Goal: Use online tool/utility: Utilize a website feature to perform a specific function

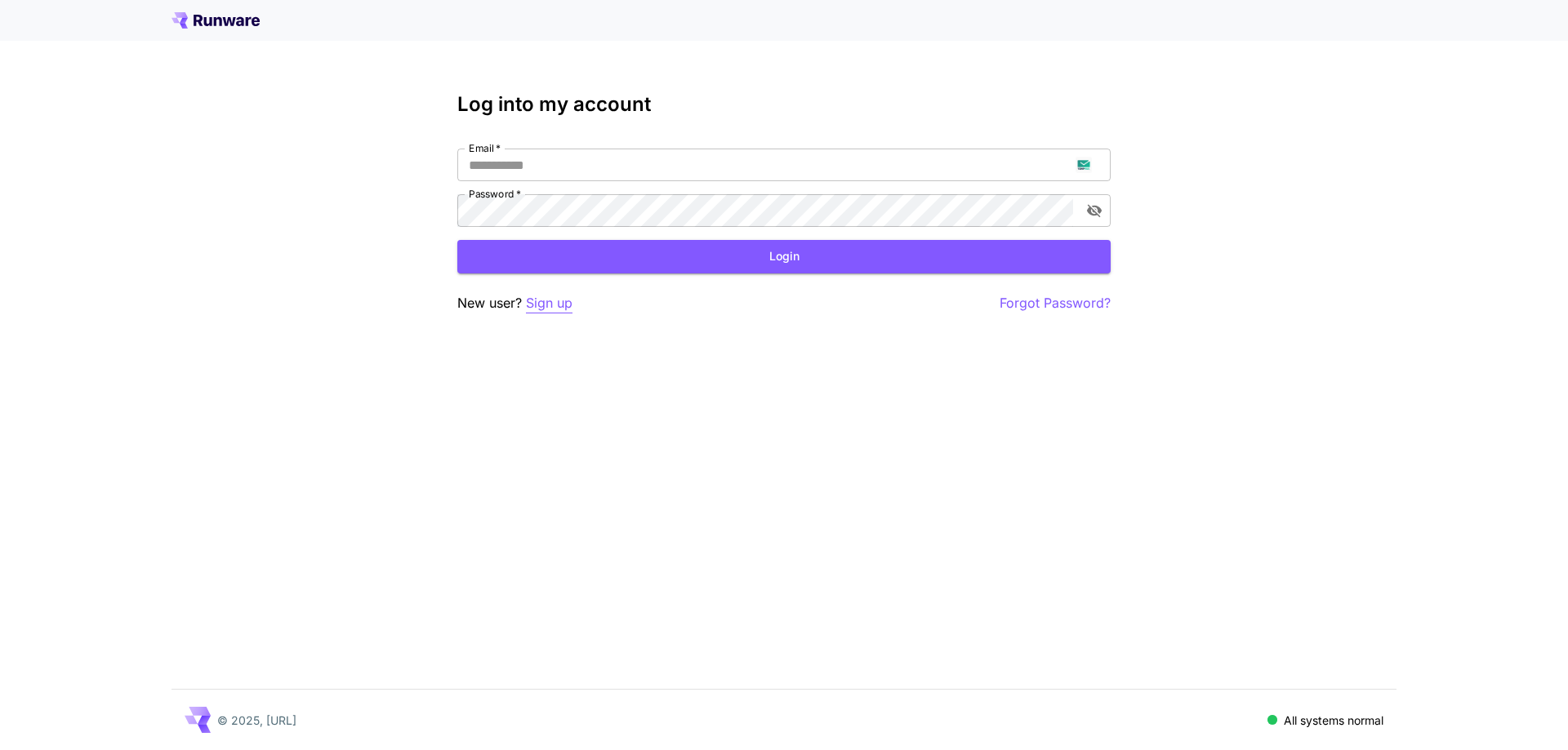
click at [565, 303] on p "Sign up" at bounding box center [549, 303] width 47 height 20
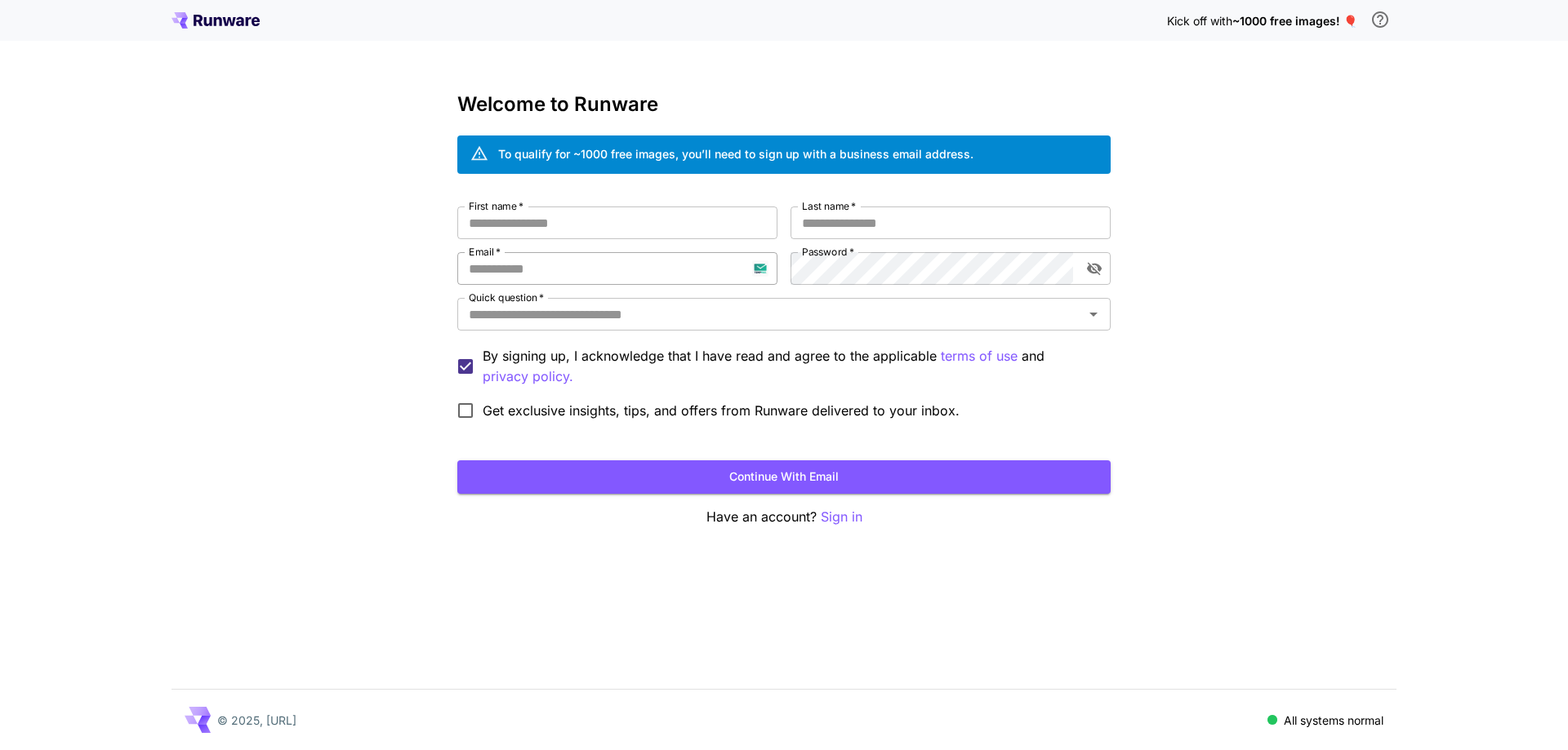
click at [605, 272] on input "Email   *" at bounding box center [617, 268] width 320 height 33
paste input "**********"
type input "**********"
click at [777, 264] on div "**********" at bounding box center [784, 317] width 653 height 221
click at [636, 222] on input "First name   *" at bounding box center [617, 222] width 320 height 33
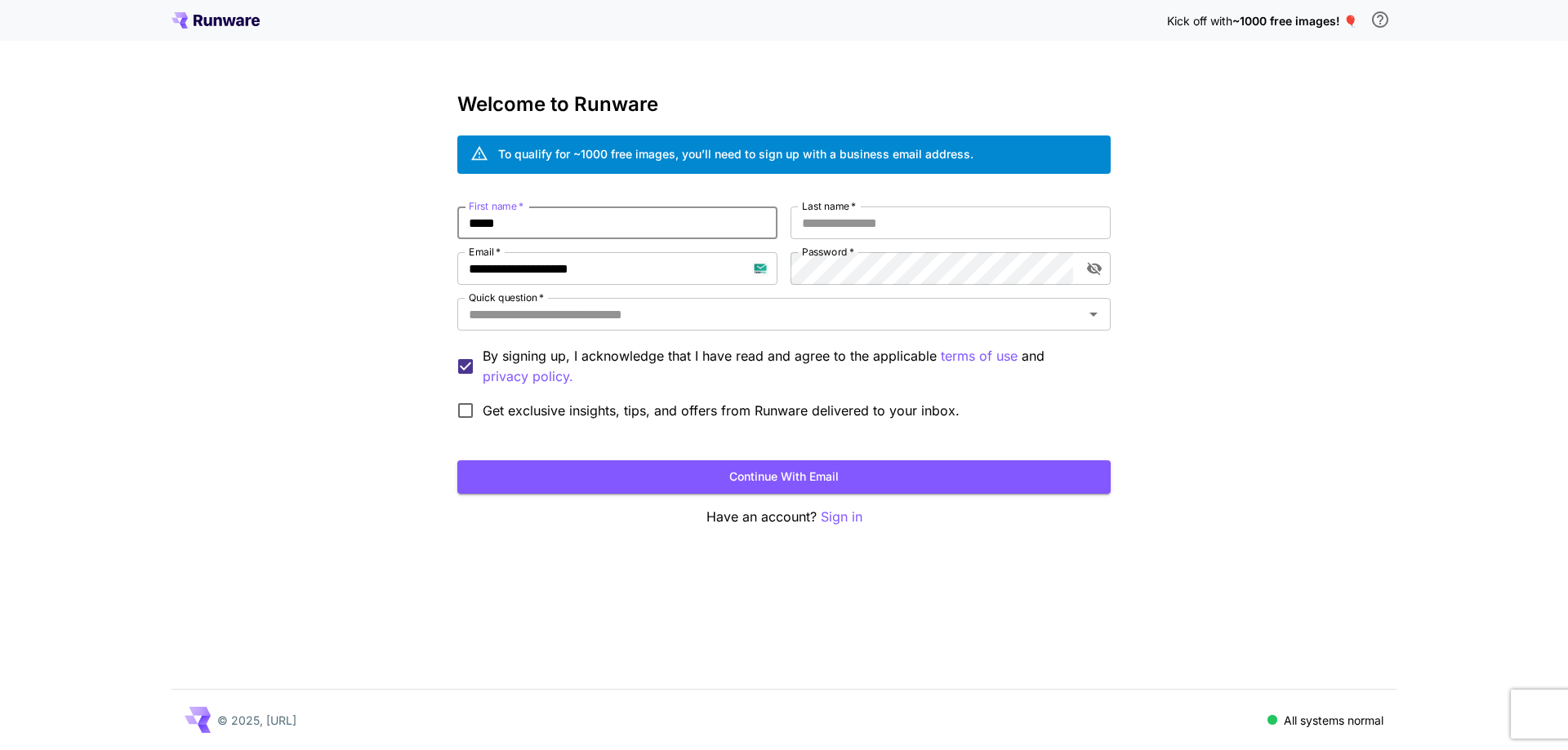
type input "*****"
click at [811, 206] on label "Last name   *" at bounding box center [829, 206] width 54 height 14
click at [811, 207] on input "Last name   *" at bounding box center [950, 222] width 320 height 33
type input "****"
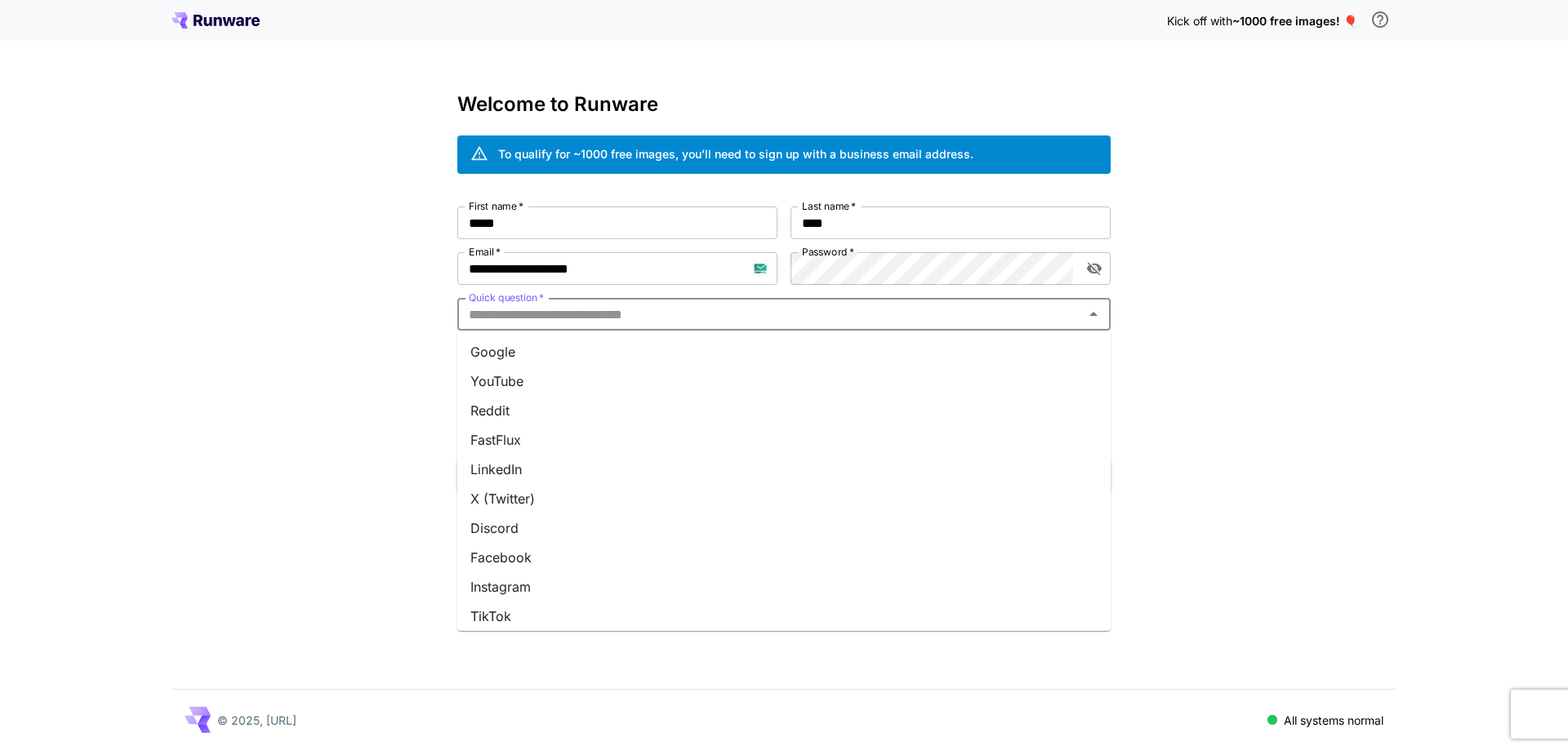
click at [784, 314] on input "Quick question   *" at bounding box center [771, 315] width 616 height 23
click at [761, 359] on li "Google" at bounding box center [784, 352] width 653 height 30
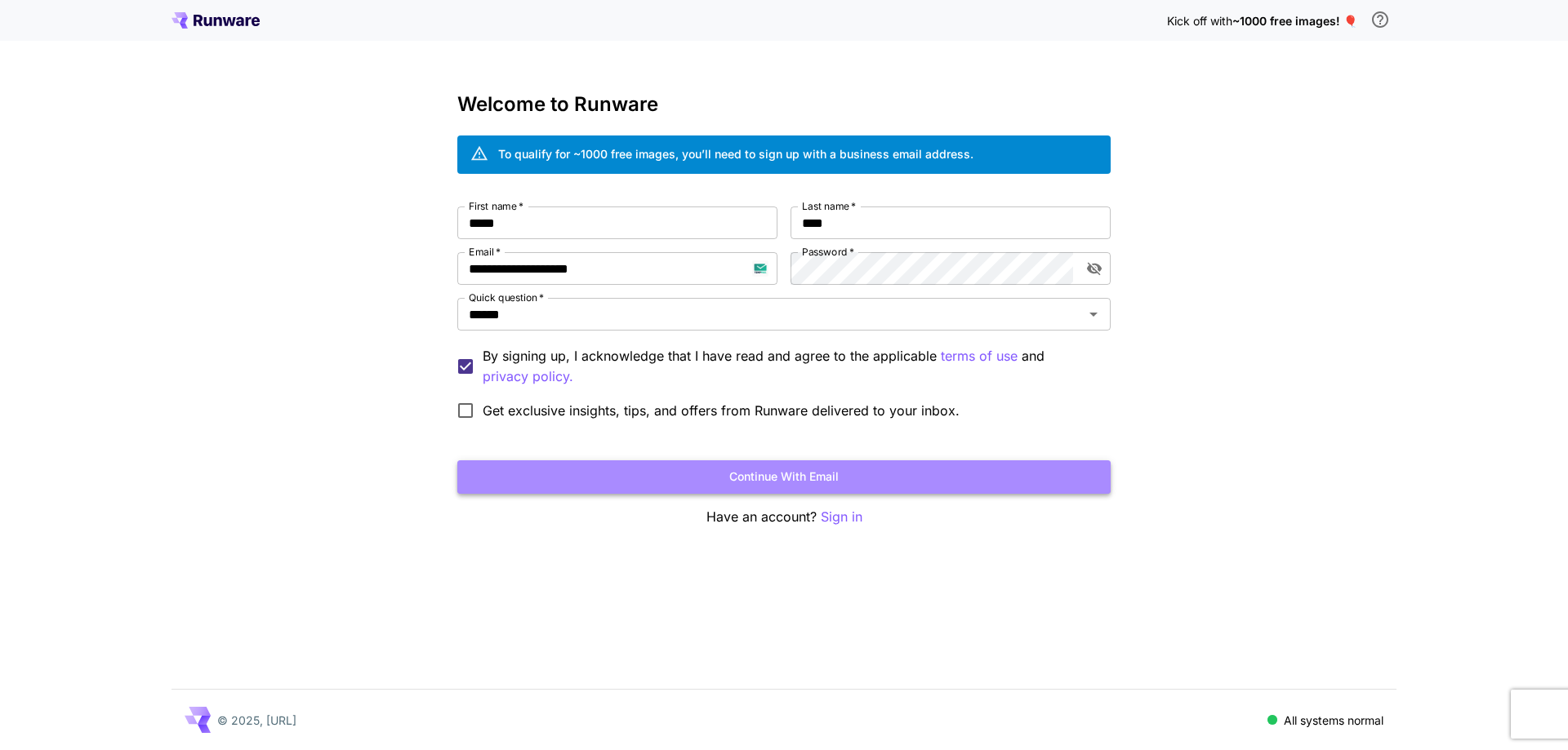
click at [725, 474] on button "Continue with email" at bounding box center [784, 477] width 653 height 33
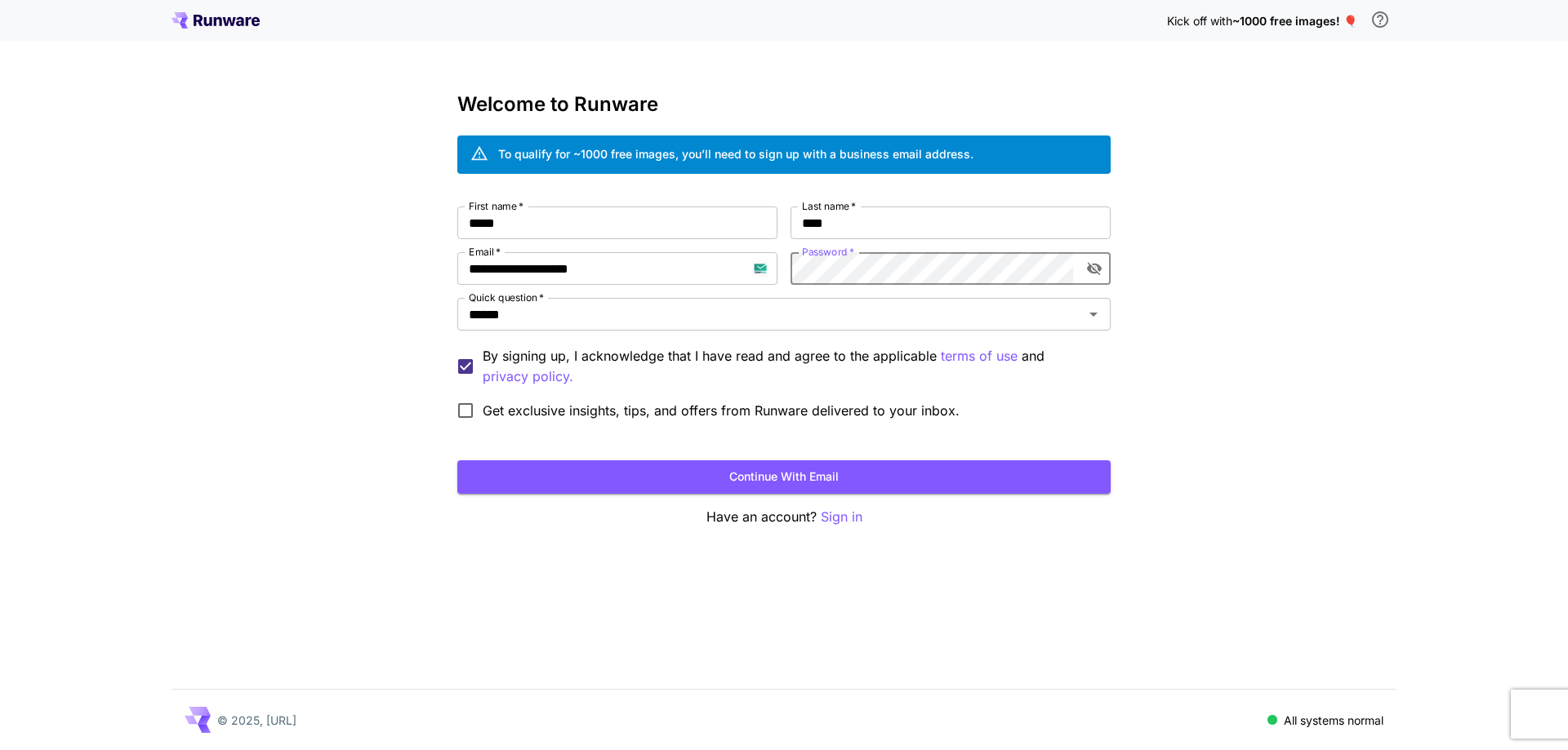
click at [869, 456] on form "**********" at bounding box center [784, 350] width 653 height 288
click at [875, 469] on button "Continue with email" at bounding box center [784, 477] width 653 height 33
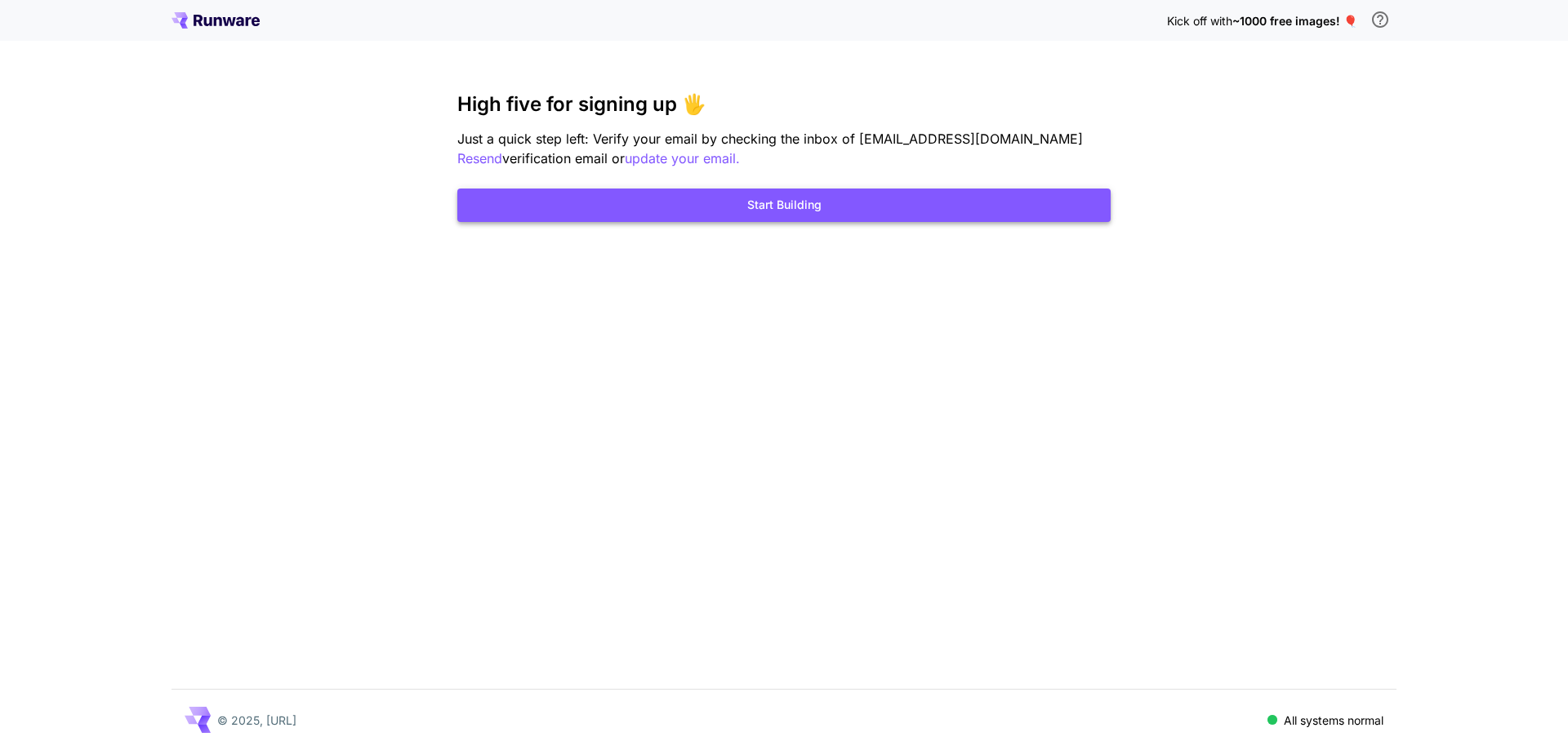
click at [983, 209] on button "Start Building" at bounding box center [784, 206] width 653 height 33
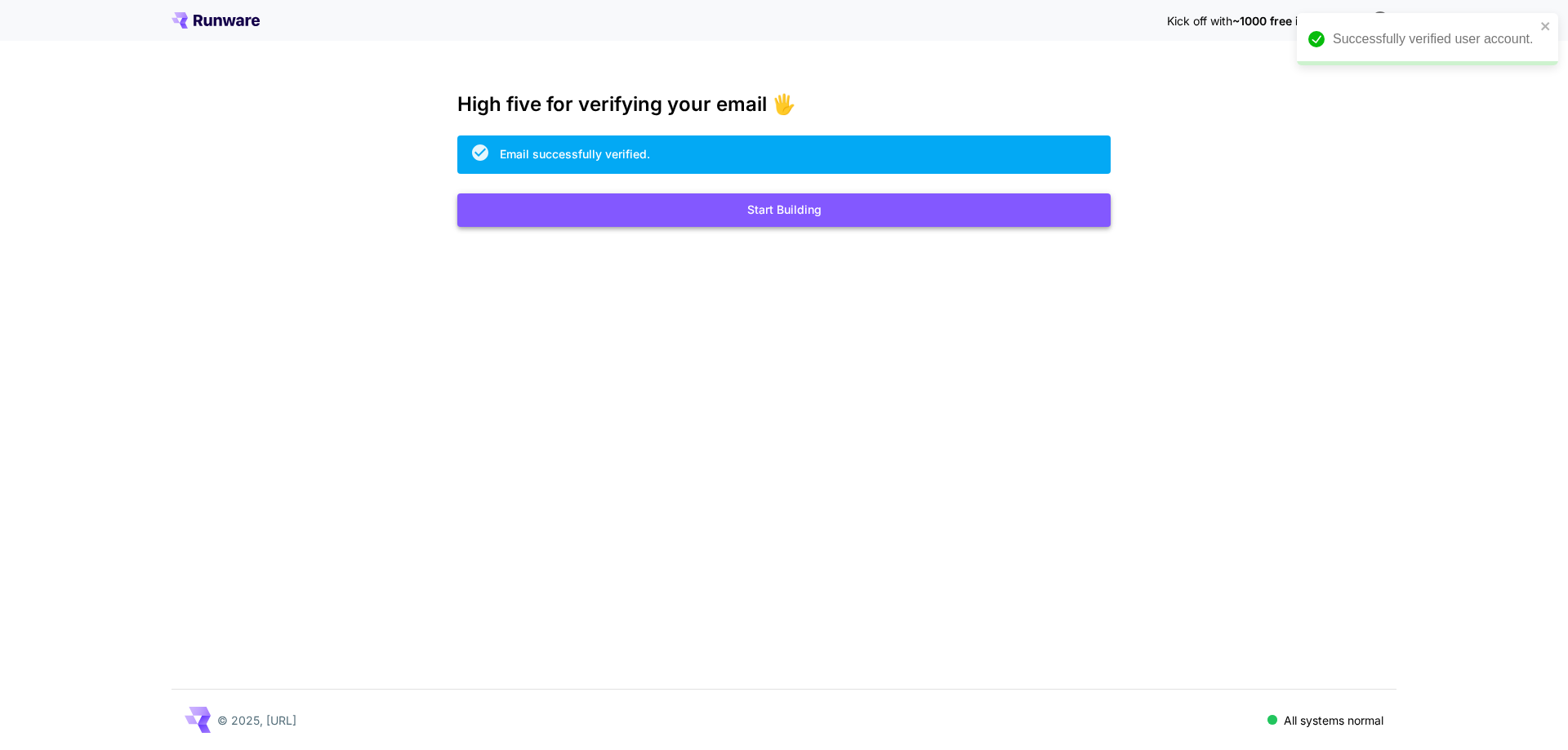
click at [709, 221] on button "Start Building" at bounding box center [784, 210] width 653 height 33
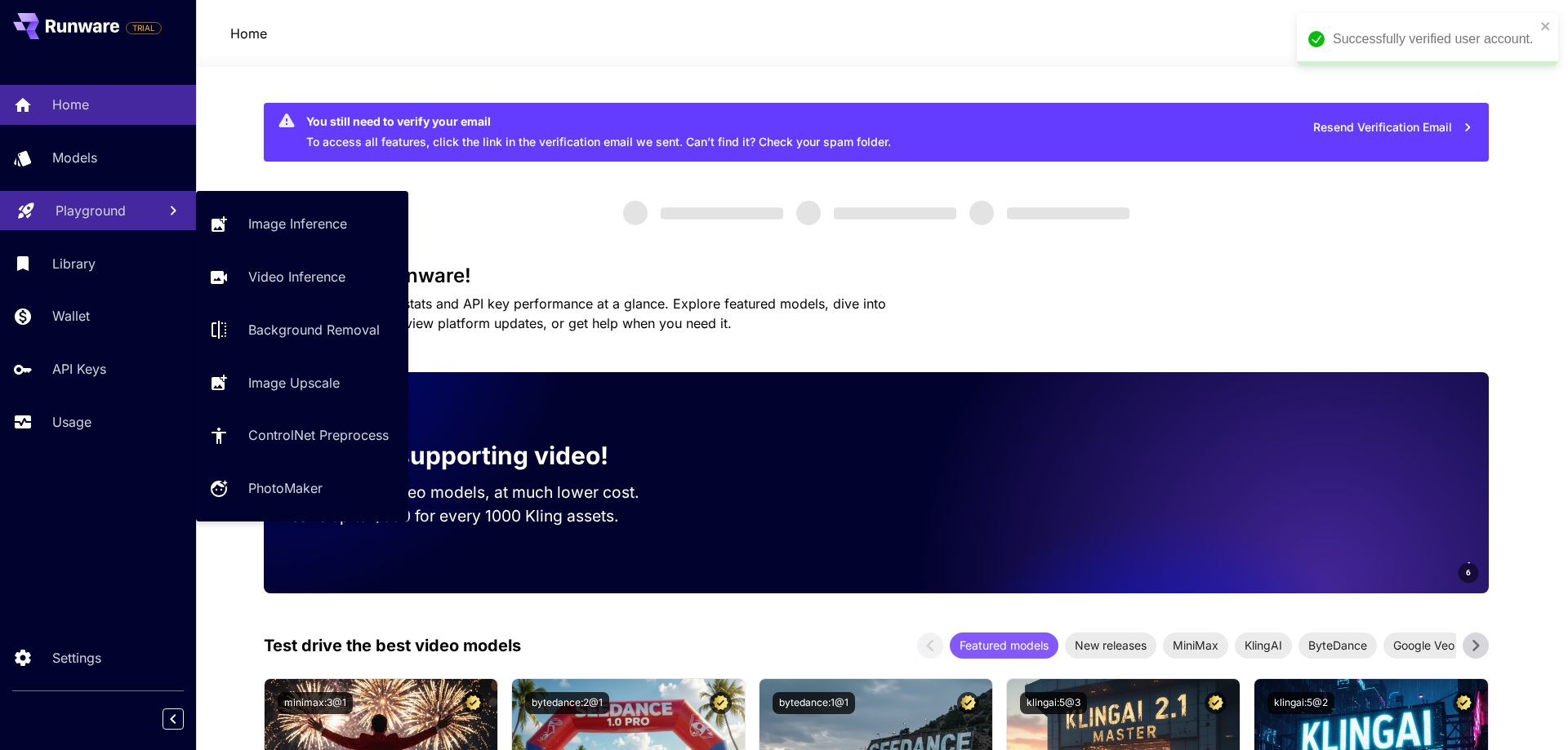
click at [96, 215] on p "Playground" at bounding box center [90, 210] width 70 height 20
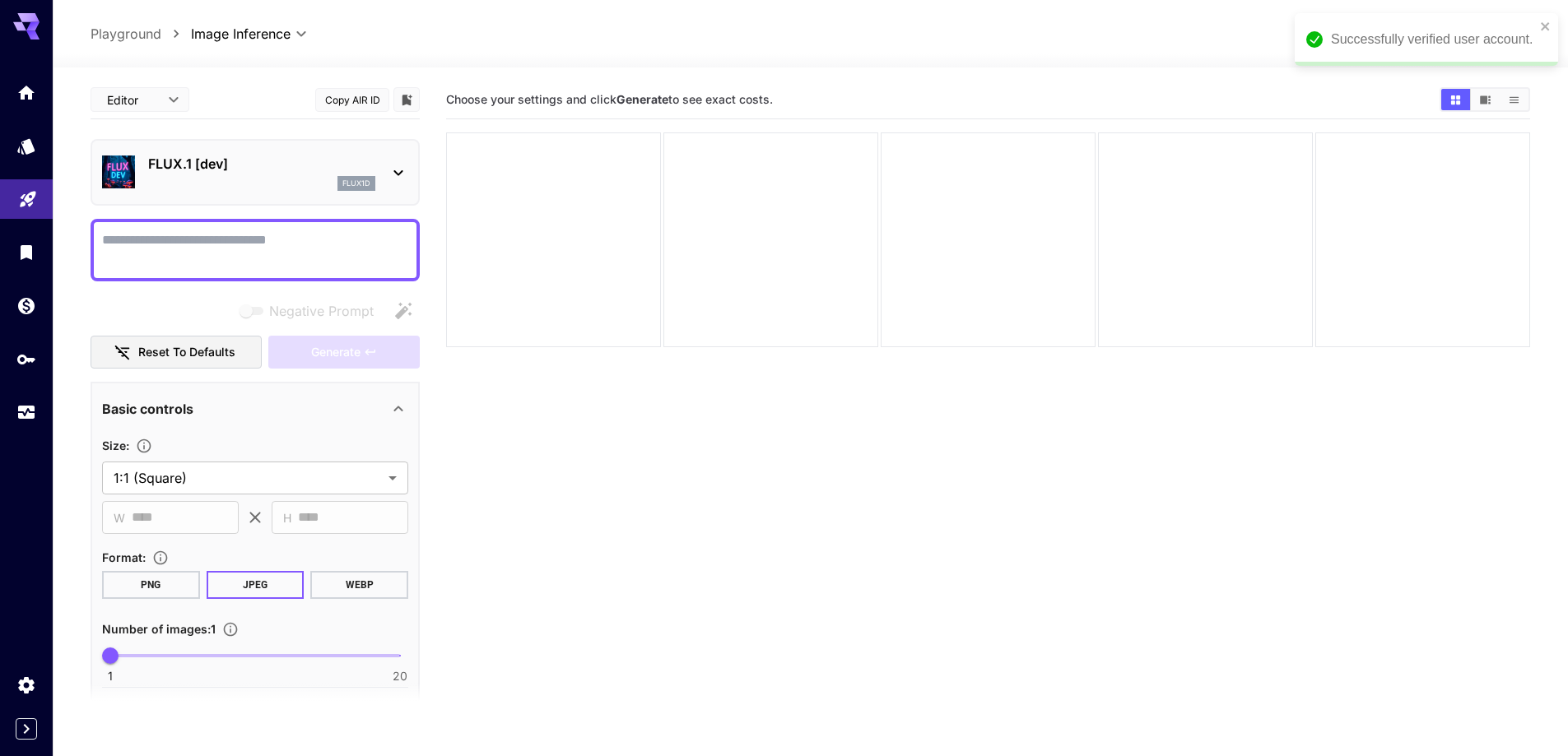
click at [288, 193] on div "FLUX.1 [dev] flux1d" at bounding box center [255, 173] width 306 height 51
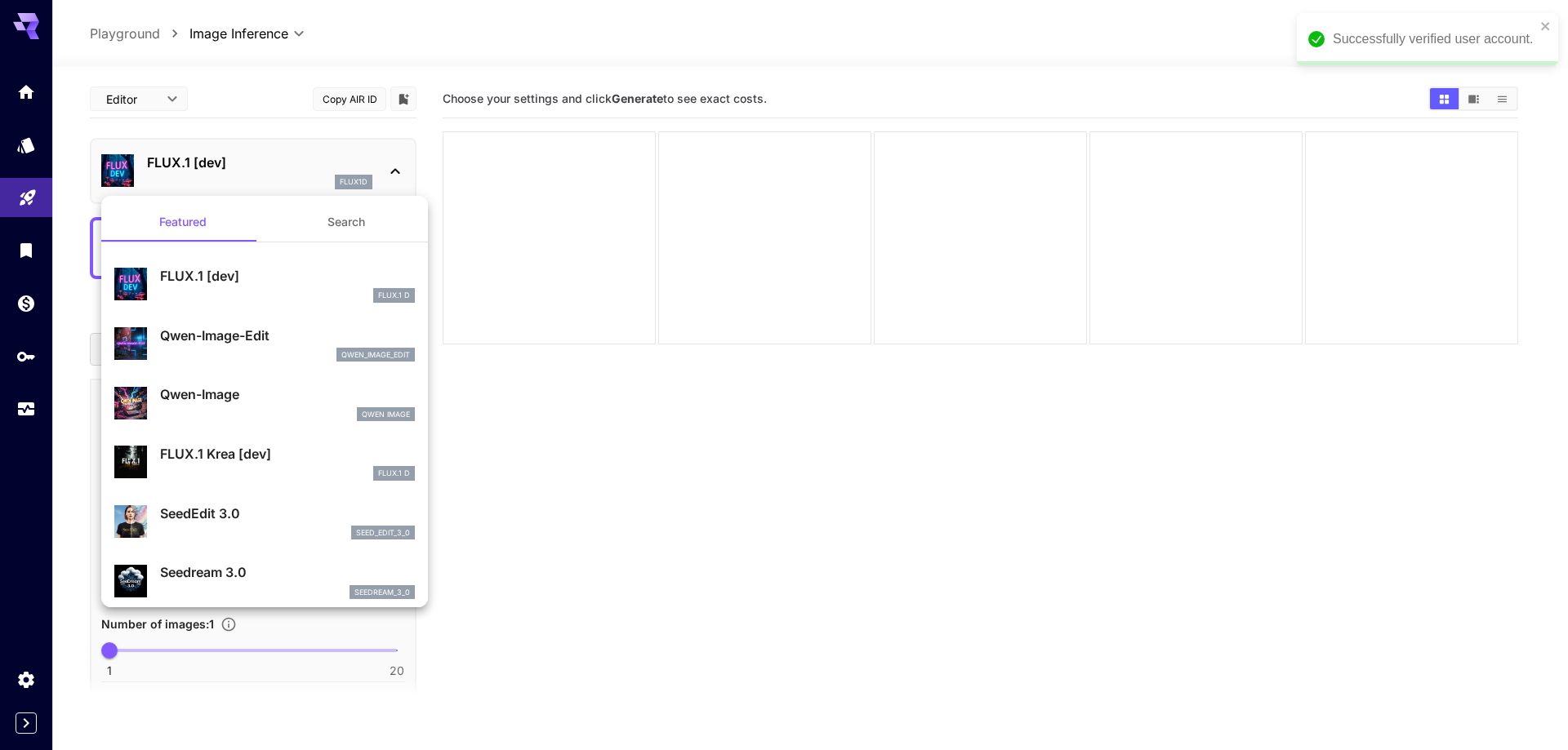
click at [323, 223] on button "Search" at bounding box center [345, 222] width 163 height 39
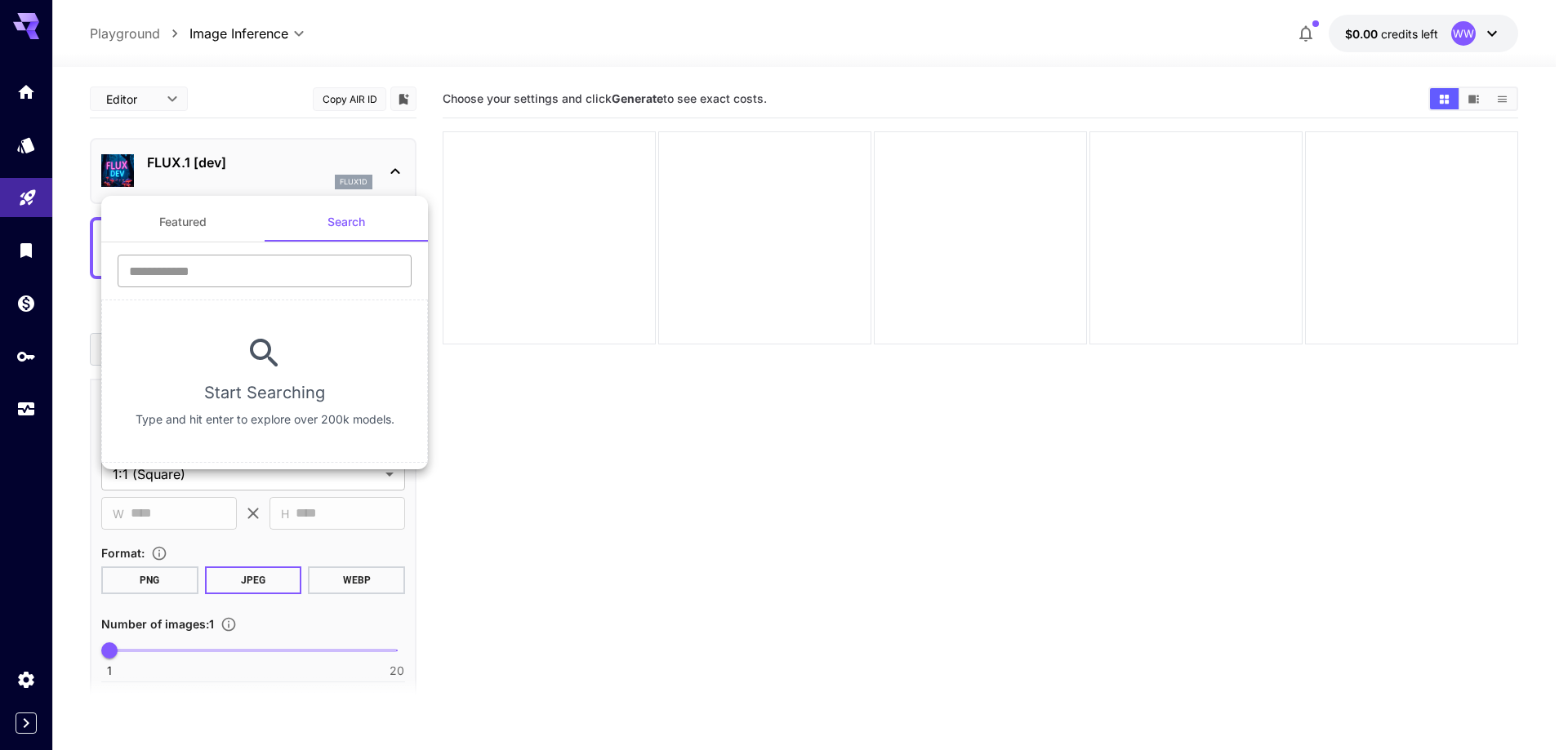
click at [298, 274] on input "text" at bounding box center [264, 271] width 294 height 33
type input "****"
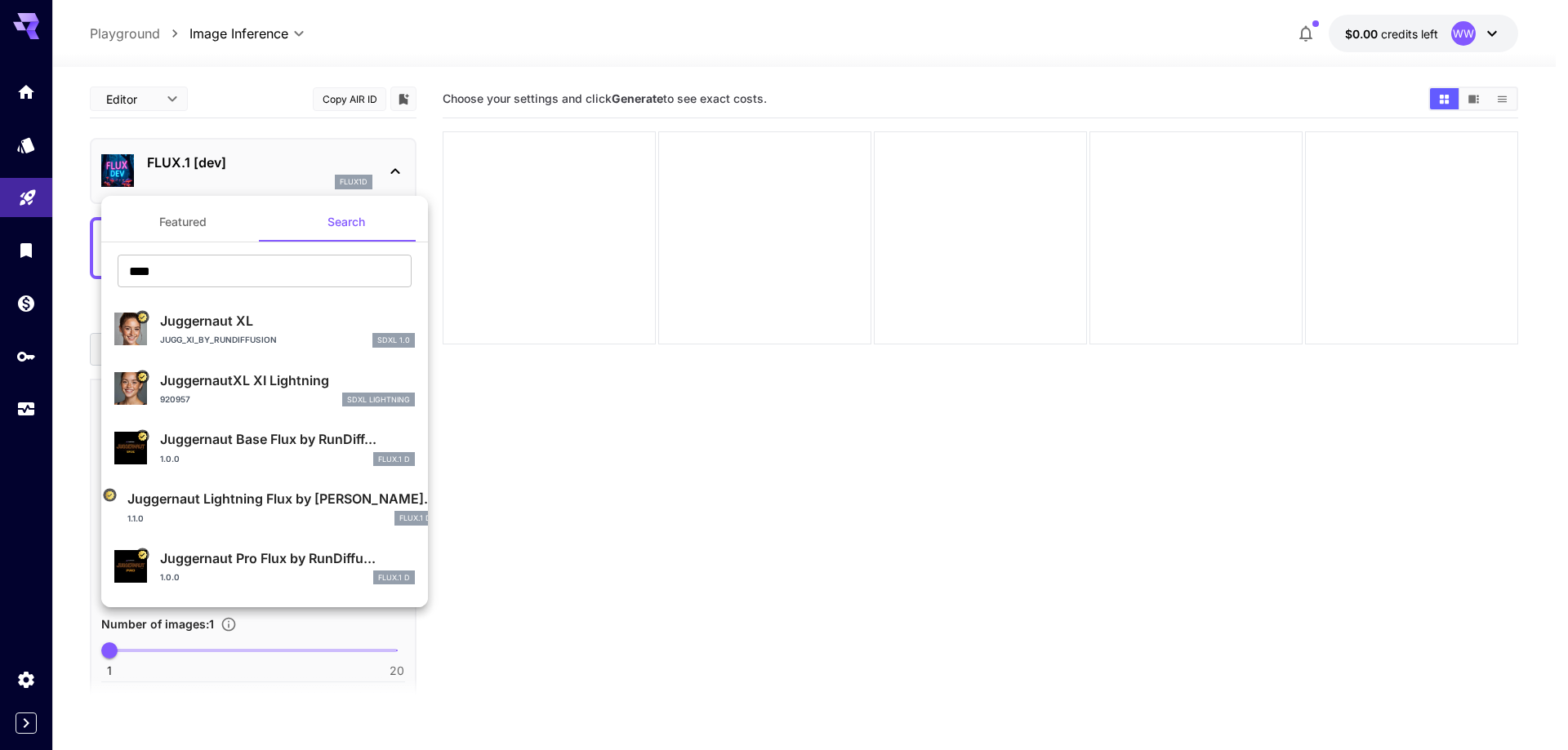
click at [815, 538] on div at bounding box center [784, 375] width 1568 height 750
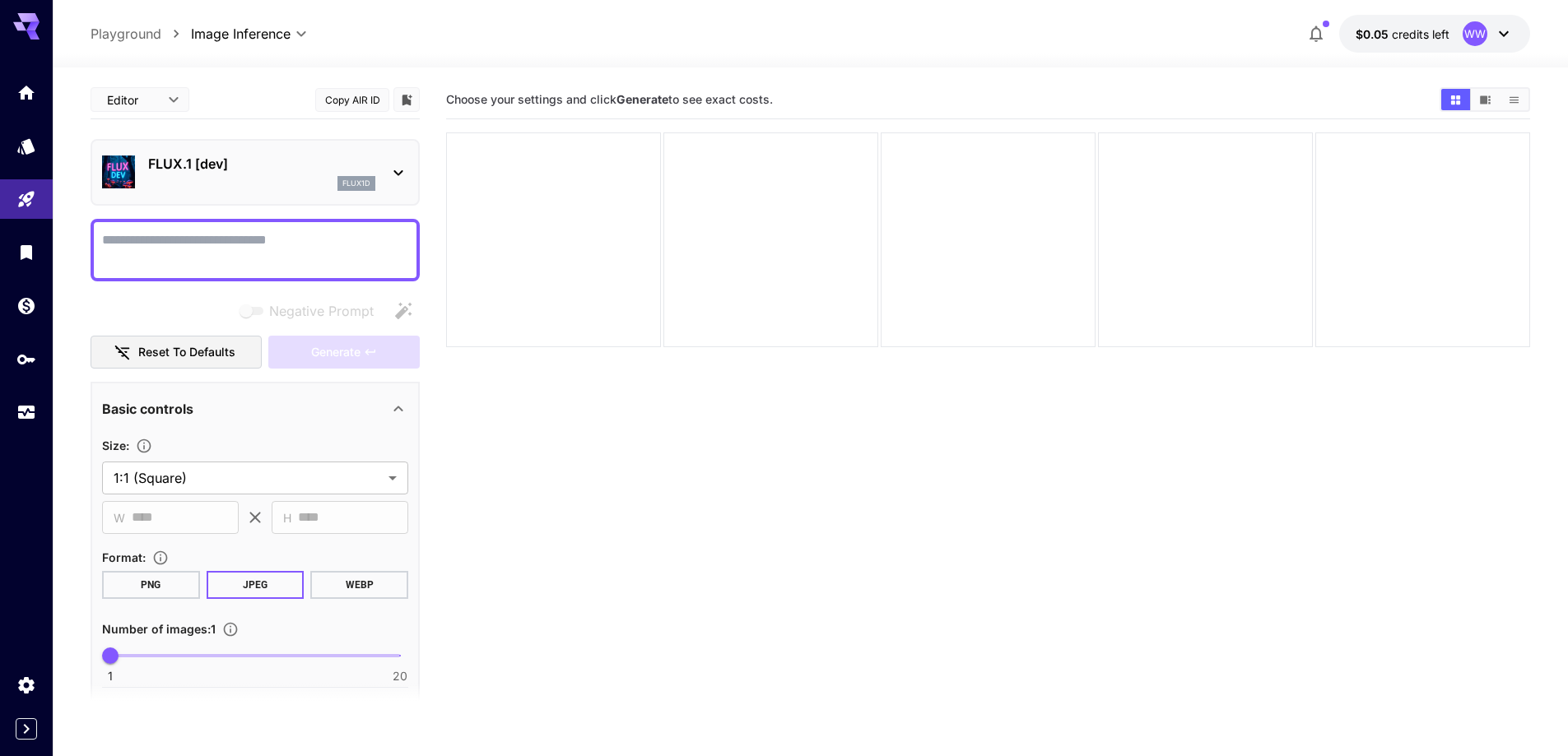
click at [236, 195] on div "FLUX.1 [dev] flux1d" at bounding box center [255, 173] width 306 height 51
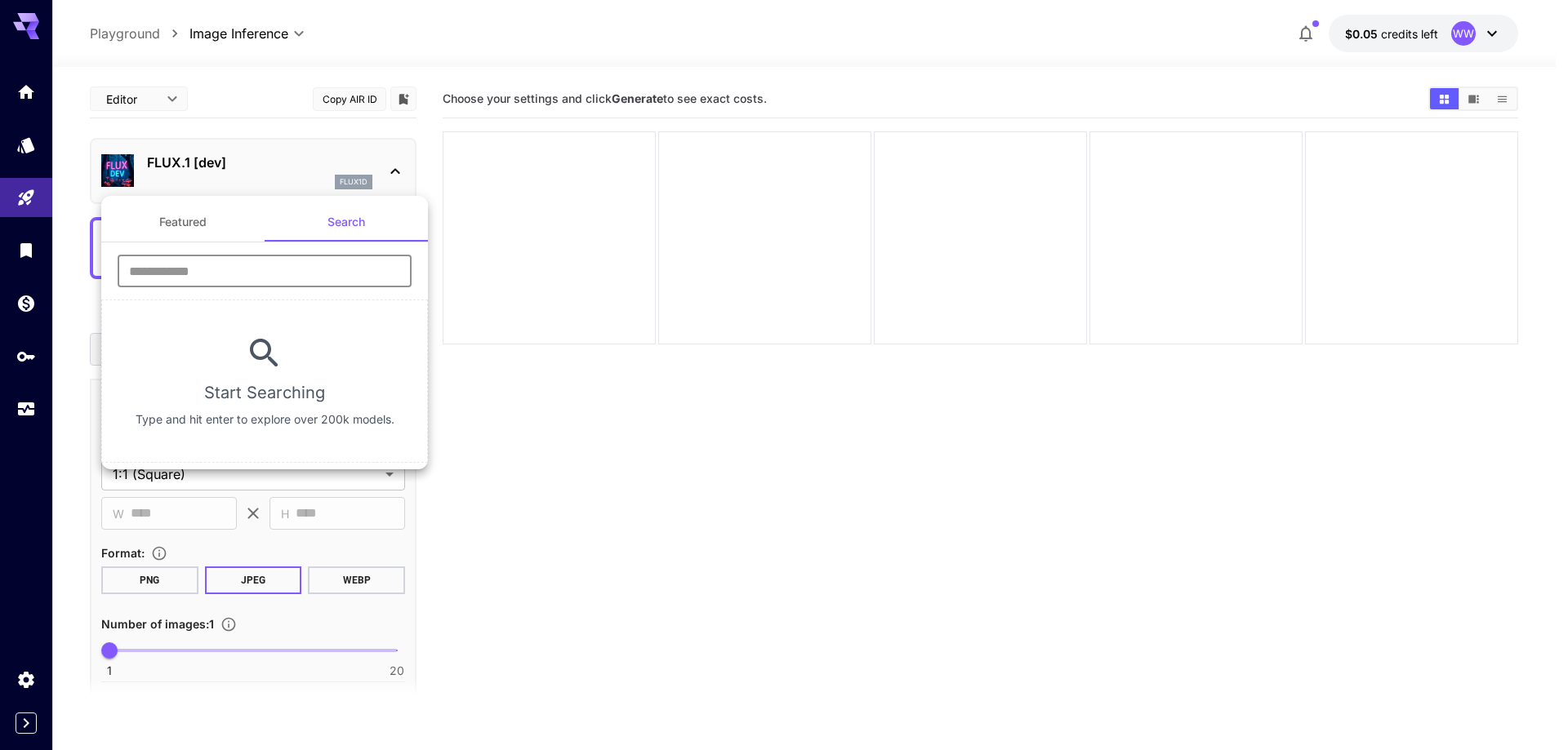
click at [294, 280] on input "text" at bounding box center [264, 271] width 294 height 33
type input "****"
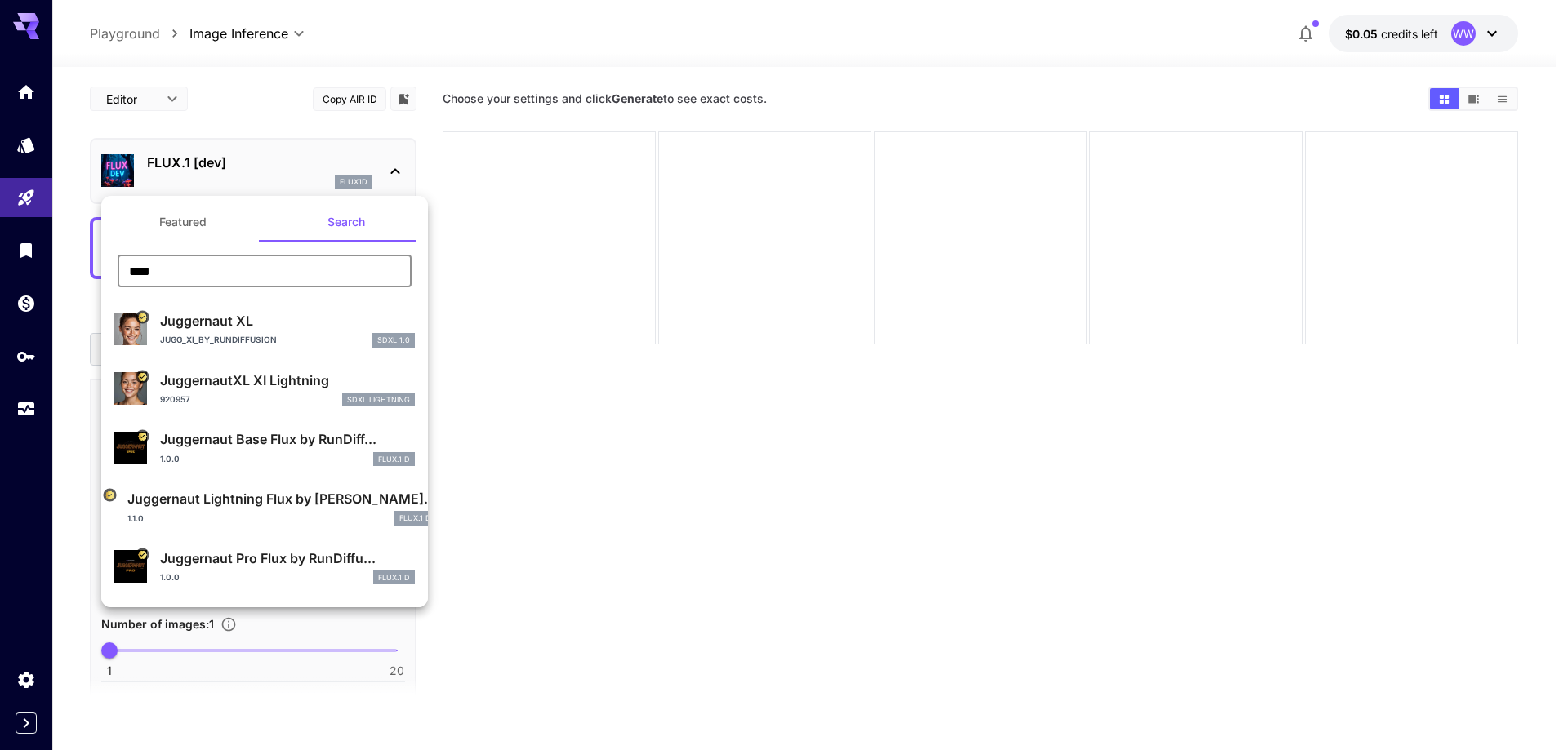
click at [238, 331] on div "Juggernaut XL Jugg_XI_by_RunDiffusion SDXL 1.0" at bounding box center [288, 328] width 255 height 36
type input "**"
type input "***"
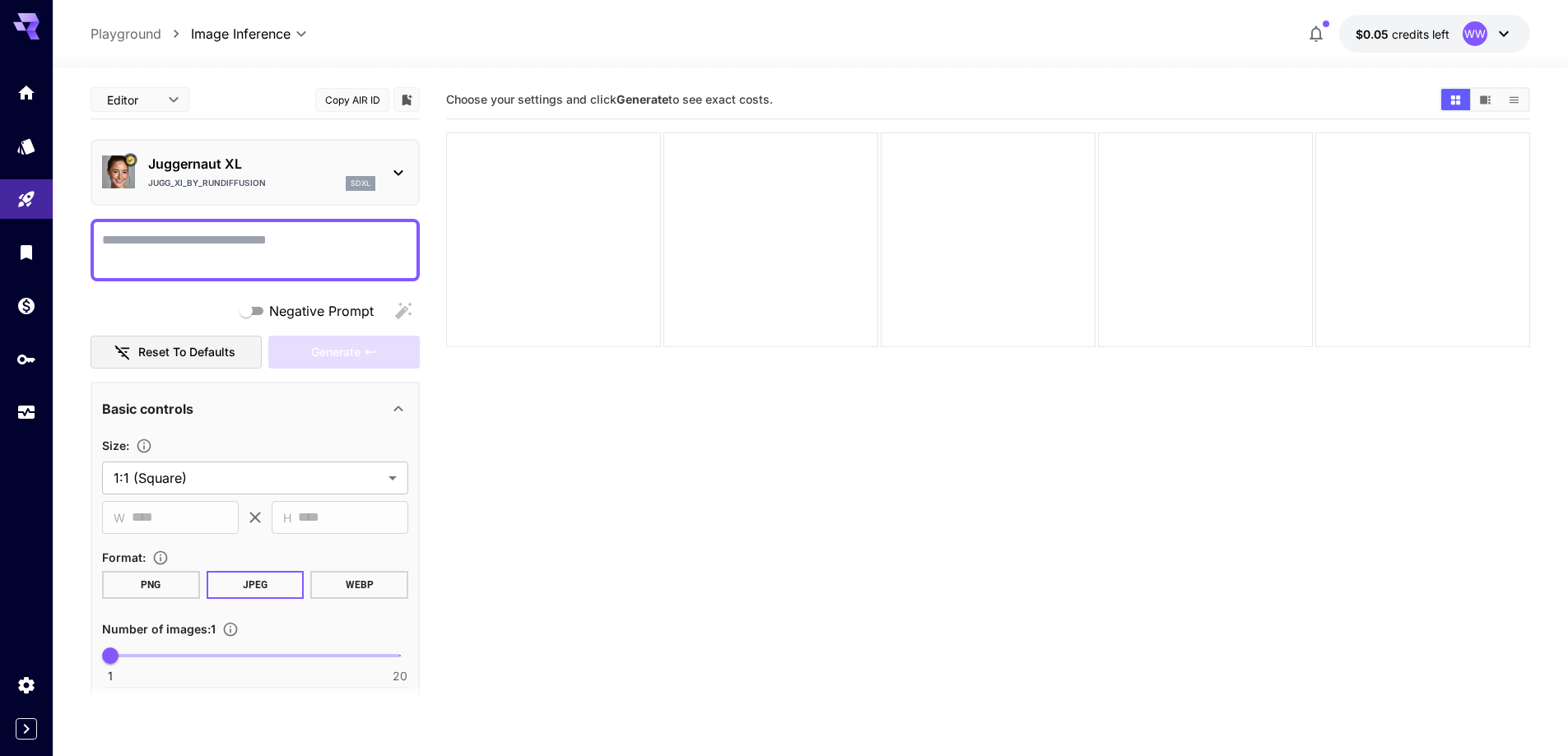
click at [356, 239] on textarea "Negative Prompt" at bounding box center [255, 250] width 306 height 39
paste textarea "**********"
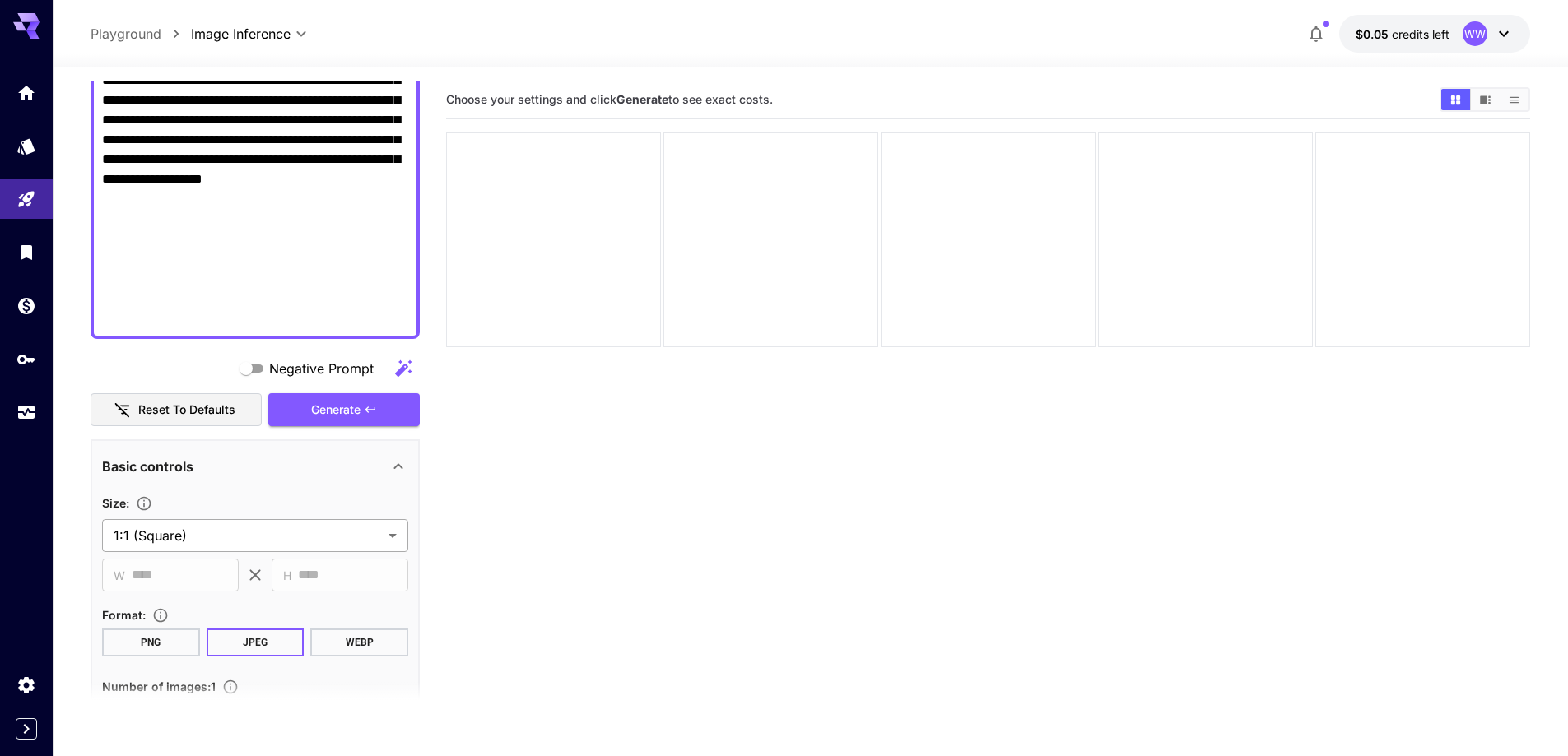
scroll to position [647, 0]
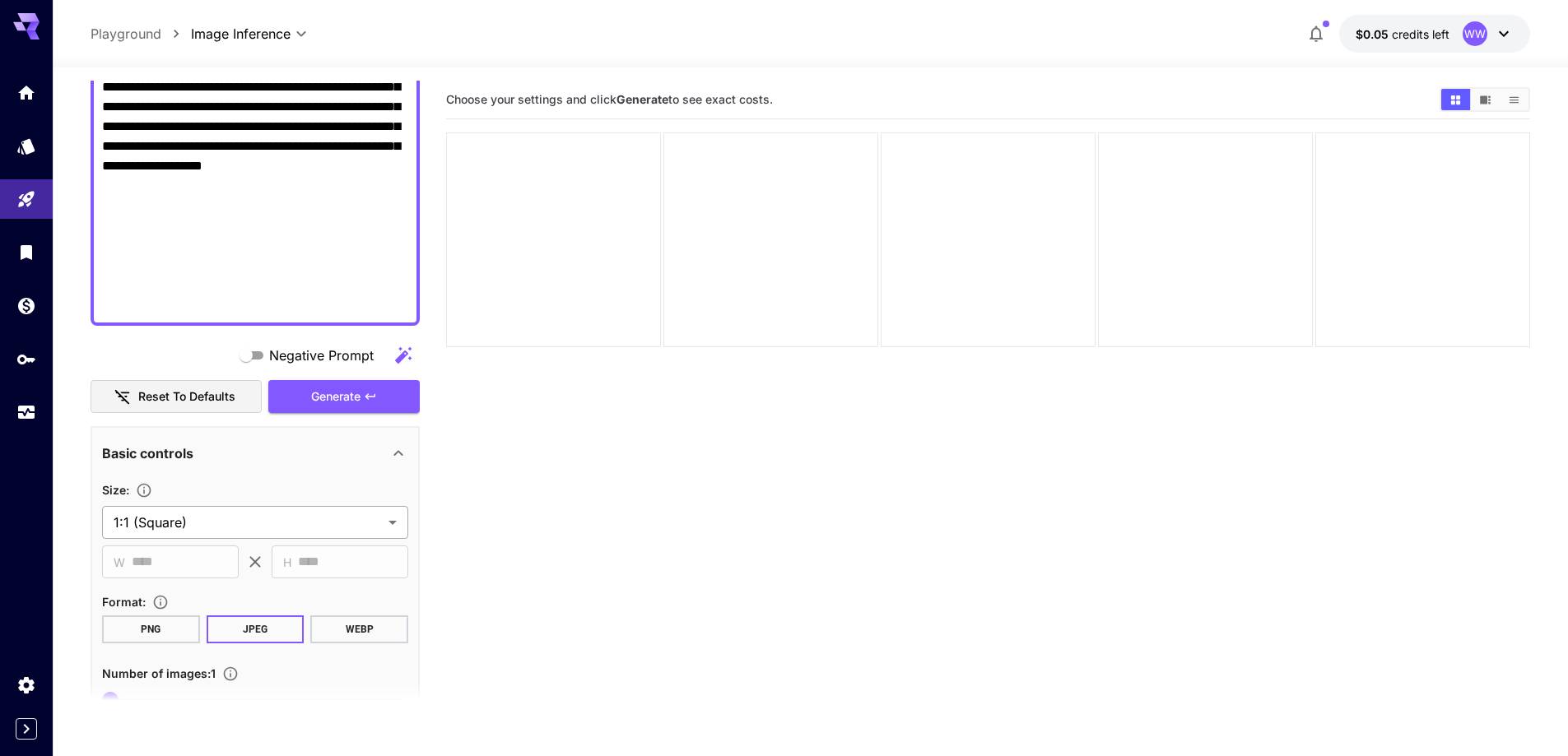
type textarea "**********"
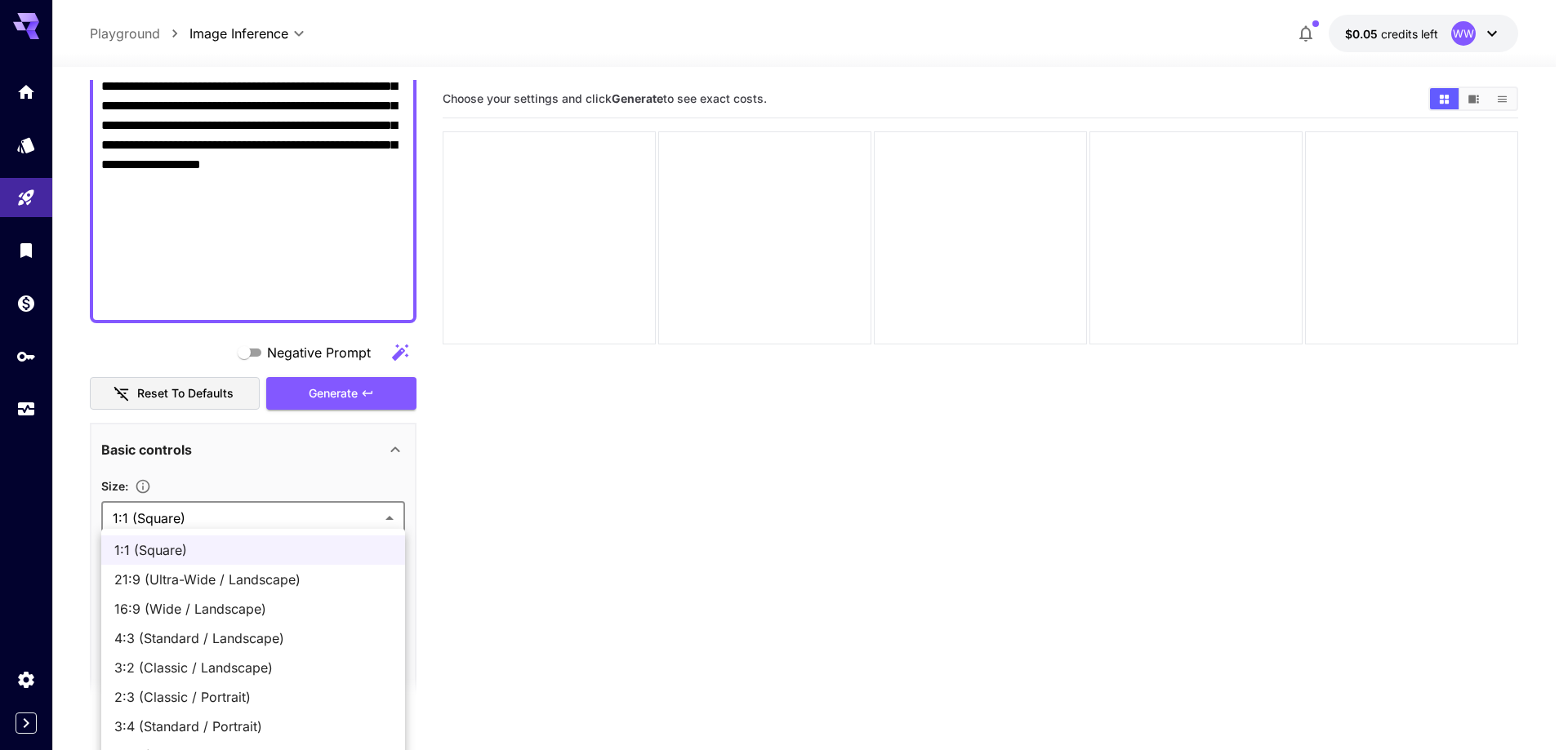
click at [310, 525] on body "**********" at bounding box center [784, 439] width 1568 height 879
click at [261, 616] on span "16:9 (Wide / Landscape)" at bounding box center [253, 609] width 277 height 20
type input "**********"
type input "****"
type input "***"
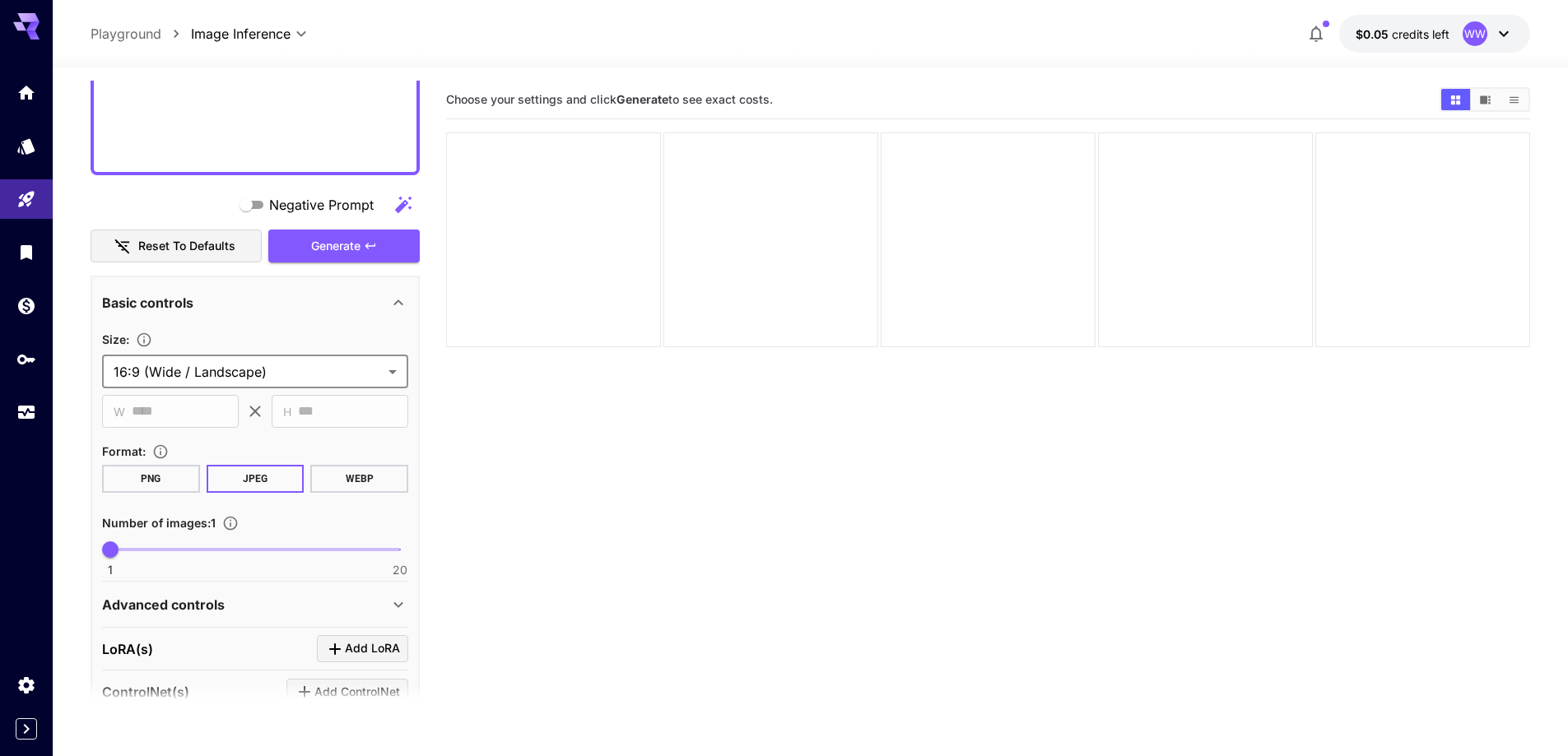
scroll to position [894, 0]
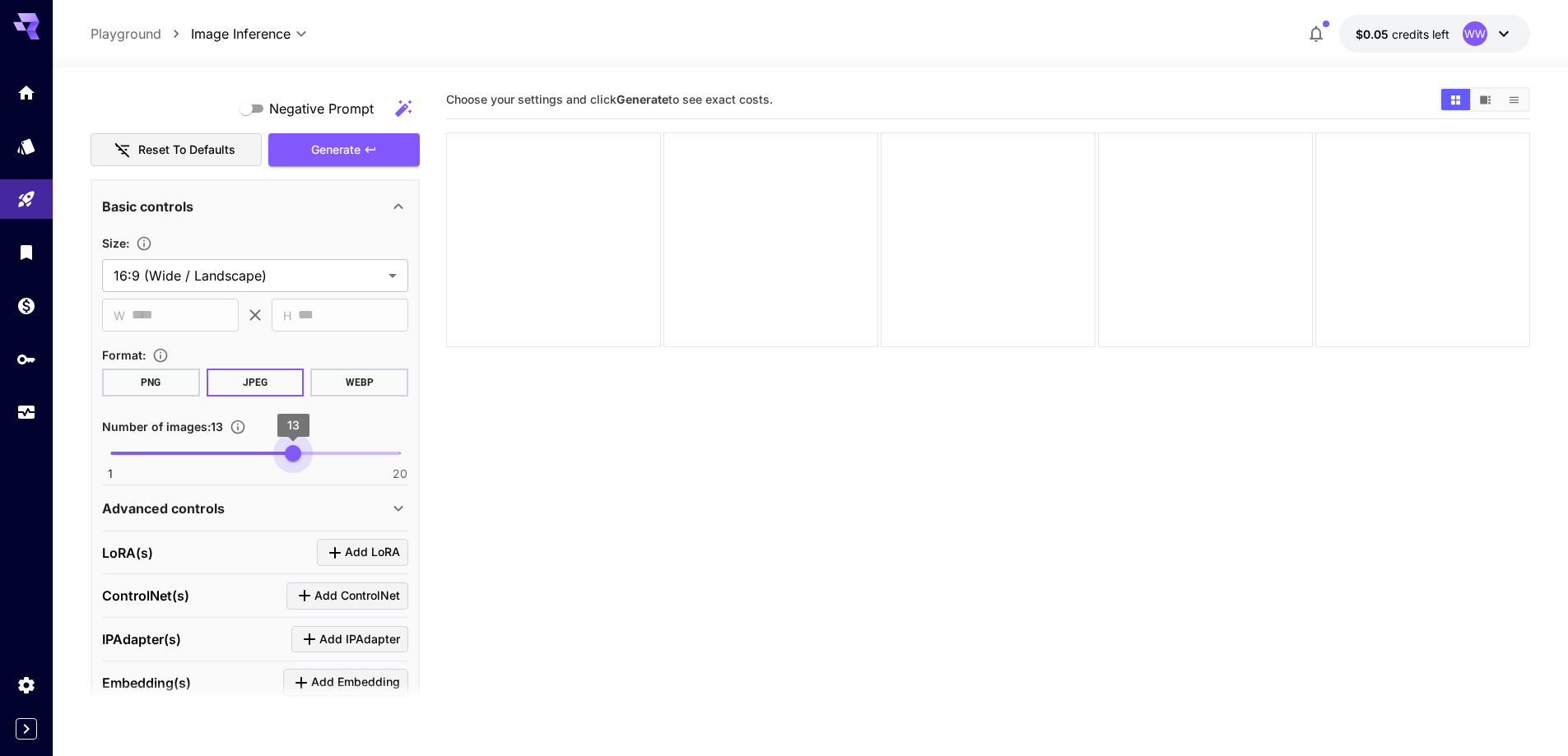
type input "**"
drag, startPoint x: 299, startPoint y: 449, endPoint x: 310, endPoint y: 455, distance: 12.5
click at [310, 455] on span "1 20 14" at bounding box center [255, 453] width 290 height 24
click at [249, 503] on div "Advanced controls" at bounding box center [245, 508] width 286 height 20
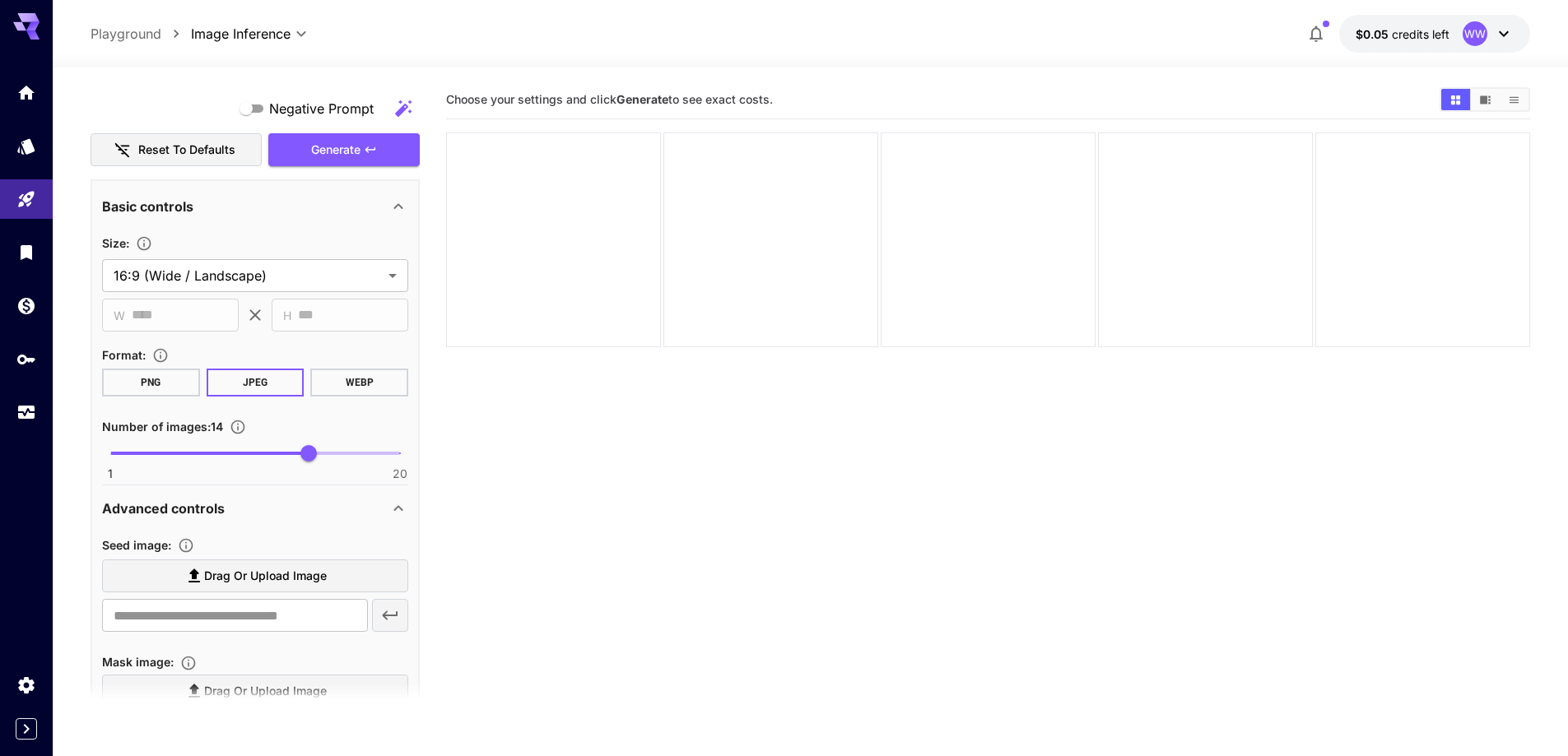
click at [239, 577] on span "Drag or upload image" at bounding box center [266, 577] width 123 height 21
click at [0, 0] on input "Drag or upload image" at bounding box center [0, 0] width 0 height 0
type input "**********"
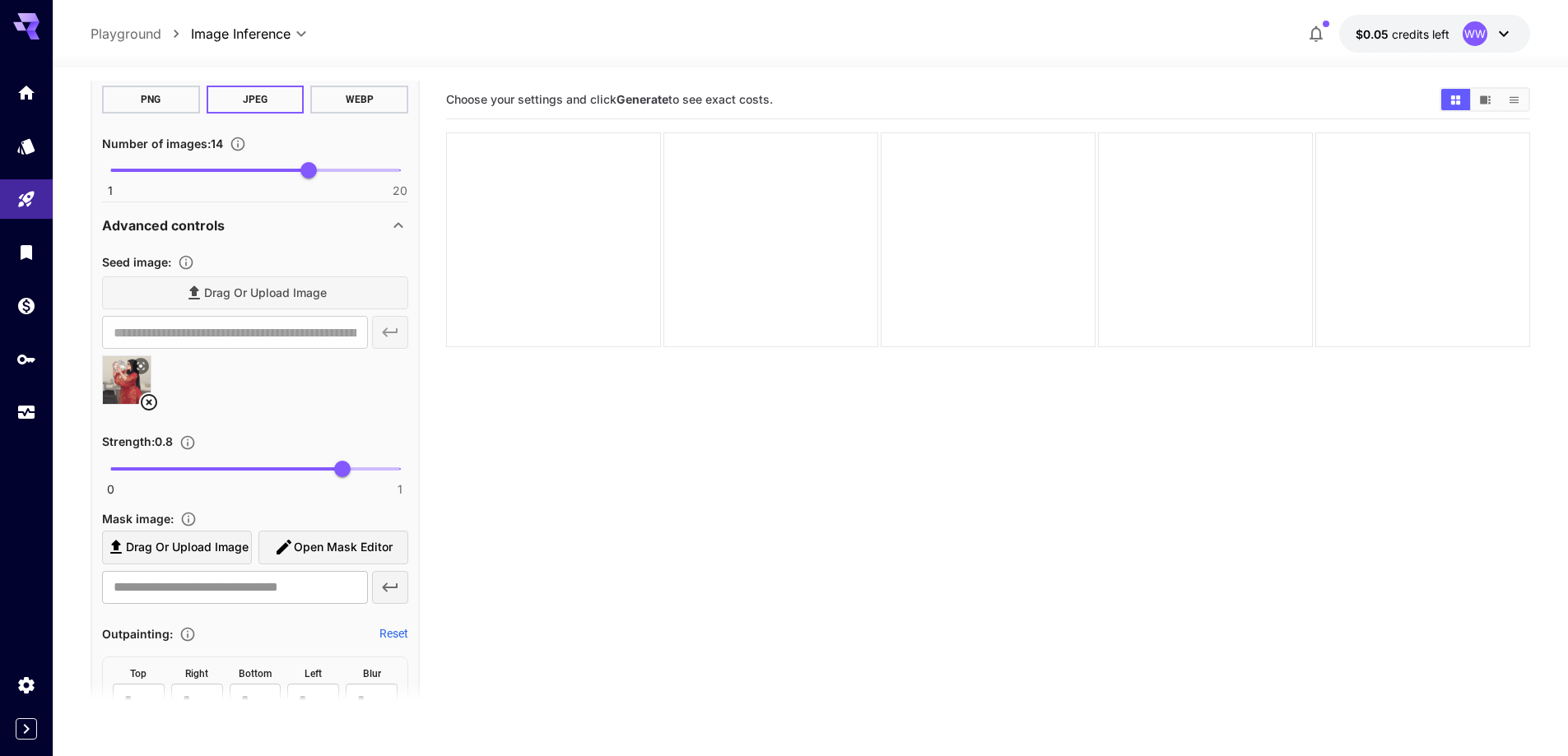
scroll to position [1141, 0]
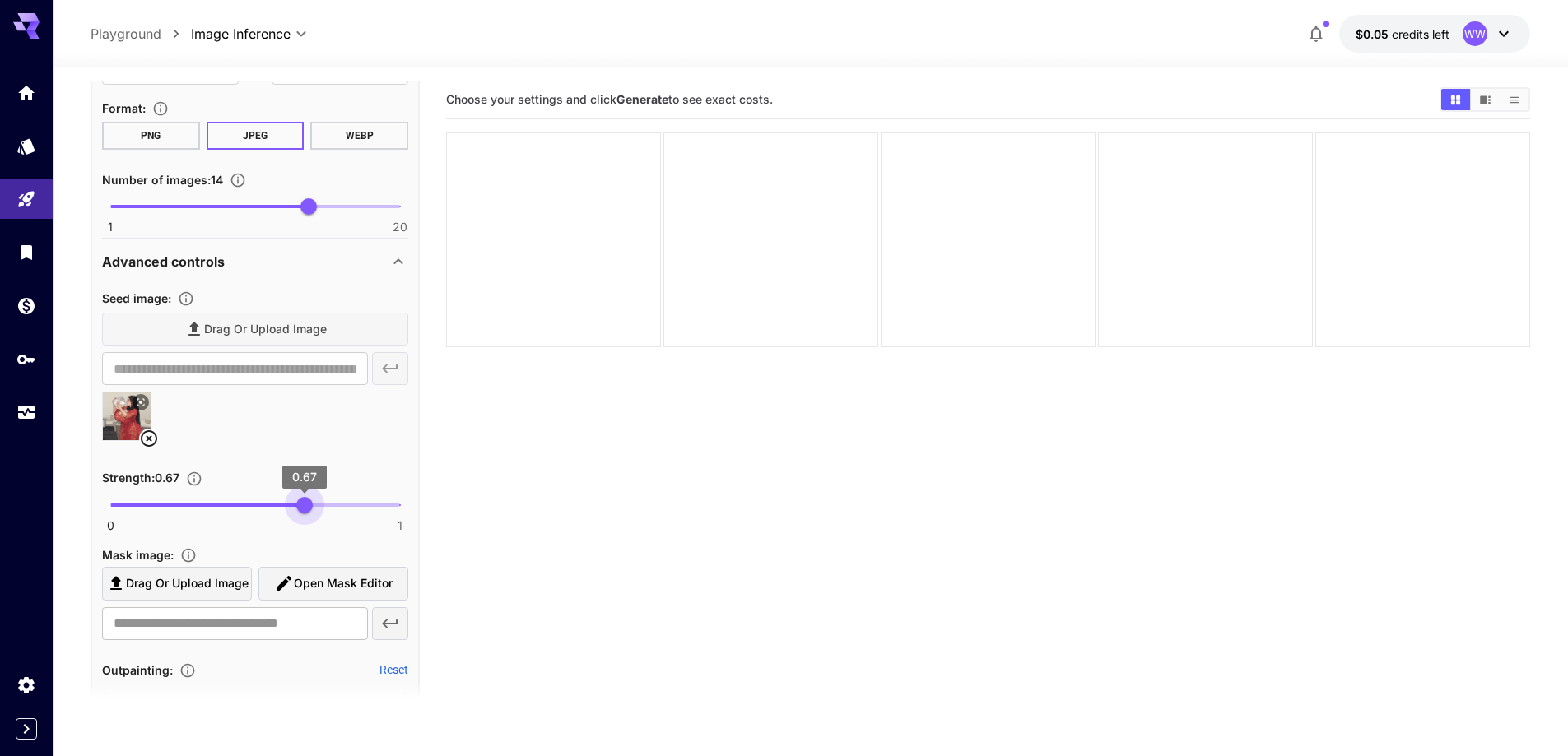
type input "****"
drag, startPoint x: 314, startPoint y: 501, endPoint x: 304, endPoint y: 505, distance: 10.8
click at [304, 505] on span "0 1 0.67" at bounding box center [255, 506] width 290 height 24
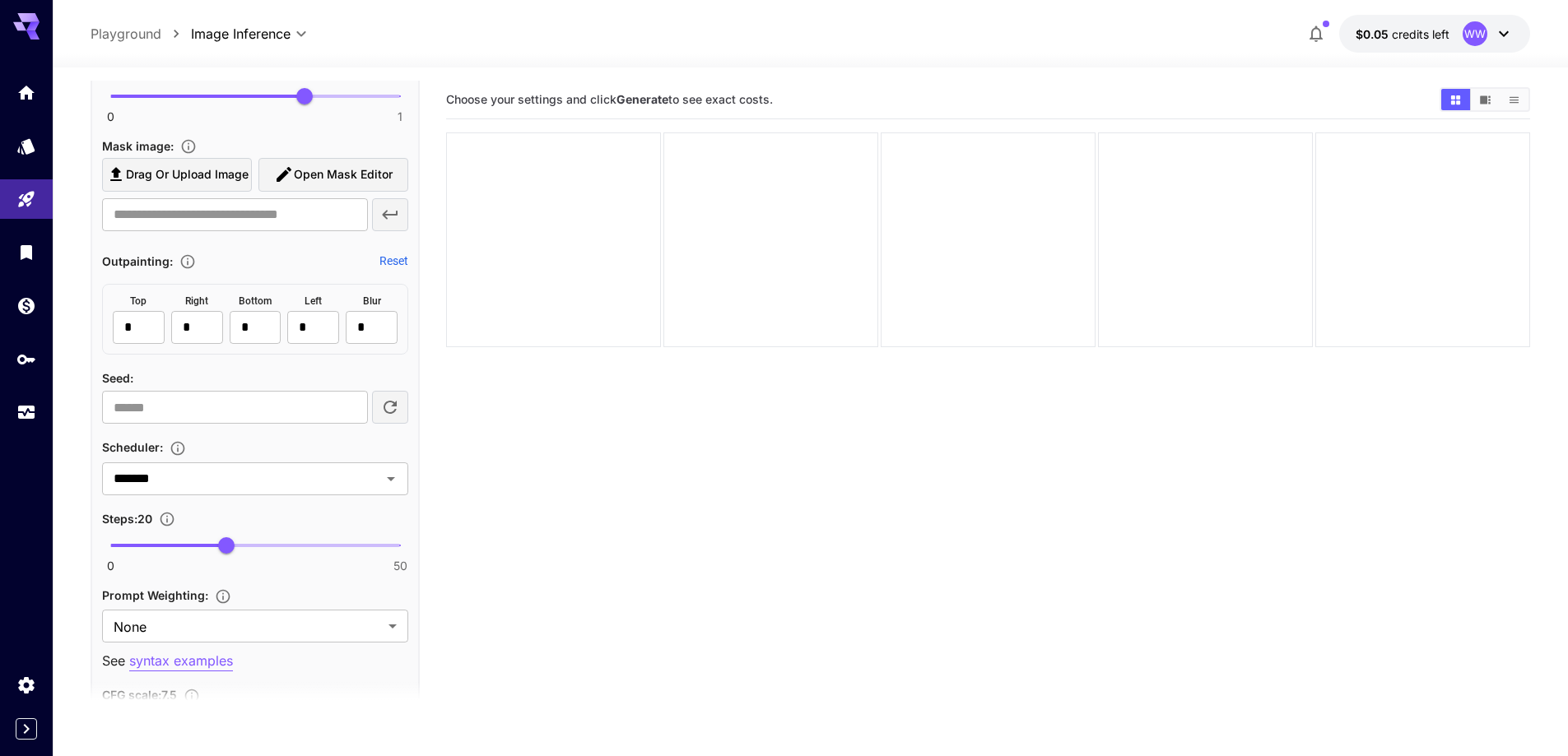
scroll to position [1552, 0]
click at [308, 539] on span "0 50 20" at bounding box center [255, 543] width 290 height 24
type input "**"
click at [308, 539] on span "34" at bounding box center [308, 543] width 17 height 17
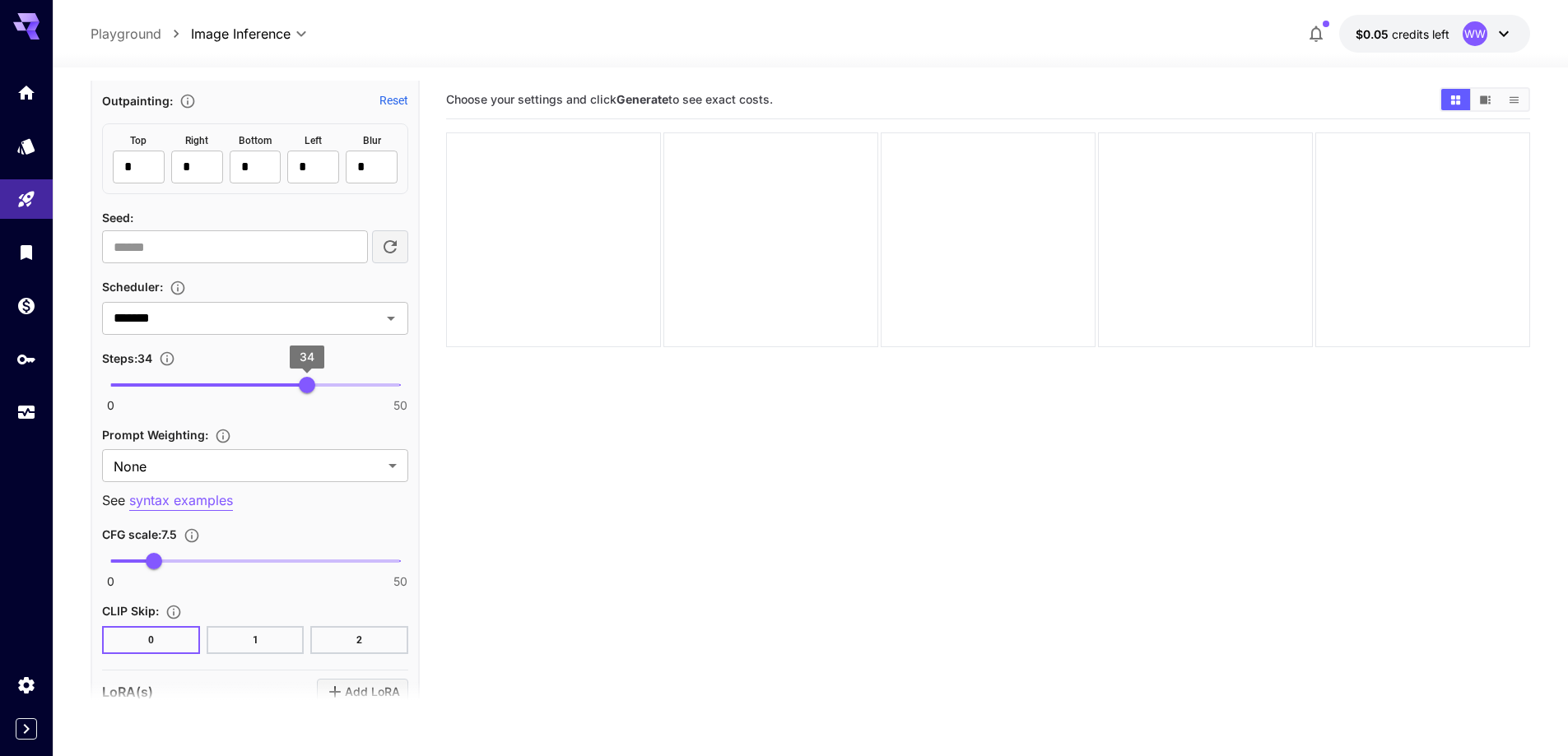
scroll to position [1716, 0]
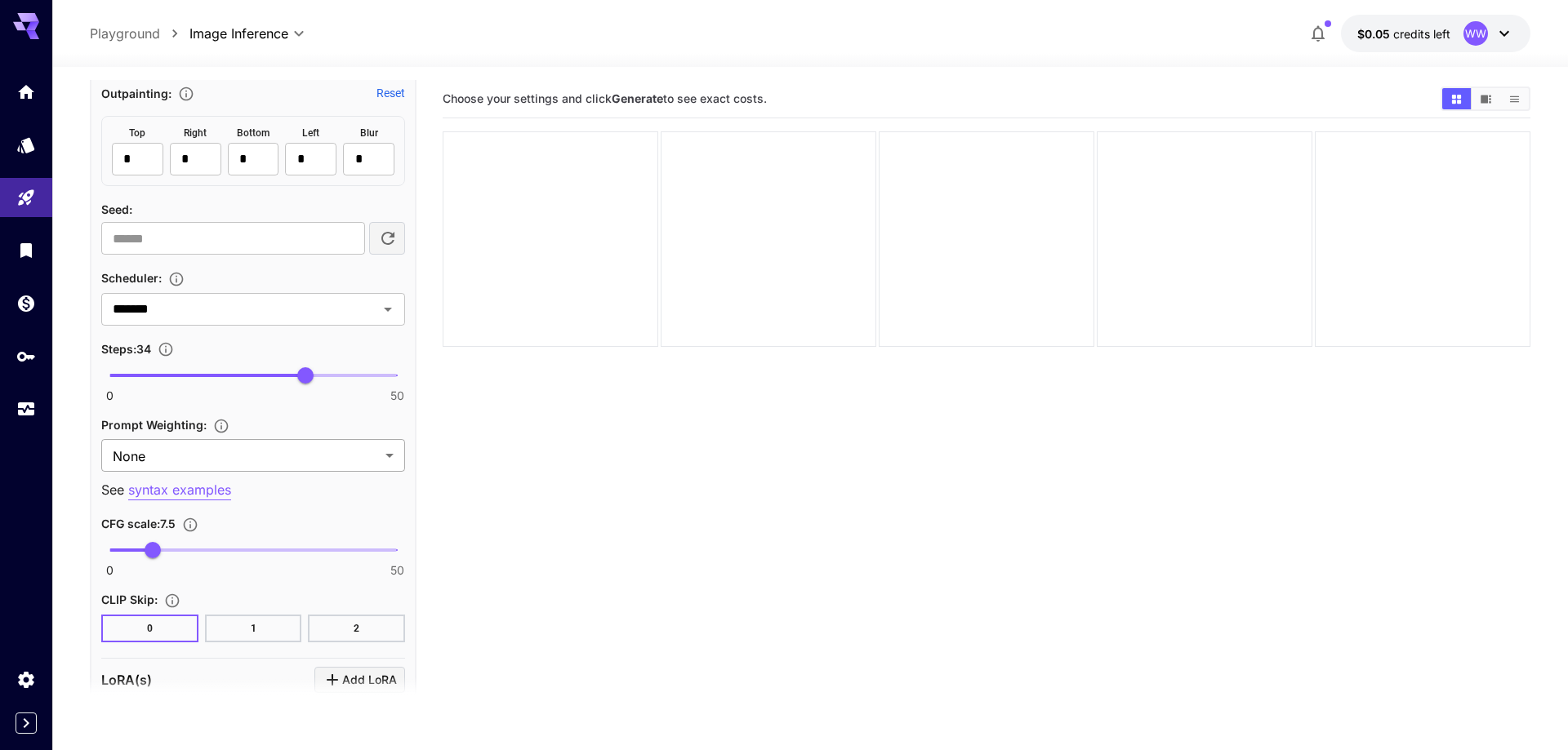
click at [279, 454] on body "**********" at bounding box center [784, 439] width 1568 height 879
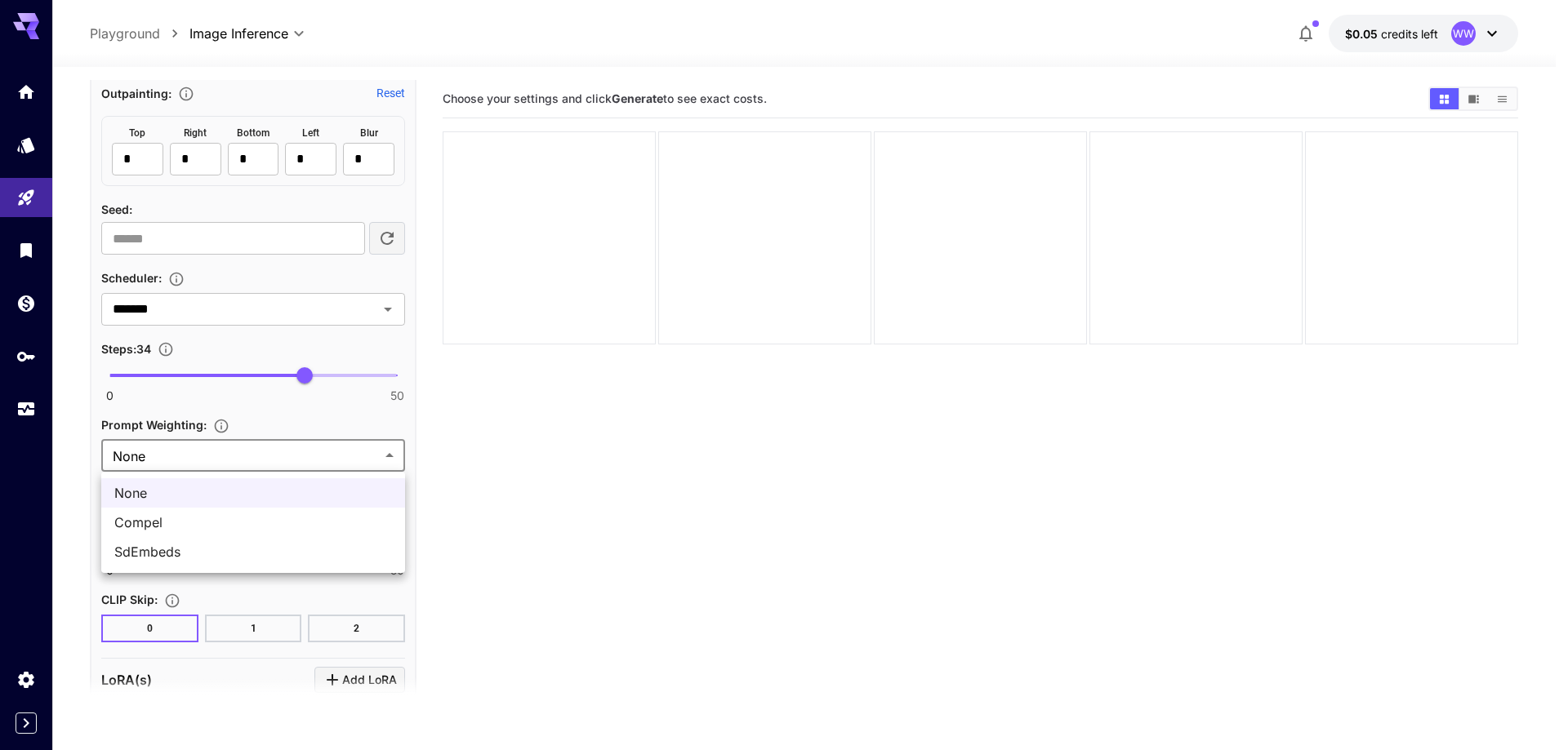
click at [261, 541] on li "SdEmbeds" at bounding box center [253, 552] width 303 height 30
type input "********"
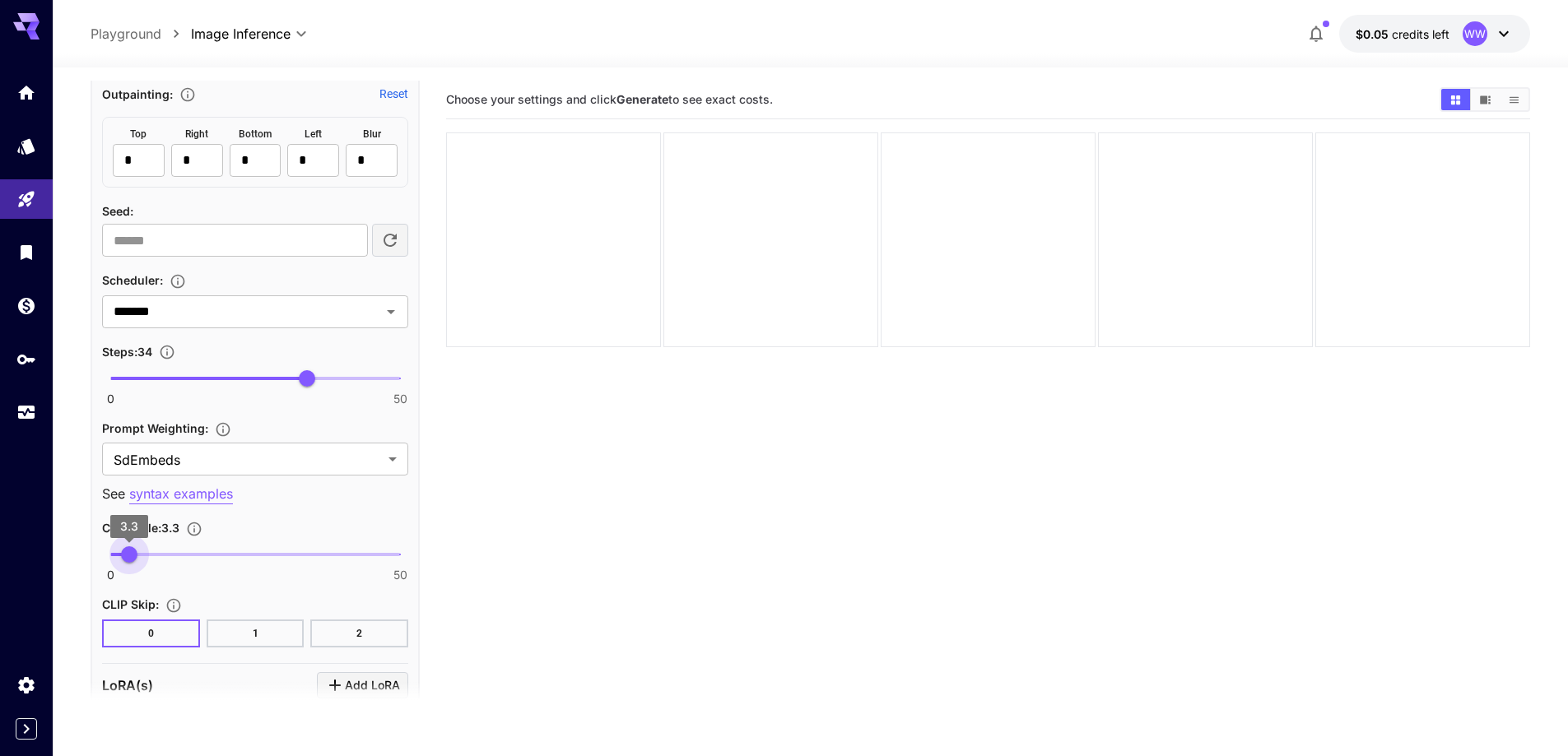
type input "***"
click at [131, 557] on span "0 50 3.5" at bounding box center [255, 554] width 290 height 24
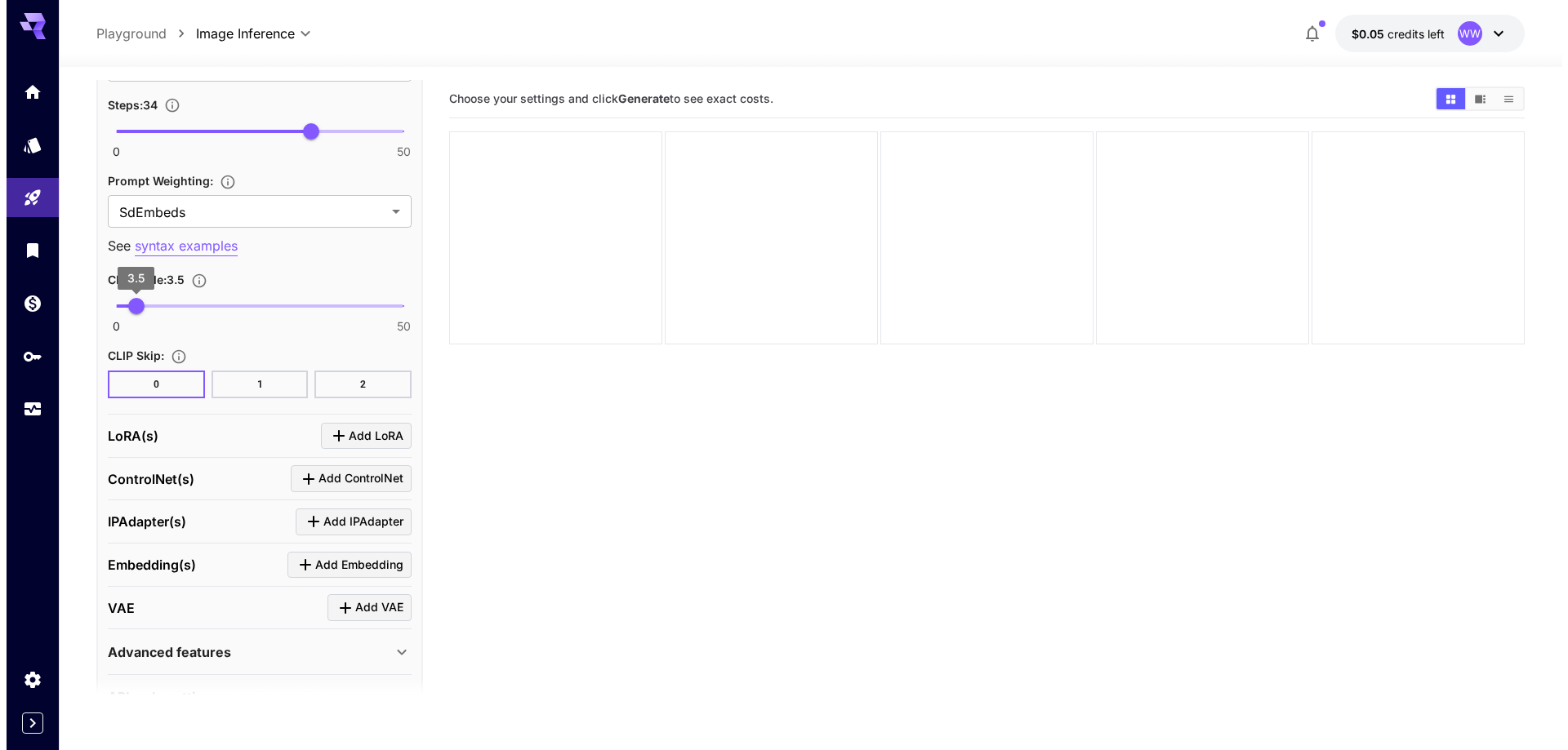
scroll to position [1949, 0]
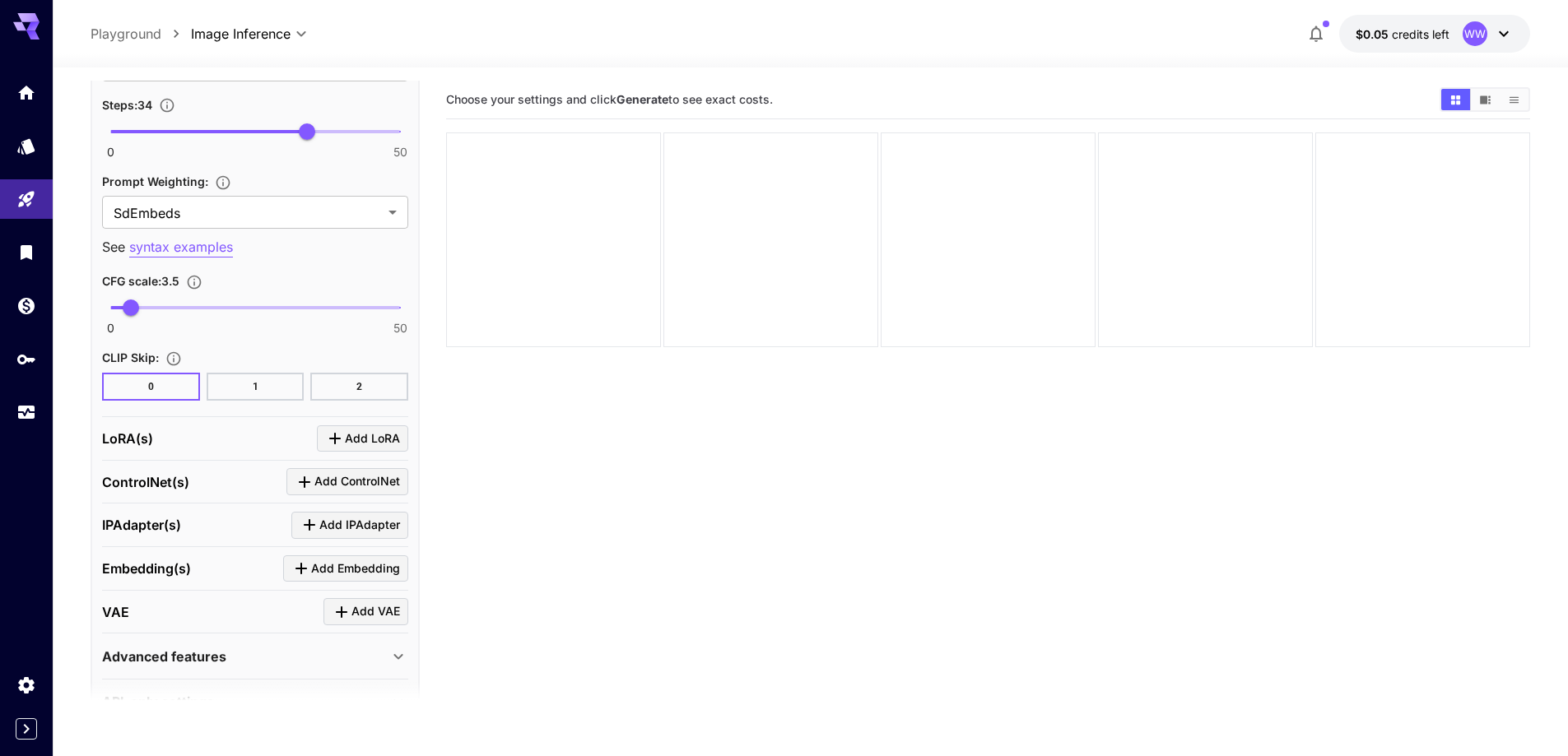
click at [377, 424] on div "LoRA(s) Add LoRA" at bounding box center [255, 439] width 306 height 44
click at [379, 437] on span "Add LoRA" at bounding box center [373, 439] width 55 height 21
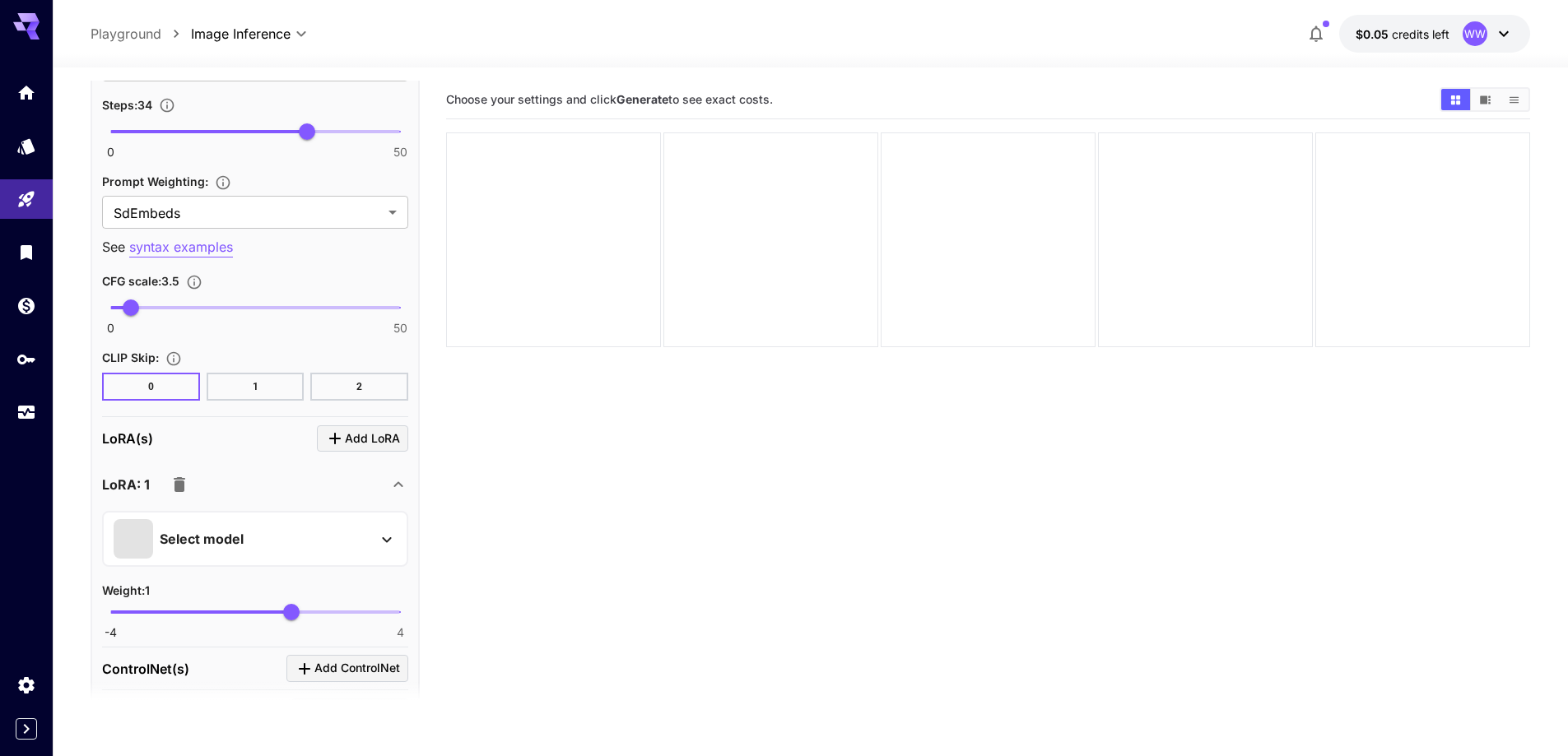
click at [322, 515] on div "Select model" at bounding box center [255, 539] width 306 height 56
click at [329, 544] on div "Select model" at bounding box center [242, 539] width 257 height 39
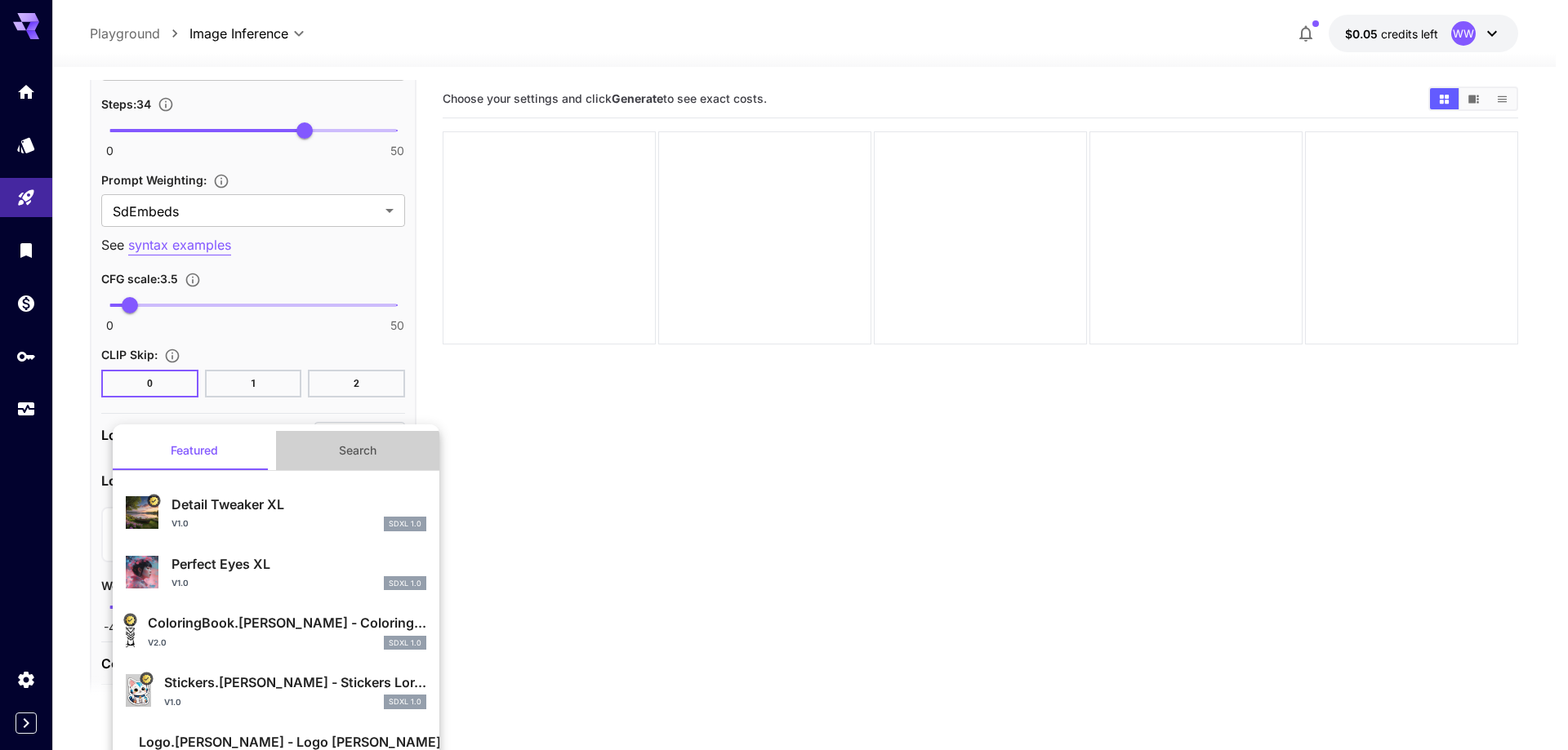
click at [350, 462] on button "Search" at bounding box center [357, 450] width 163 height 39
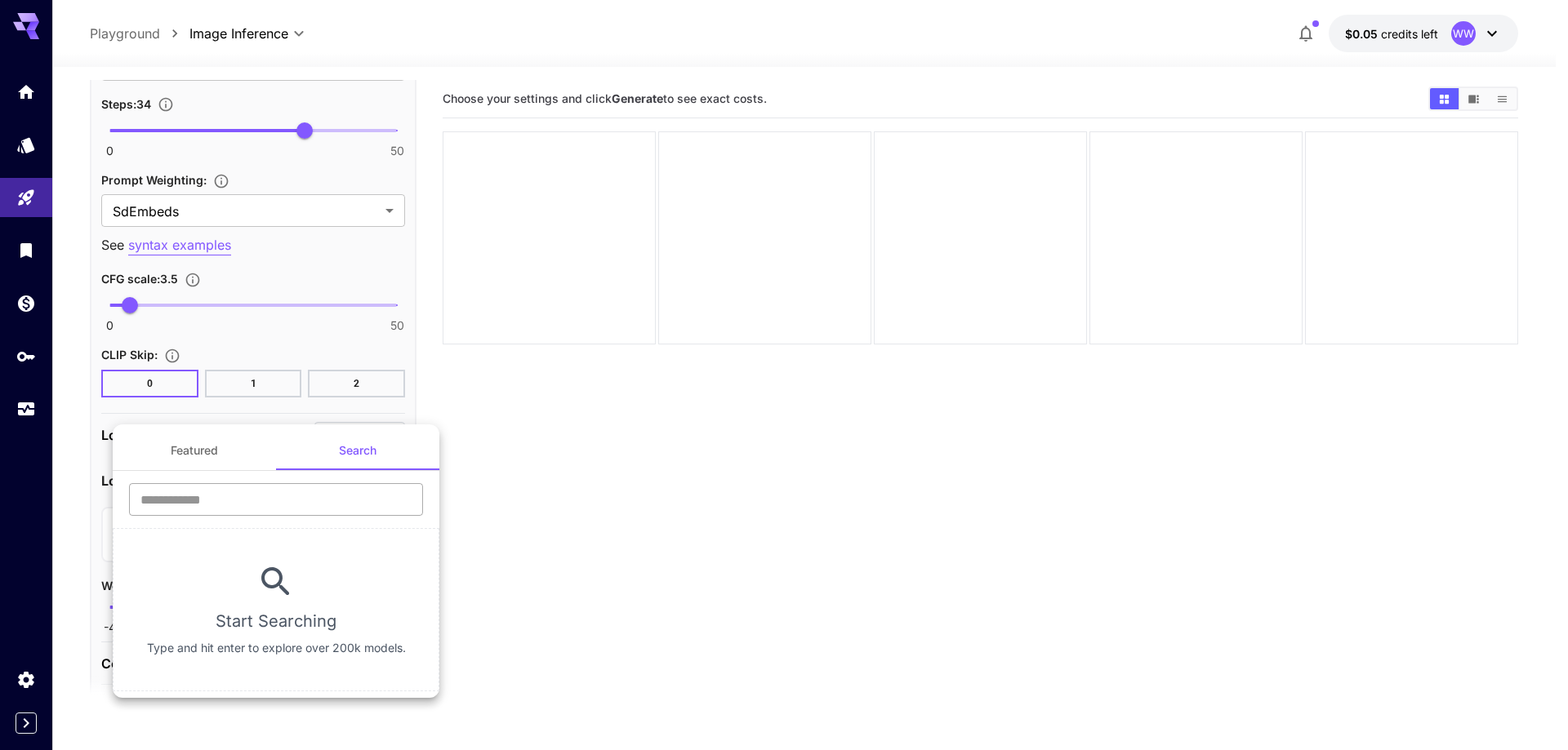
click at [332, 500] on input "text" at bounding box center [276, 499] width 294 height 33
type input "****"
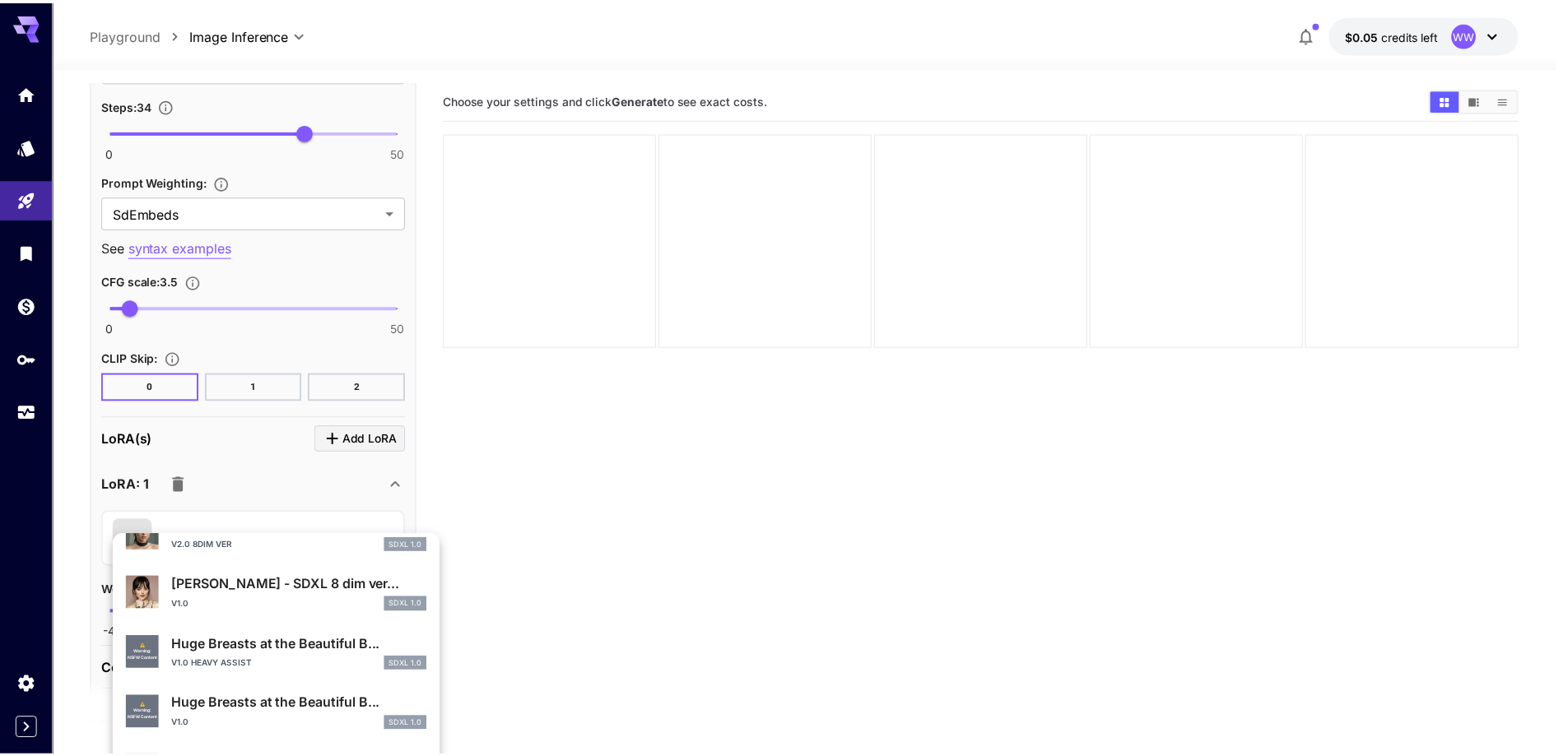
scroll to position [329, 0]
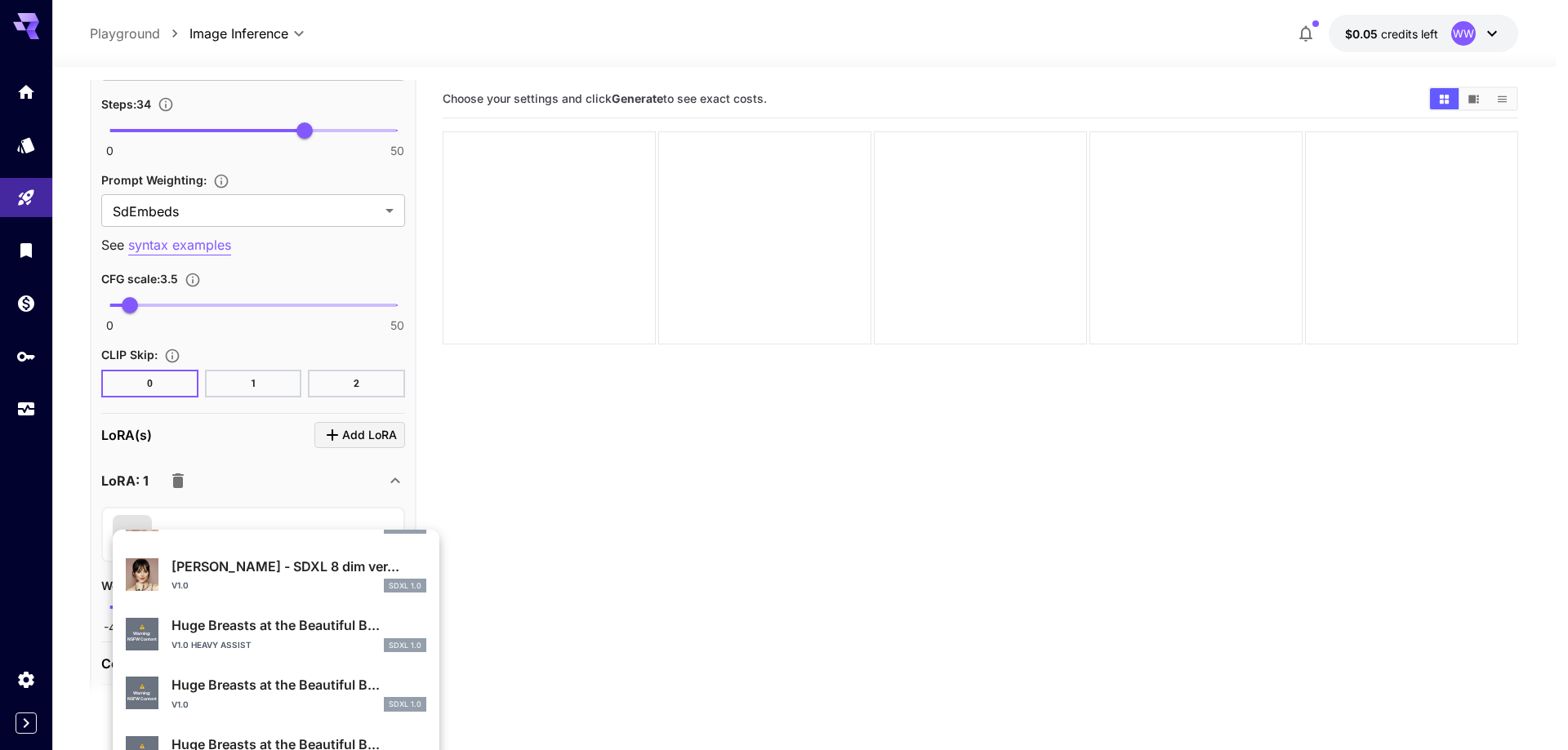
click at [270, 672] on div "⚠️ Warning: NSFW Content Huge Breasts at the Beautiful B... v1.0 SDXL 1.0" at bounding box center [275, 694] width 301 height 50
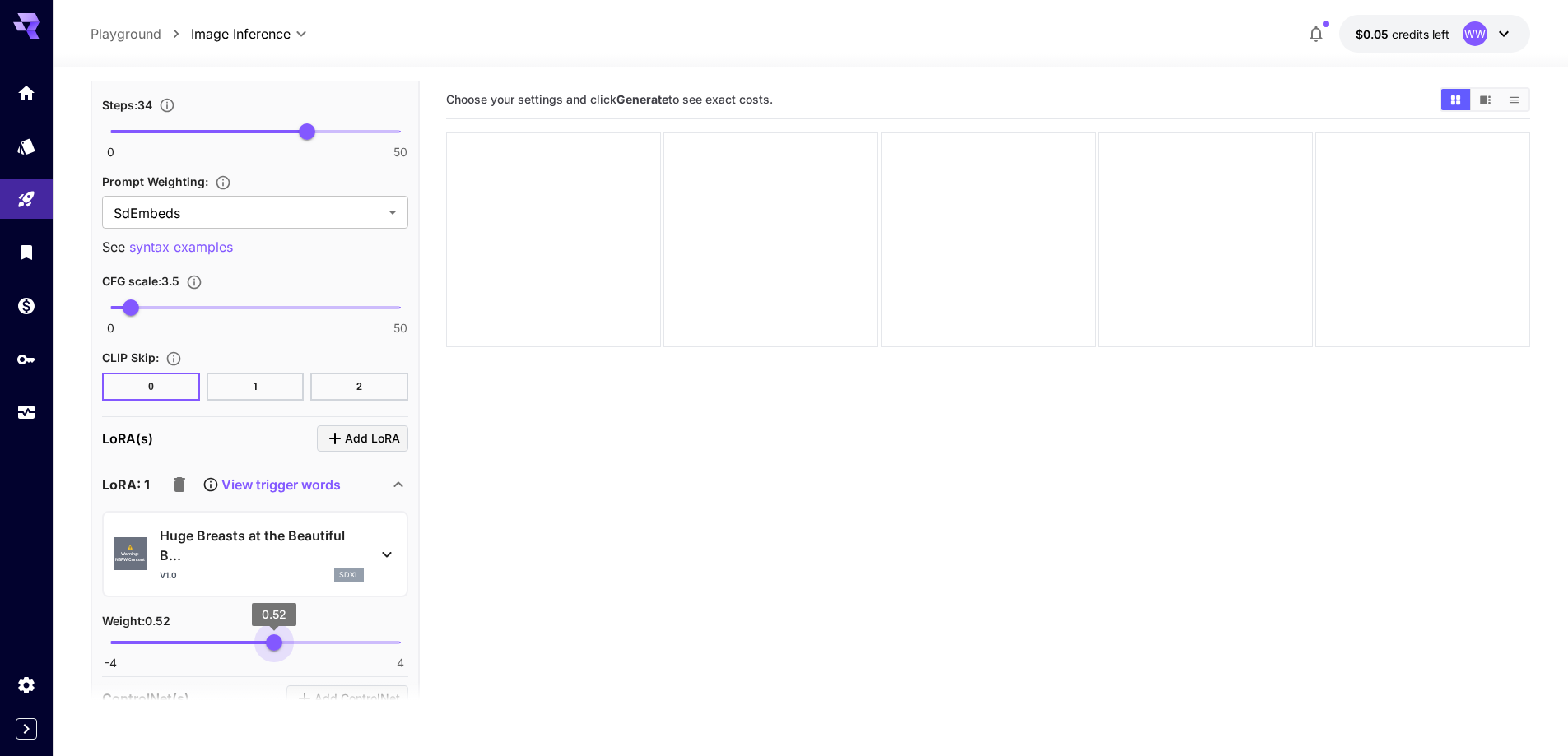
type input "****"
click at [275, 651] on span "-4 4 0.54" at bounding box center [255, 643] width 290 height 24
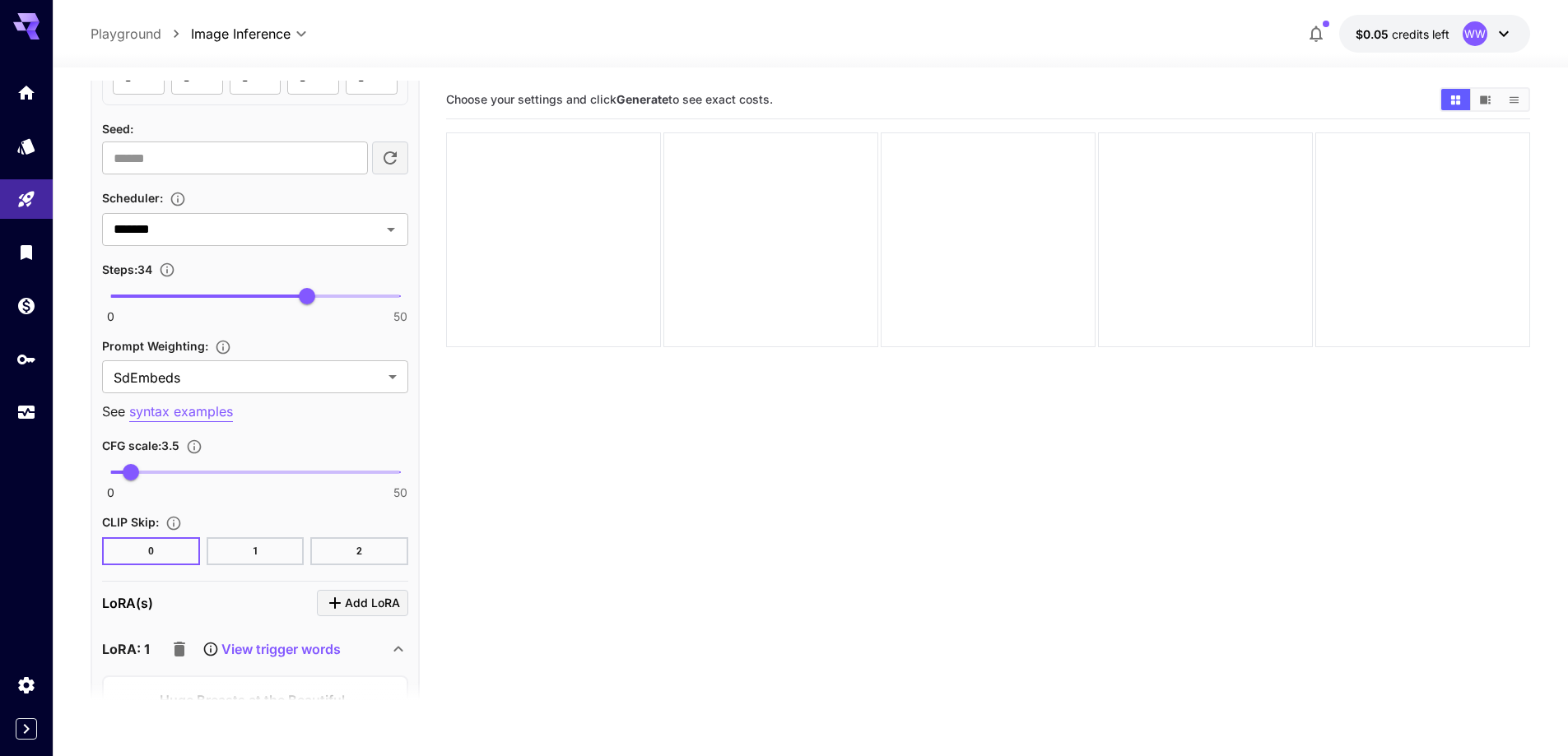
scroll to position [1716, 0]
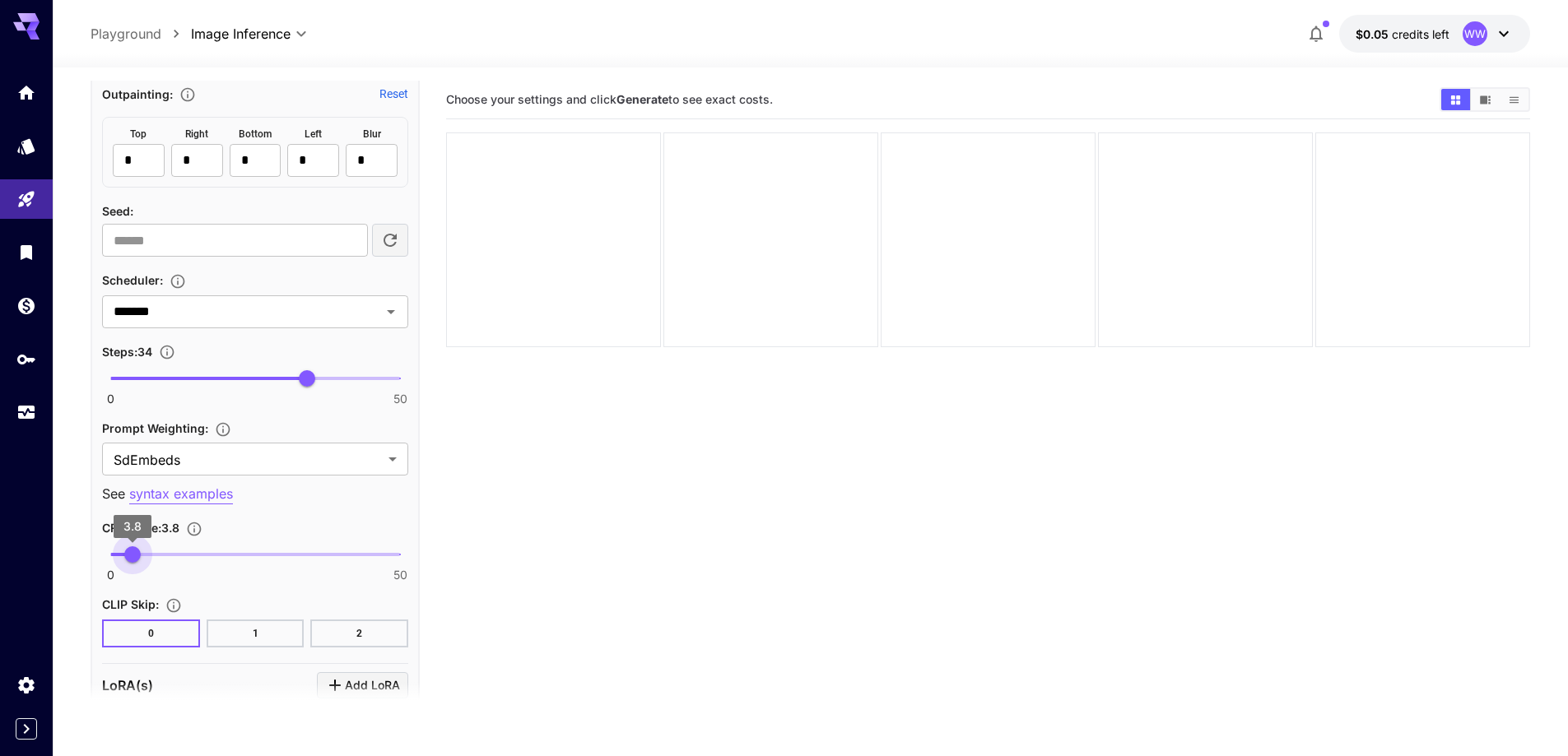
type input "***"
click at [132, 561] on span "3.8" at bounding box center [132, 555] width 17 height 17
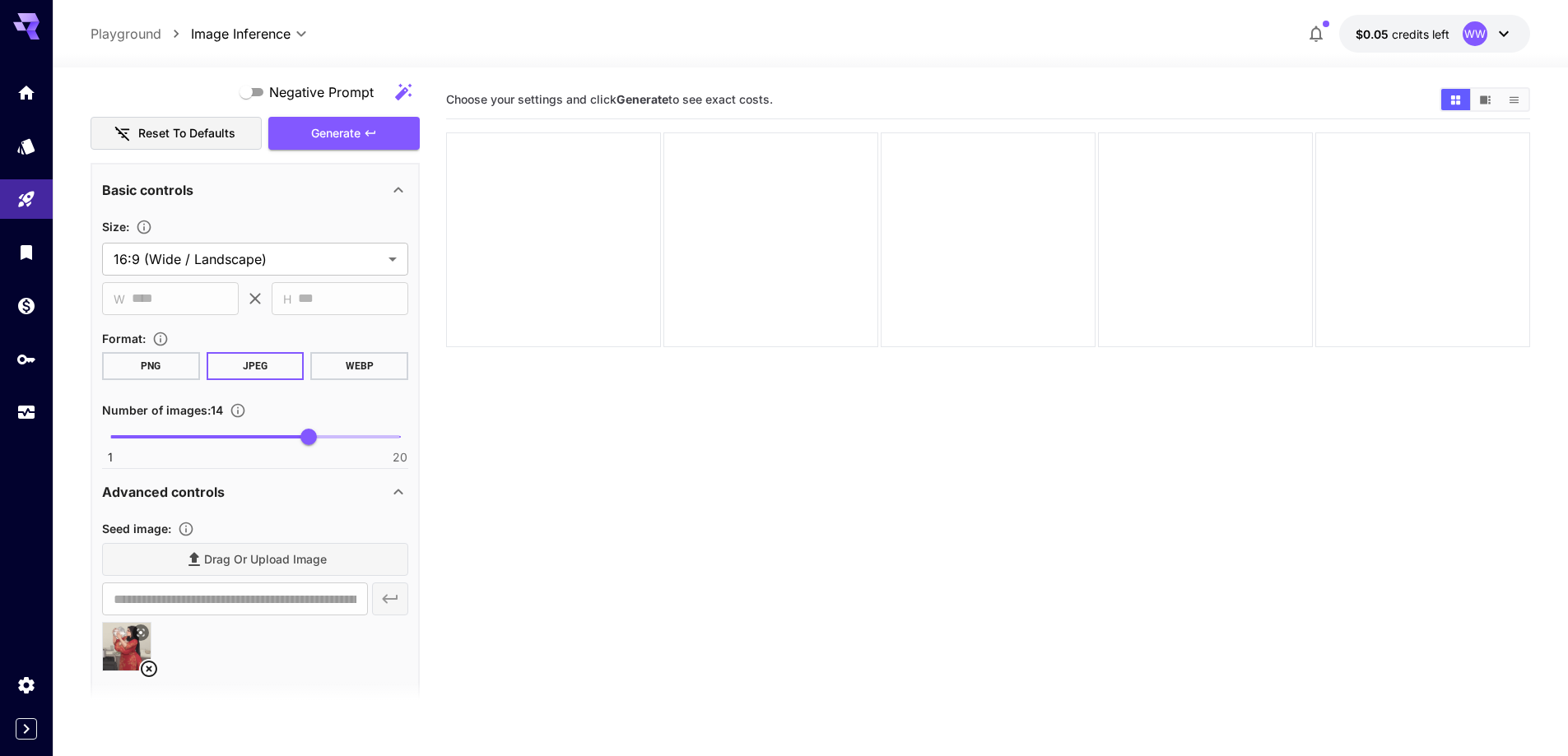
scroll to position [894, 0]
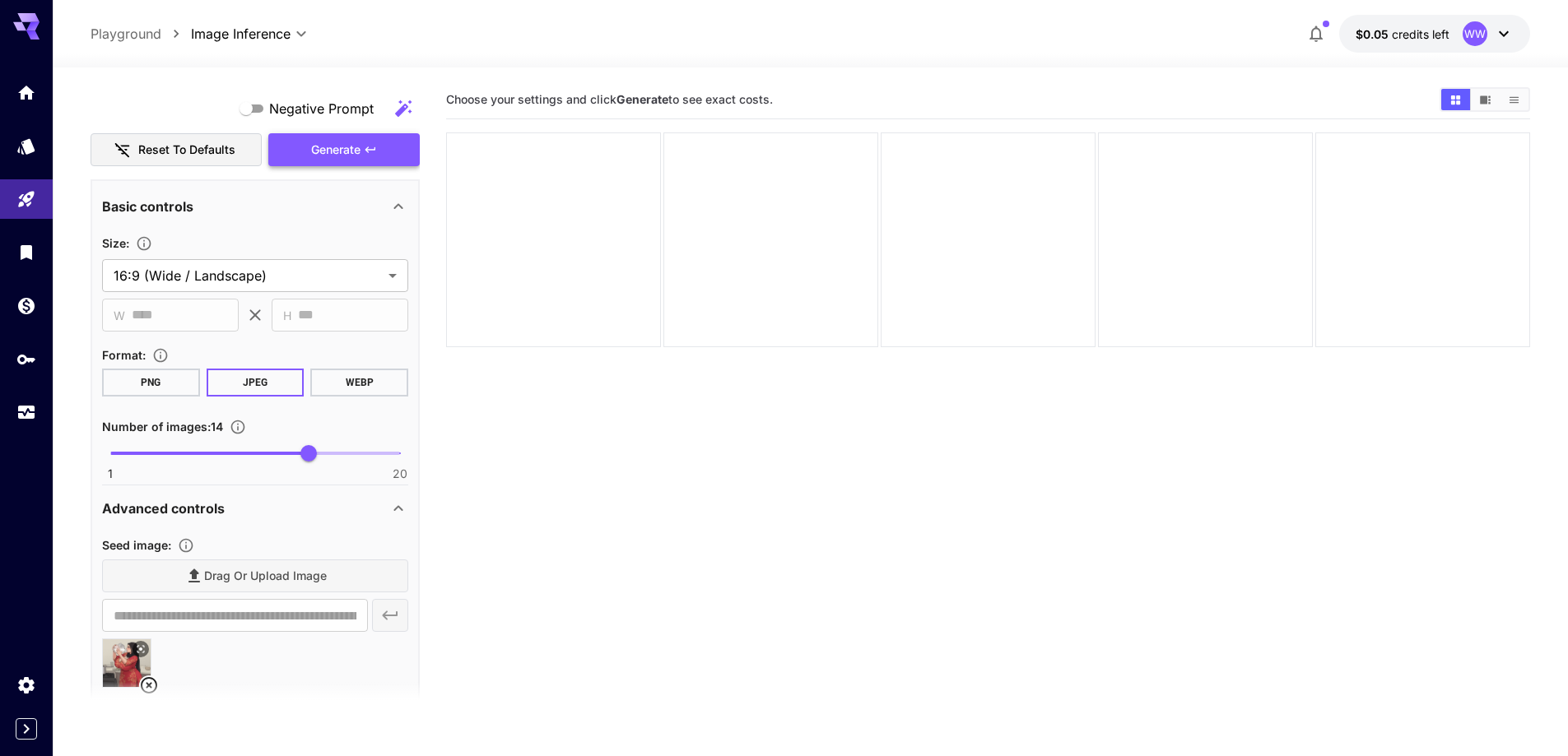
click at [350, 153] on span "Generate" at bounding box center [336, 150] width 50 height 21
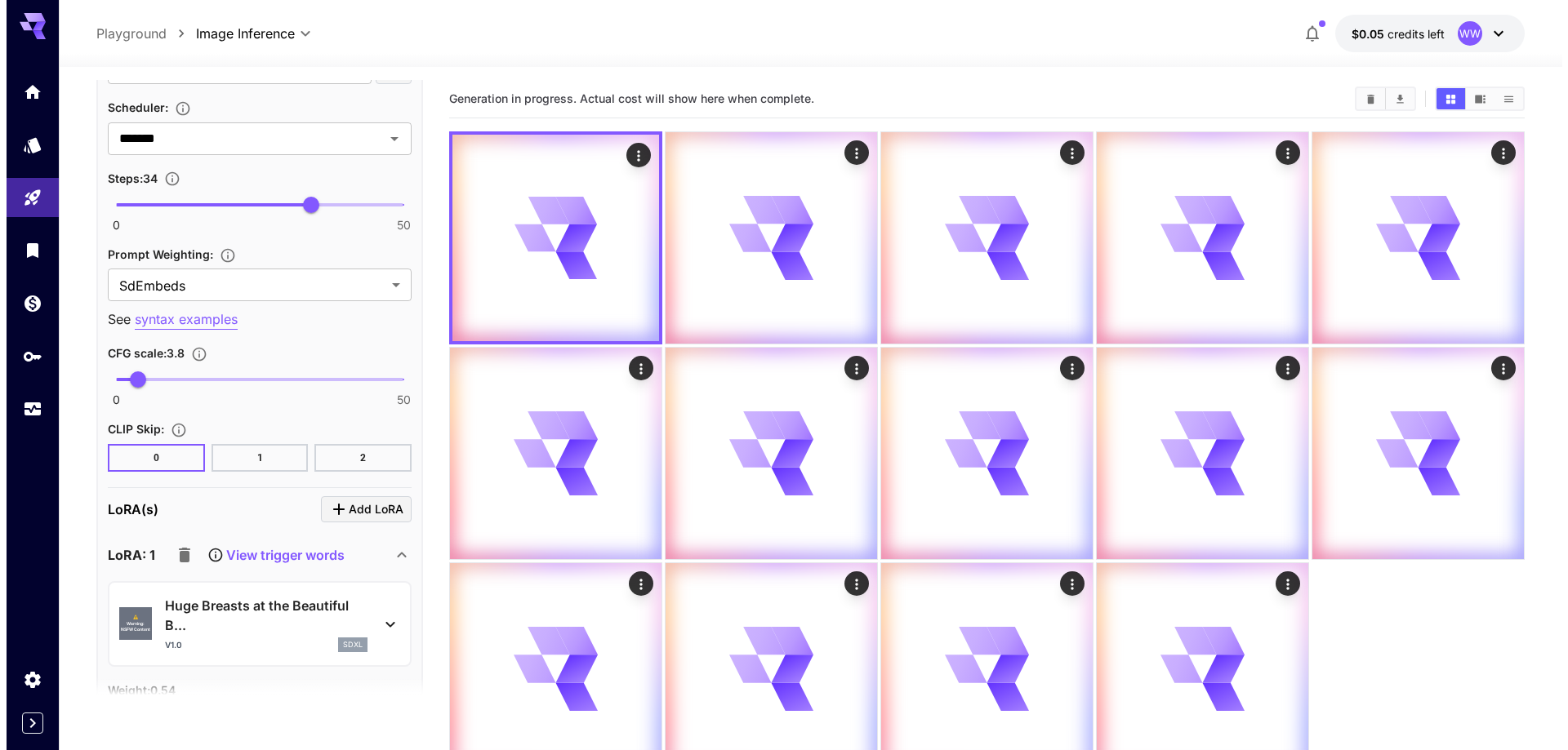
scroll to position [2029, 0]
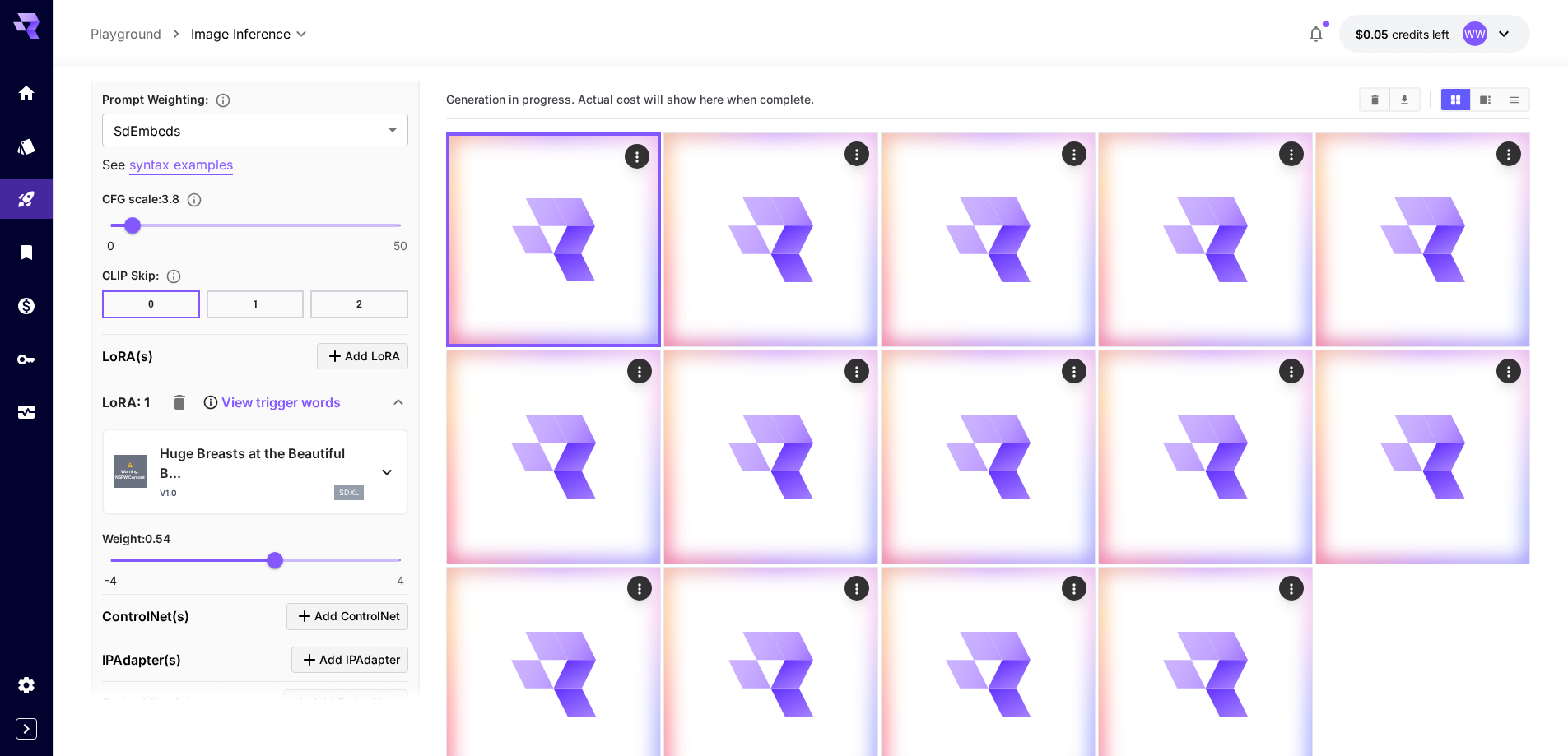
click at [253, 461] on p "Huge Breasts at the Beautiful B..." at bounding box center [262, 463] width 205 height 39
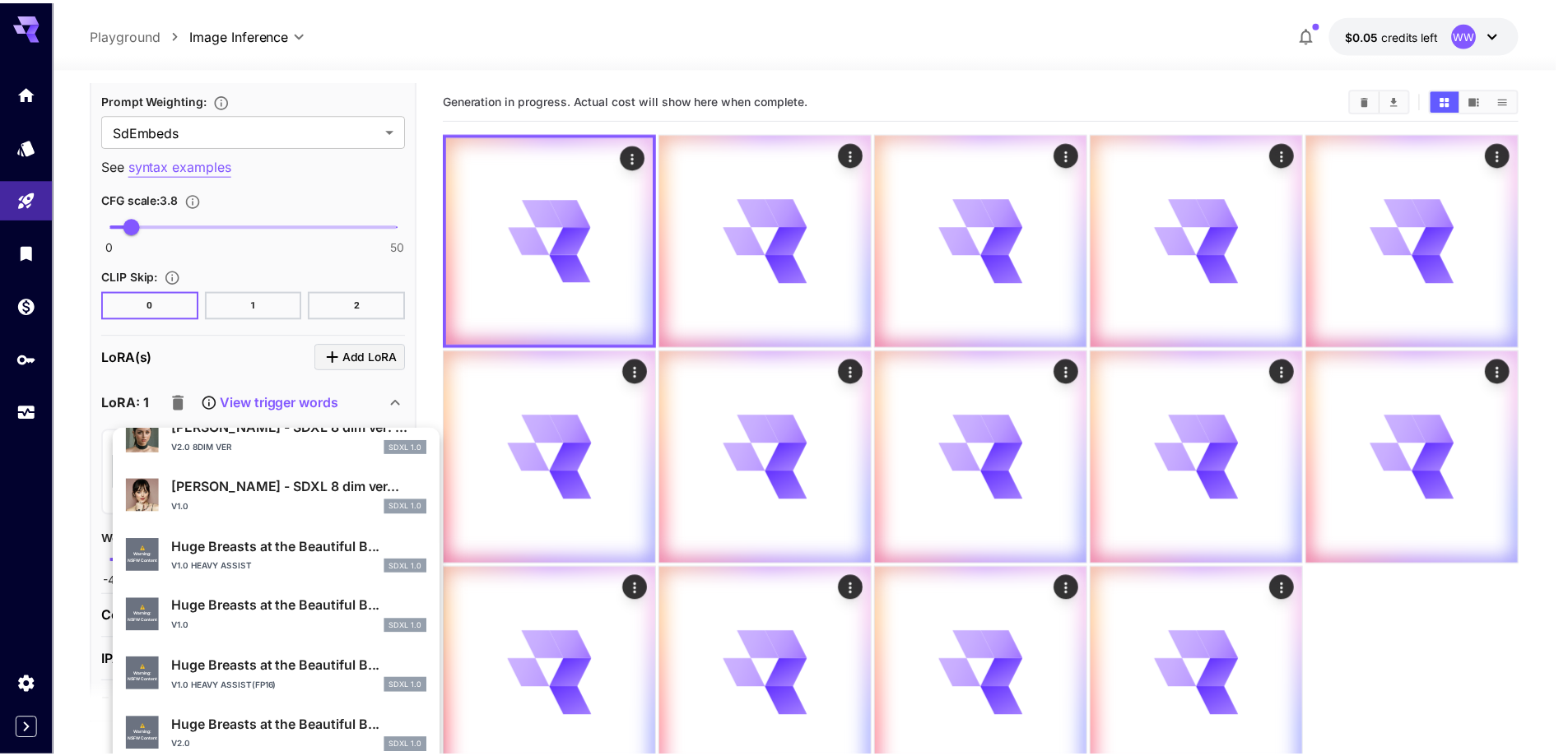
scroll to position [329, 0]
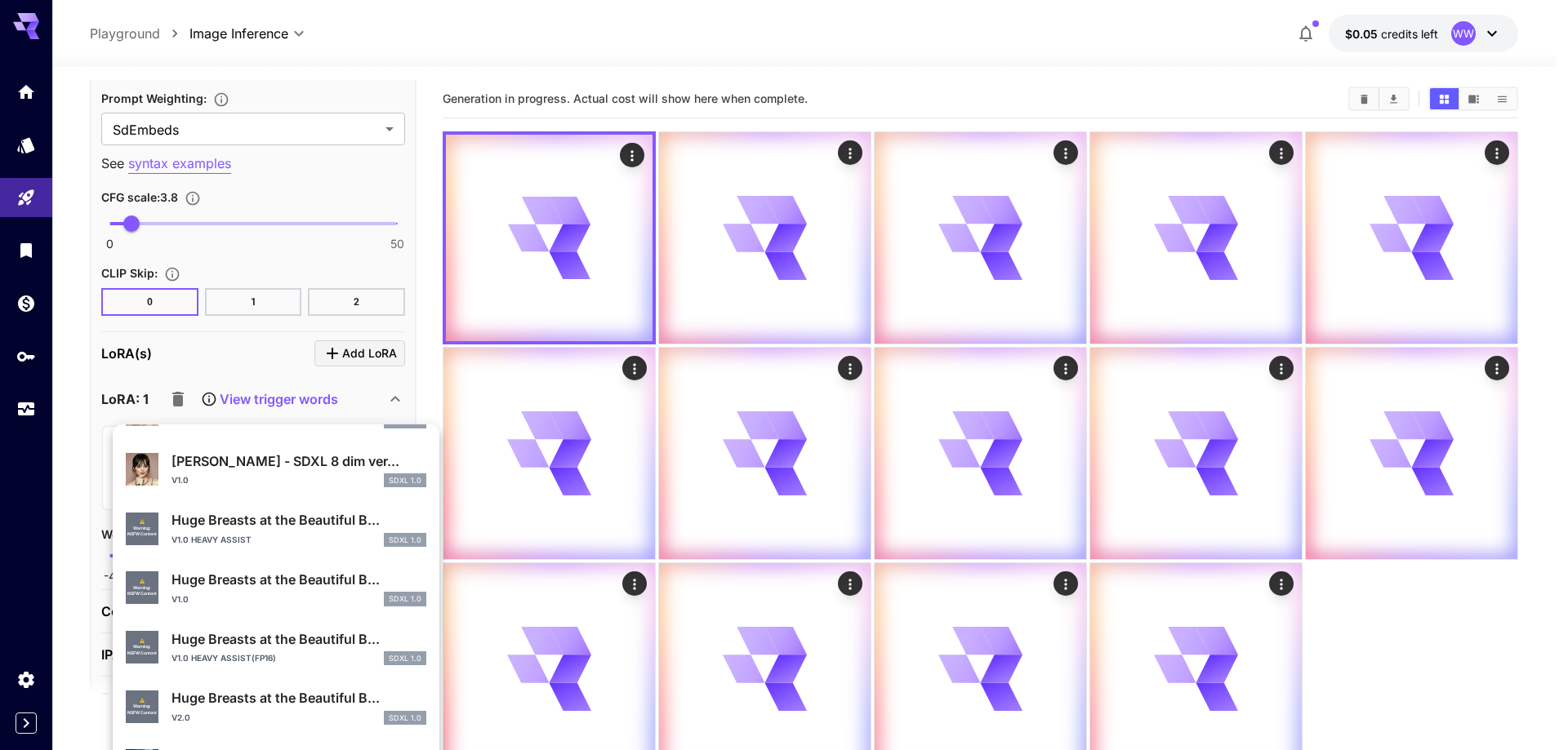
click at [206, 633] on p "Huge Breasts at the Beautiful B..." at bounding box center [299, 638] width 255 height 20
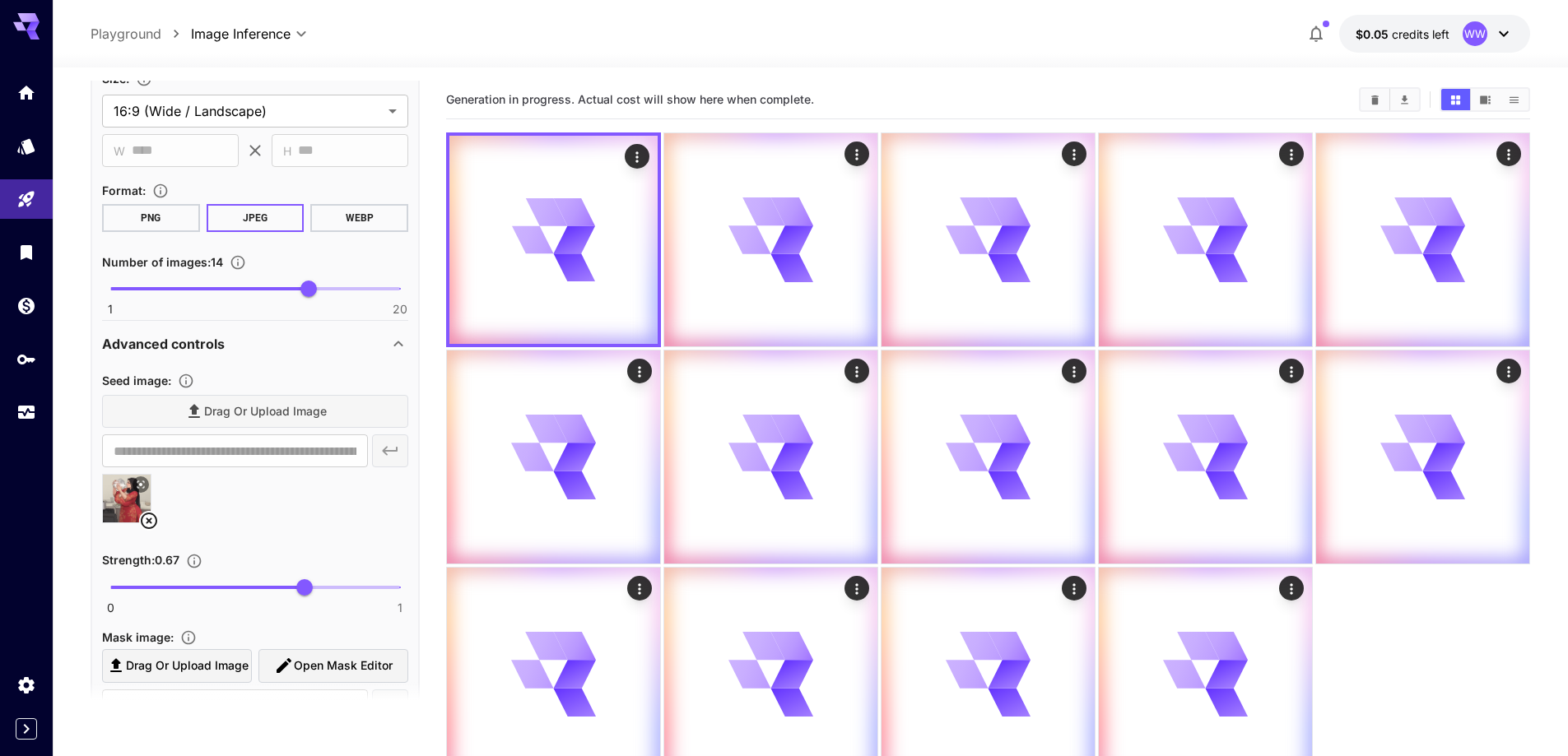
scroll to position [647, 0]
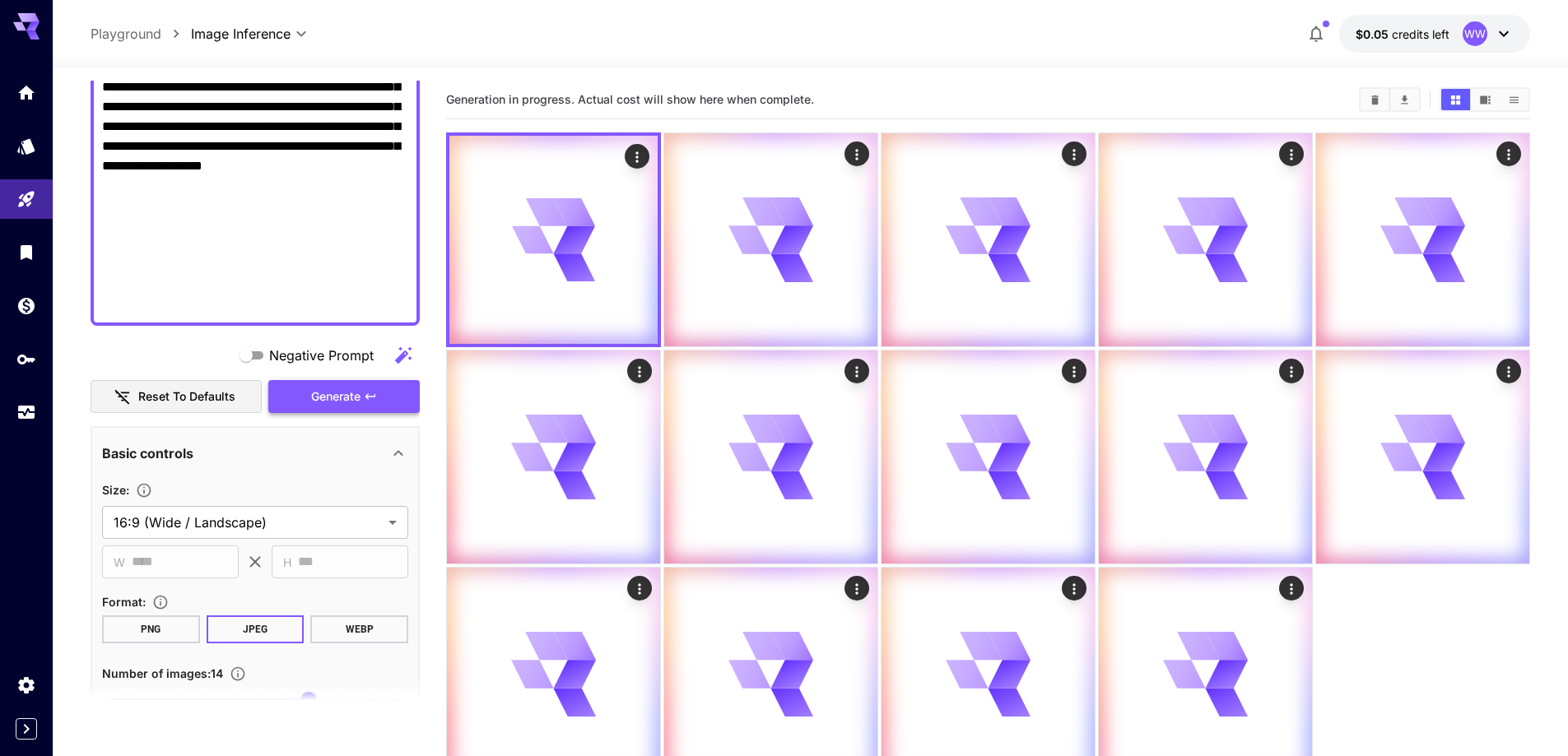
click at [338, 400] on span "Generate" at bounding box center [336, 397] width 50 height 21
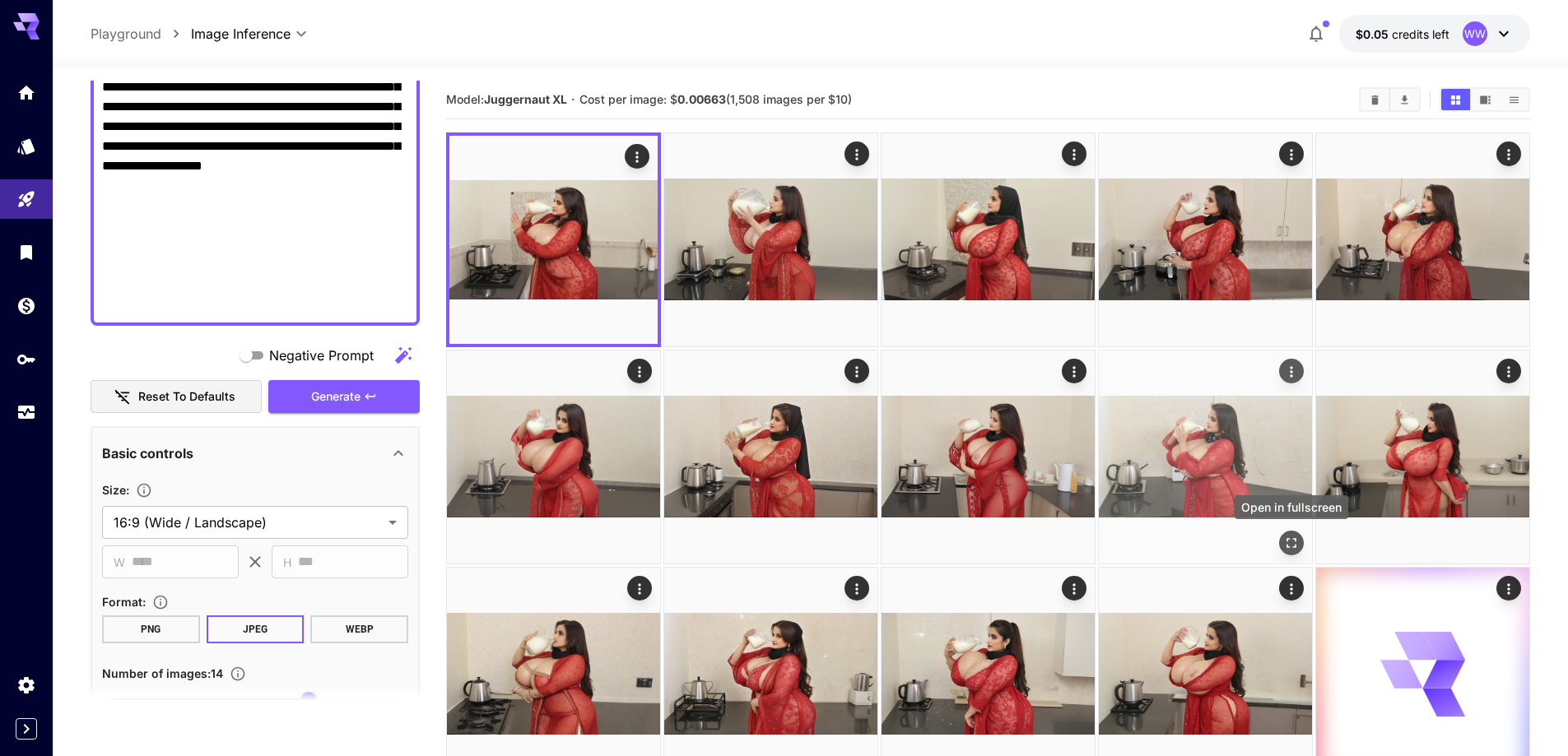
click at [1299, 545] on icon "Open in fullscreen" at bounding box center [1292, 543] width 17 height 17
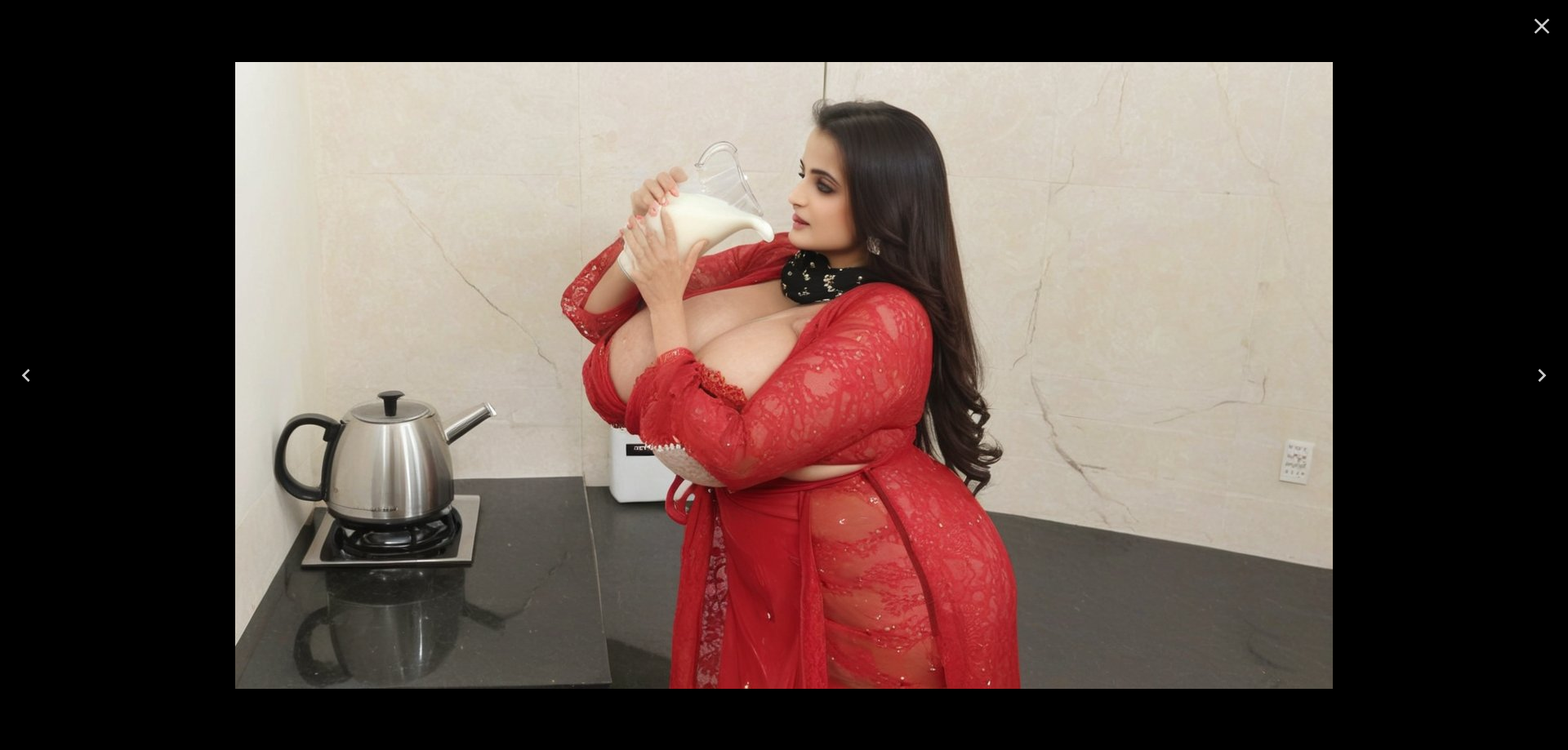
click at [1536, 30] on icon "Close" at bounding box center [1542, 26] width 26 height 26
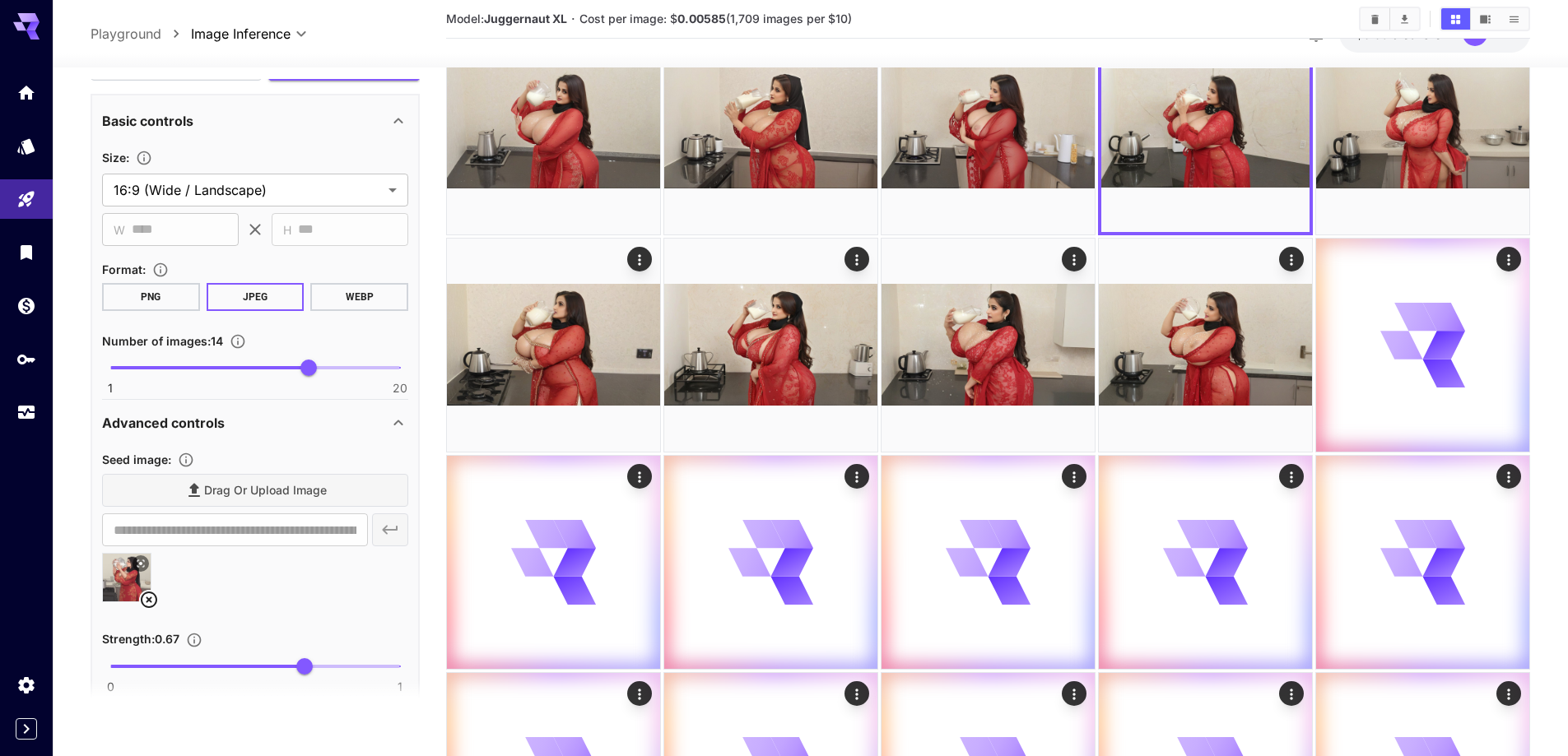
scroll to position [1058, 0]
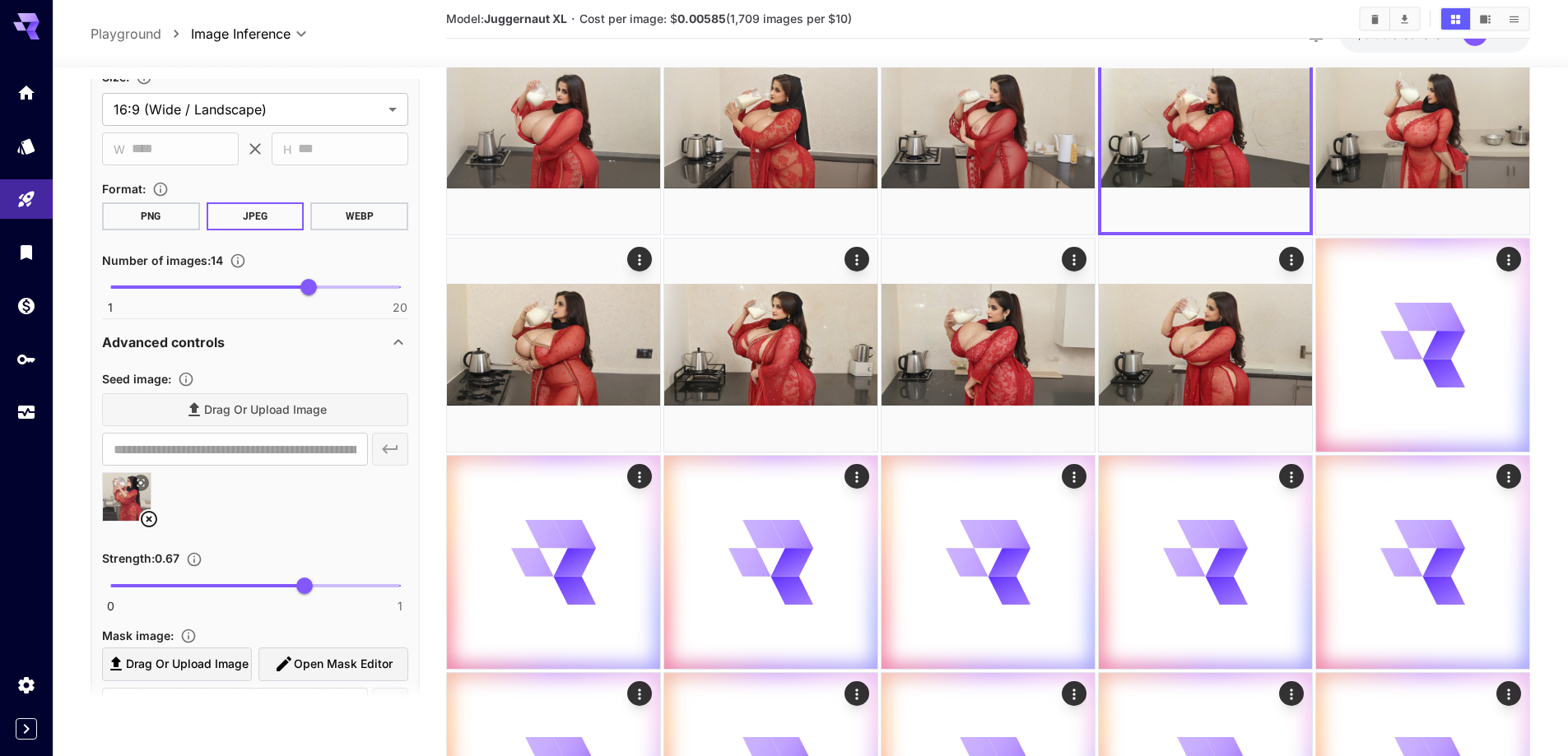
click at [153, 521] on icon at bounding box center [148, 519] width 20 height 20
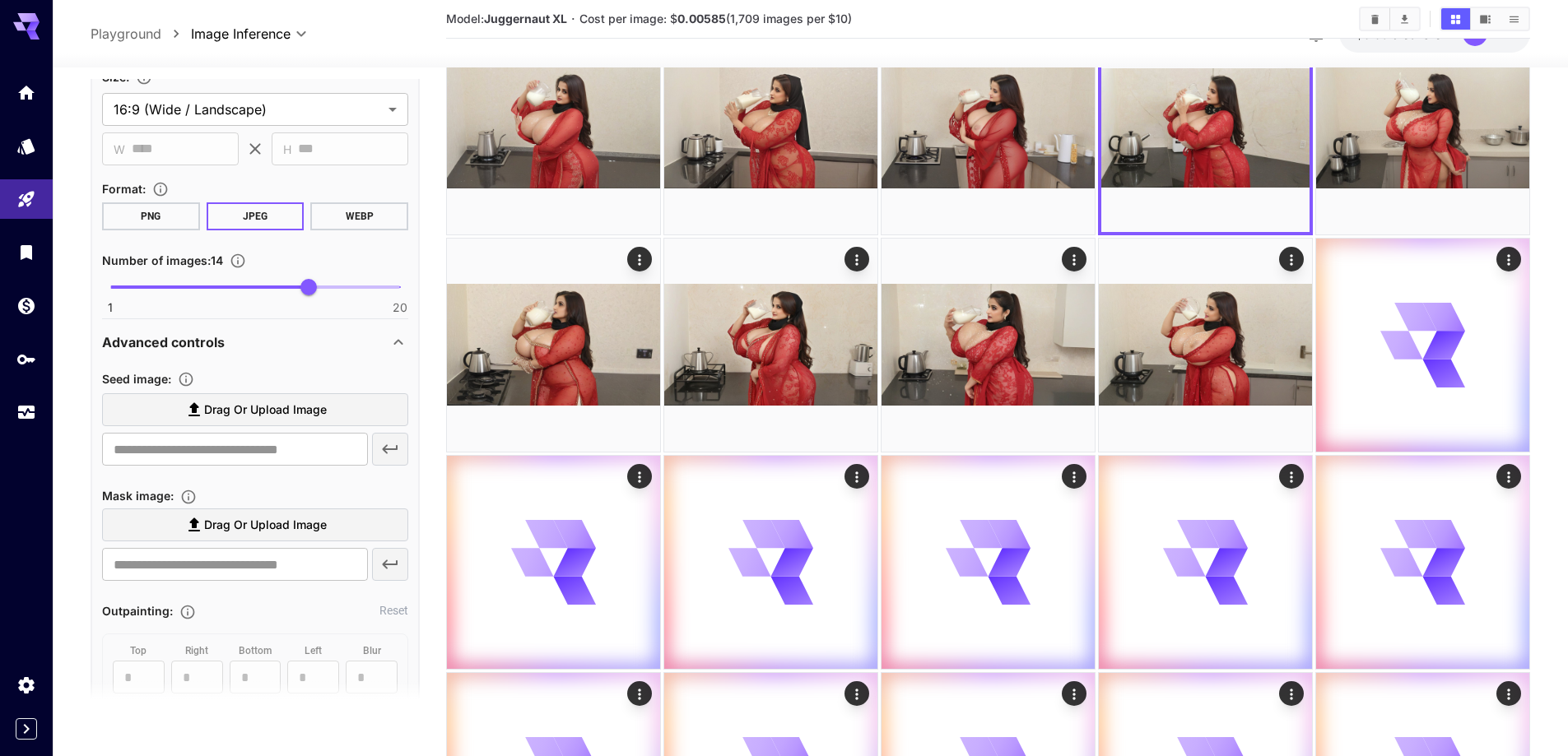
click at [287, 397] on label "Drag or upload image" at bounding box center [255, 410] width 306 height 34
click at [0, 0] on input "Drag or upload image" at bounding box center [0, 0] width 0 height 0
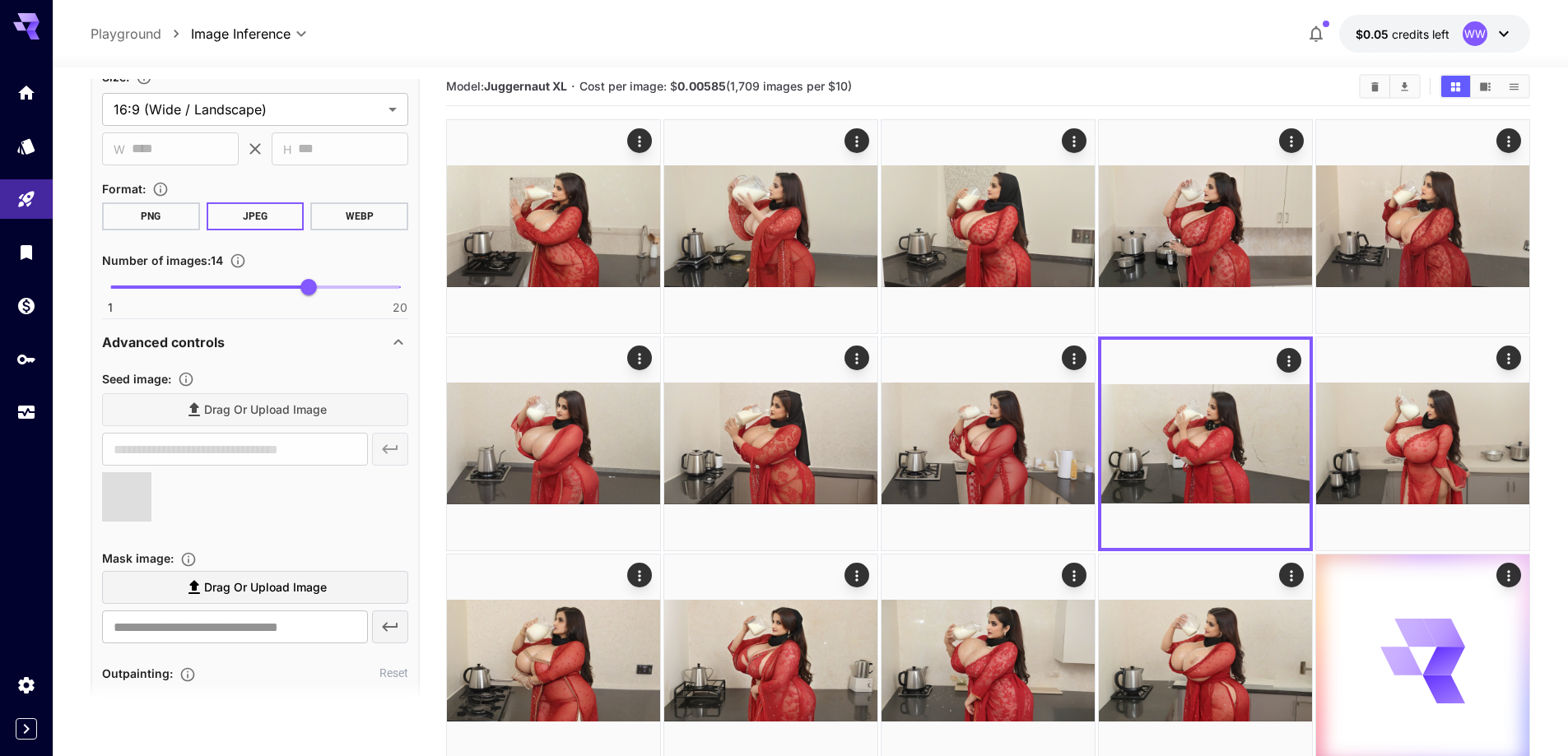
scroll to position [0, 0]
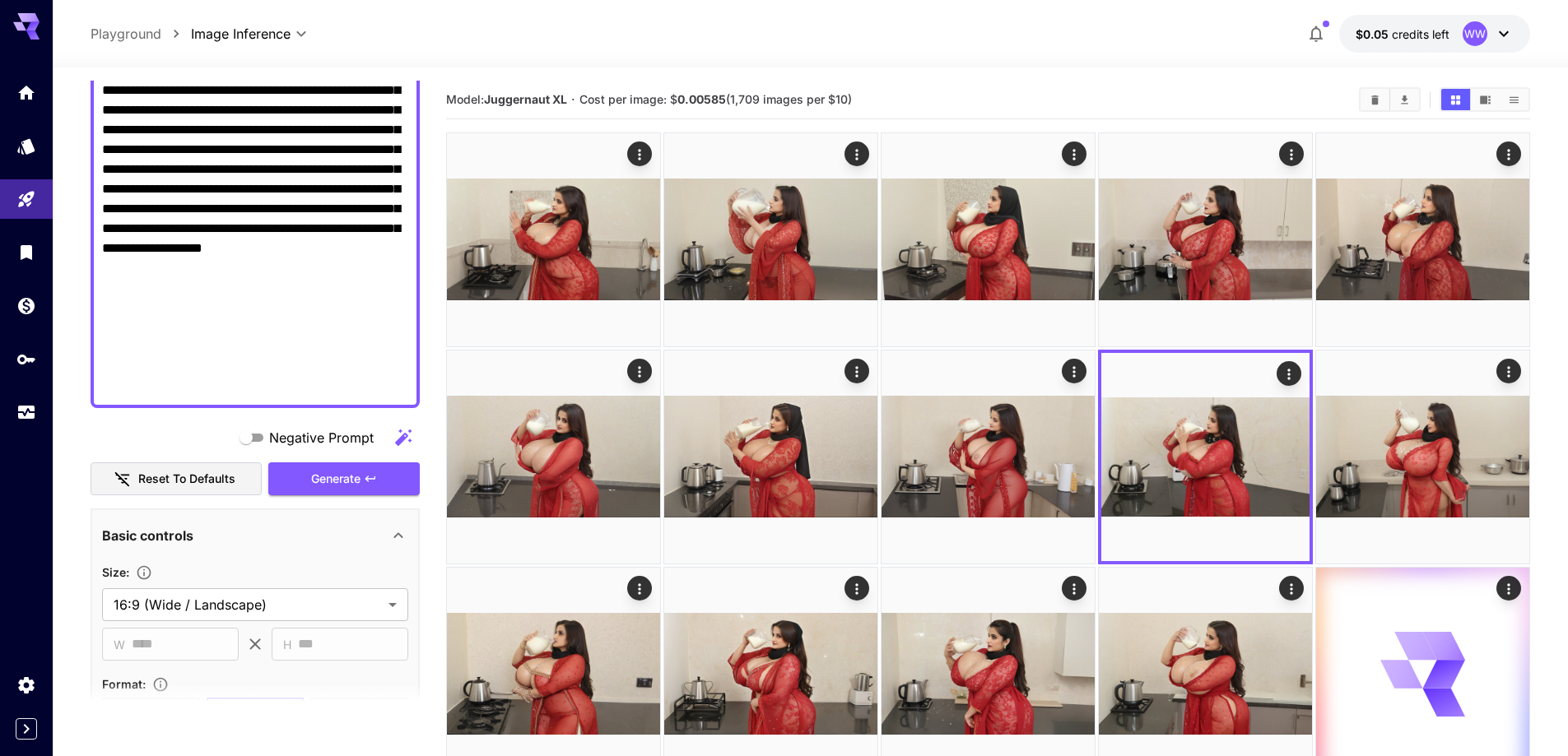
type input "**********"
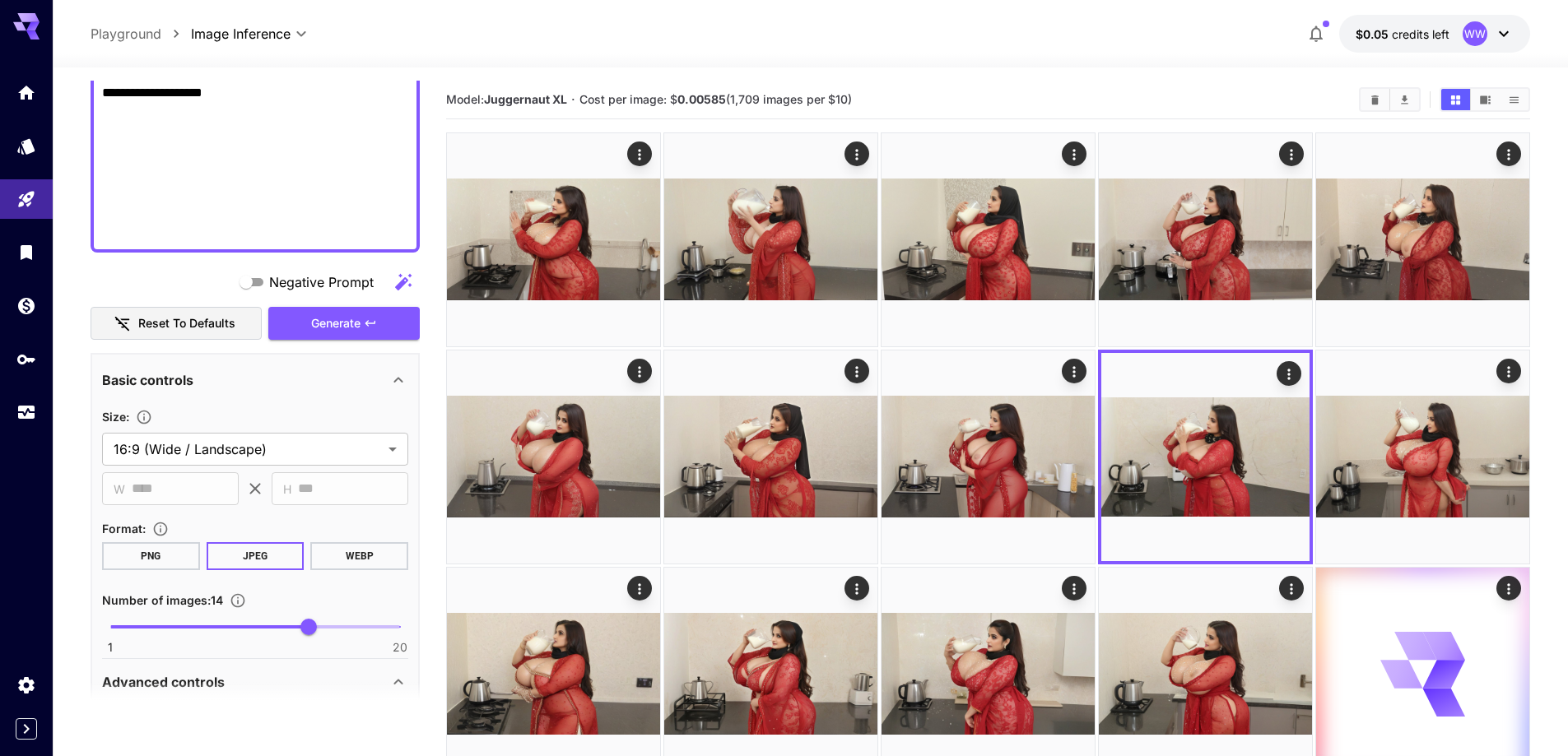
scroll to position [729, 0]
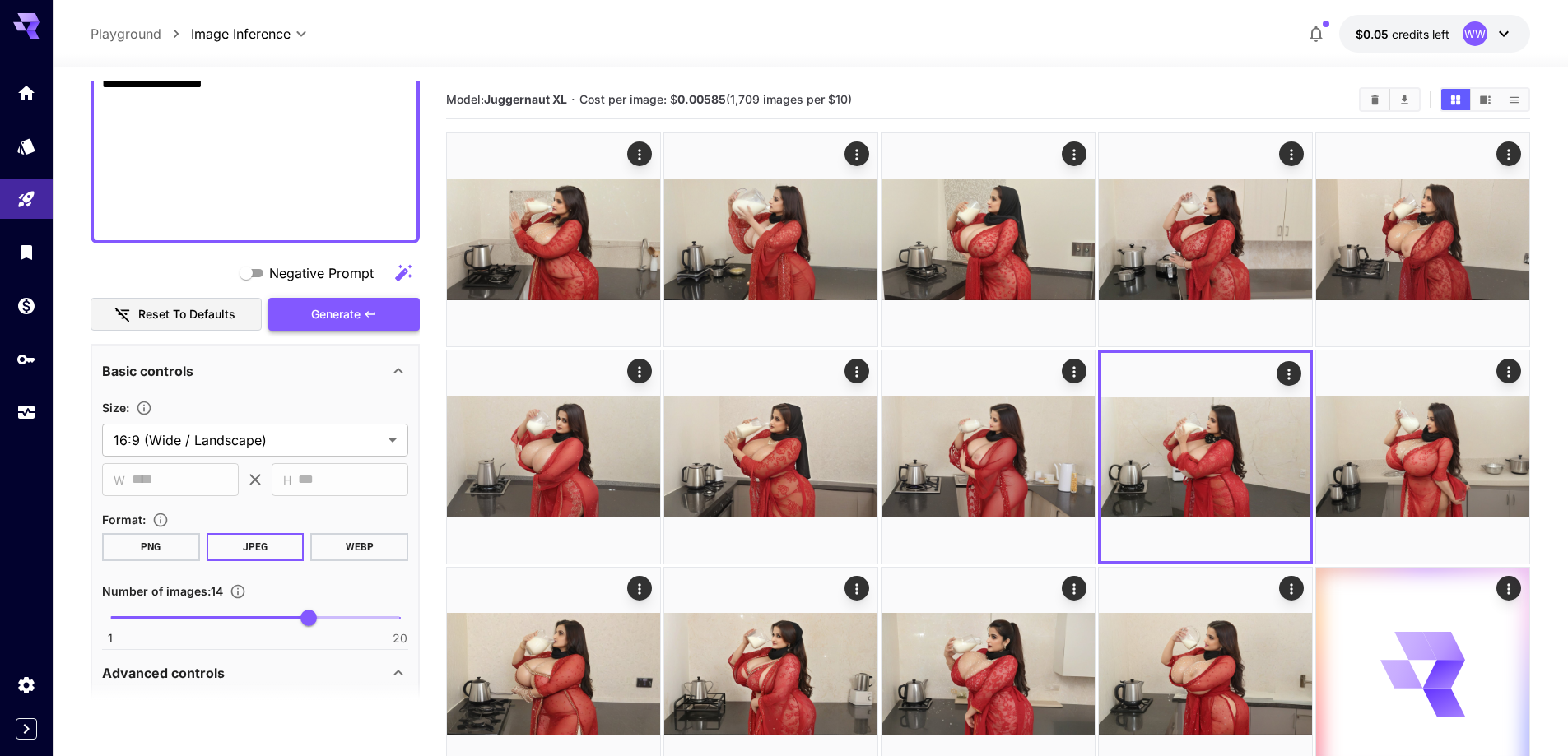
click at [396, 327] on button "Generate" at bounding box center [343, 315] width 151 height 34
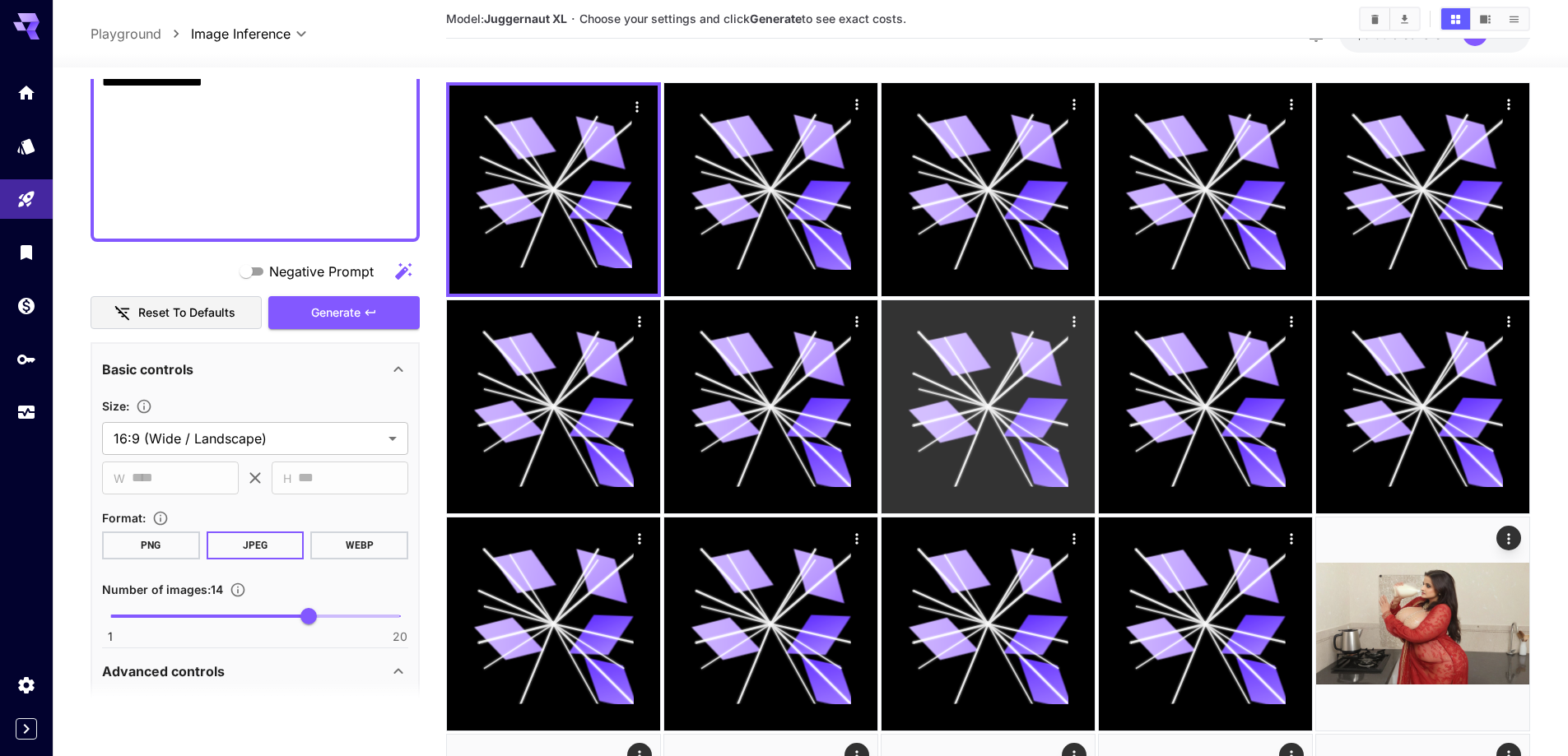
scroll to position [164, 0]
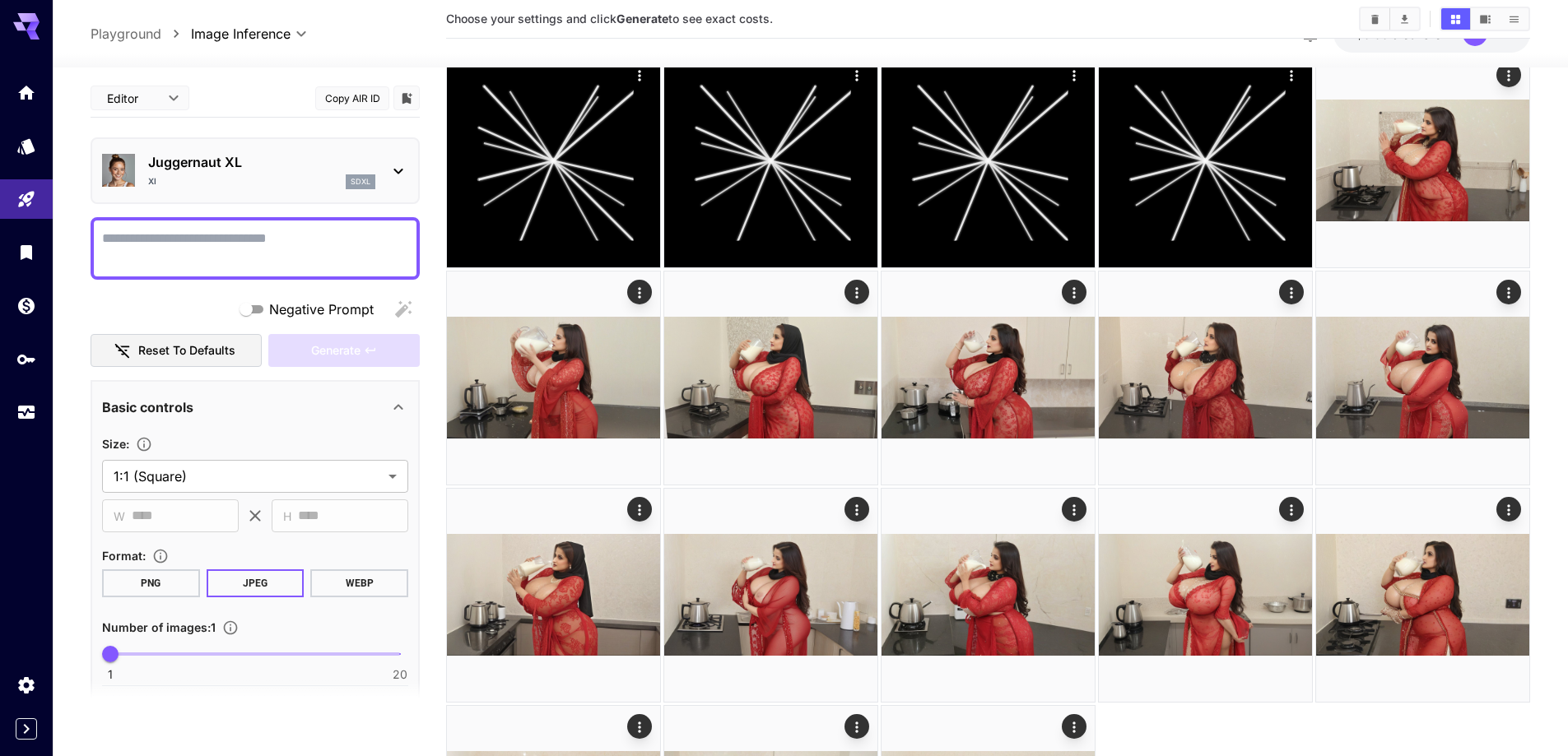
scroll to position [658, 0]
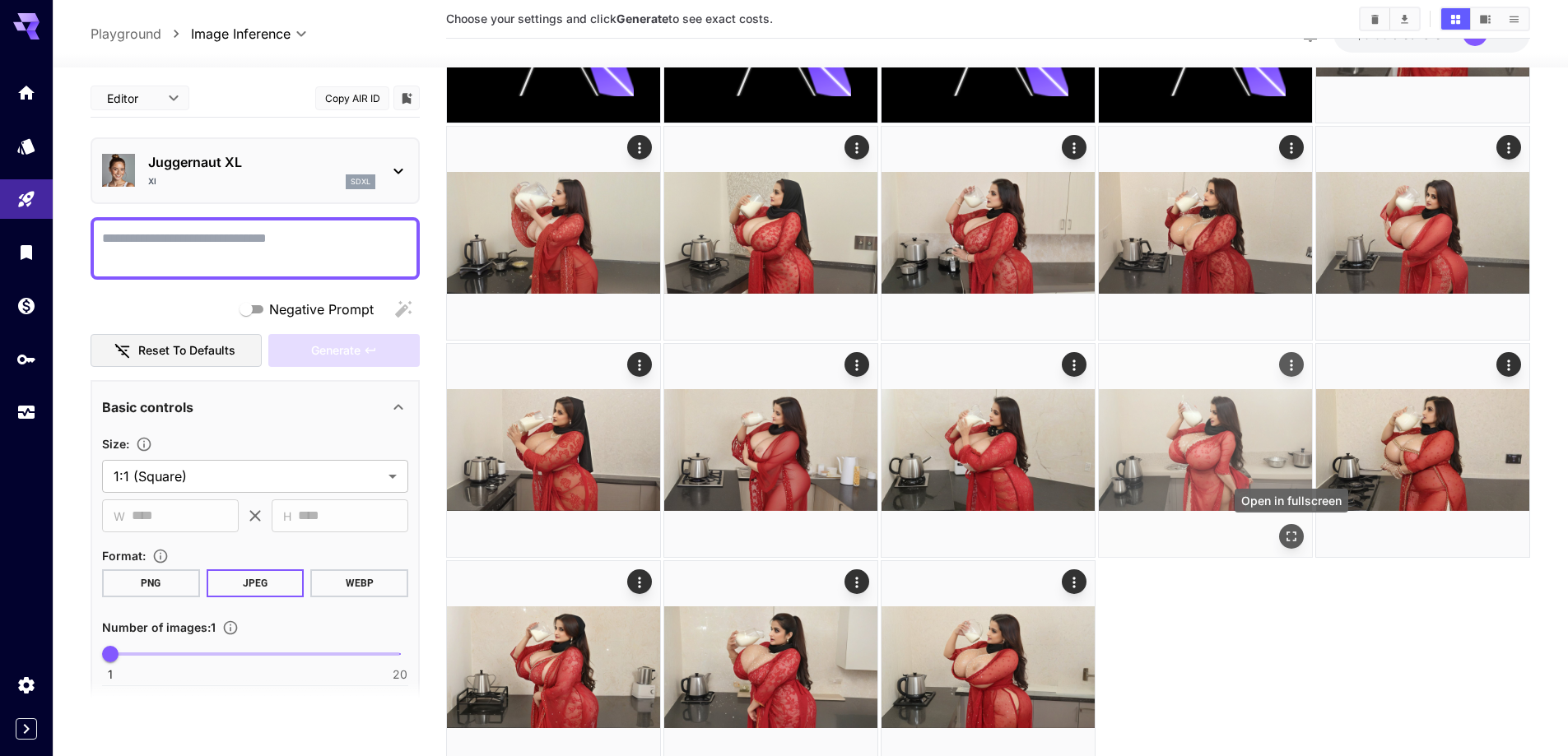
click at [1296, 537] on icon "Open in fullscreen" at bounding box center [1292, 537] width 17 height 17
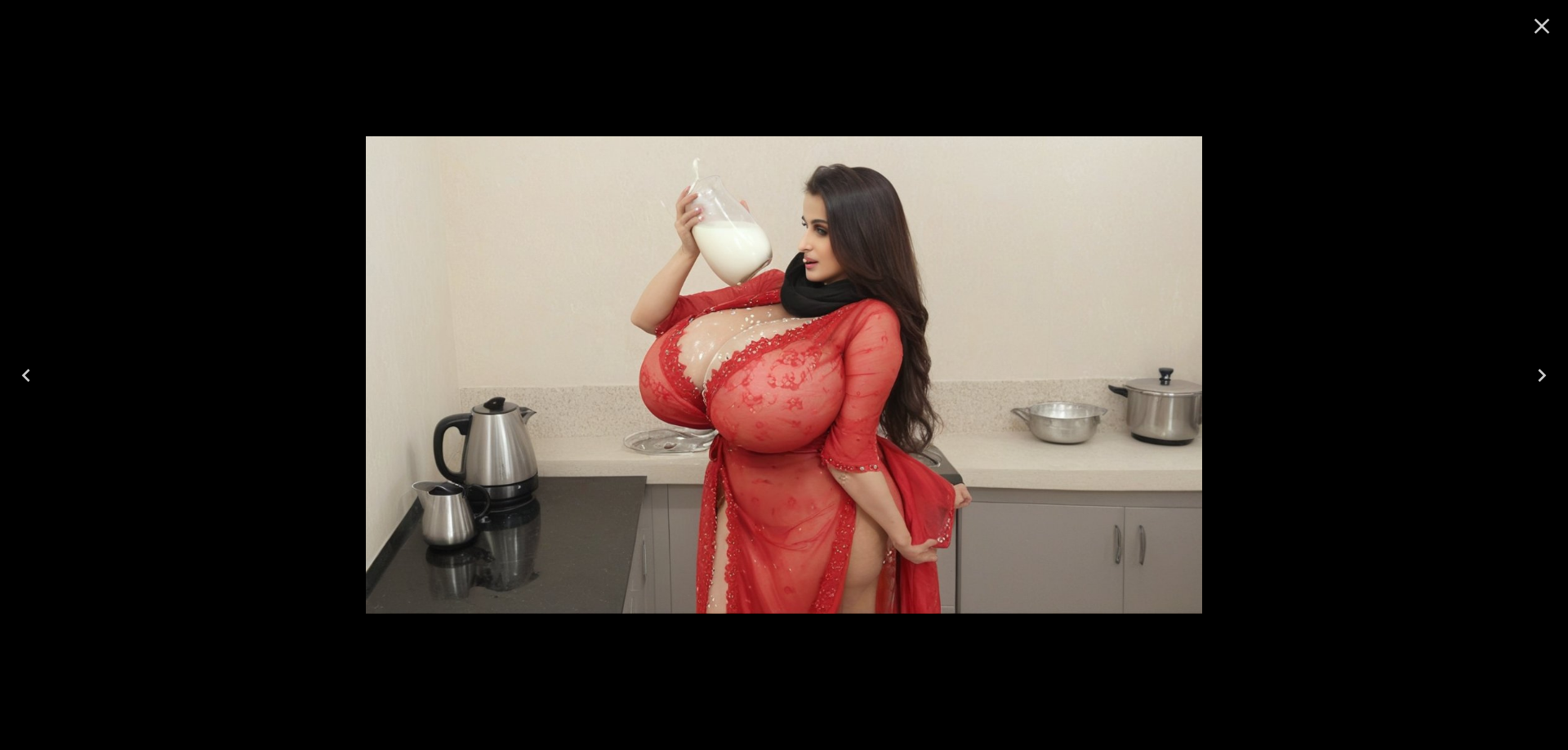
click at [1529, 376] on icon "Next" at bounding box center [1542, 376] width 26 height 26
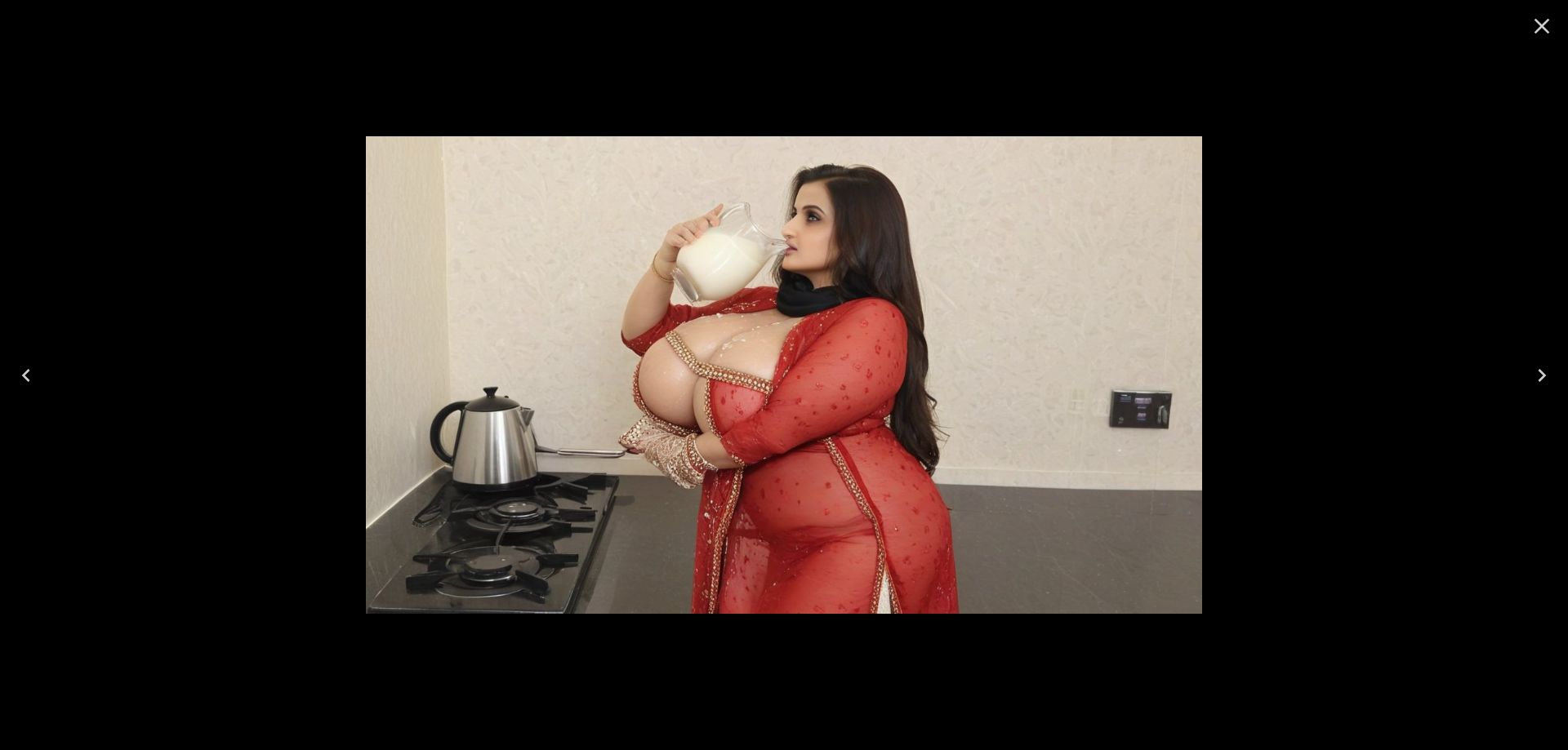
click at [1539, 369] on icon "Next" at bounding box center [1541, 376] width 8 height 13
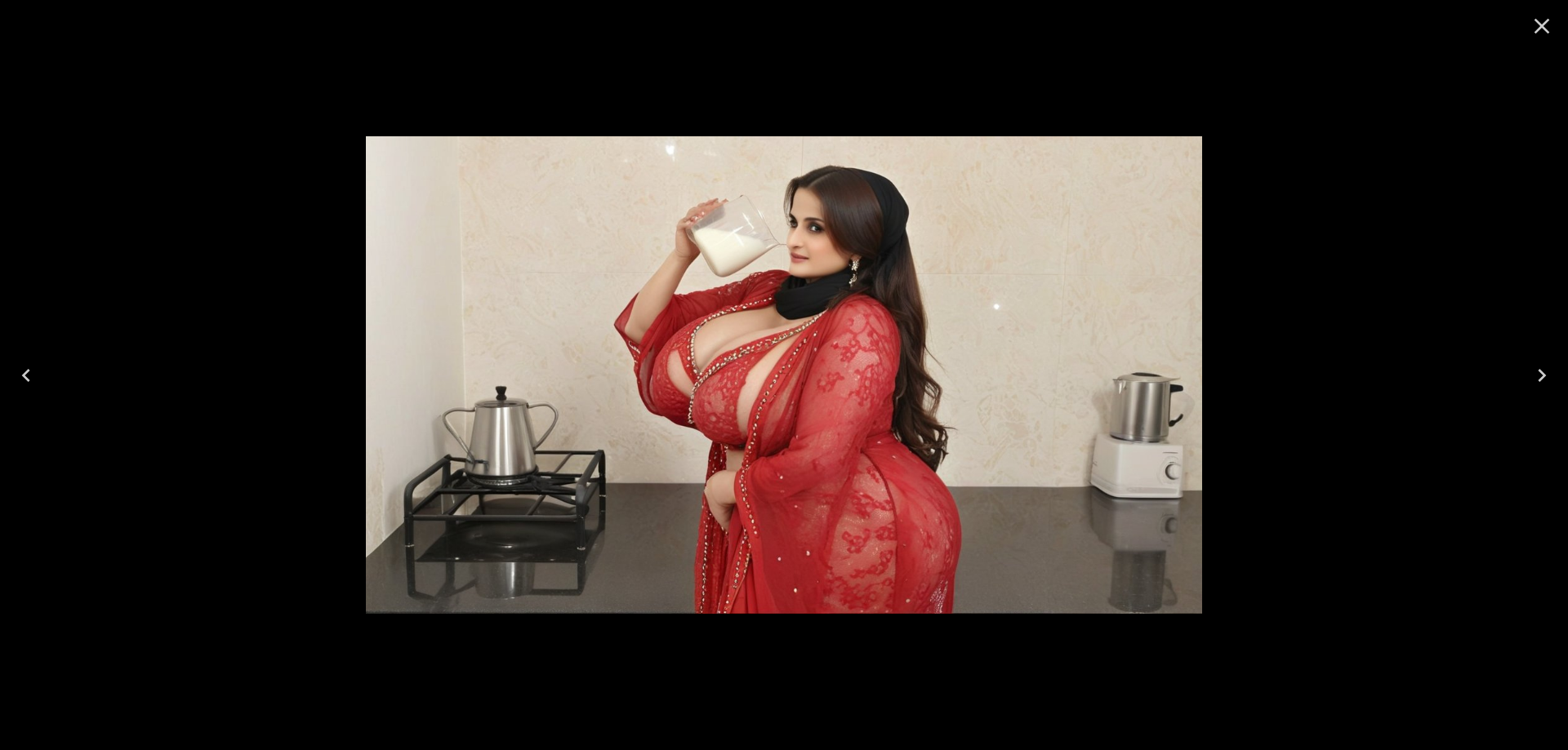
click at [1539, 369] on icon "Next" at bounding box center [1541, 376] width 8 height 13
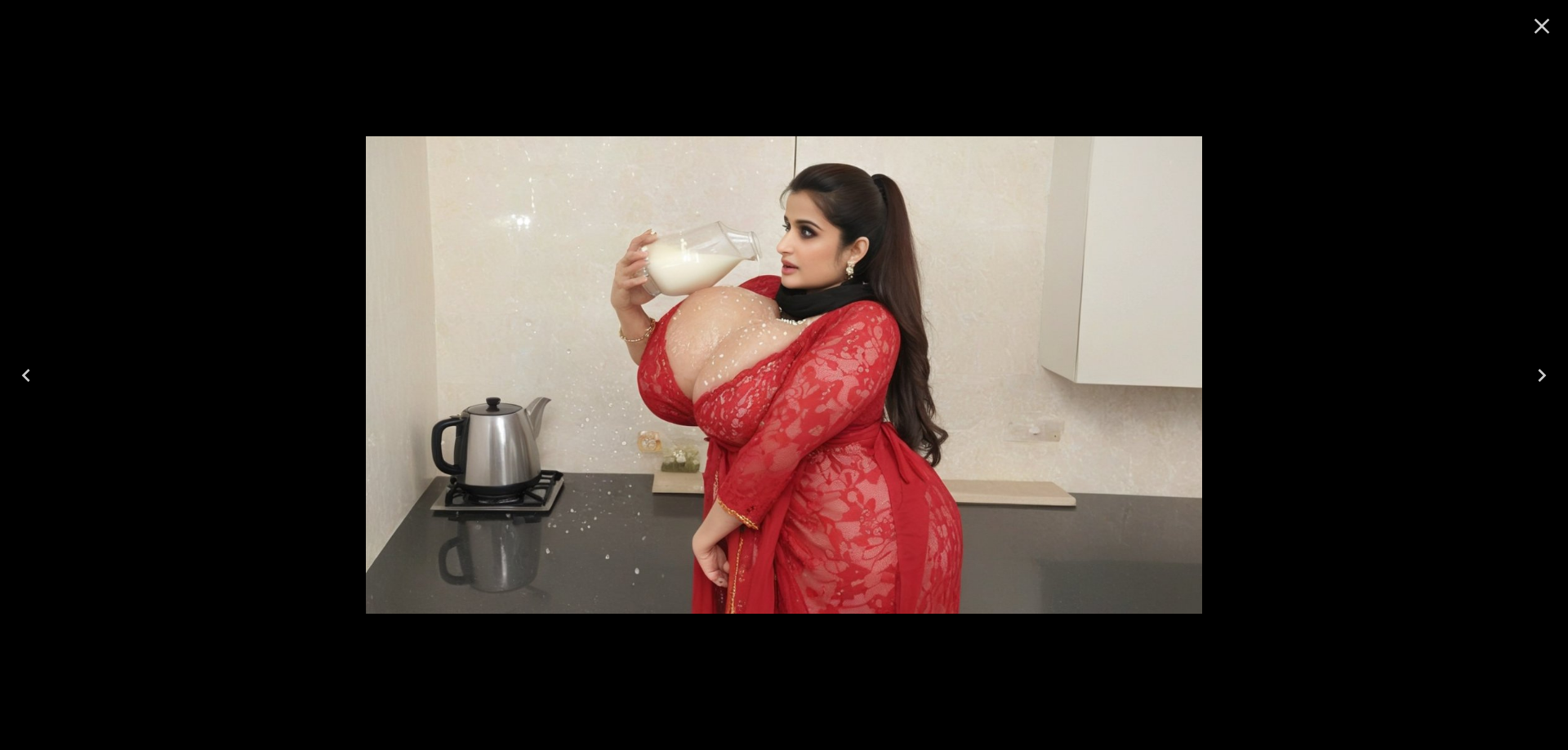
click at [1529, 376] on icon "Next" at bounding box center [1542, 376] width 26 height 26
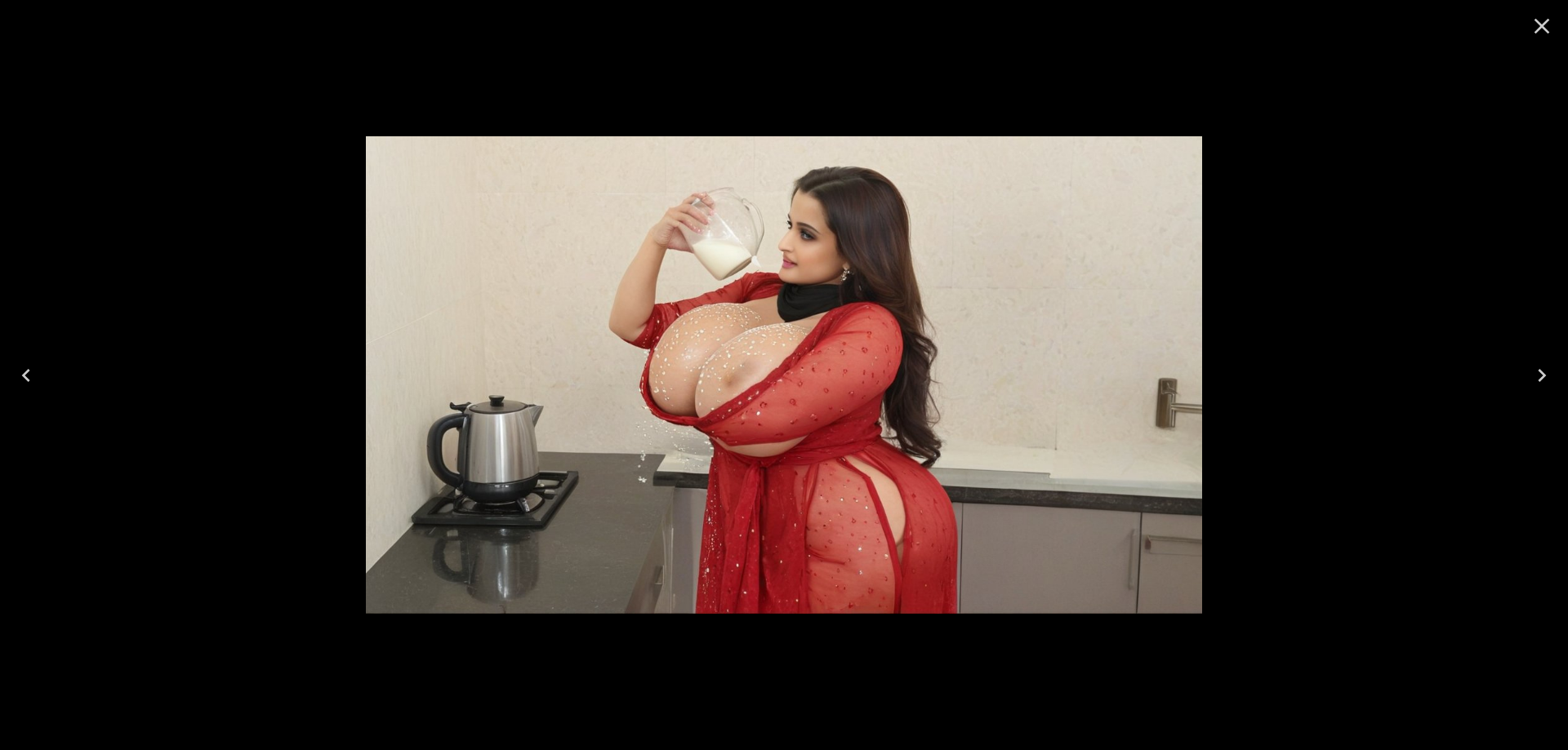
click at [1531, 376] on icon "Next" at bounding box center [1542, 376] width 26 height 26
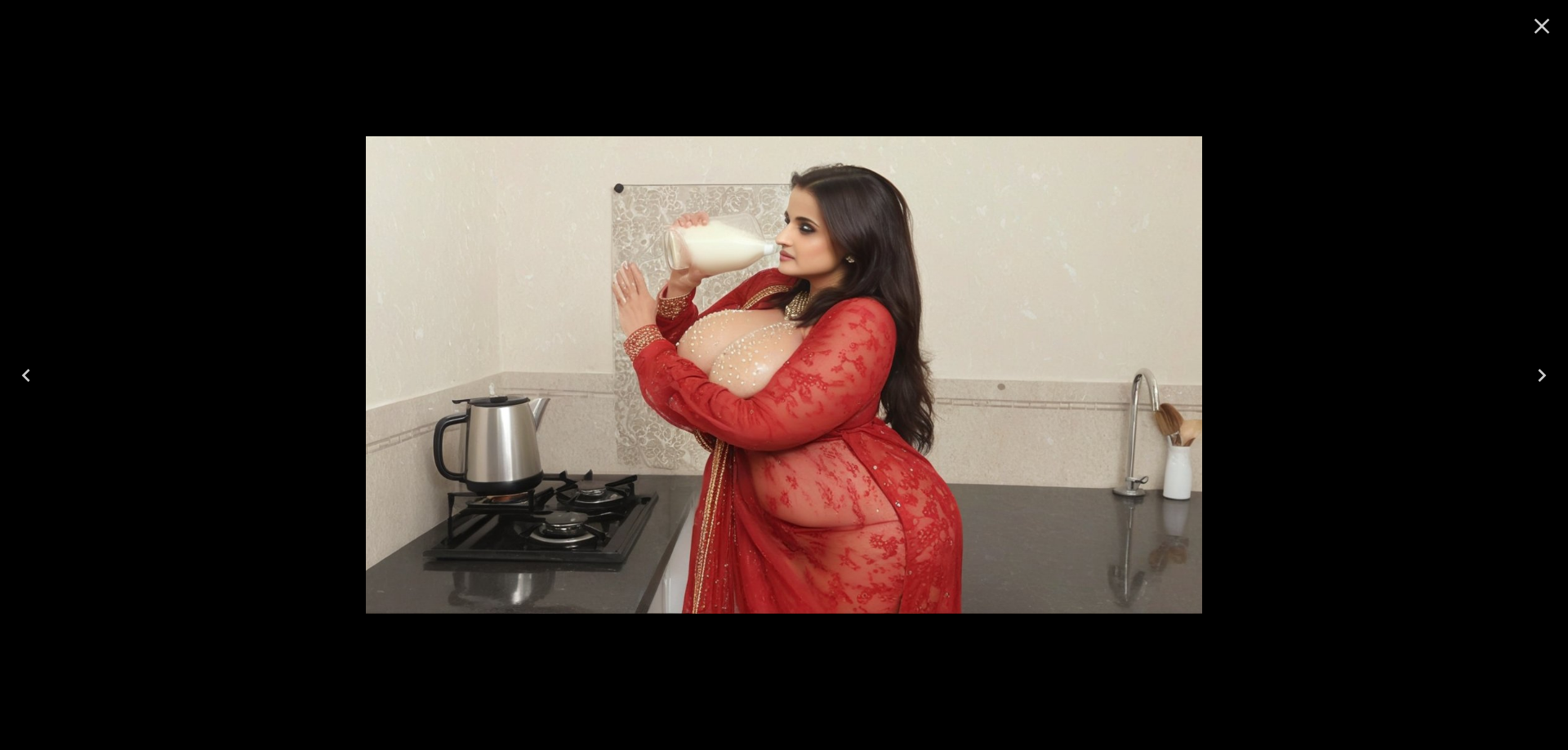
click at [1531, 376] on icon "Next" at bounding box center [1542, 376] width 26 height 26
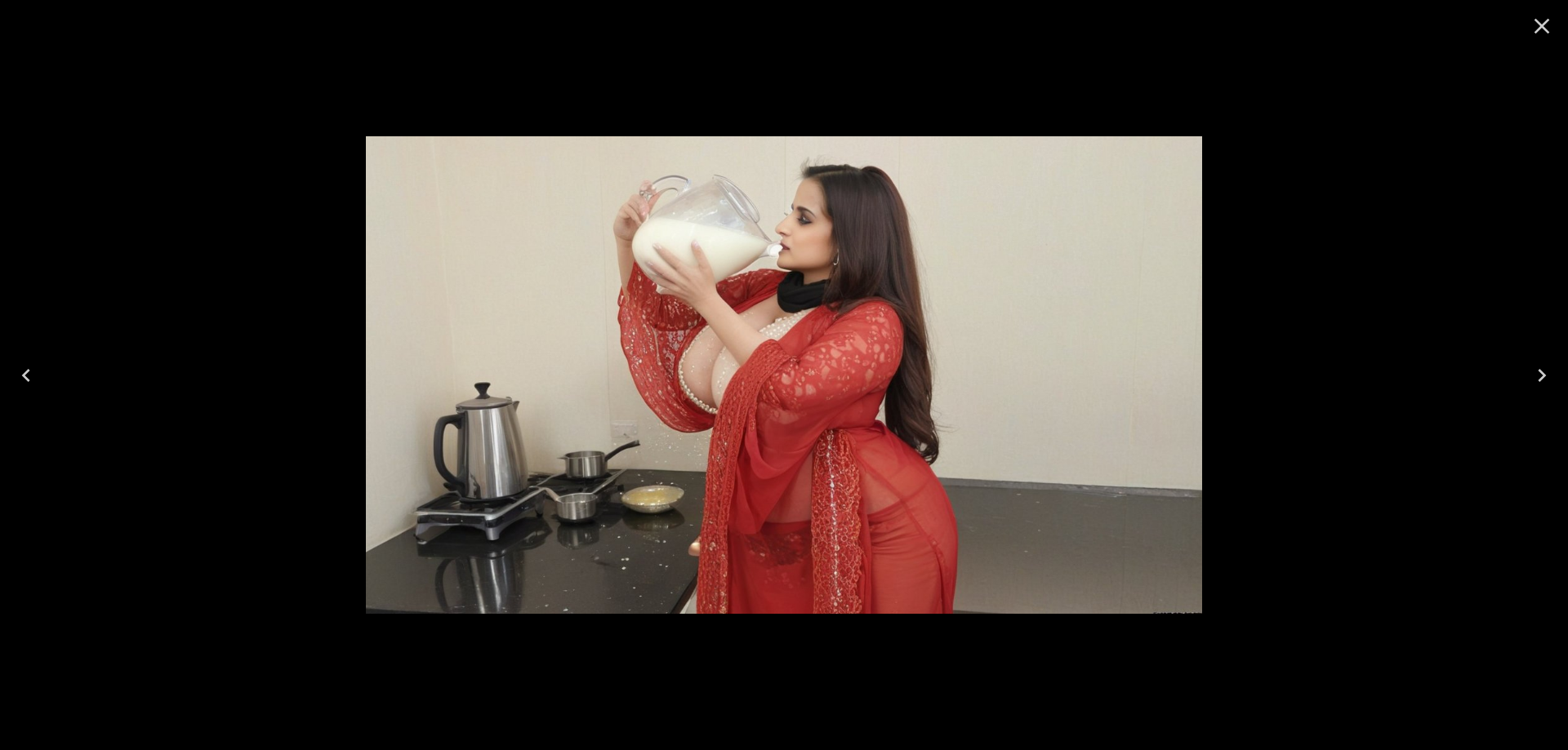
click at [1531, 376] on icon "Next" at bounding box center [1542, 376] width 26 height 26
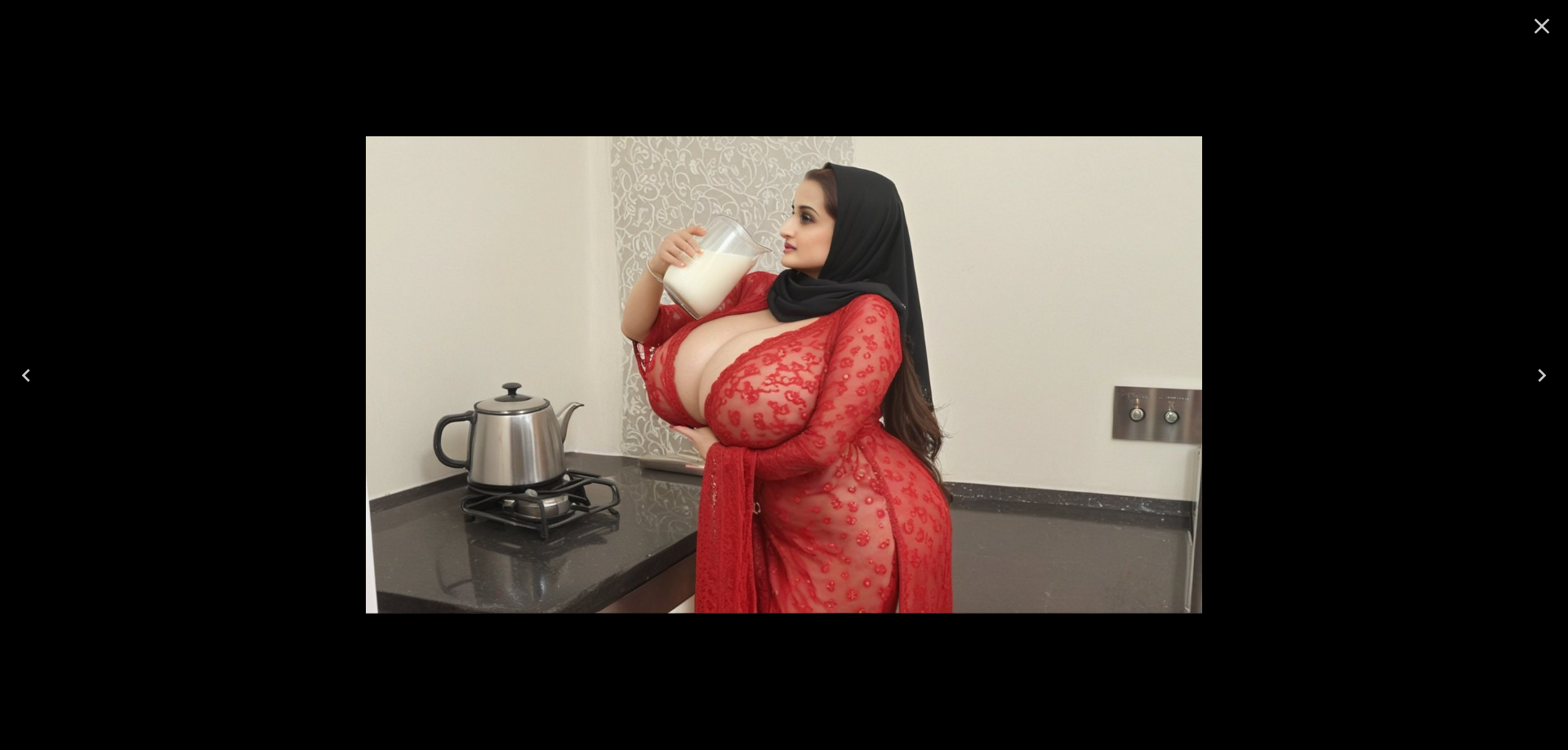
click at [1531, 376] on icon "Next" at bounding box center [1542, 376] width 26 height 26
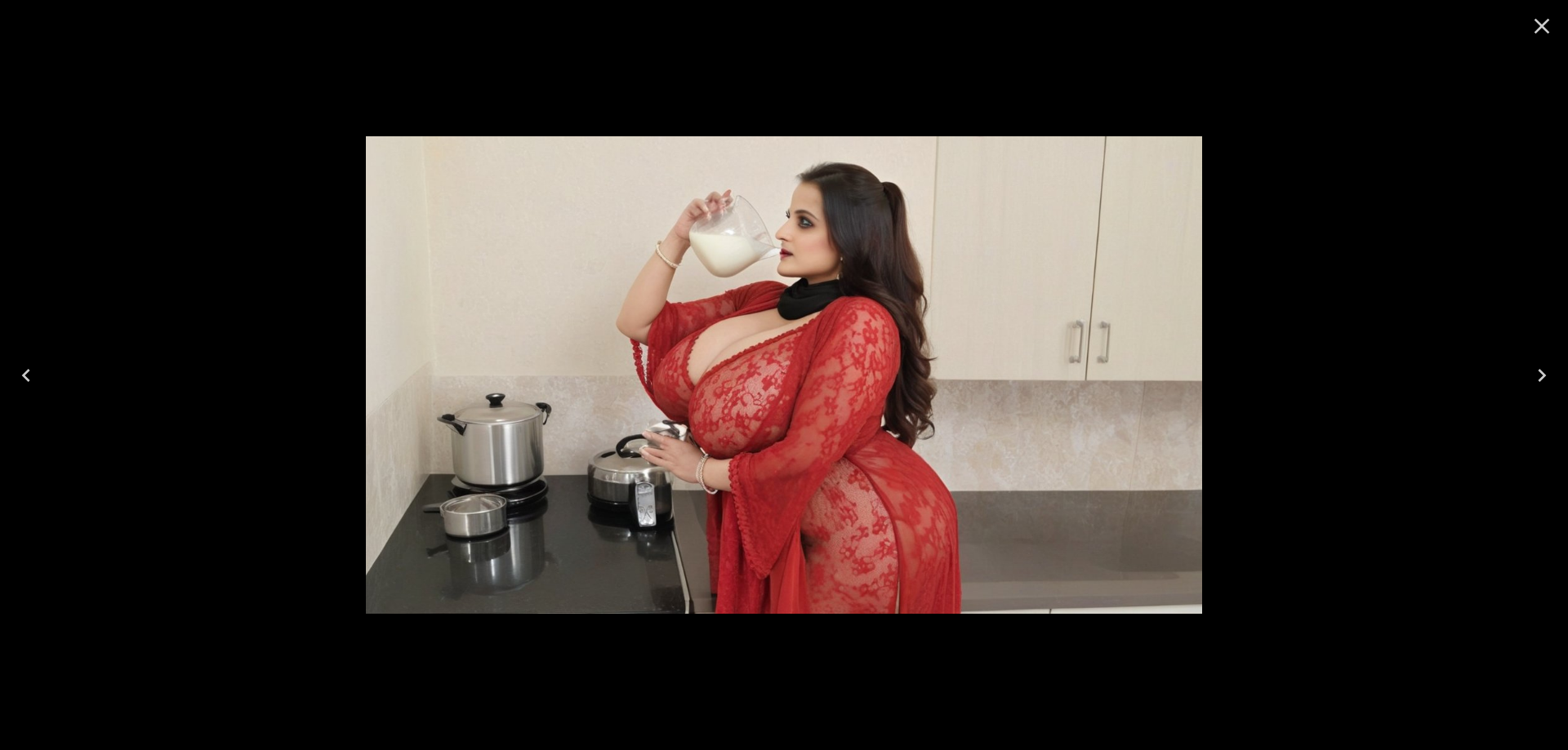
click at [1531, 376] on icon "Next" at bounding box center [1542, 376] width 26 height 26
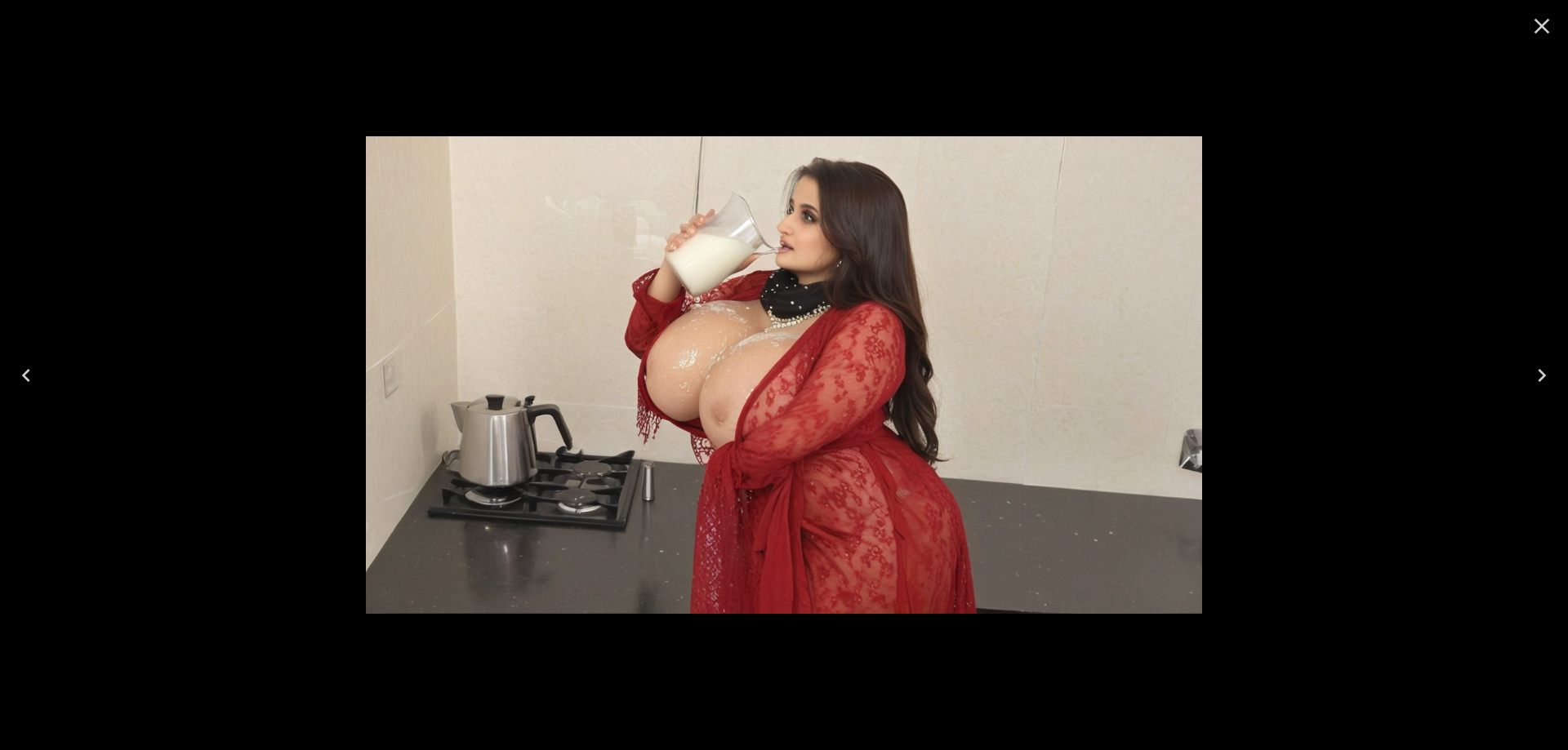
click at [1531, 376] on icon "Next" at bounding box center [1542, 376] width 26 height 26
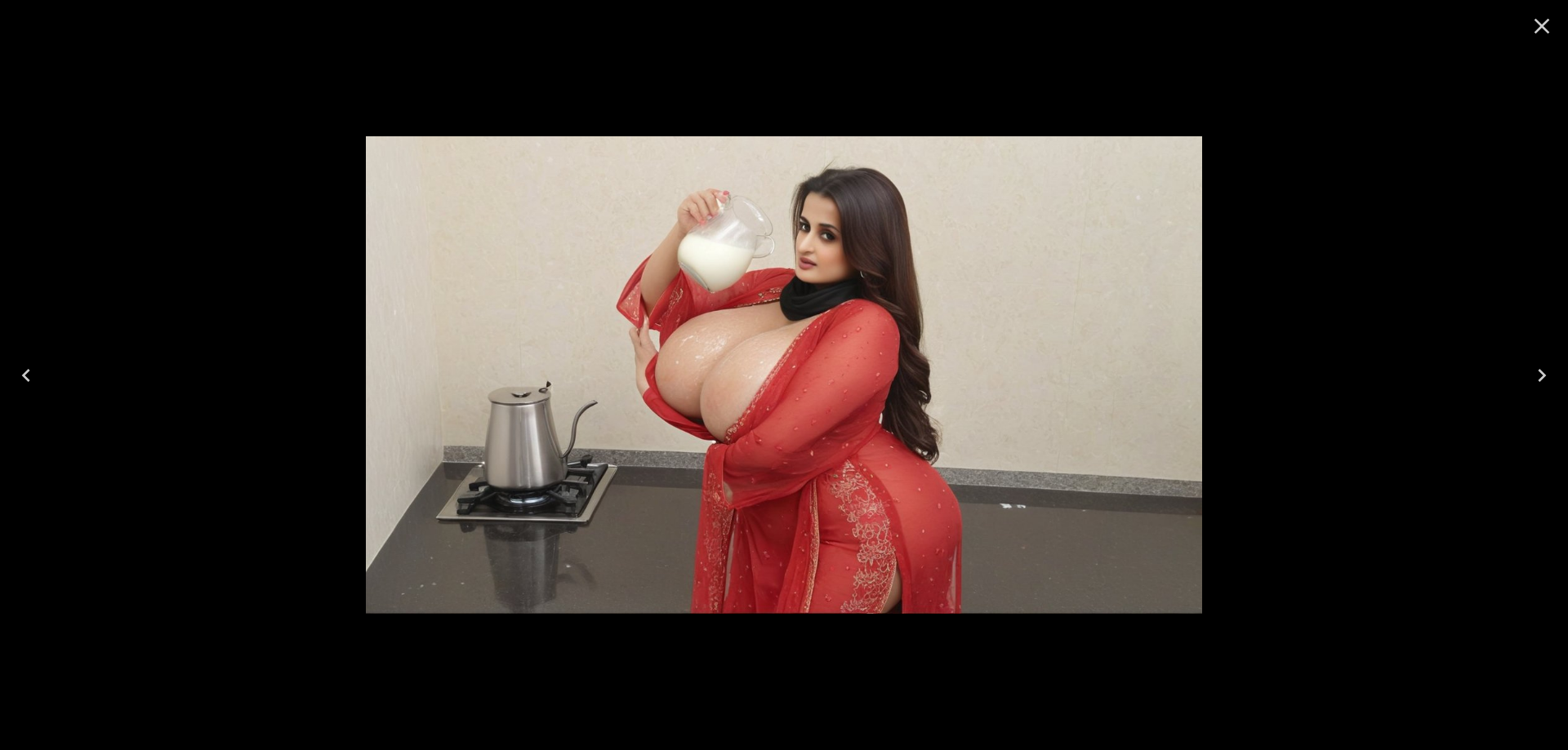
click at [1531, 376] on icon "Next" at bounding box center [1542, 376] width 26 height 26
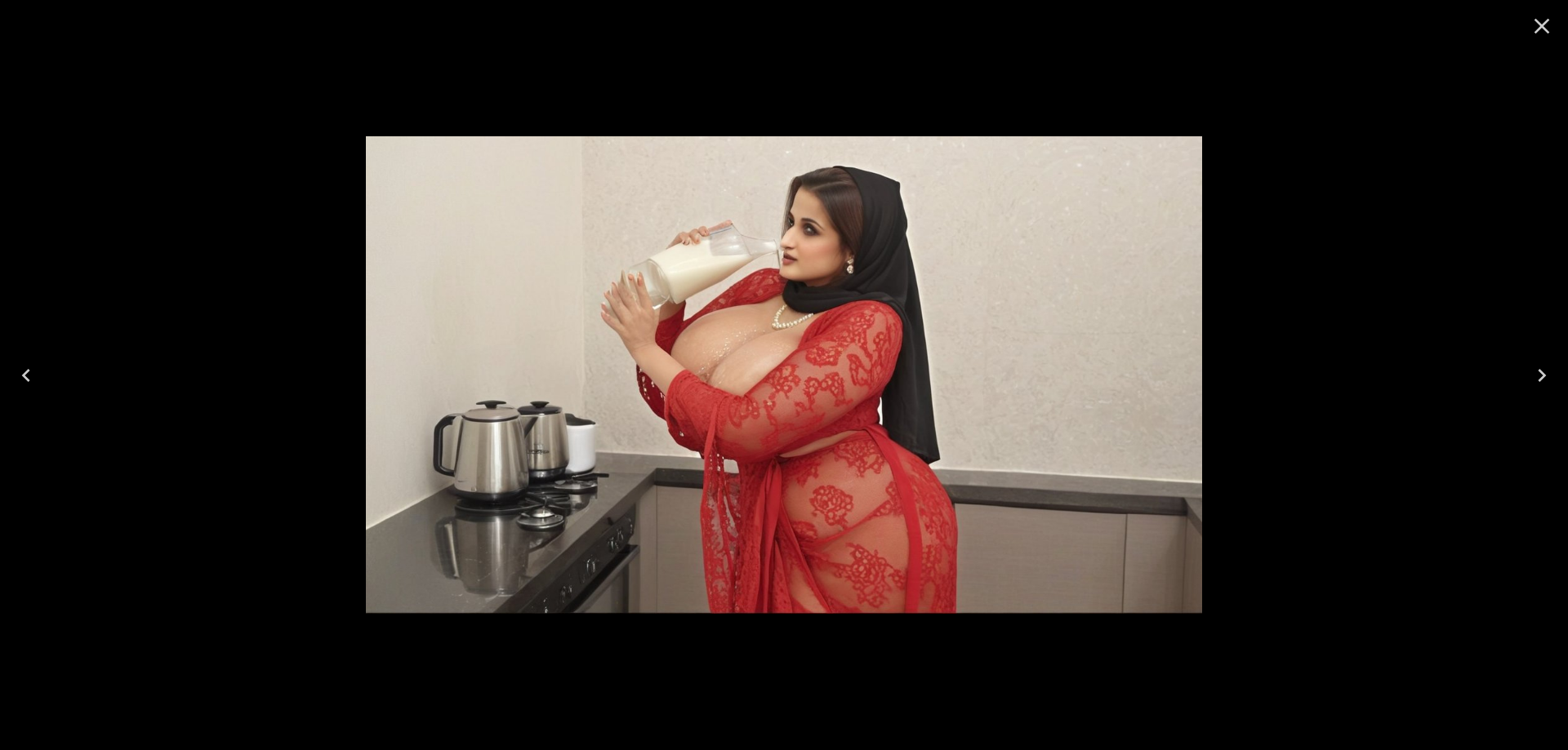
click at [1531, 376] on icon "Next" at bounding box center [1542, 376] width 26 height 26
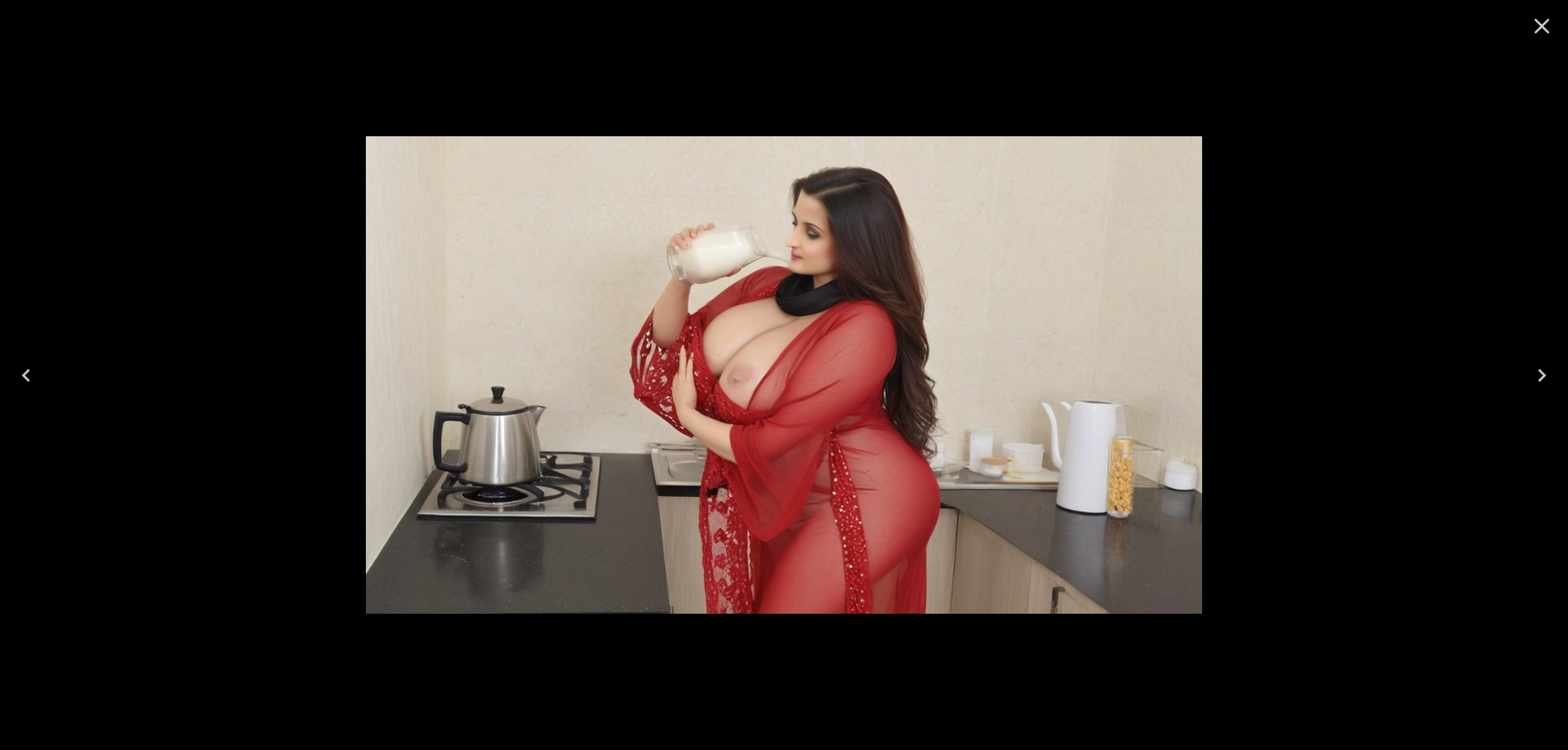
click at [1531, 376] on icon "Next" at bounding box center [1542, 376] width 26 height 26
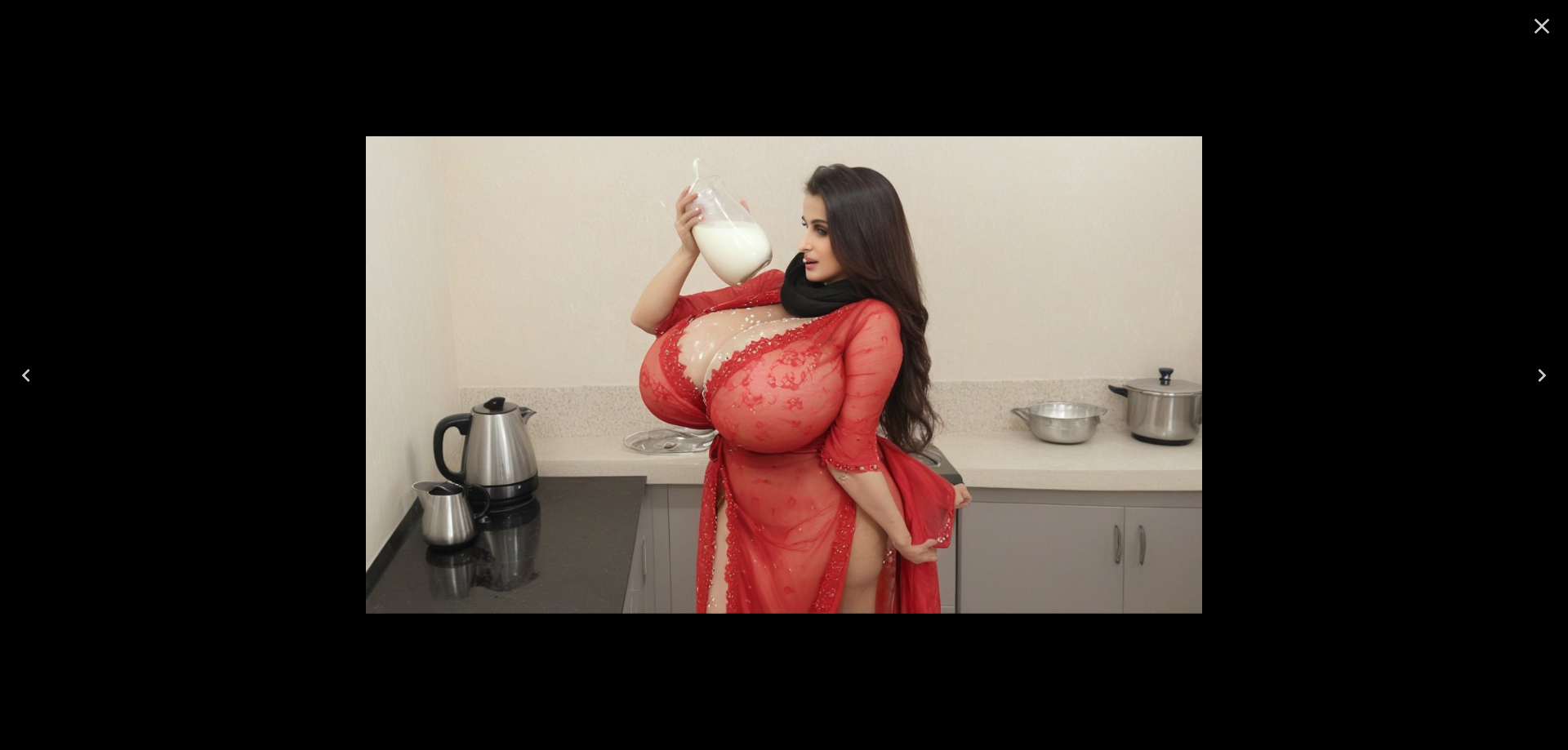
click at [1531, 376] on icon "Next" at bounding box center [1542, 376] width 26 height 26
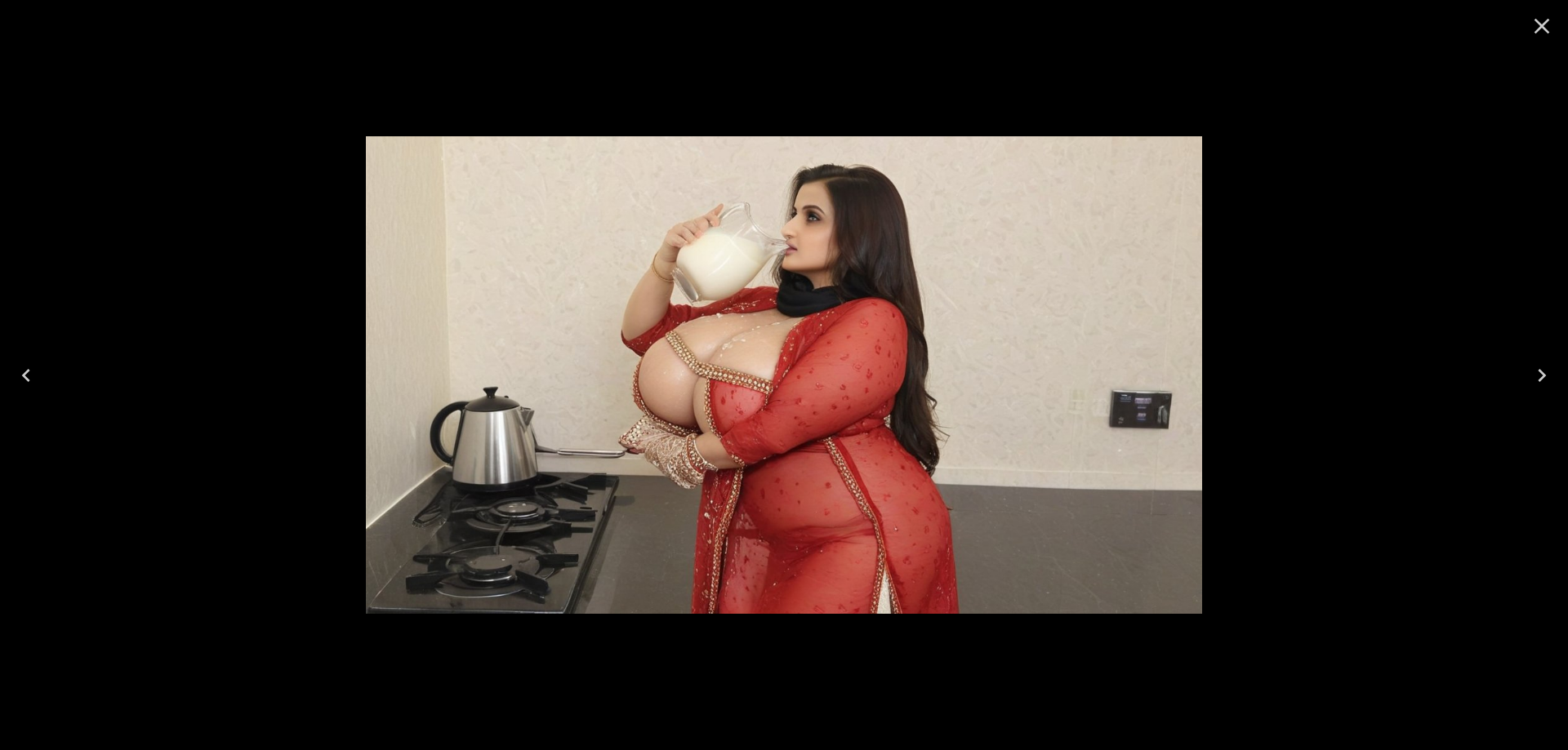
click at [1537, 38] on icon "Close" at bounding box center [1542, 26] width 26 height 26
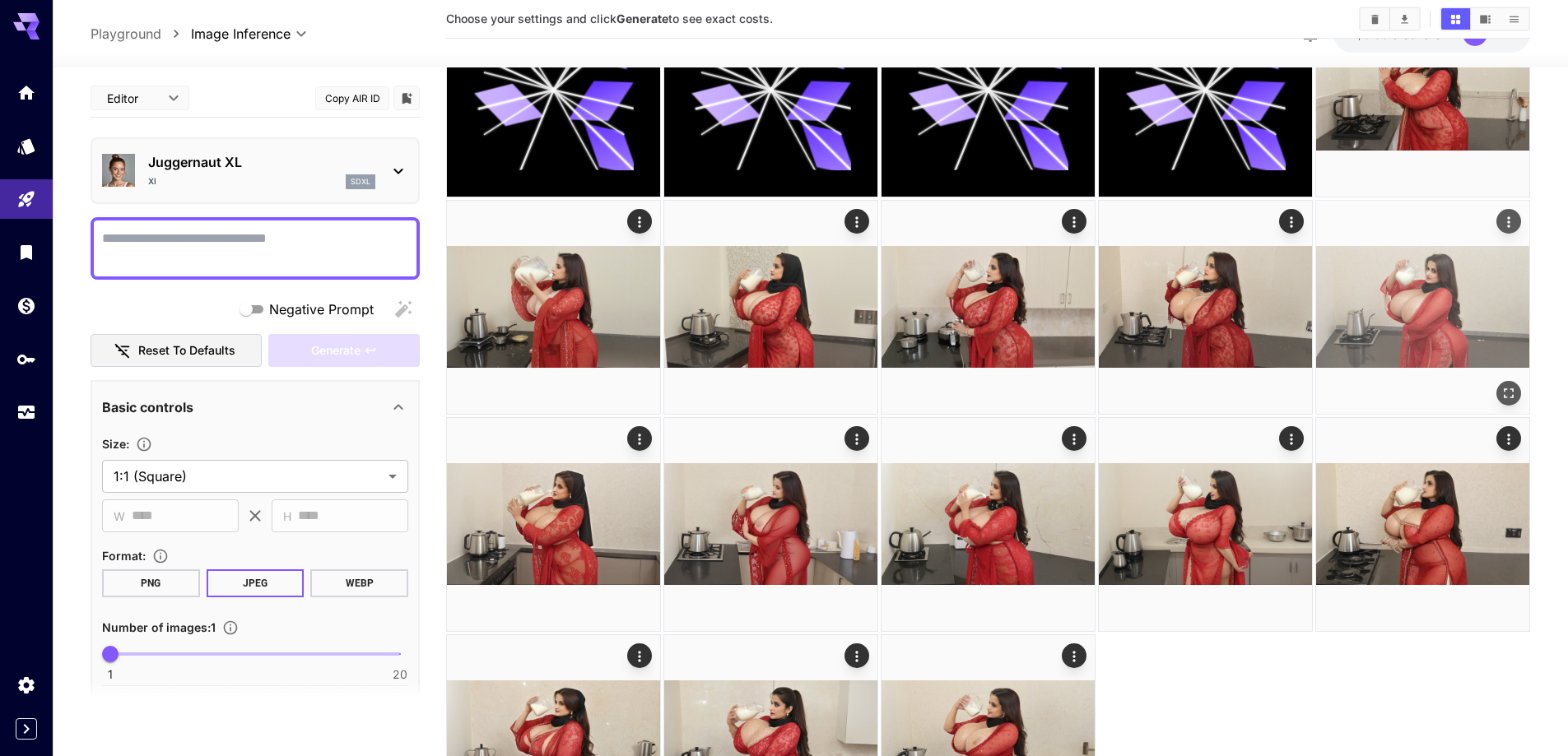
scroll to position [247, 0]
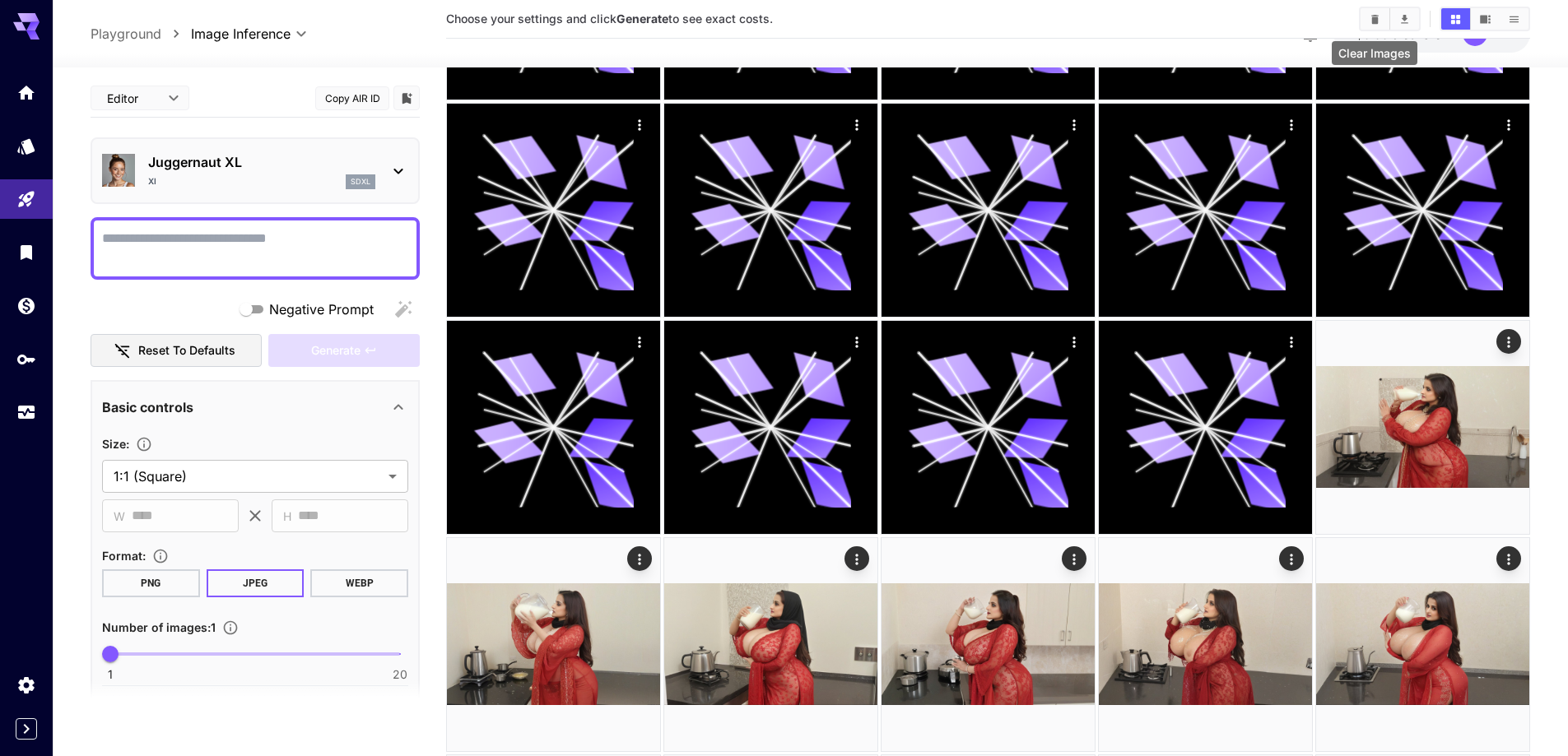
click at [1378, 25] on button "Clear Images" at bounding box center [1375, 19] width 29 height 22
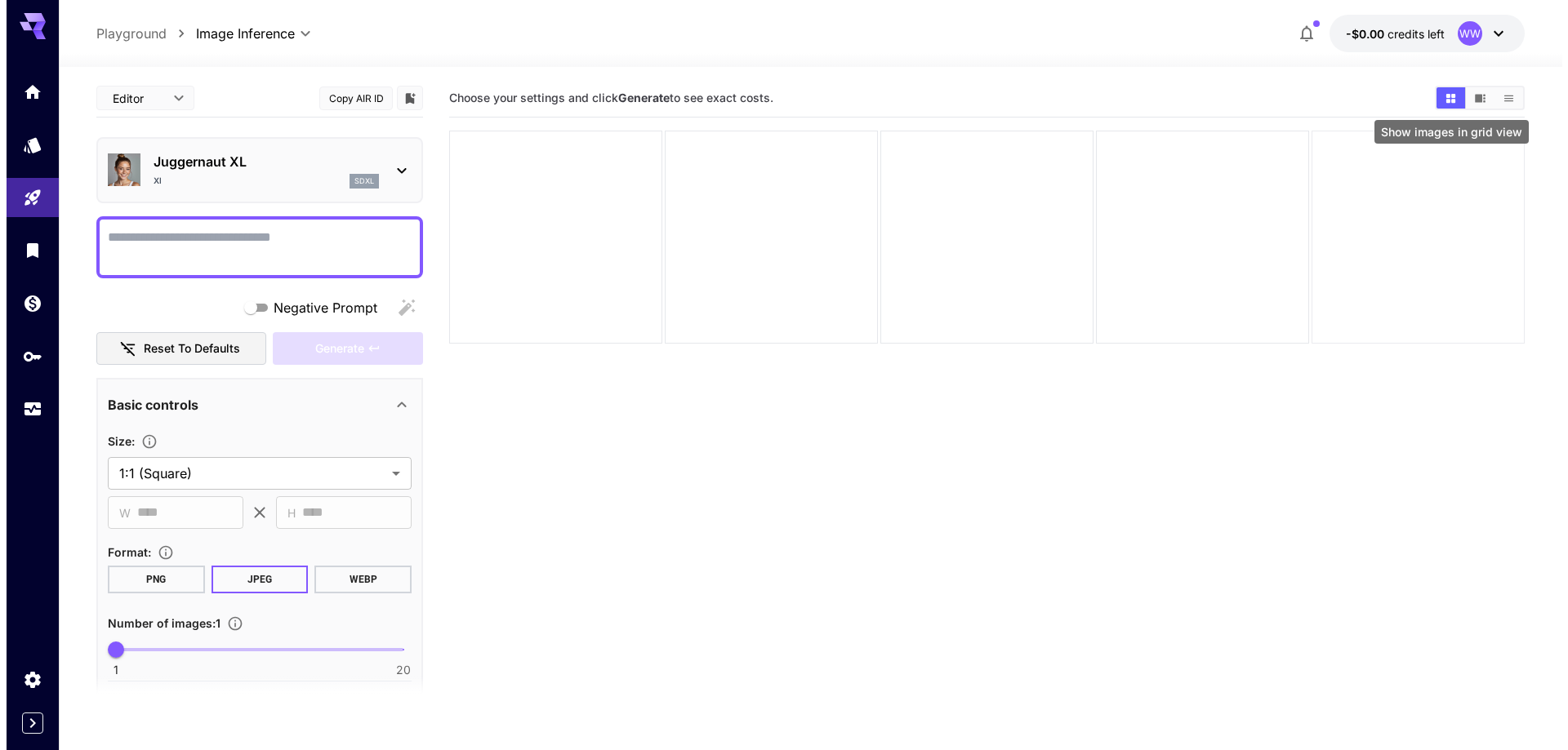
scroll to position [0, 0]
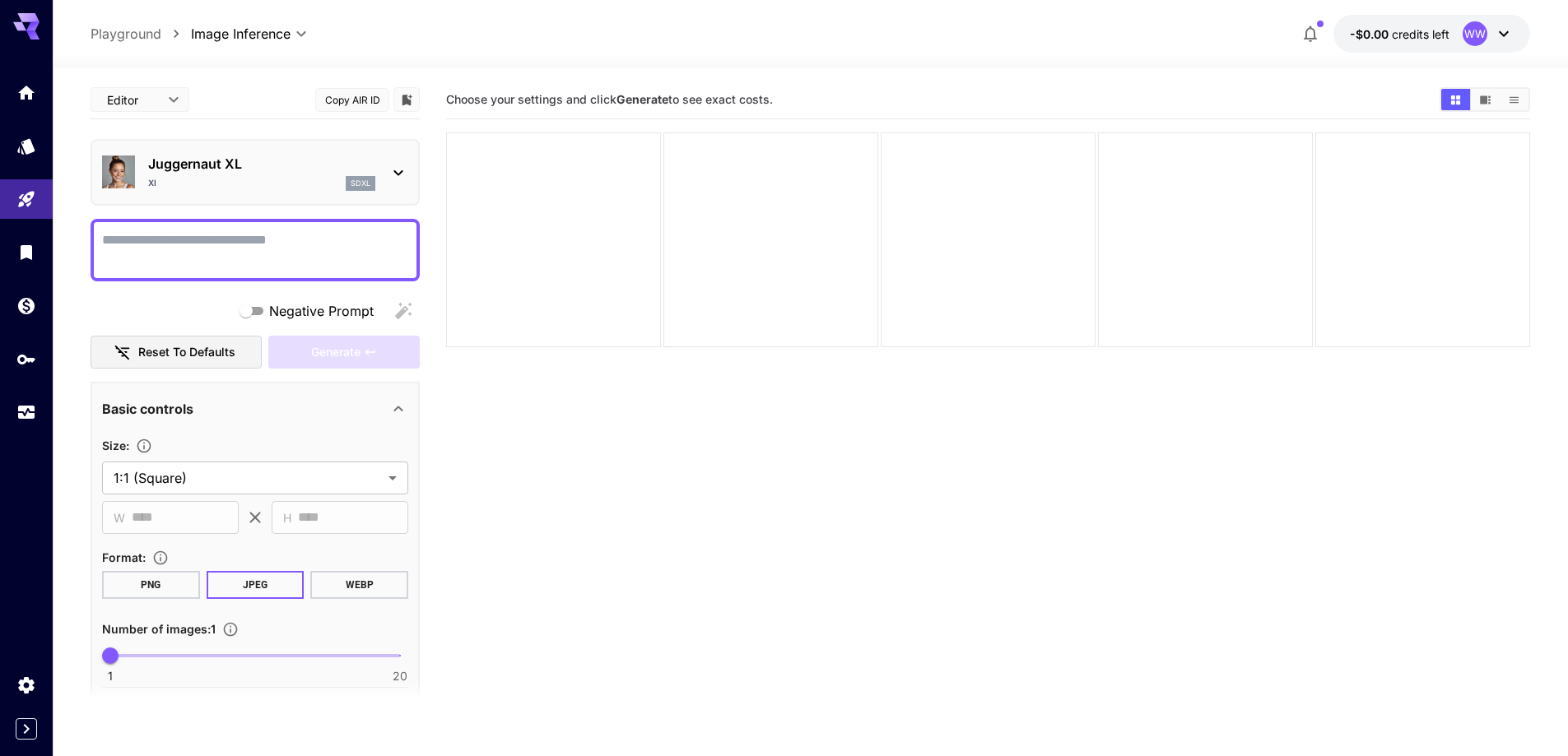
click at [1418, 33] on span "credits left" at bounding box center [1421, 34] width 57 height 14
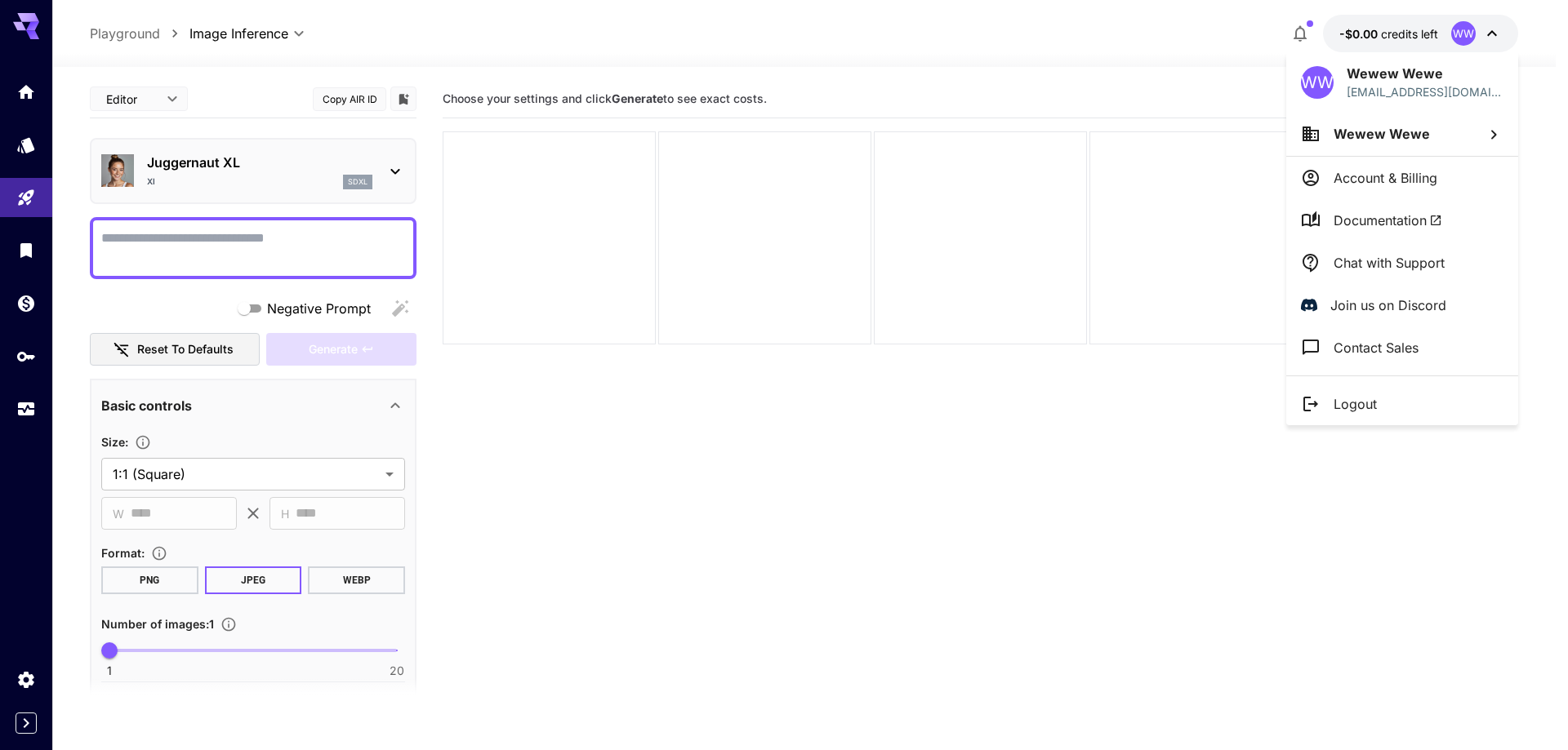
click at [1372, 412] on p "Logout" at bounding box center [1355, 404] width 44 height 20
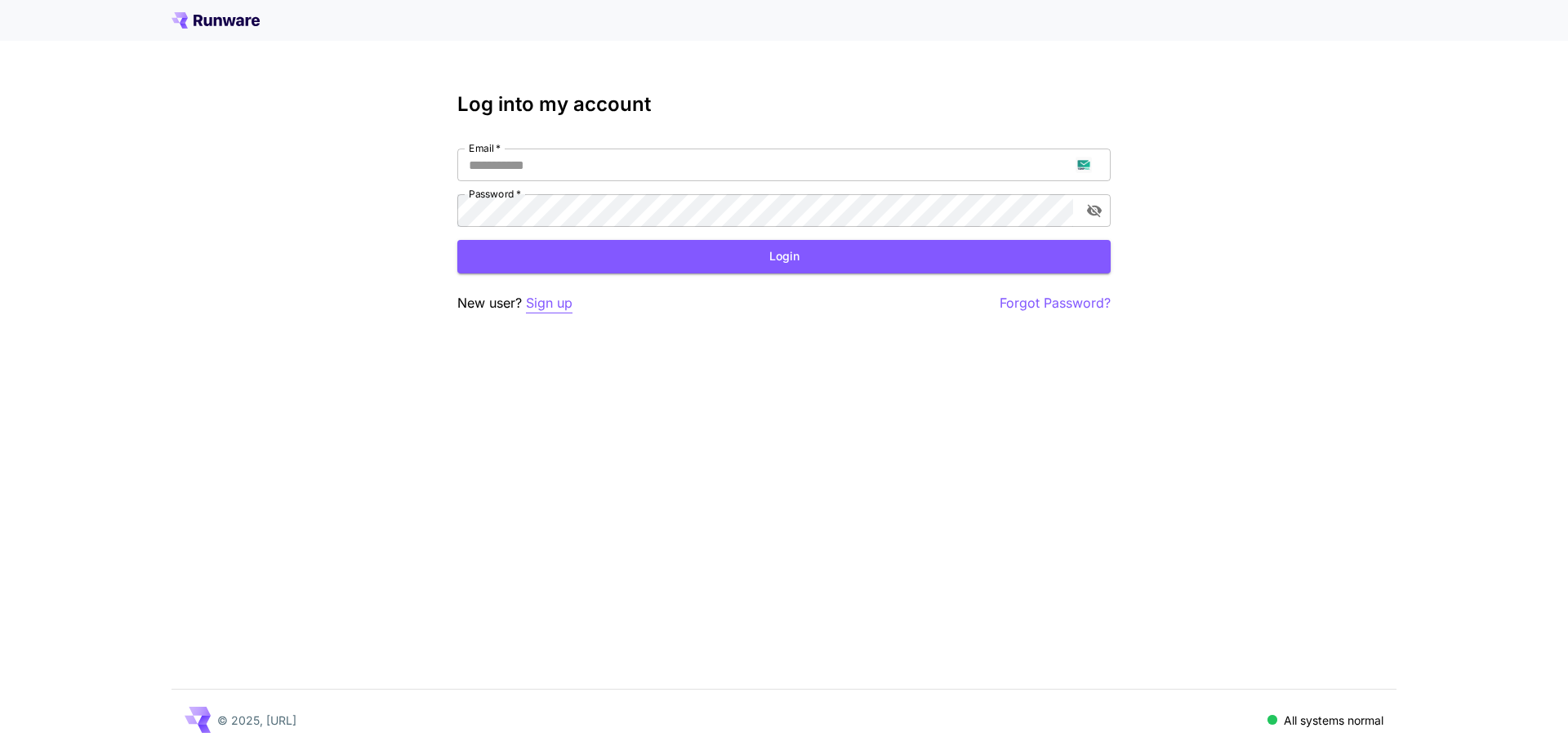
click at [570, 301] on p "Sign up" at bounding box center [549, 303] width 47 height 20
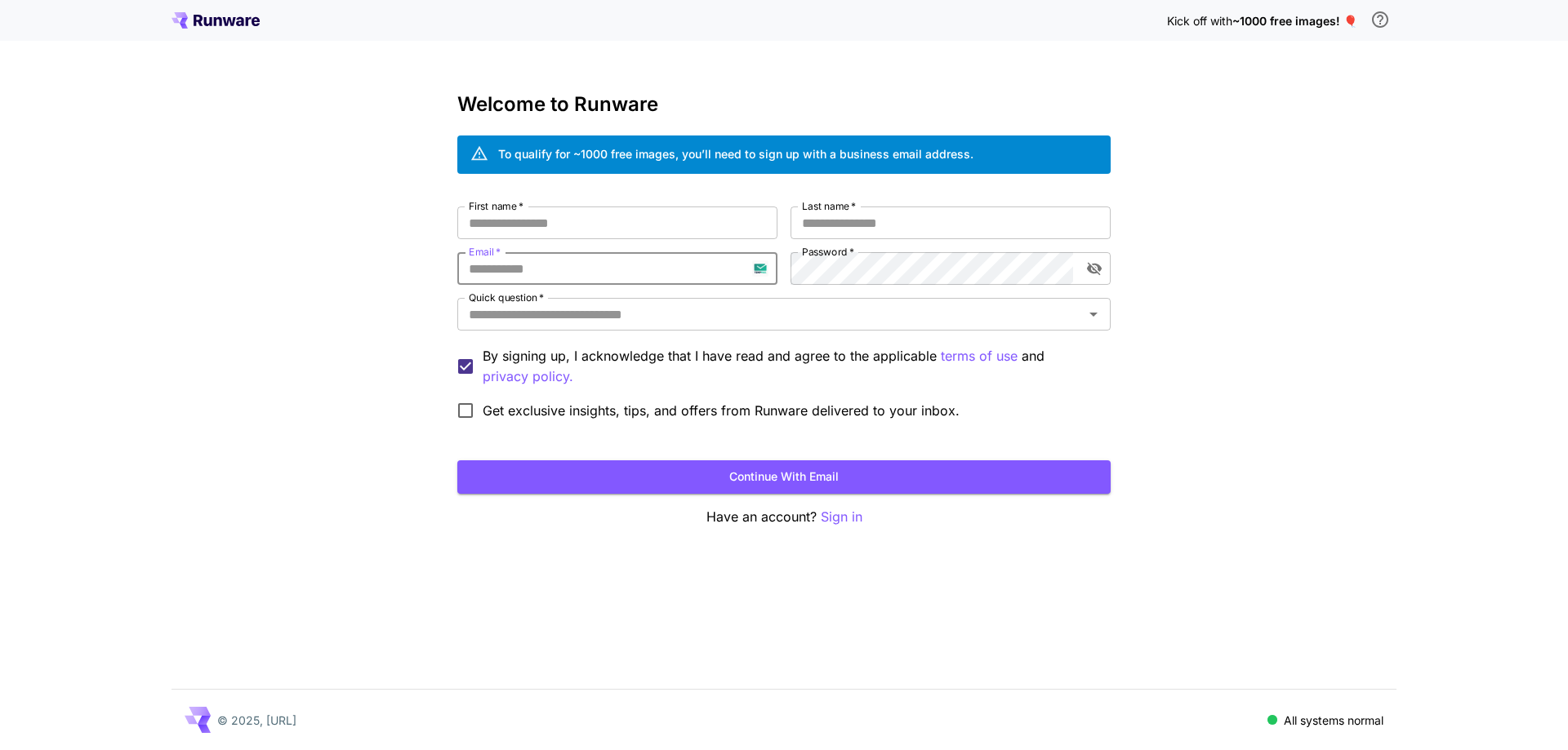
click at [572, 263] on input "Email   *" at bounding box center [617, 268] width 320 height 33
paste input "**********"
type input "**********"
click at [884, 291] on div "**********" at bounding box center [784, 317] width 653 height 221
click at [733, 226] on input "First name   *" at bounding box center [617, 222] width 320 height 33
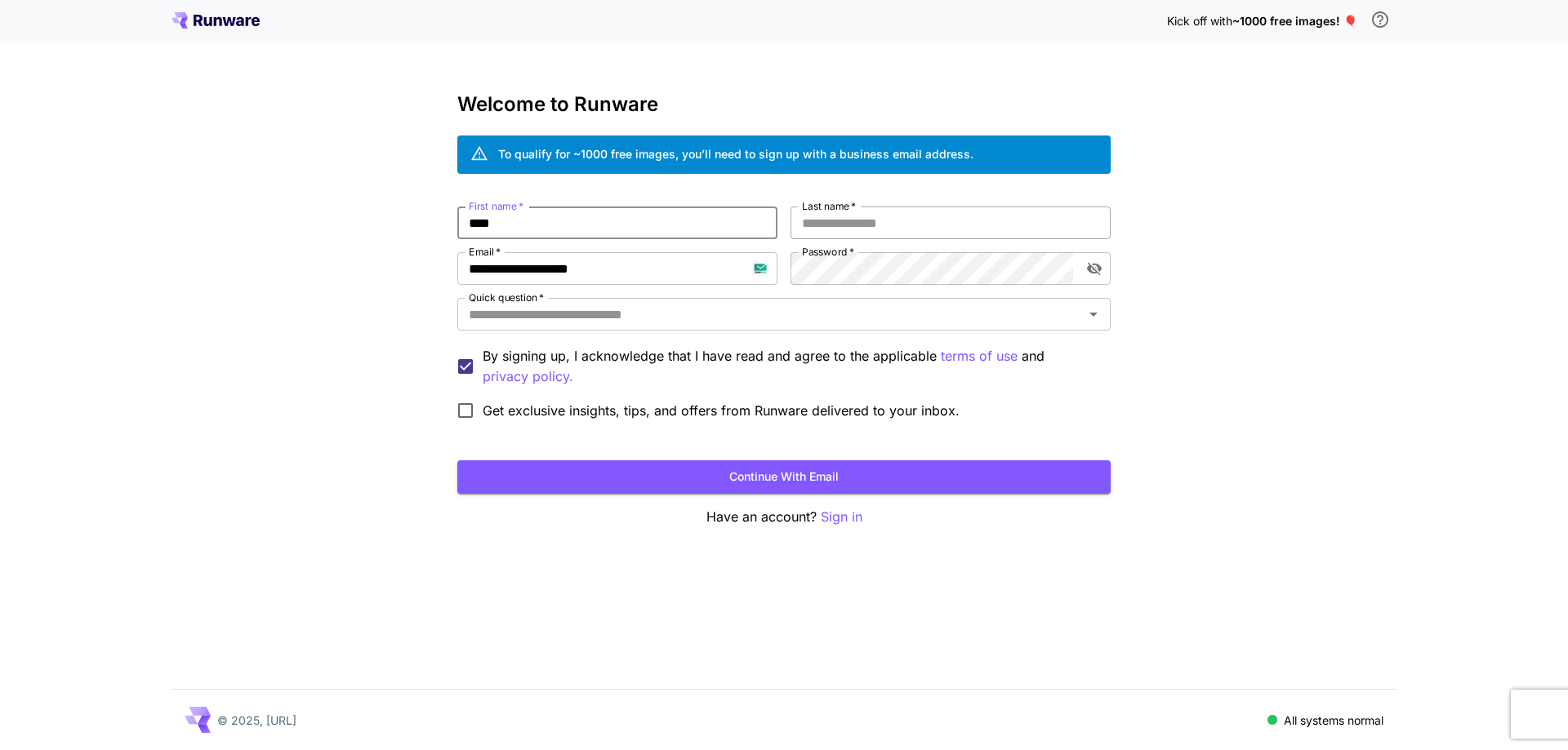
type input "****"
click at [869, 231] on input "*" at bounding box center [950, 222] width 320 height 33
type input "****"
click at [816, 320] on input "Quick question   *" at bounding box center [771, 315] width 616 height 23
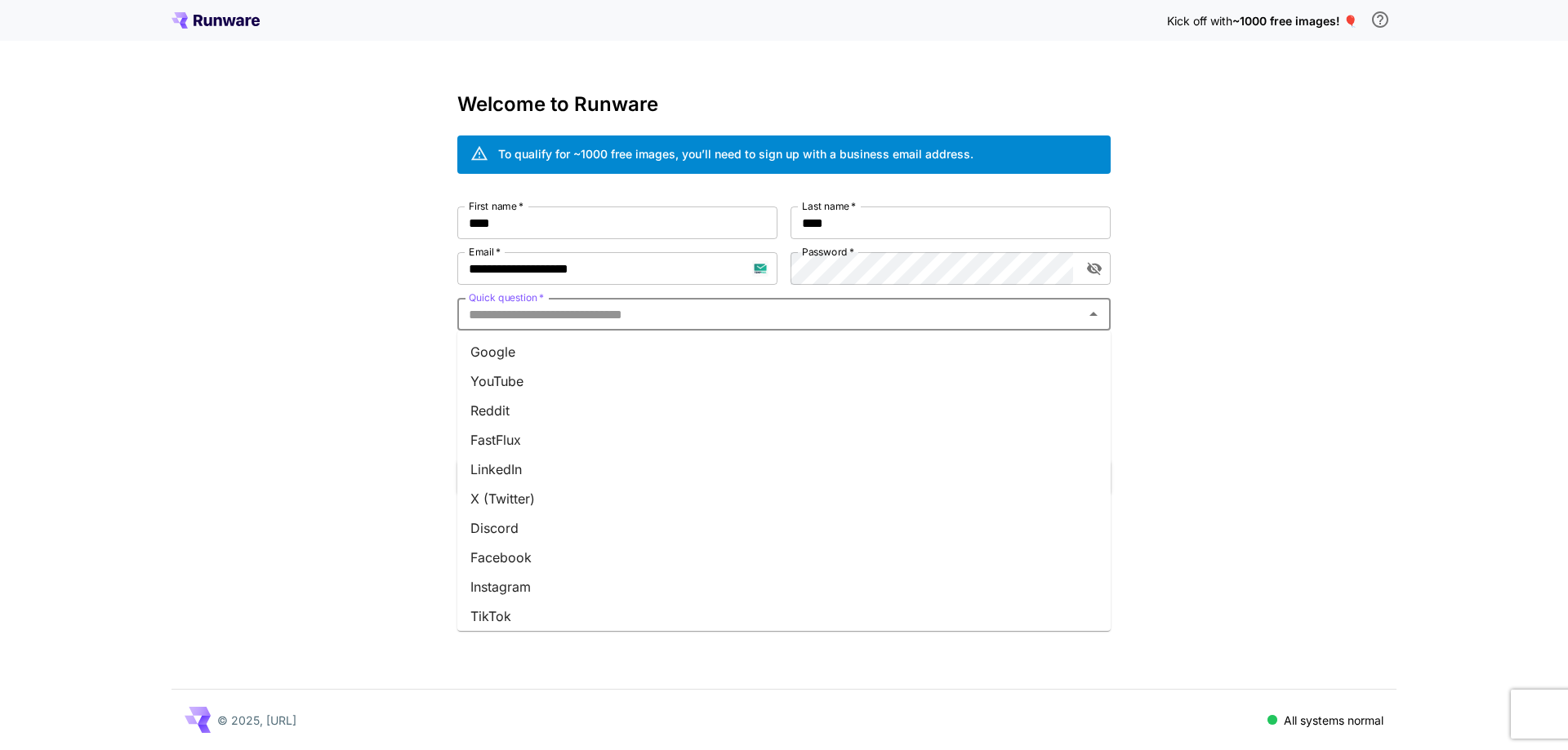
click at [810, 354] on li "Google" at bounding box center [784, 352] width 653 height 30
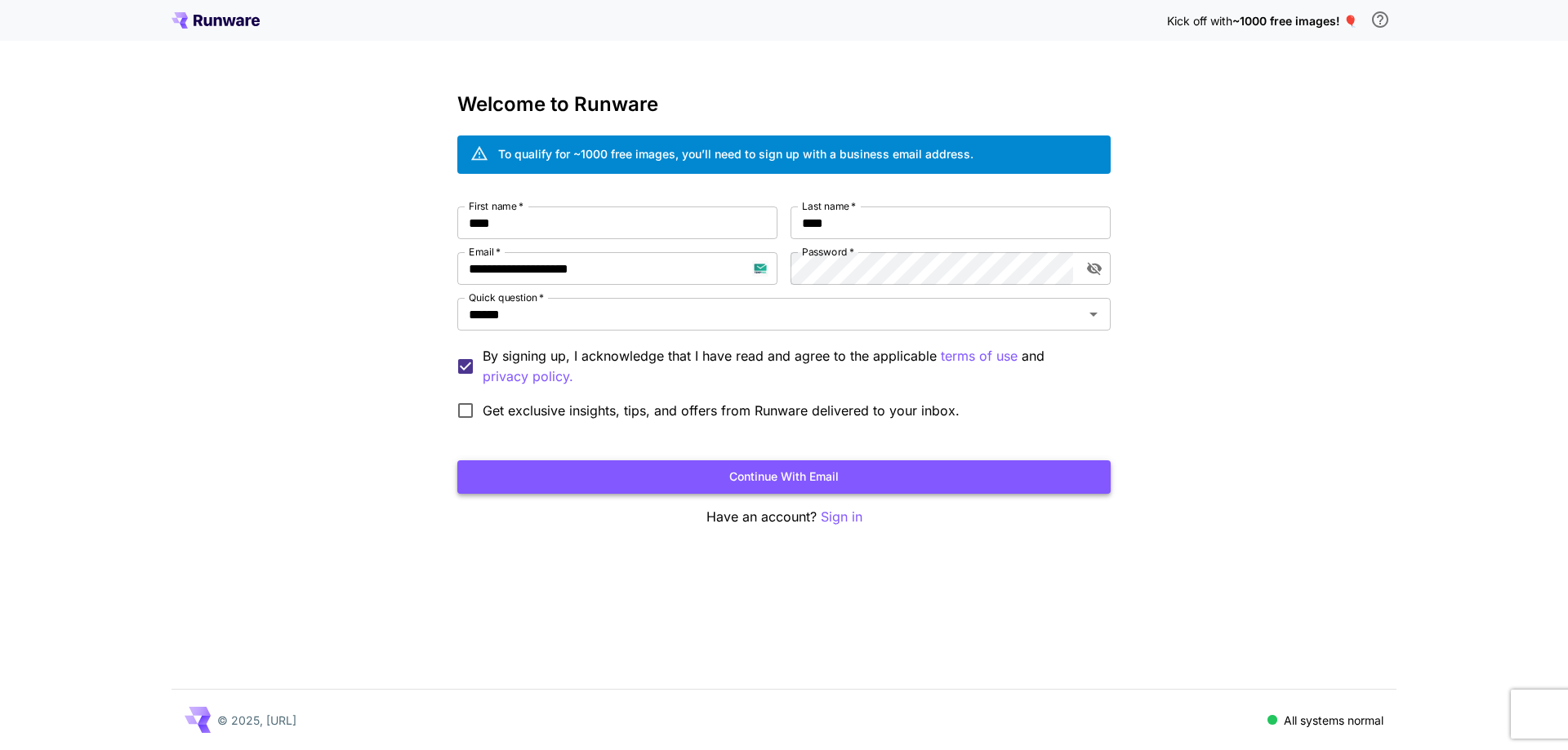
click at [815, 463] on button "Continue with email" at bounding box center [784, 477] width 653 height 33
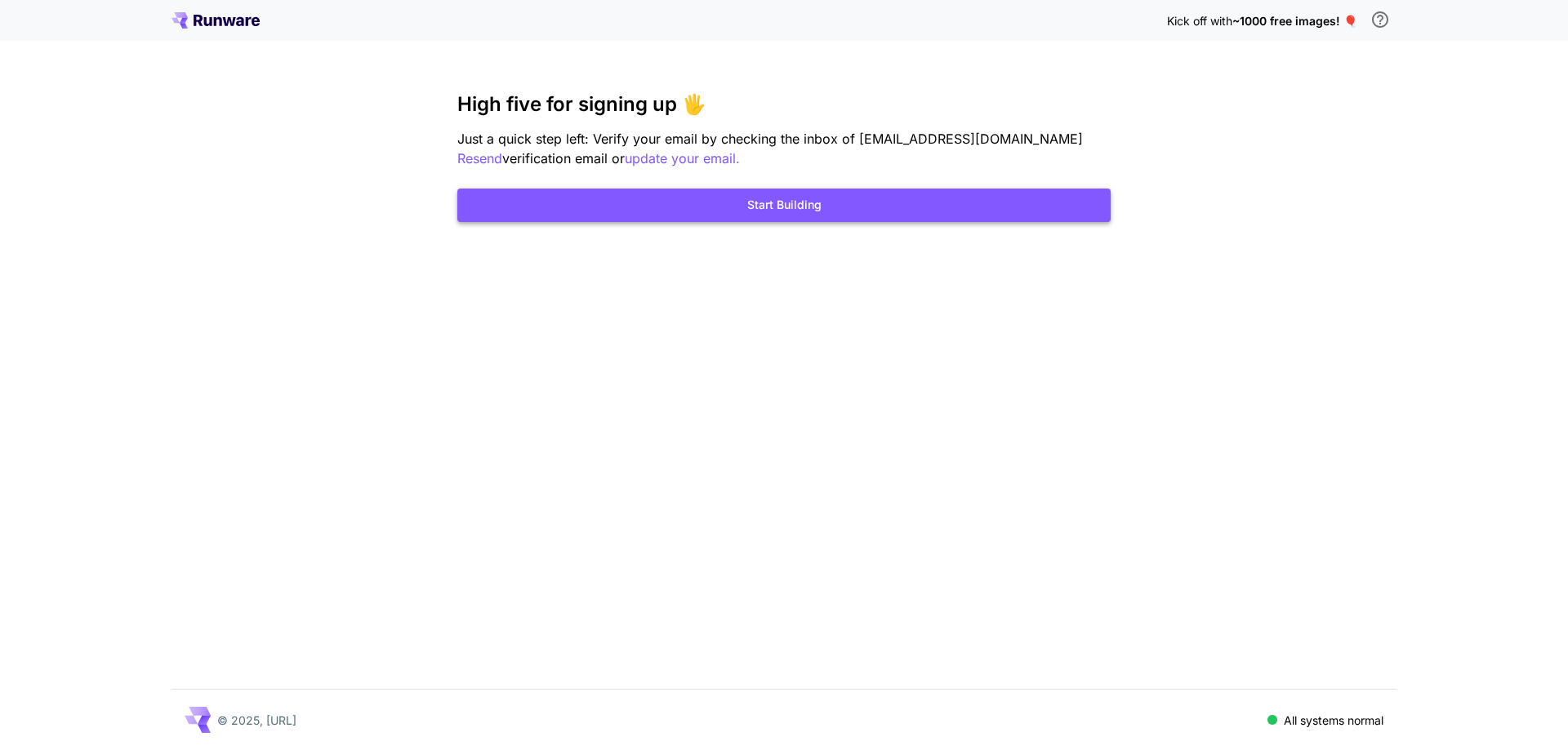
click at [869, 222] on button "Start Building" at bounding box center [784, 206] width 653 height 33
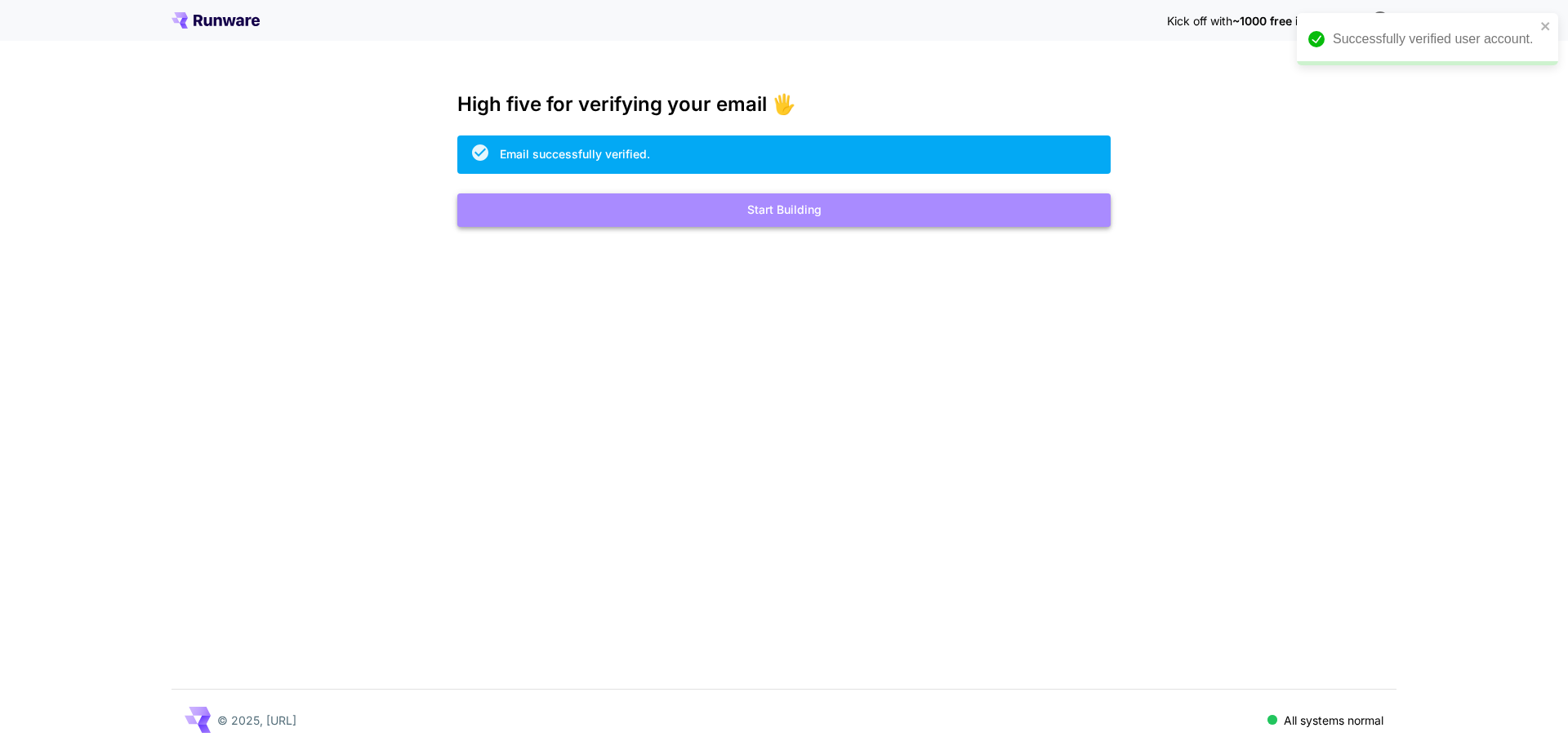
click at [837, 210] on button "Start Building" at bounding box center [784, 210] width 653 height 33
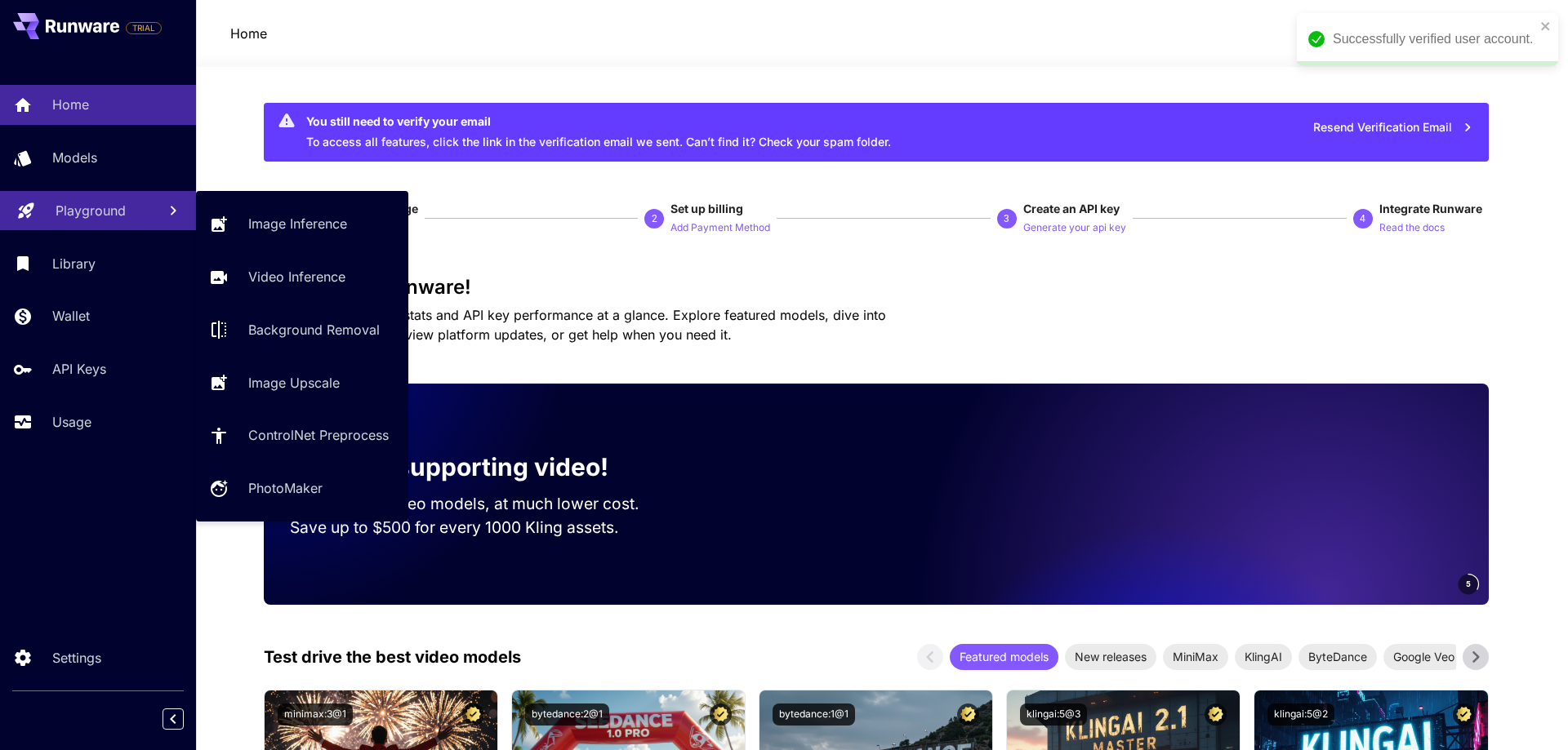
click at [110, 208] on p "Playground" at bounding box center [90, 210] width 70 height 20
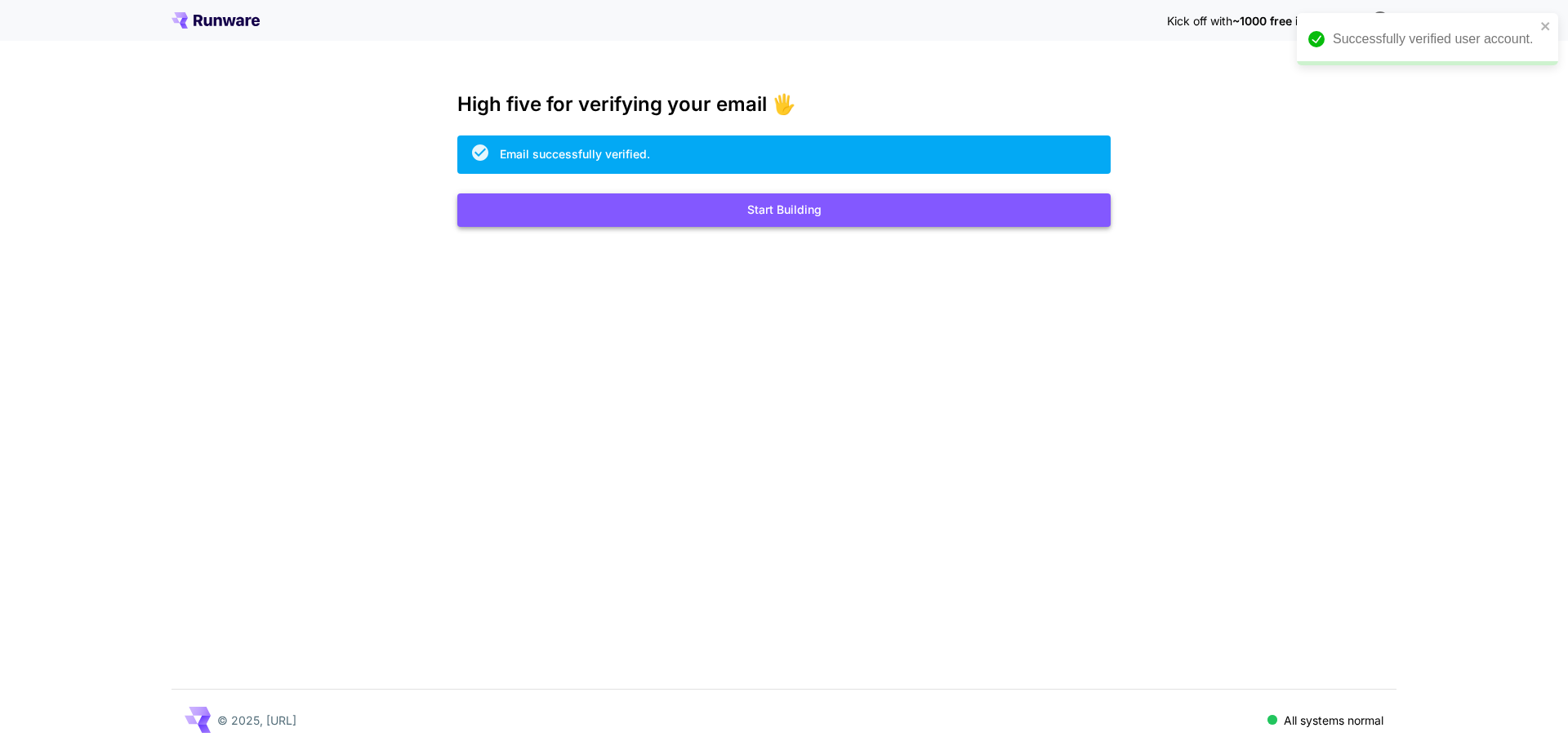
click at [872, 197] on button "Start Building" at bounding box center [784, 210] width 653 height 33
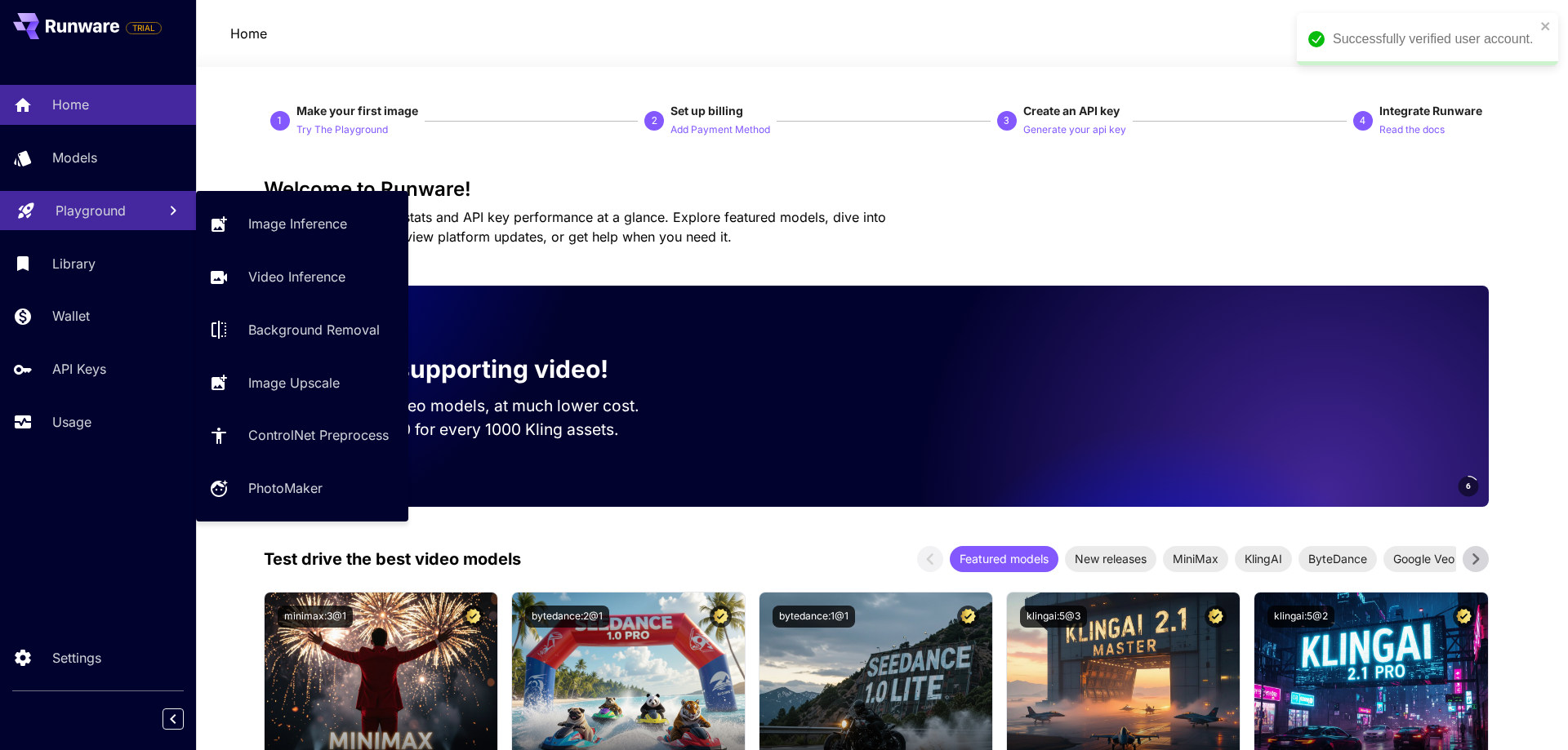
click at [89, 207] on p "Playground" at bounding box center [90, 210] width 70 height 20
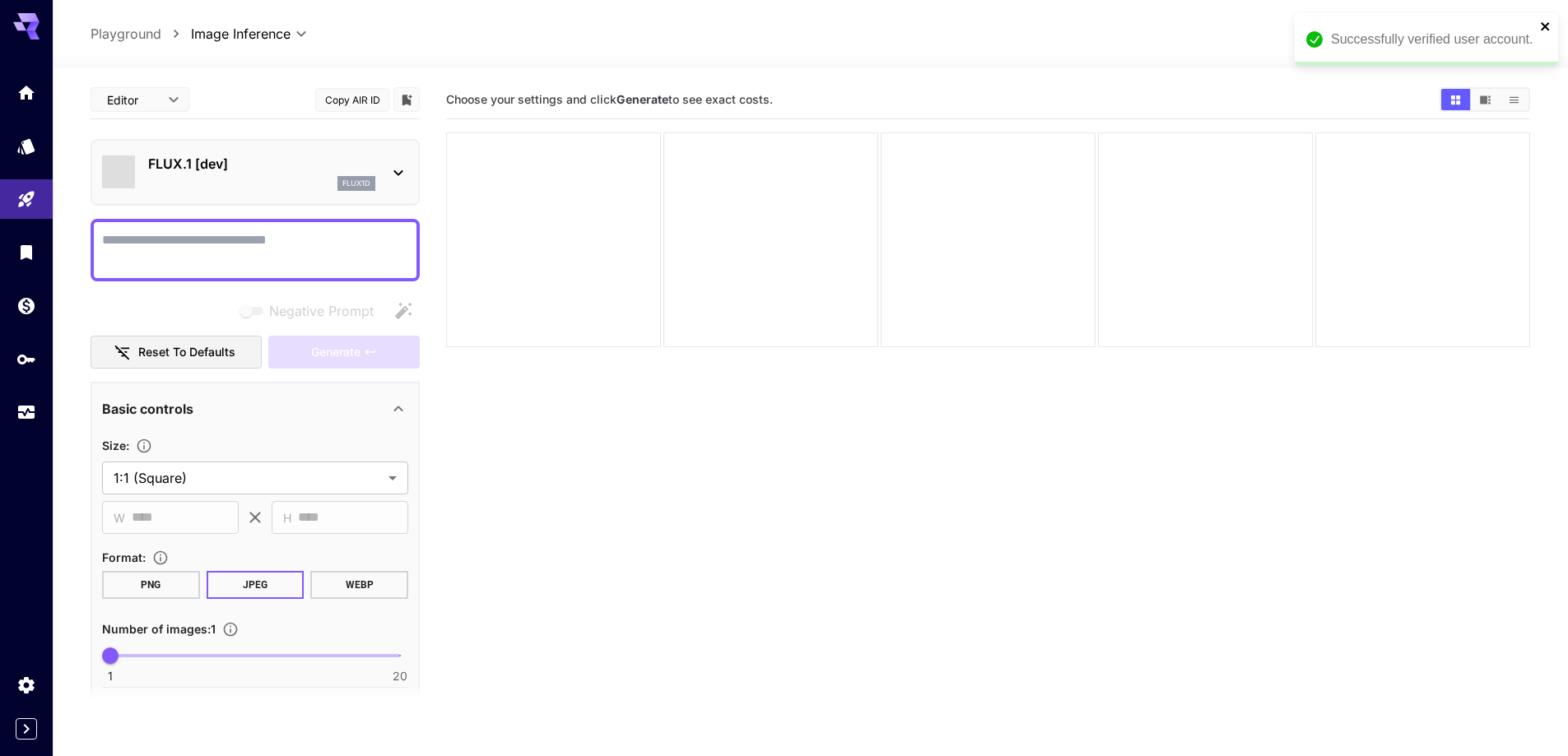
click at [1548, 27] on icon "close" at bounding box center [1546, 26] width 11 height 13
click at [1449, 36] on span "credits left" at bounding box center [1421, 34] width 57 height 14
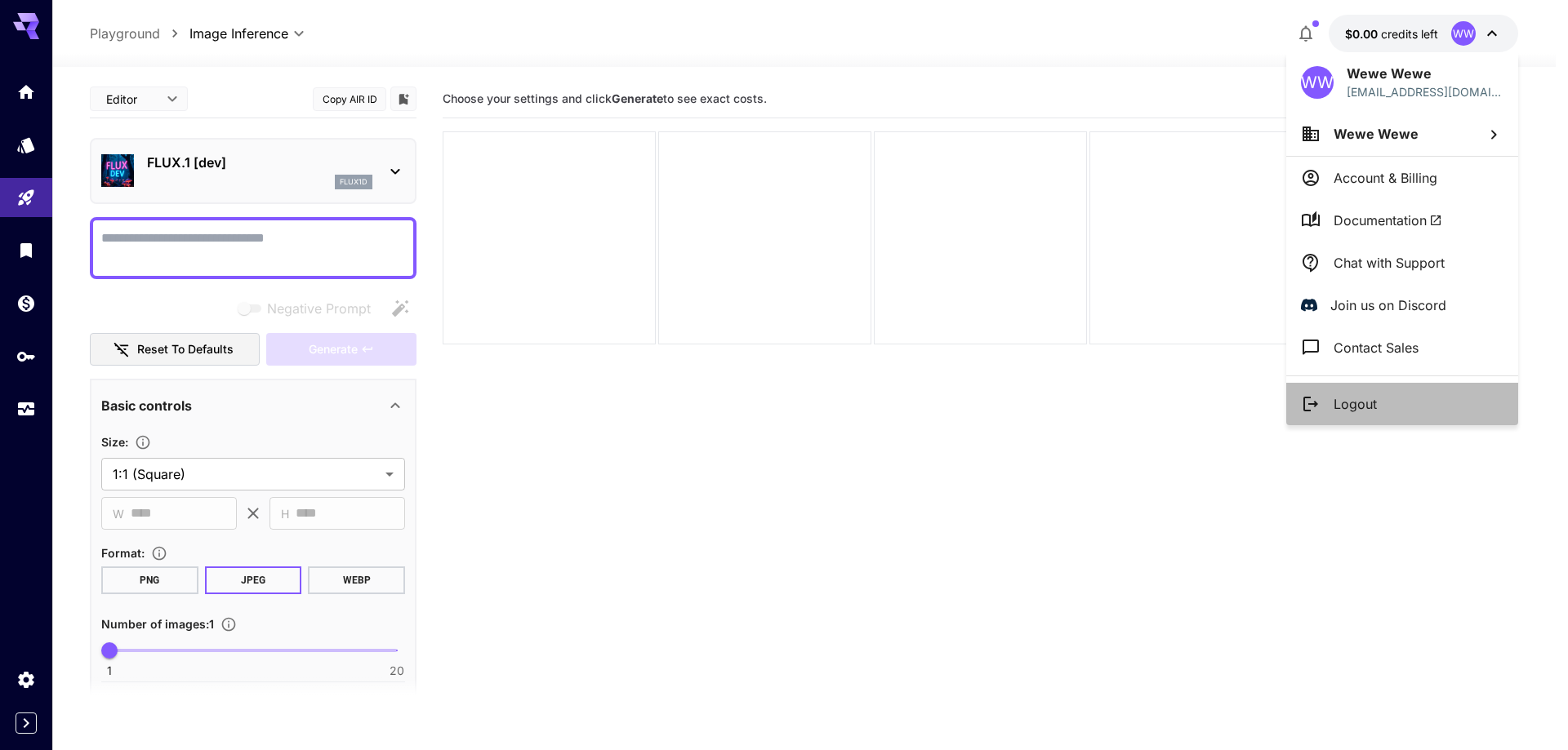
click at [1365, 395] on p "Logout" at bounding box center [1355, 404] width 44 height 20
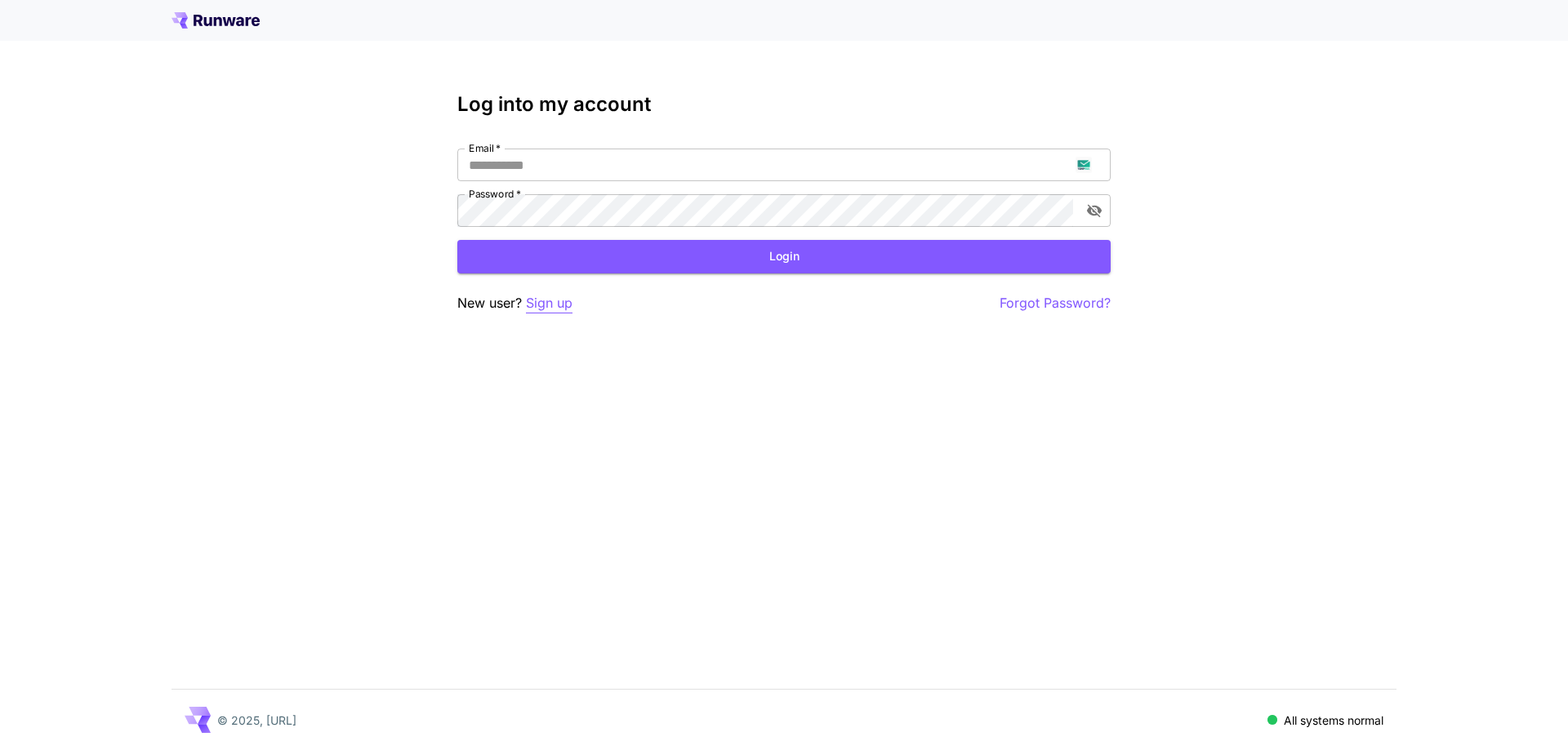
click at [549, 312] on p "Sign up" at bounding box center [549, 303] width 47 height 20
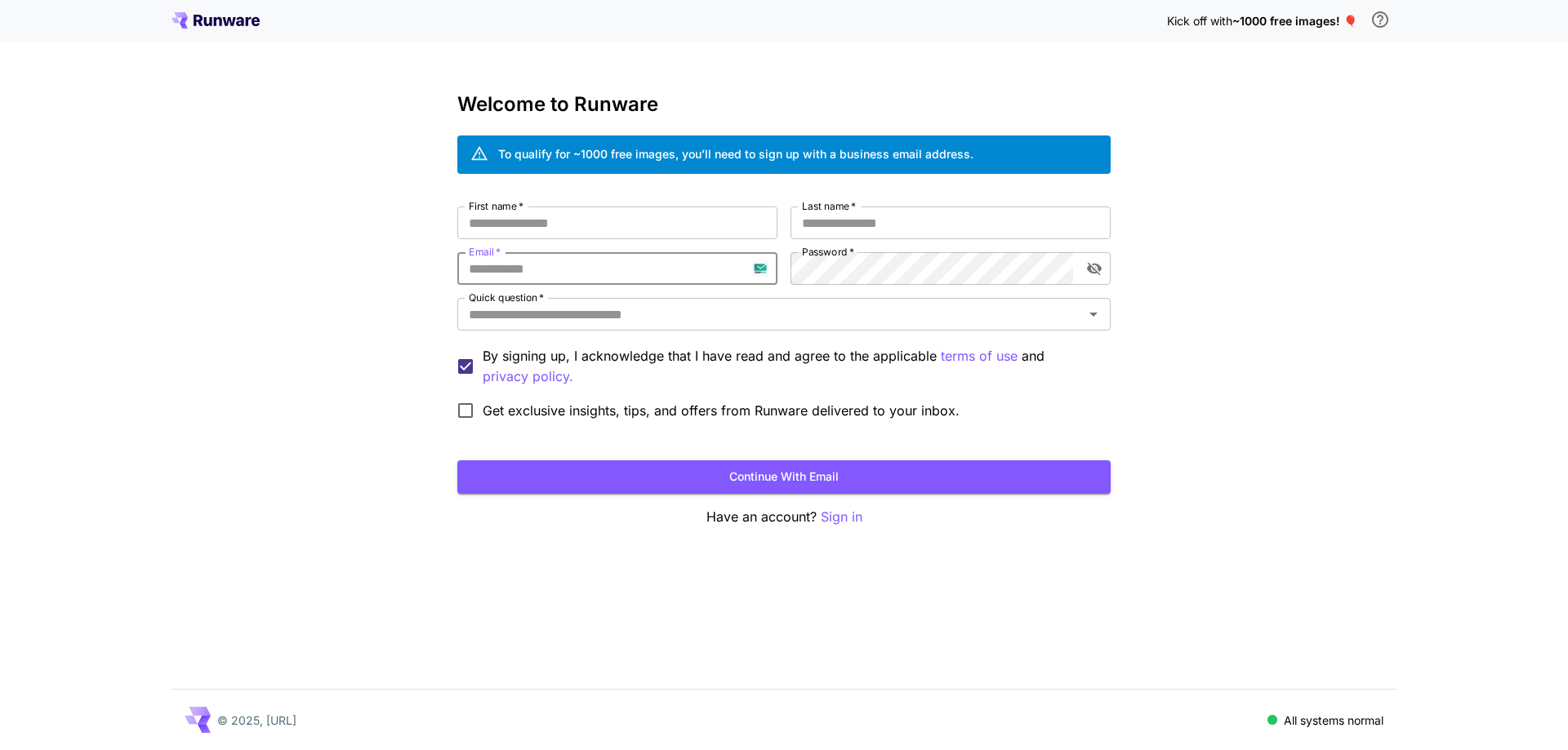
click at [604, 263] on input "Email   *" at bounding box center [617, 268] width 320 height 33
paste input "**********"
type input "**********"
click at [665, 219] on input "First name   *" at bounding box center [617, 222] width 320 height 33
type input "***"
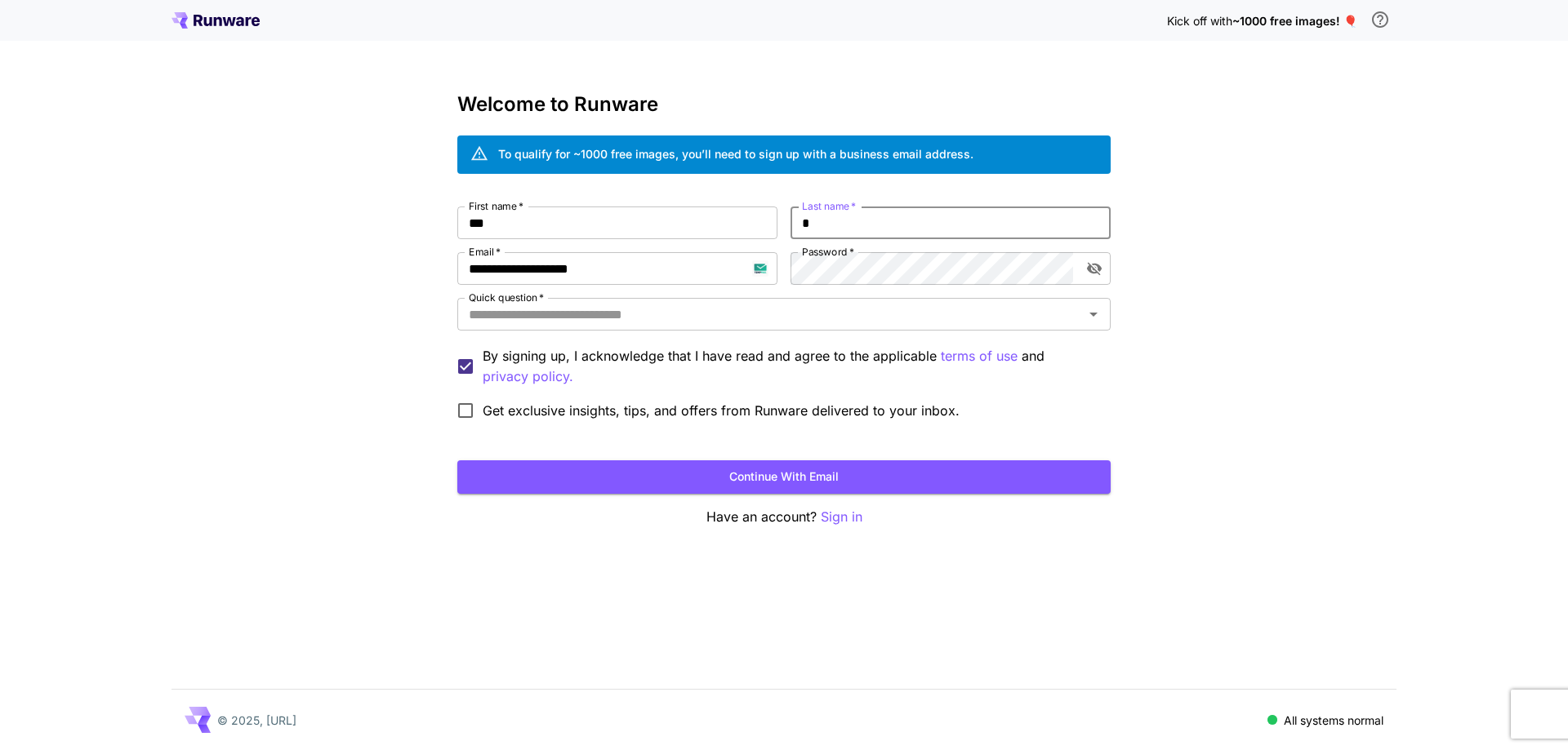
click at [923, 216] on input "*" at bounding box center [950, 222] width 320 height 33
type input "****"
click at [848, 323] on input "Quick question   *" at bounding box center [771, 315] width 616 height 23
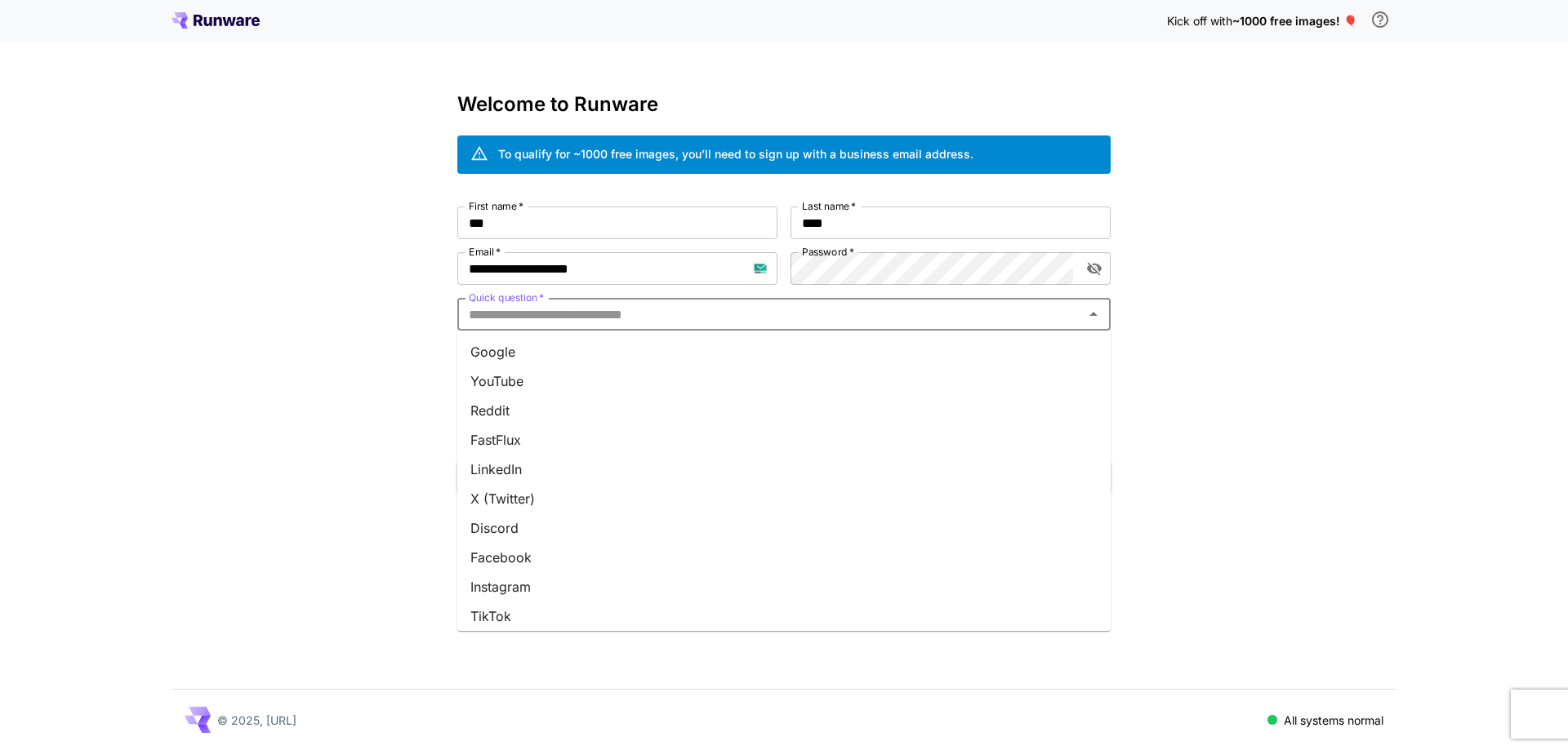
click at [822, 355] on li "Google" at bounding box center [784, 352] width 653 height 30
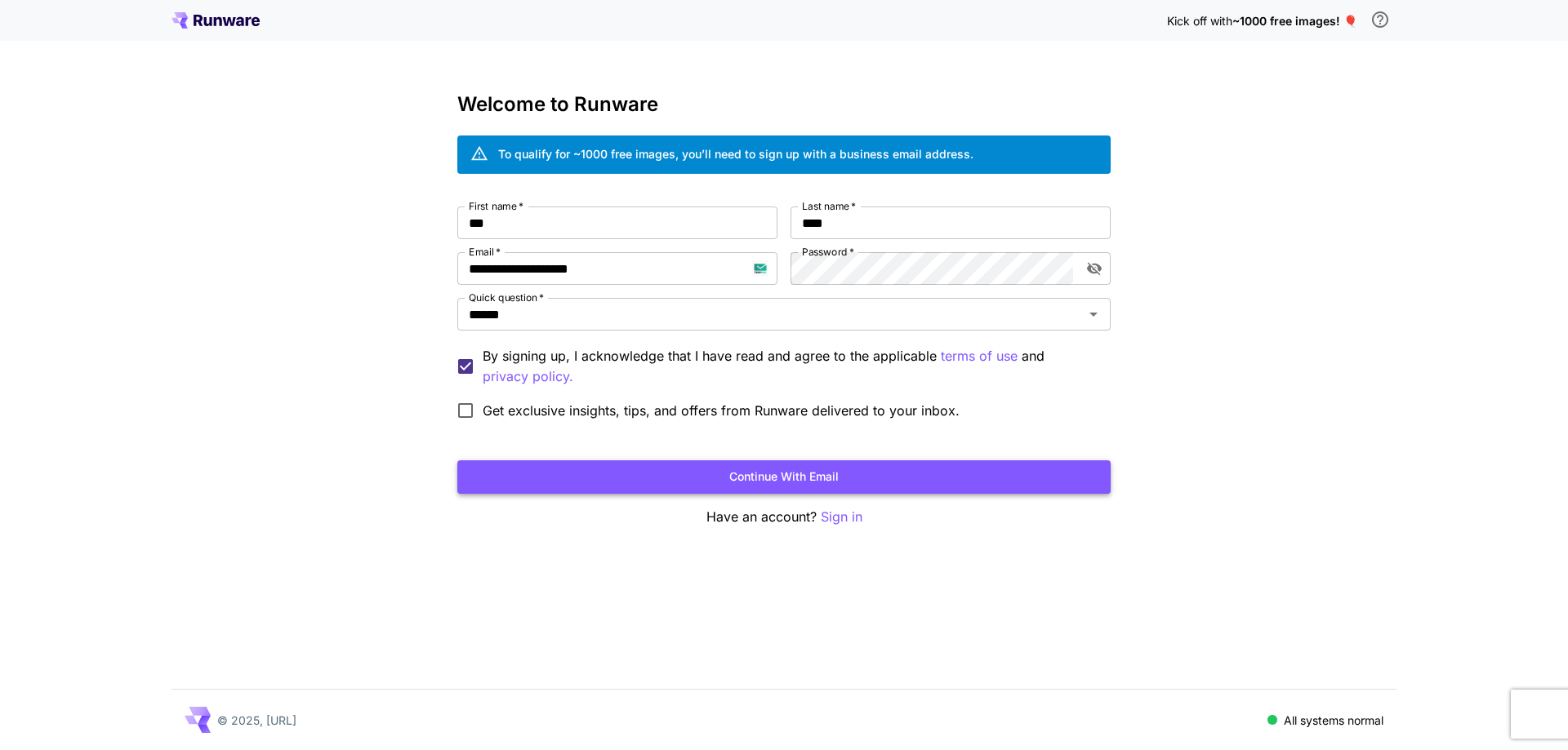
click at [705, 483] on button "Continue with email" at bounding box center [784, 477] width 653 height 33
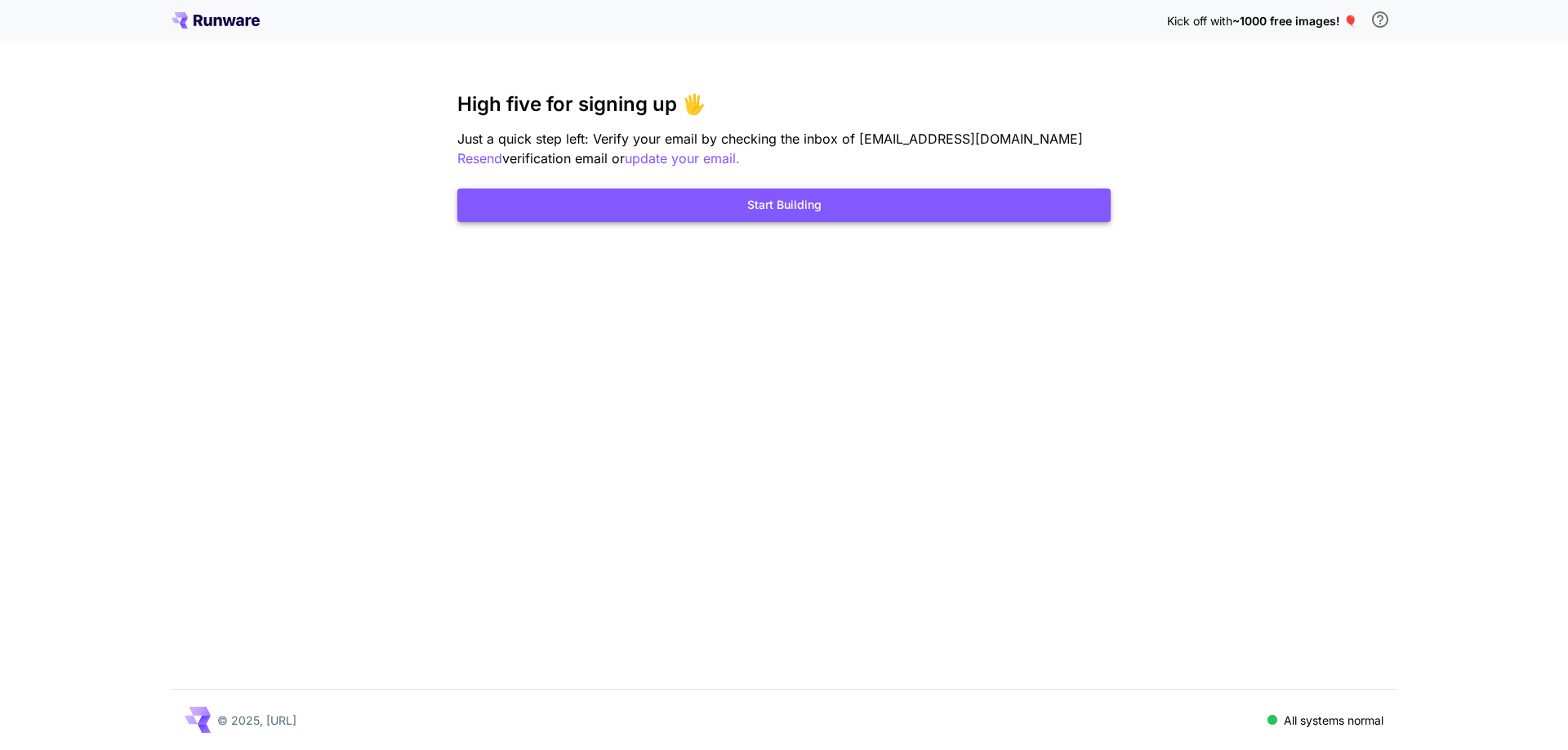
click at [870, 206] on button "Start Building" at bounding box center [784, 206] width 653 height 33
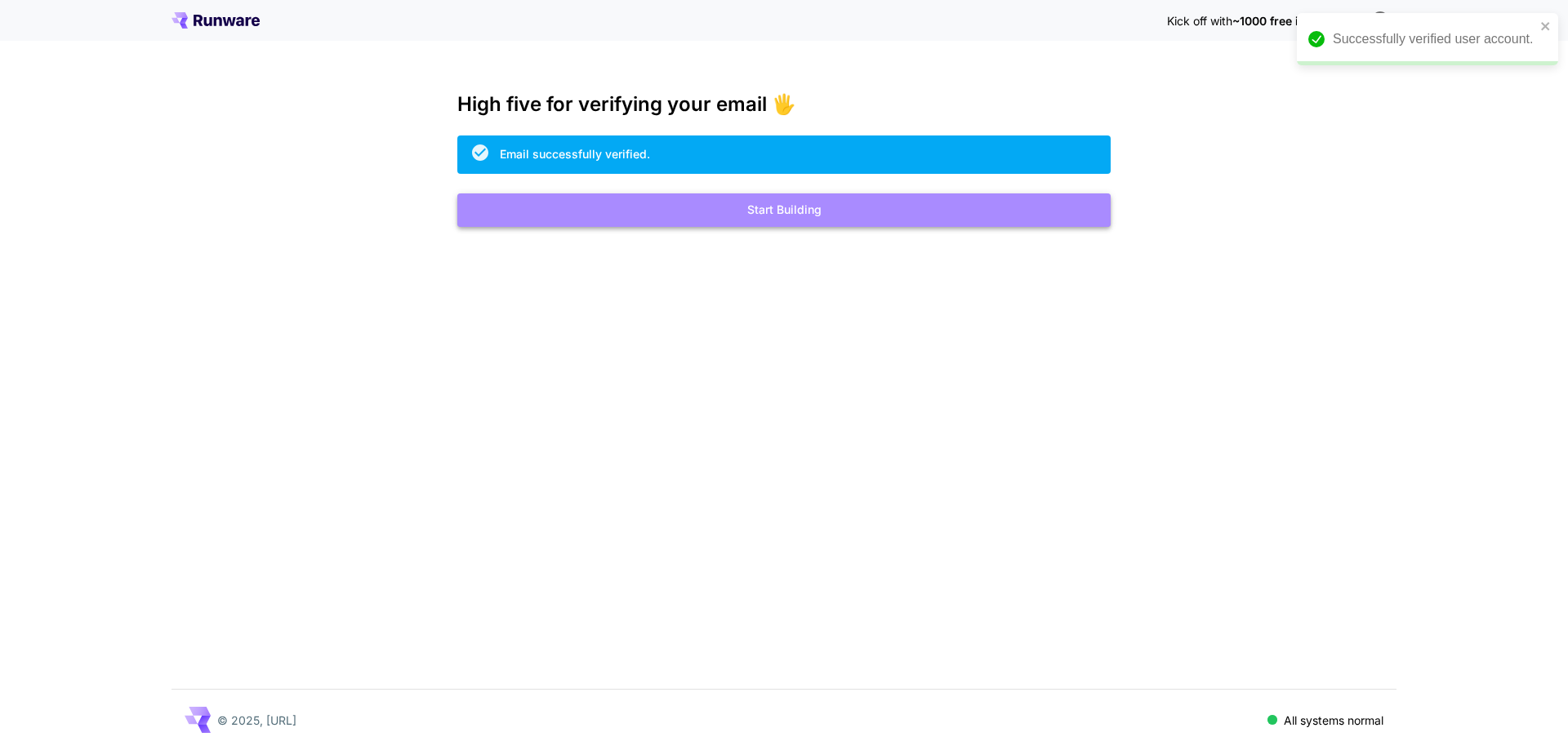
click at [712, 197] on button "Start Building" at bounding box center [784, 210] width 653 height 33
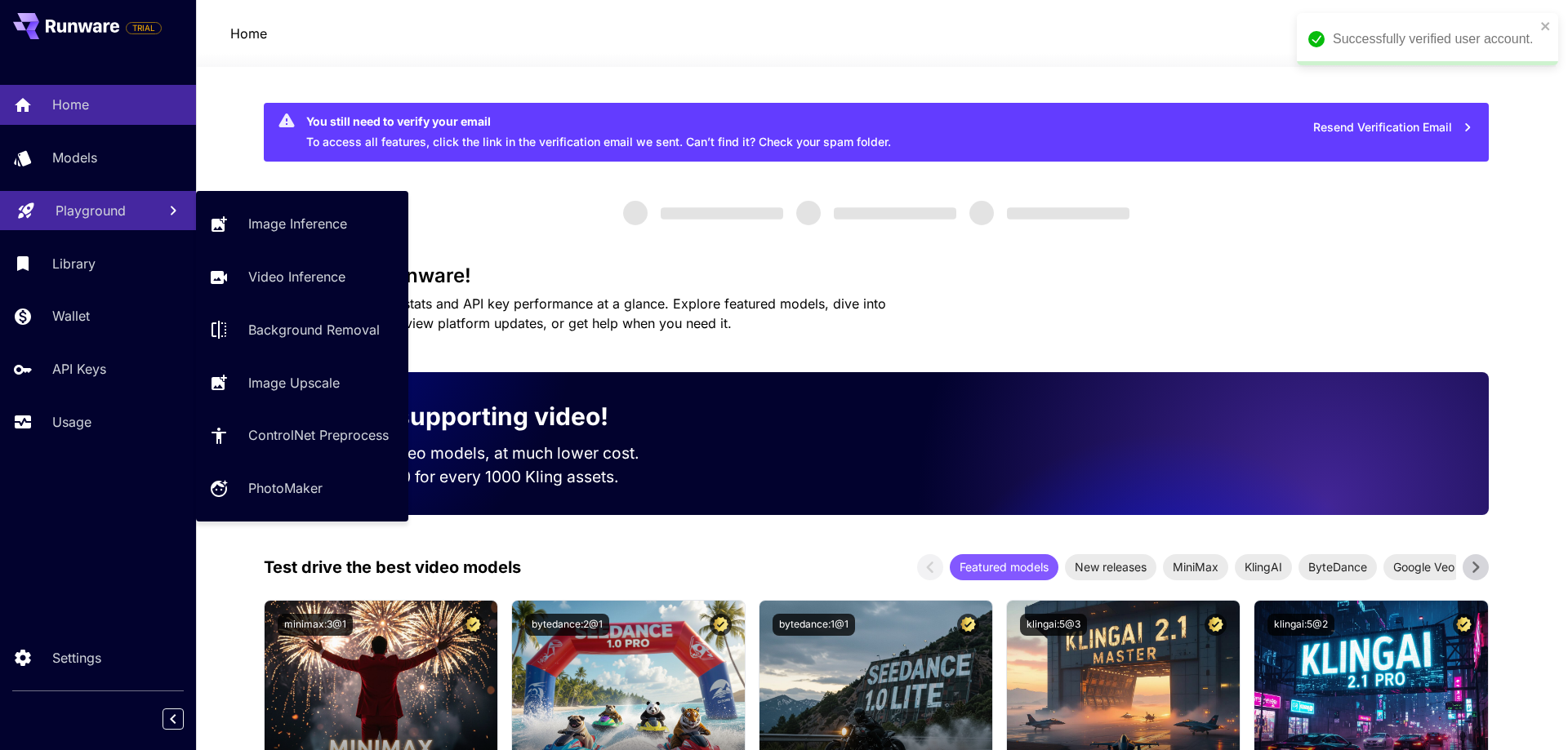
click at [107, 220] on p "Playground" at bounding box center [90, 210] width 70 height 20
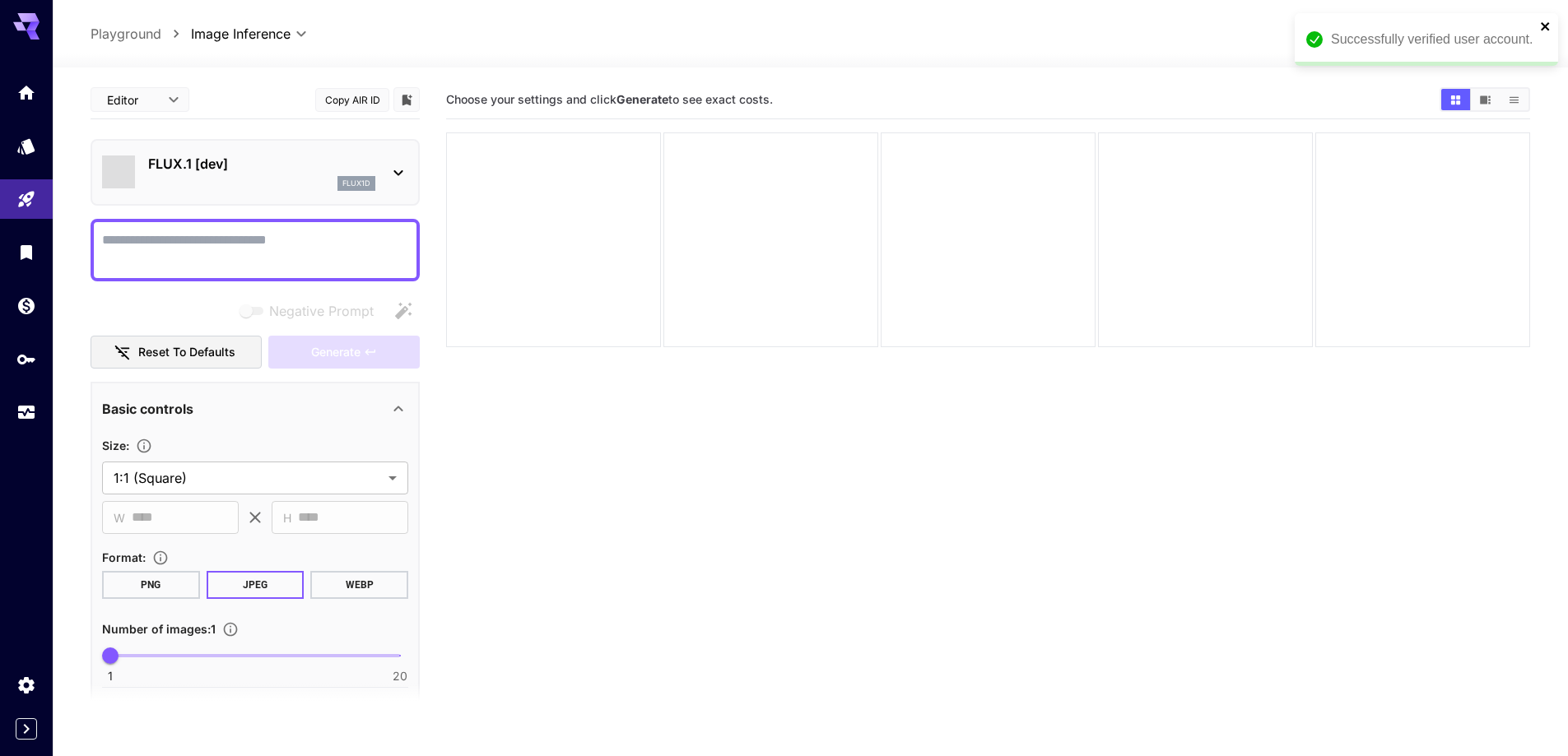
click at [1545, 26] on icon "close" at bounding box center [1545, 26] width 8 height 8
click at [240, 184] on div "flux1d" at bounding box center [262, 184] width 227 height 15
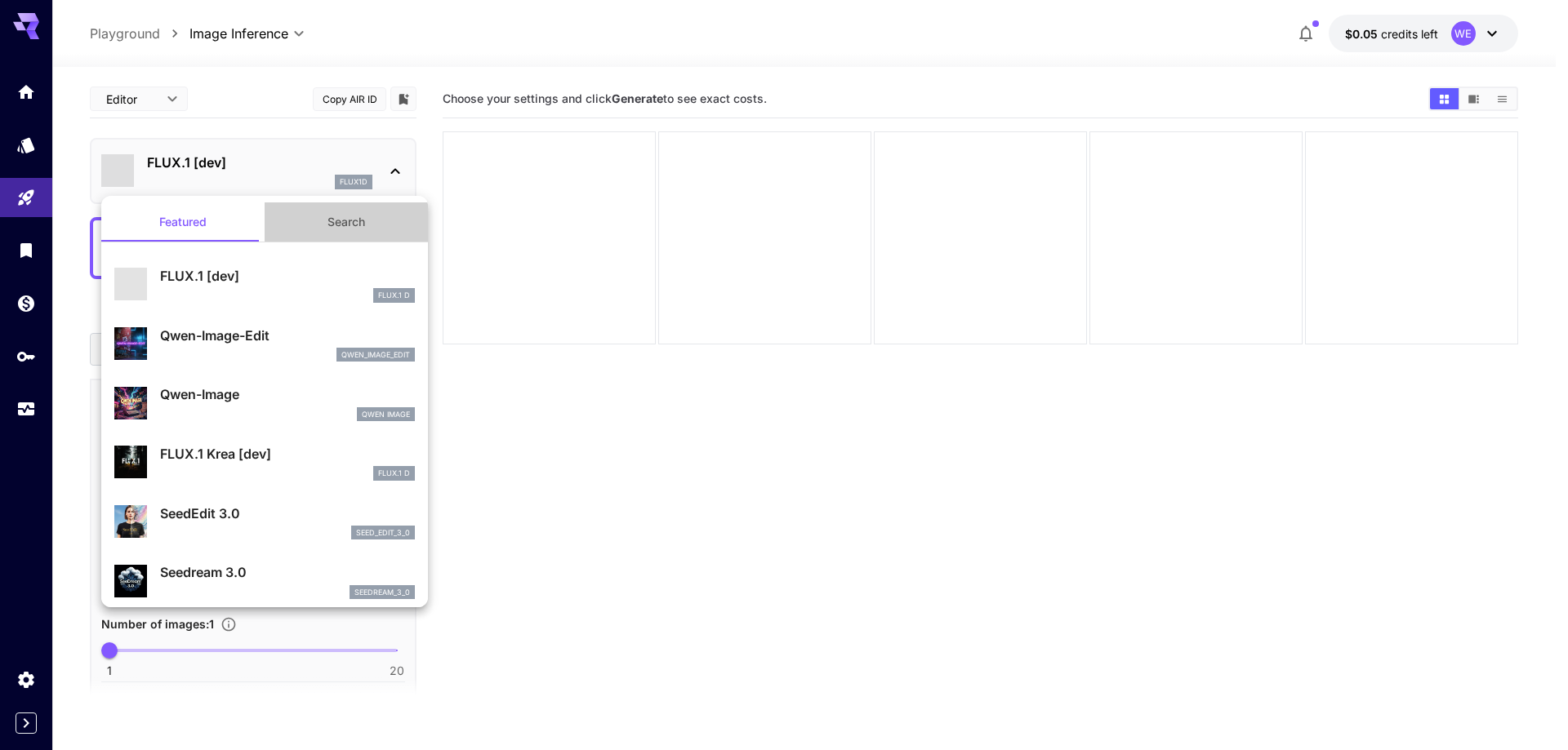
click at [361, 236] on button "Search" at bounding box center [345, 222] width 163 height 39
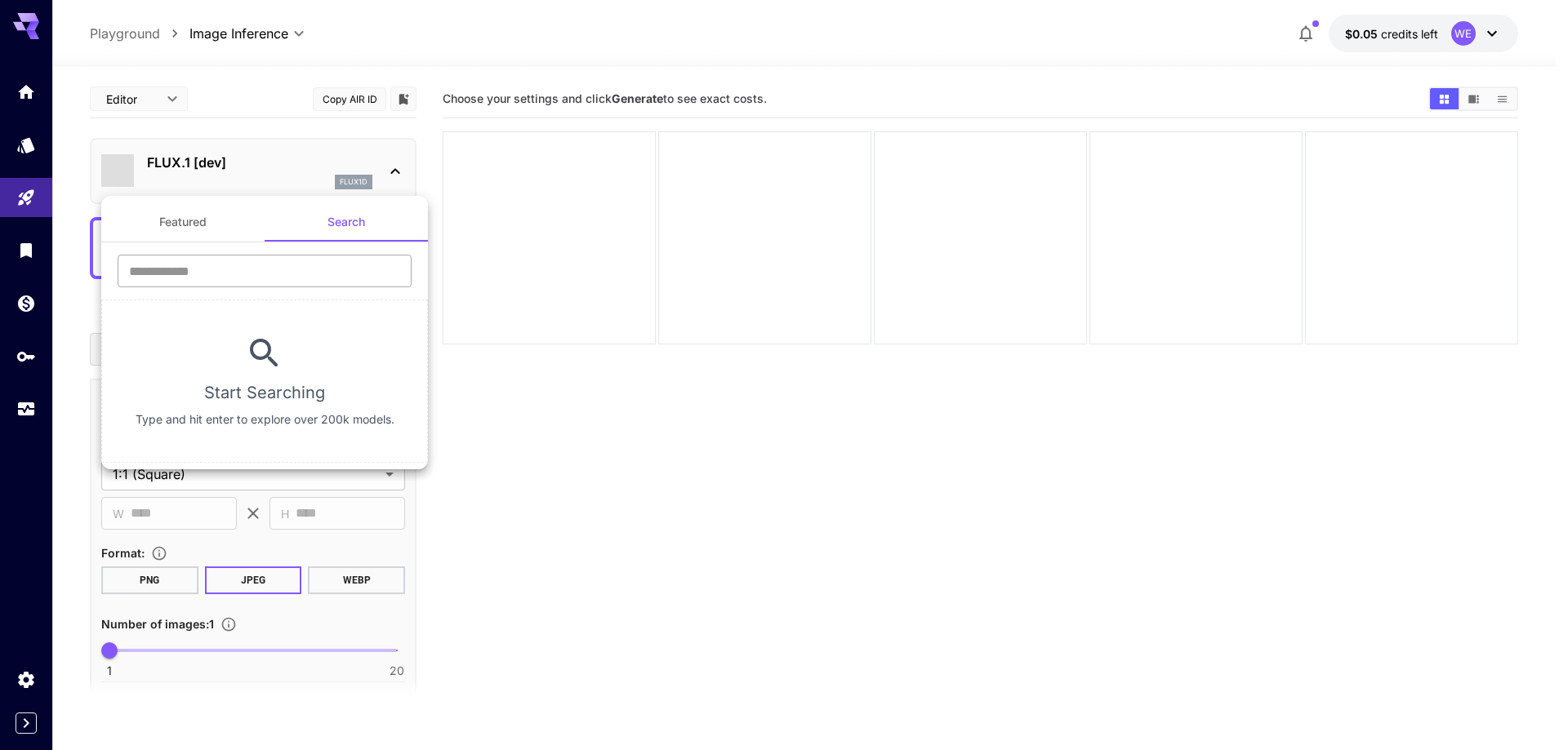
click at [319, 281] on input "text" at bounding box center [264, 271] width 294 height 33
type input "****"
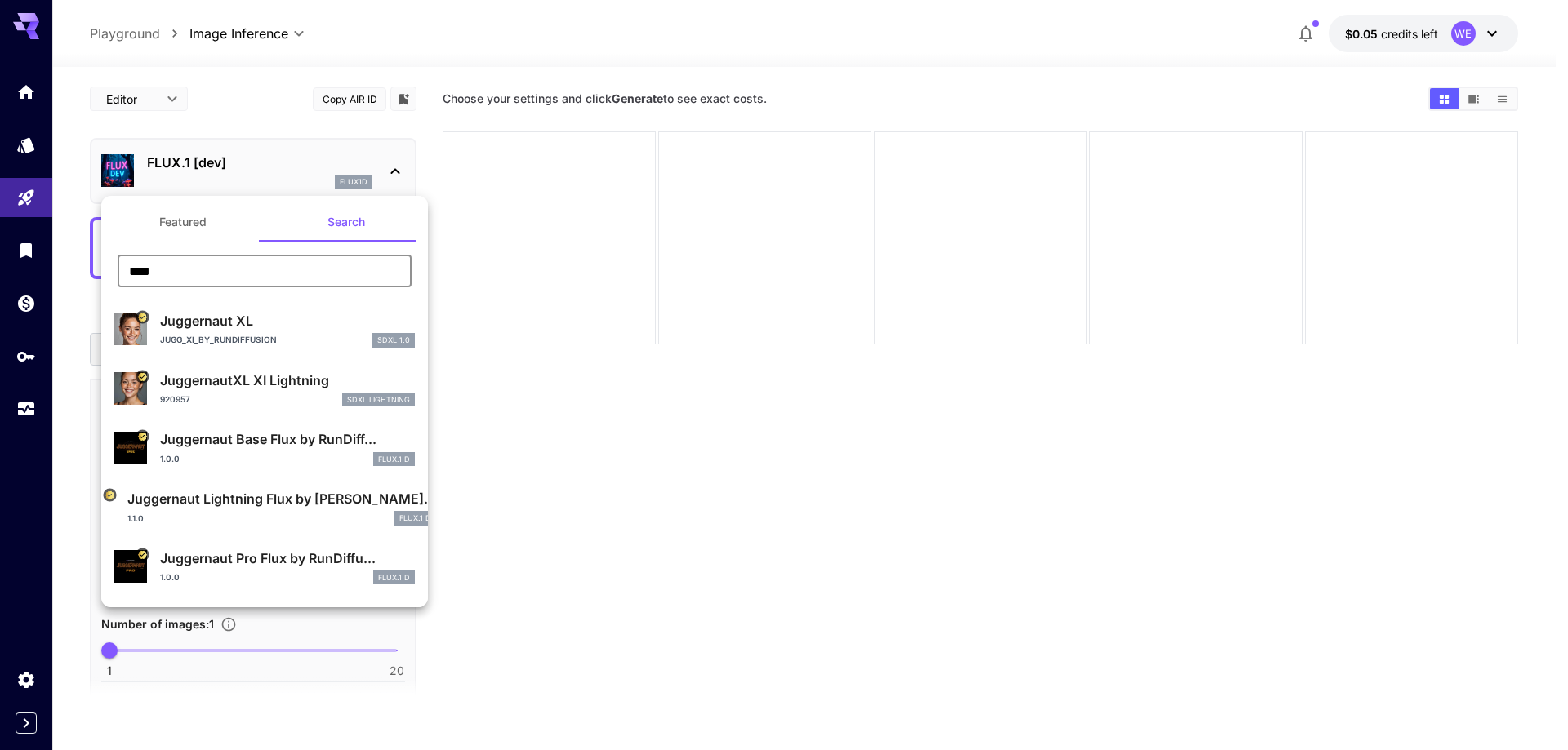
click at [266, 336] on p "Jugg_XI_by_RunDiffusion" at bounding box center [218, 340] width 116 height 12
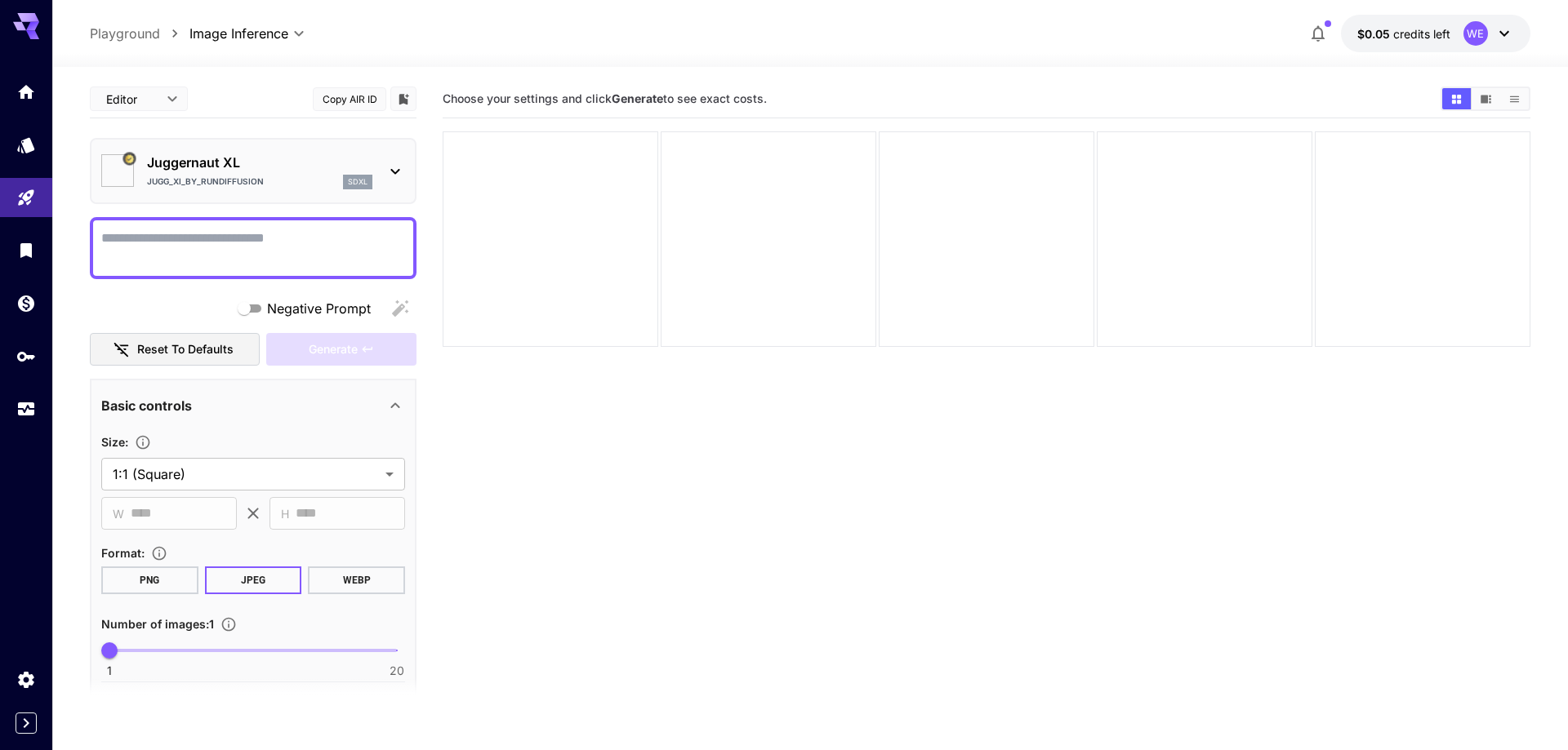
type input "**"
type input "***"
type input "*******"
click at [315, 257] on textarea "Negative Prompt" at bounding box center [253, 248] width 303 height 39
paste textarea "**********"
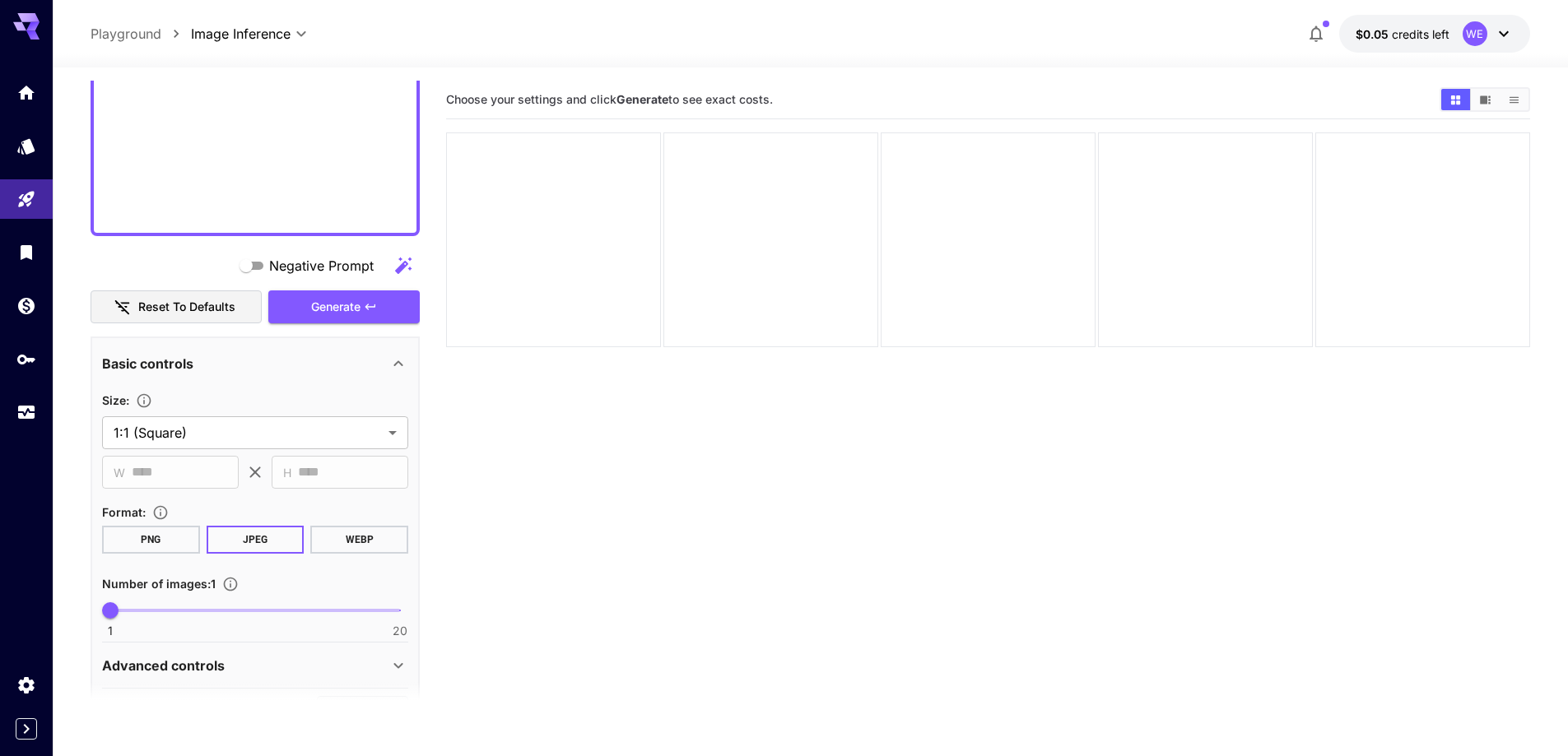
scroll to position [1664, 0]
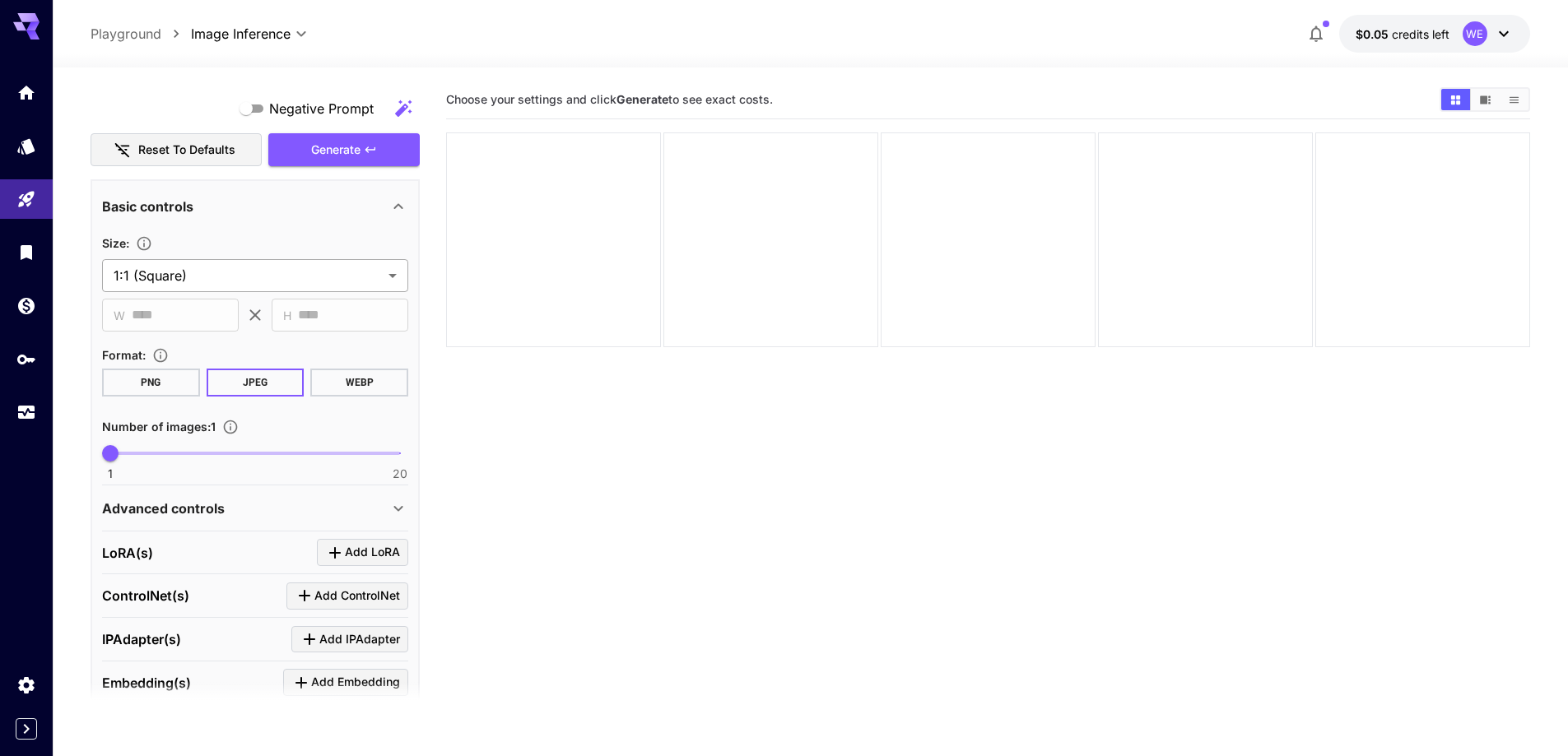
type textarea "**********"
click at [308, 279] on body "**********" at bounding box center [784, 443] width 1568 height 886
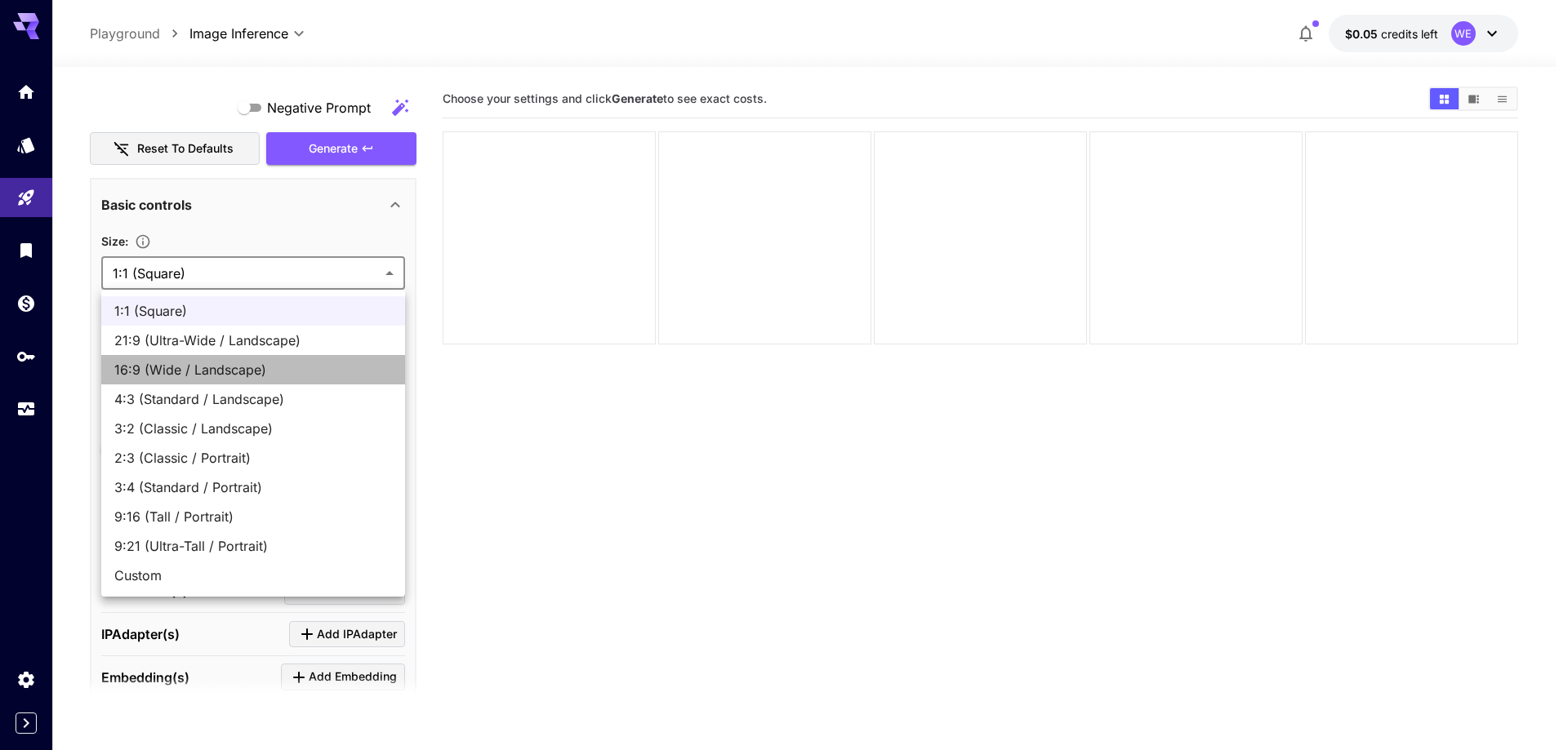
click at [302, 380] on li "16:9 (Wide / Landscape)" at bounding box center [253, 370] width 303 height 30
type input "**********"
type input "****"
type input "***"
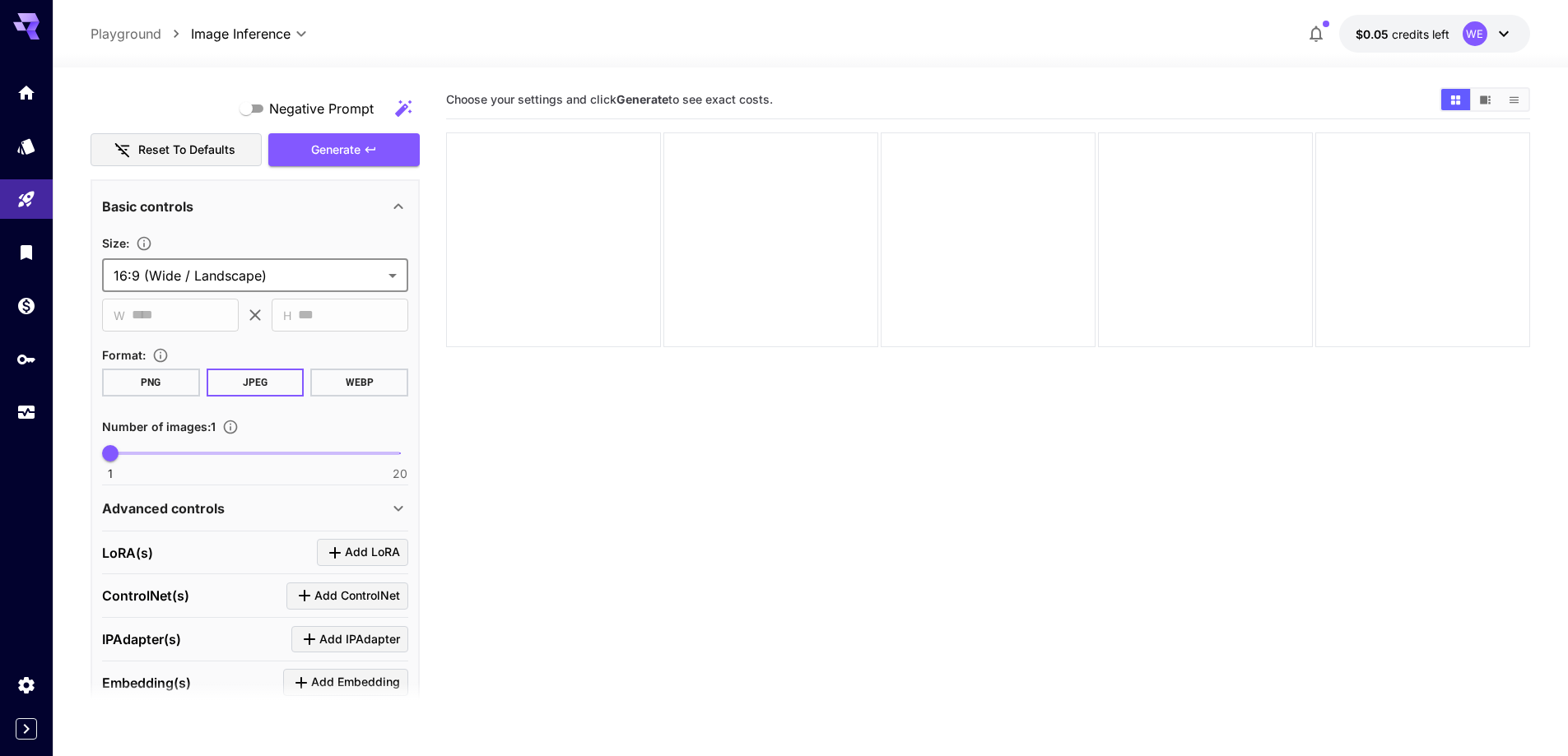
type input "**"
click at [303, 452] on span "1 20 14" at bounding box center [255, 453] width 290 height 24
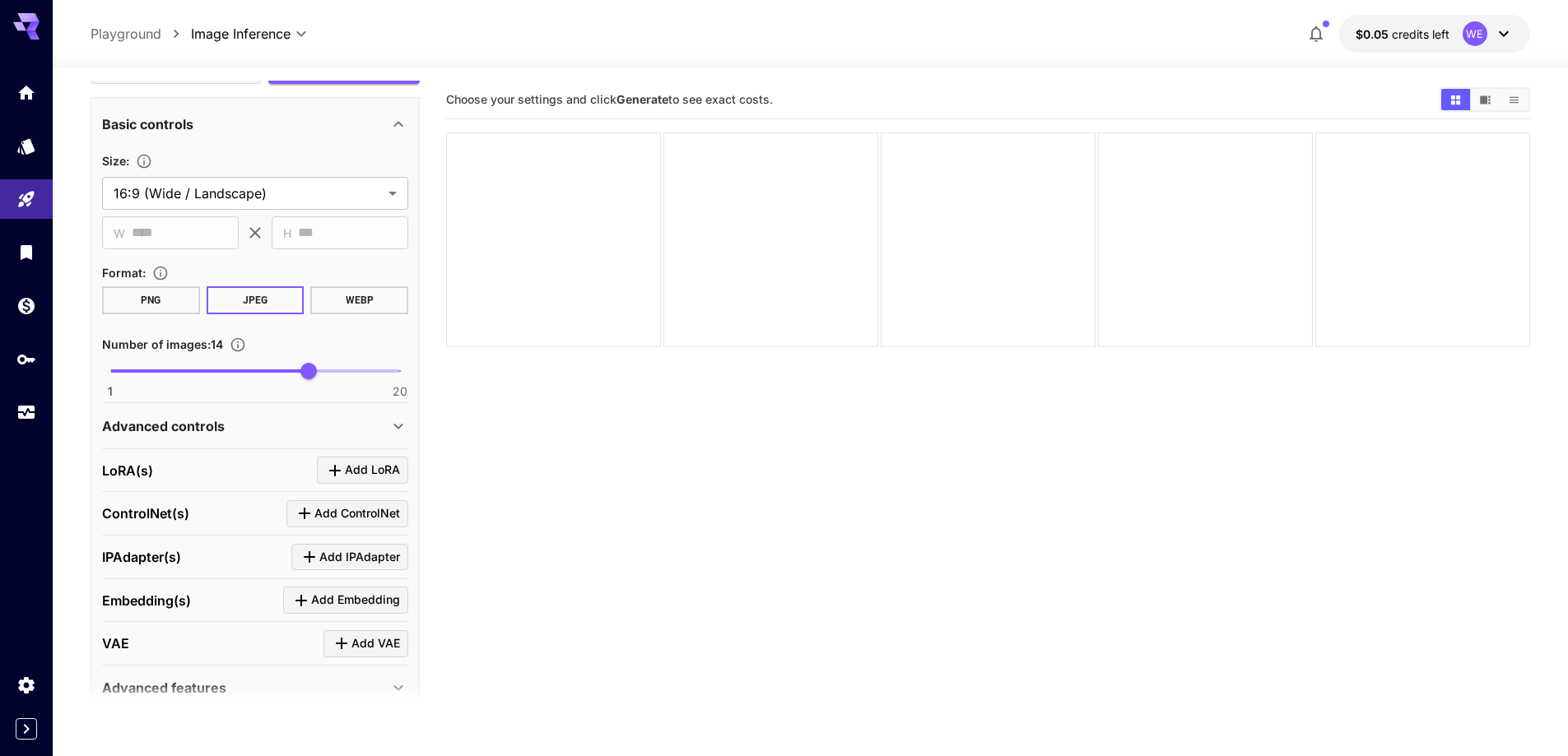
click at [313, 439] on div "Advanced controls" at bounding box center [255, 426] width 306 height 39
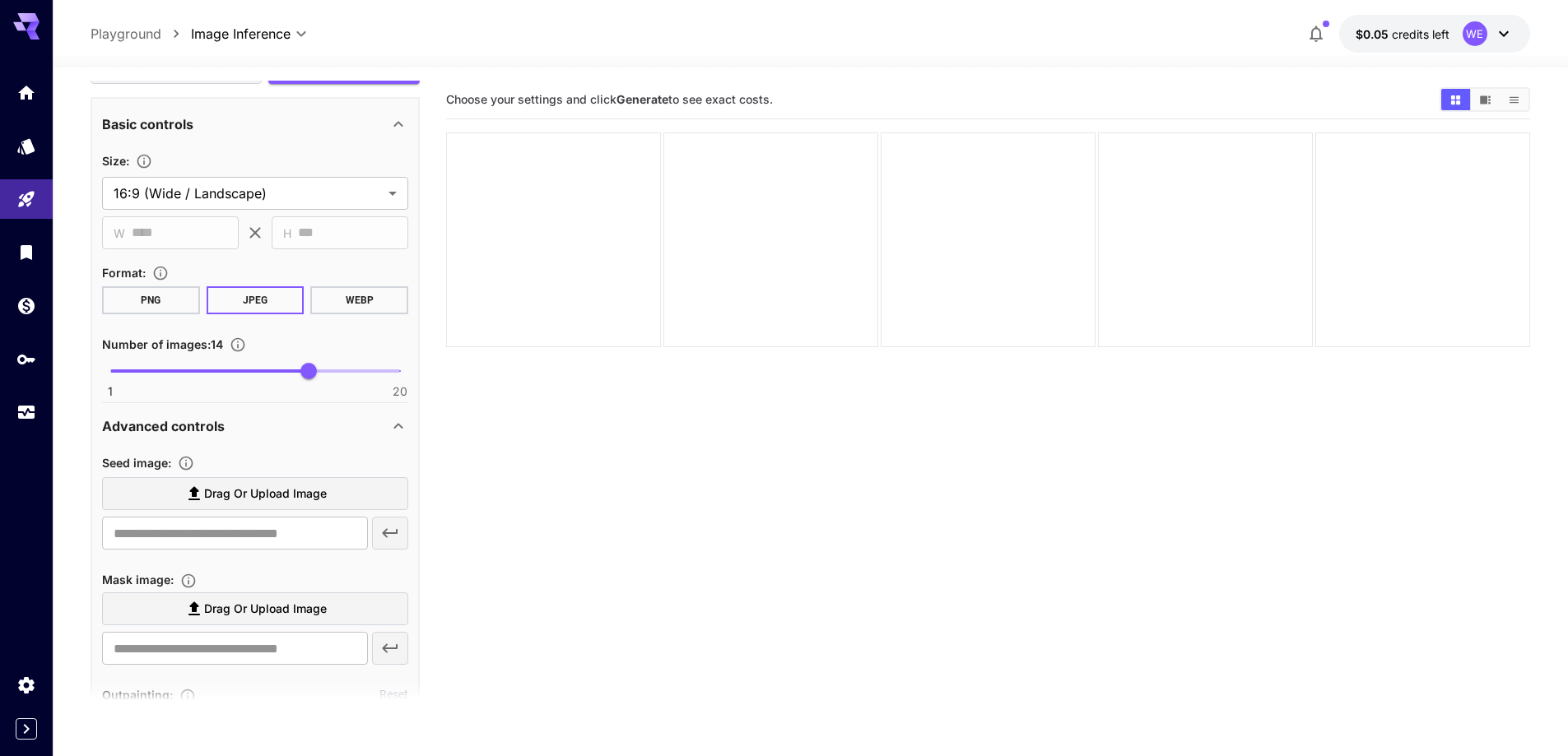
click at [310, 480] on label "Drag or upload image" at bounding box center [255, 494] width 306 height 34
click at [0, 0] on input "Drag or upload image" at bounding box center [0, 0] width 0 height 0
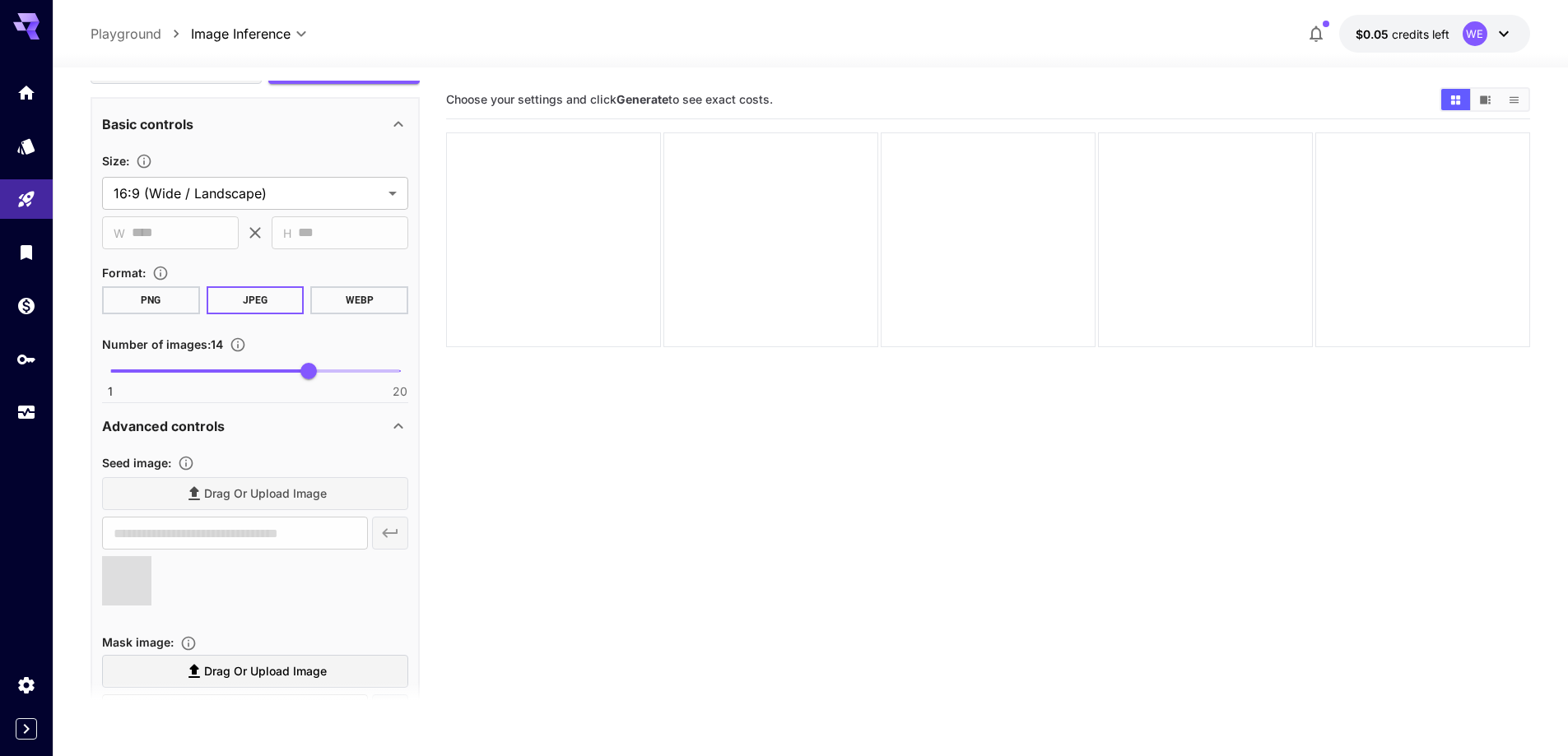
type input "**********"
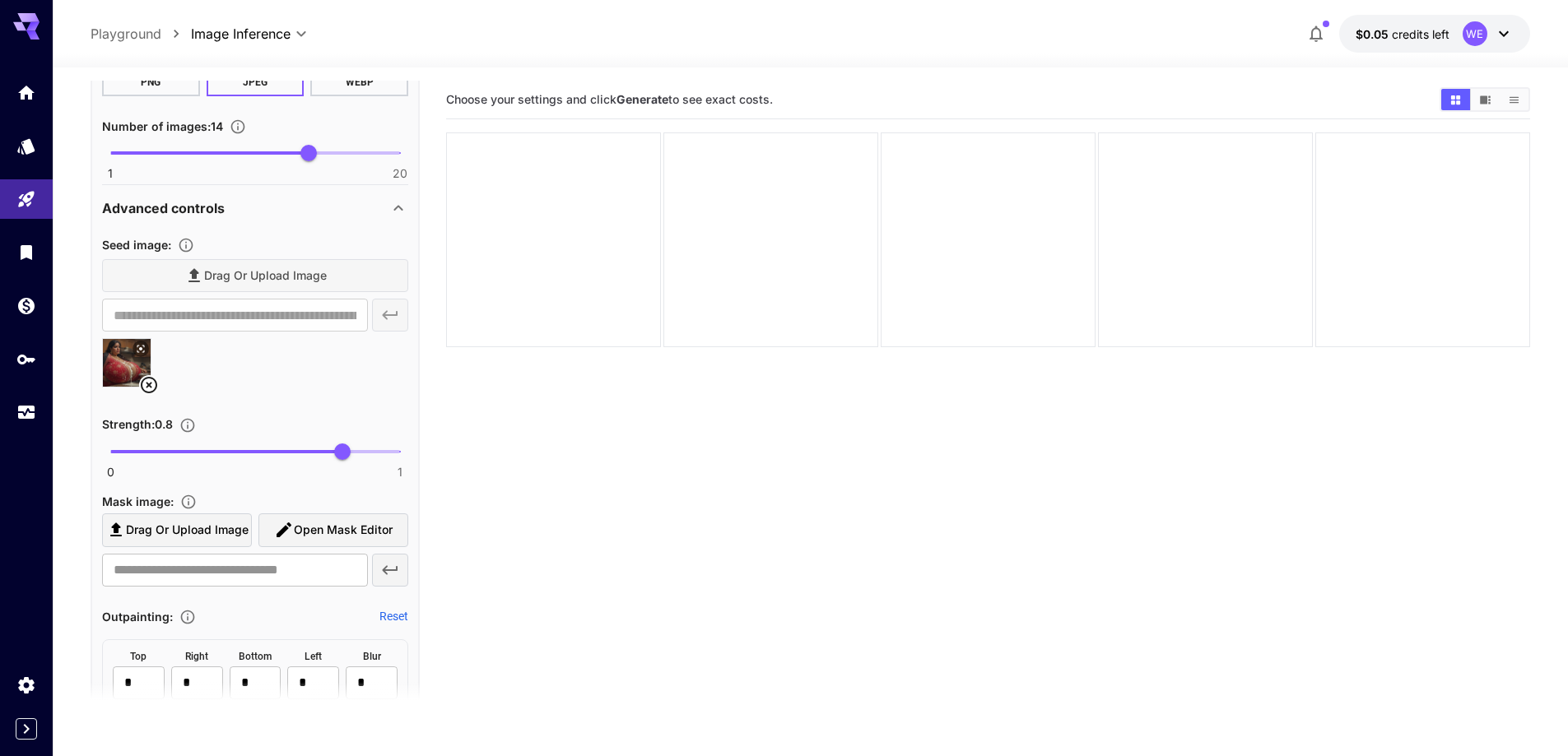
scroll to position [1993, 0]
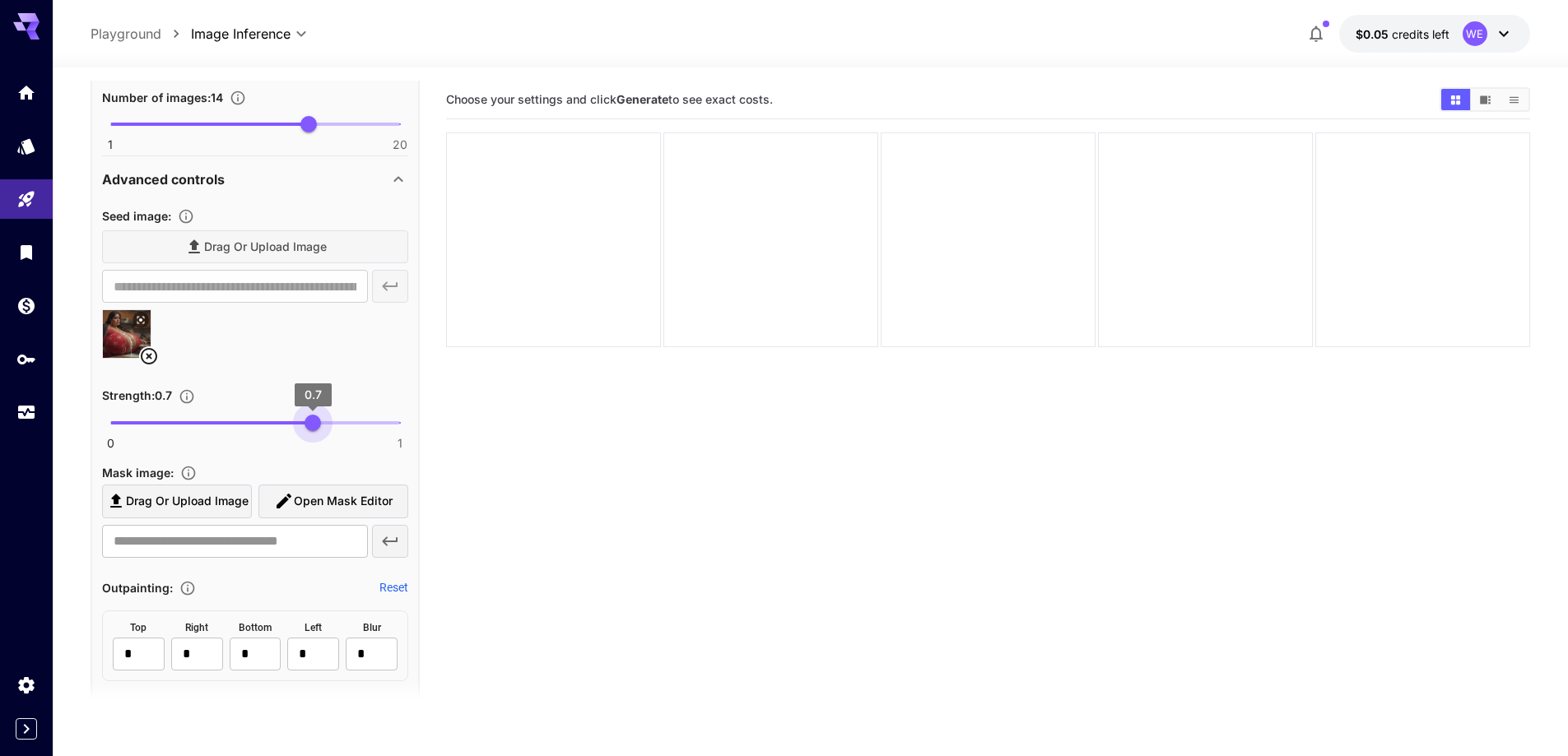
click at [312, 426] on span "0 1 0.7" at bounding box center [255, 423] width 290 height 24
type input "****"
click at [307, 426] on span "0.68" at bounding box center [308, 423] width 17 height 17
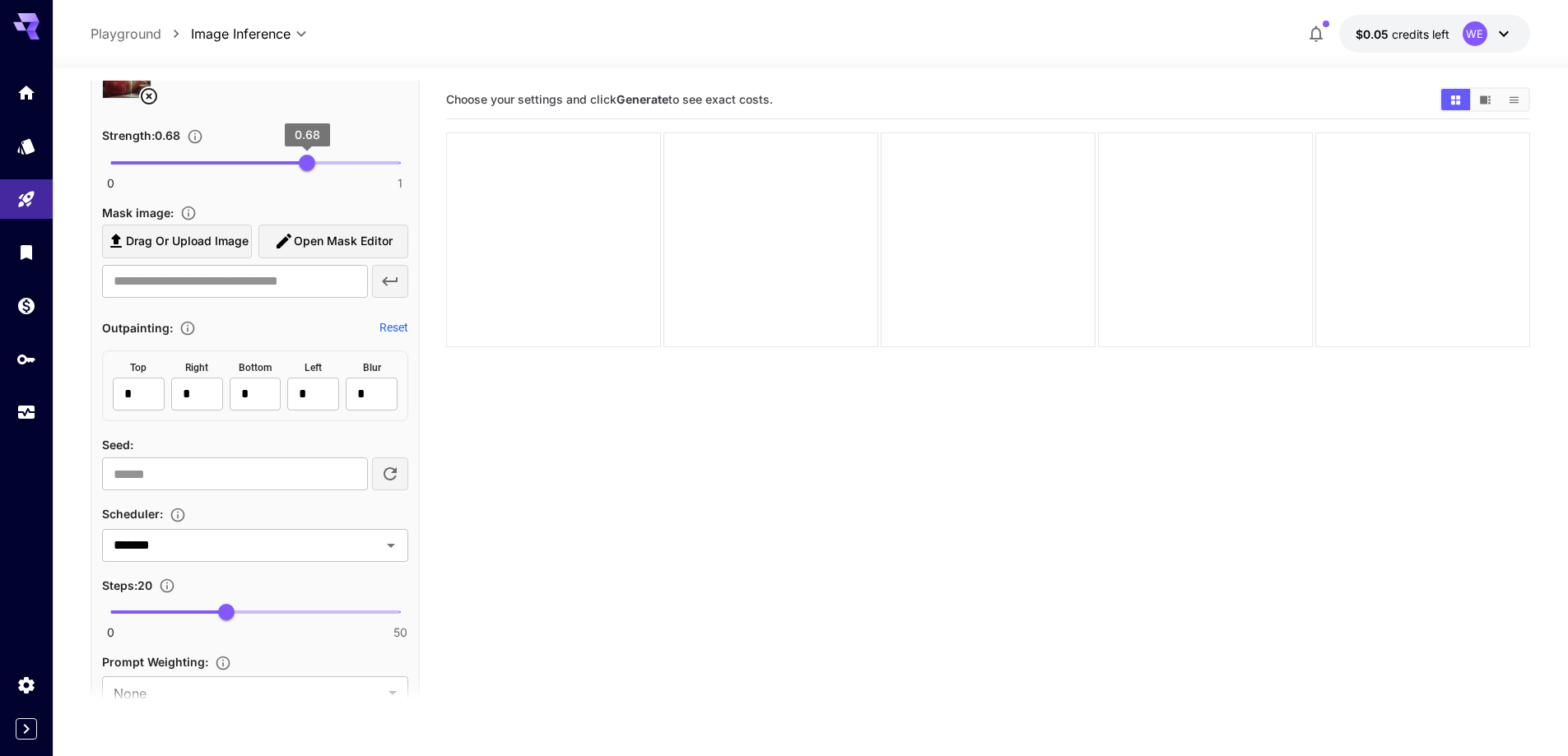
scroll to position [2322, 0]
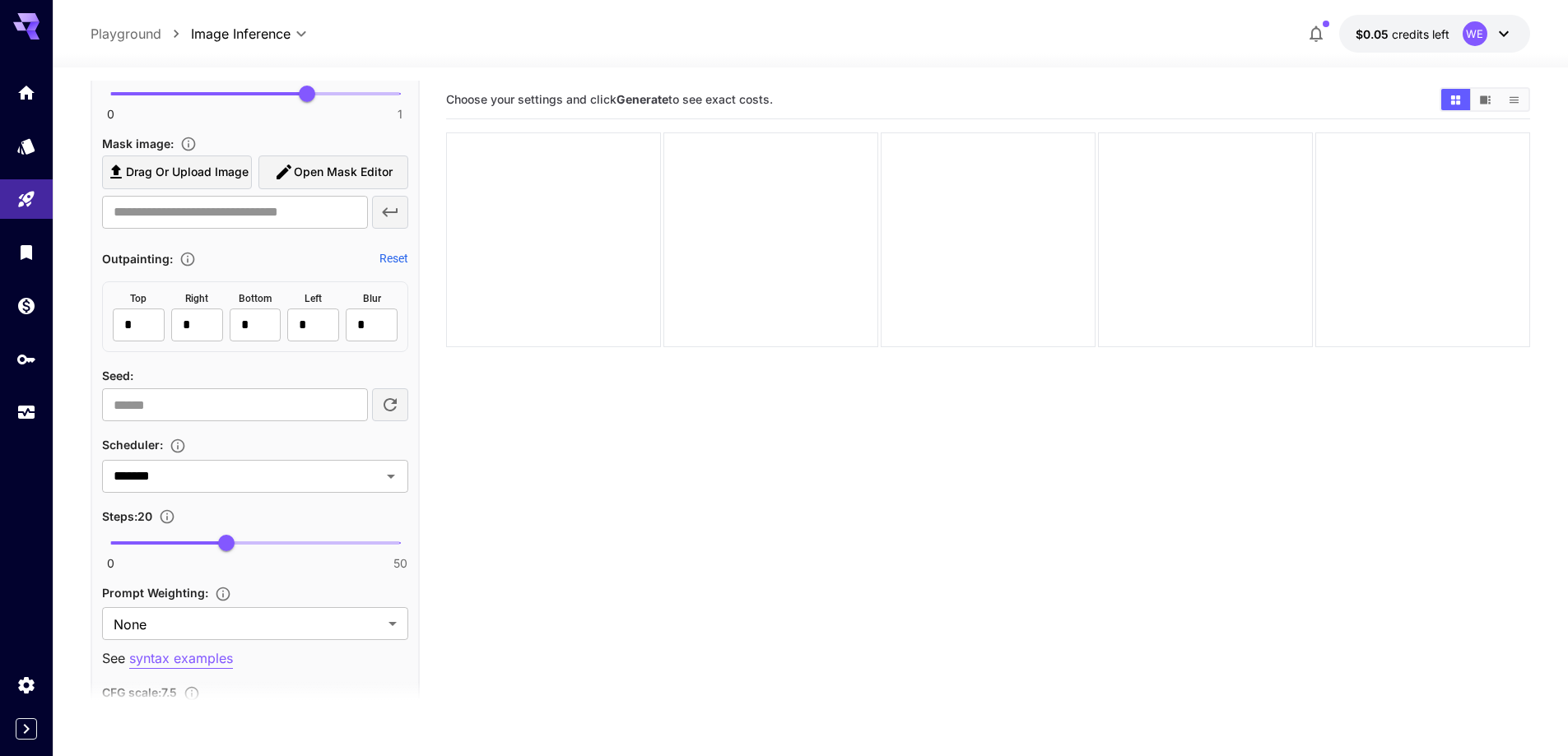
click at [279, 535] on span "0 50 20" at bounding box center [255, 543] width 290 height 24
type input "**"
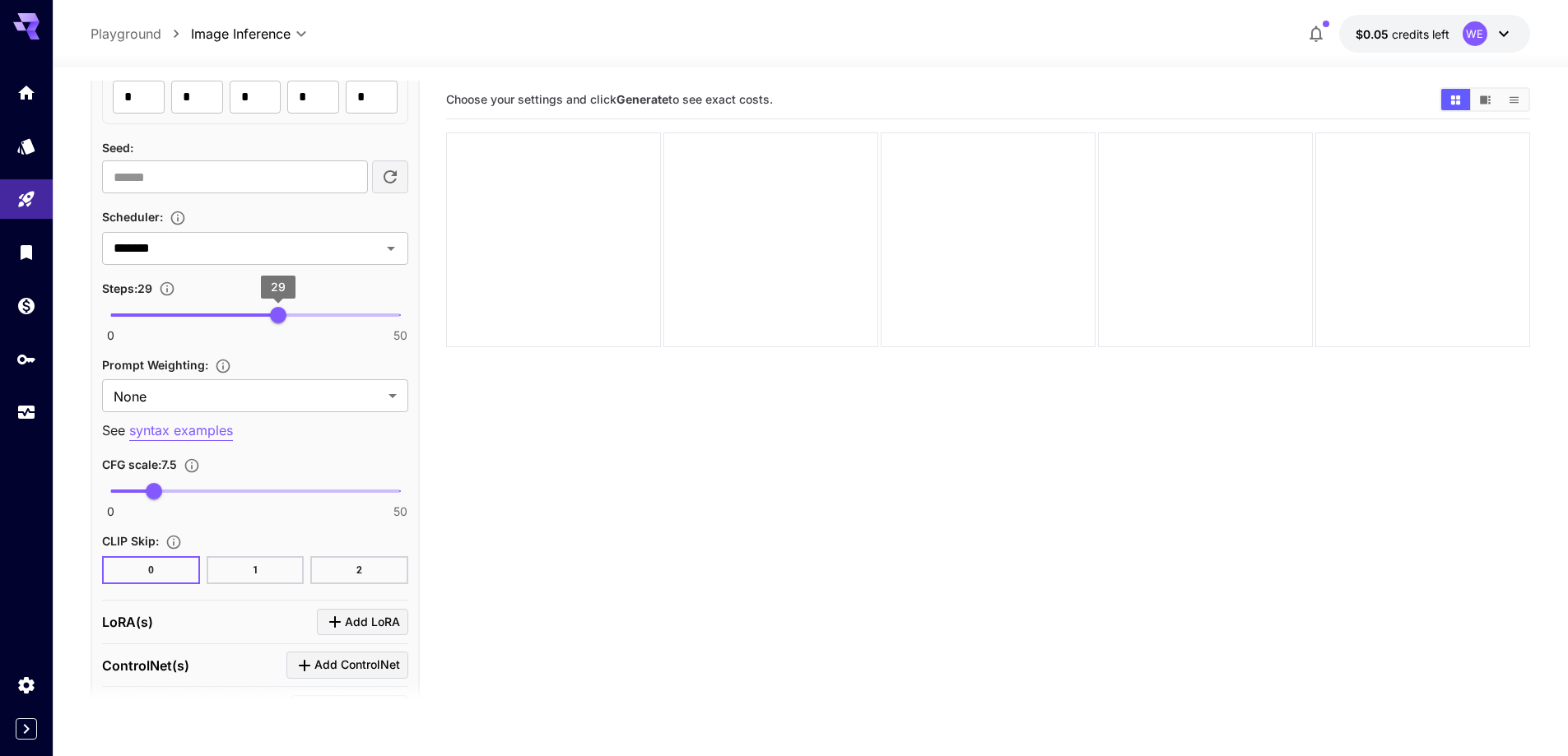
scroll to position [2569, 0]
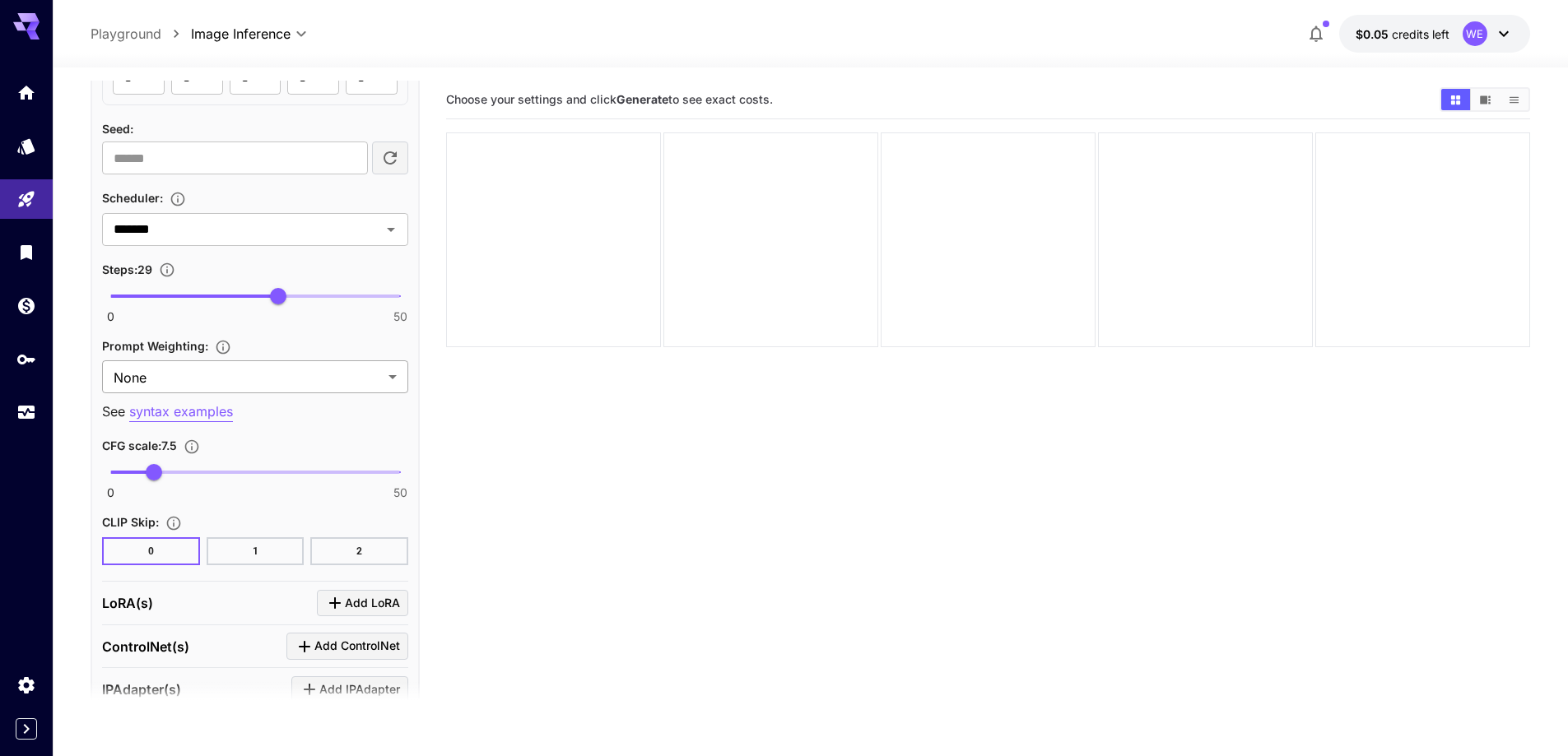
click at [295, 377] on body "**********" at bounding box center [784, 443] width 1568 height 886
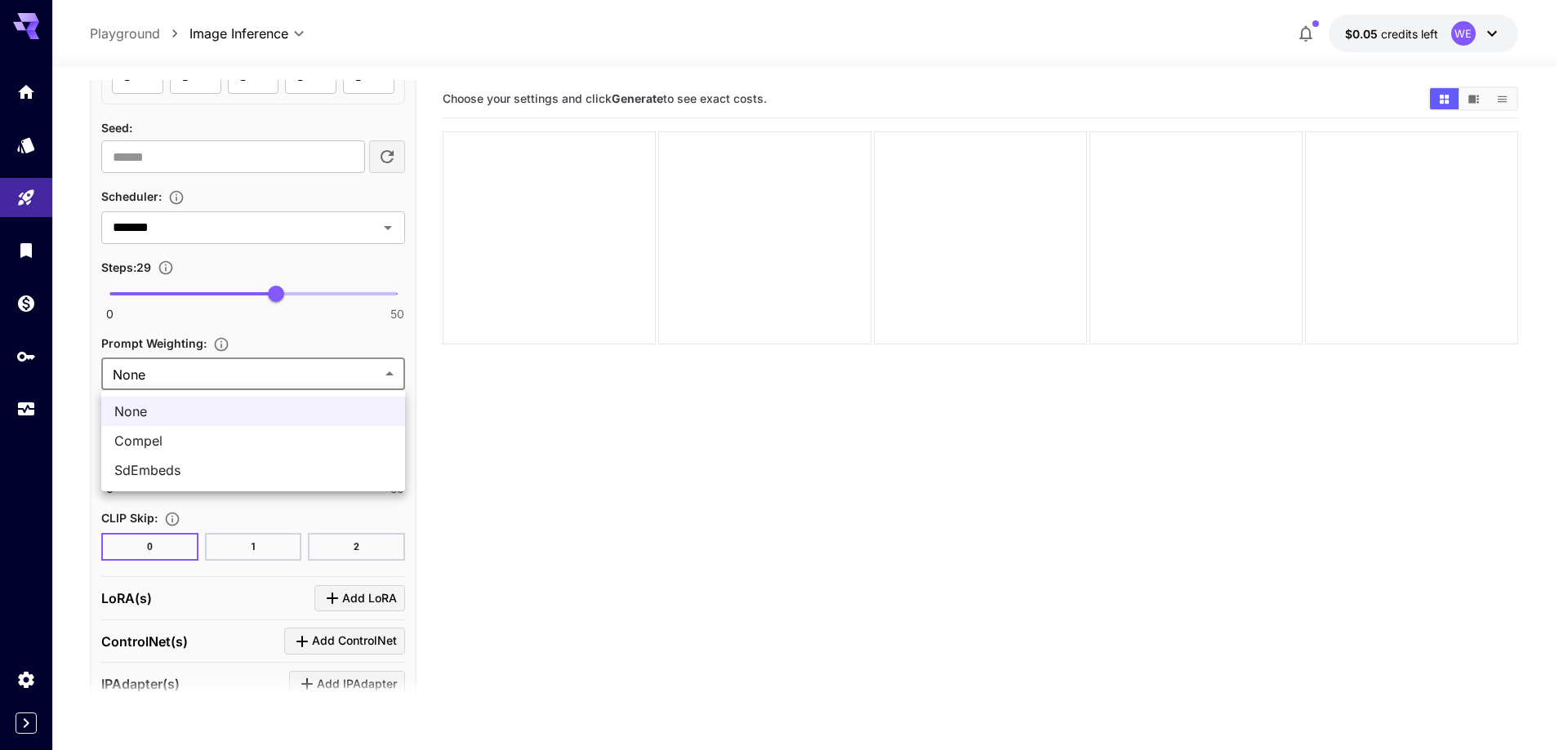
click at [271, 475] on span "SdEmbeds" at bounding box center [253, 470] width 277 height 20
type input "********"
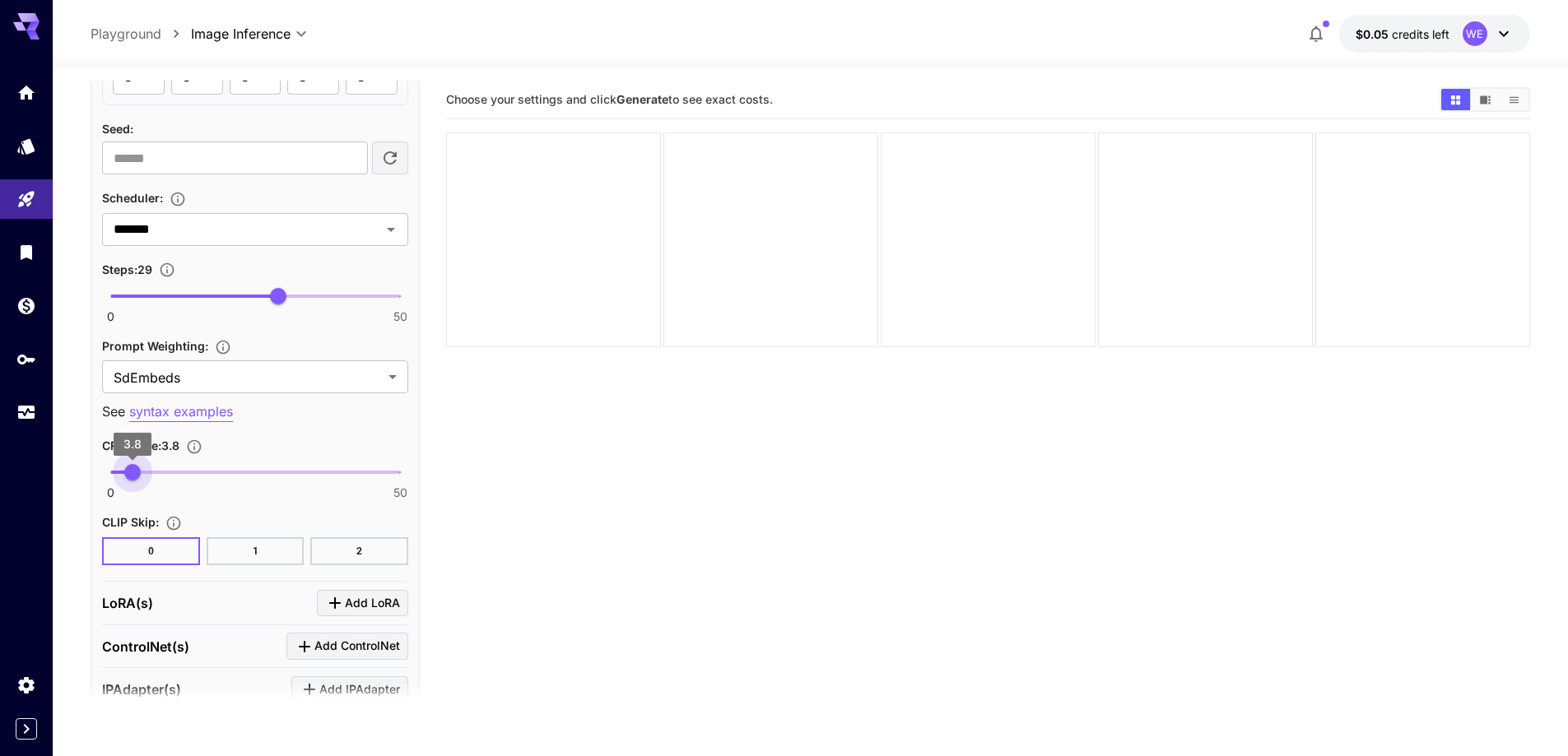
type input "***"
click at [132, 478] on span "3.8" at bounding box center [132, 473] width 17 height 17
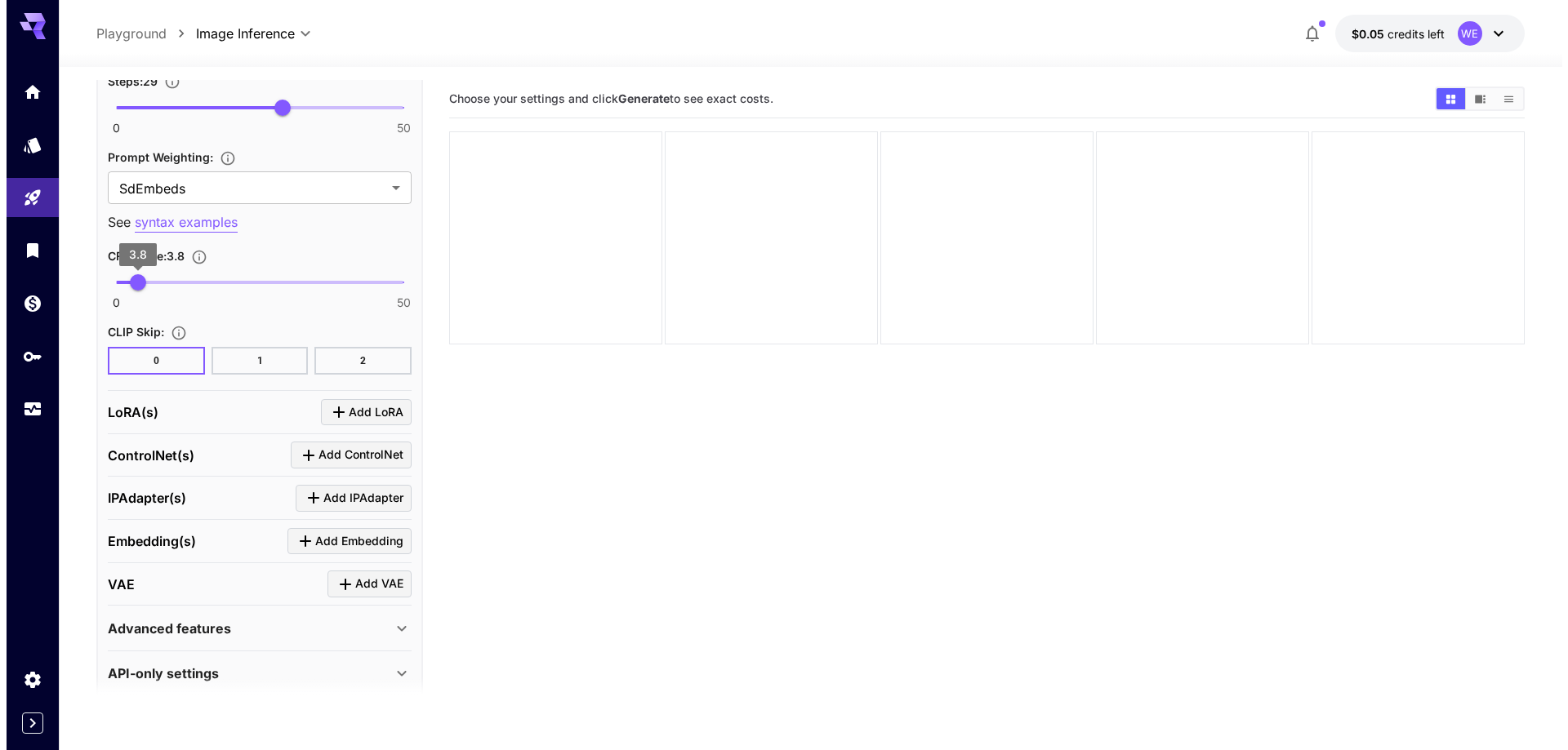
scroll to position [2755, 0]
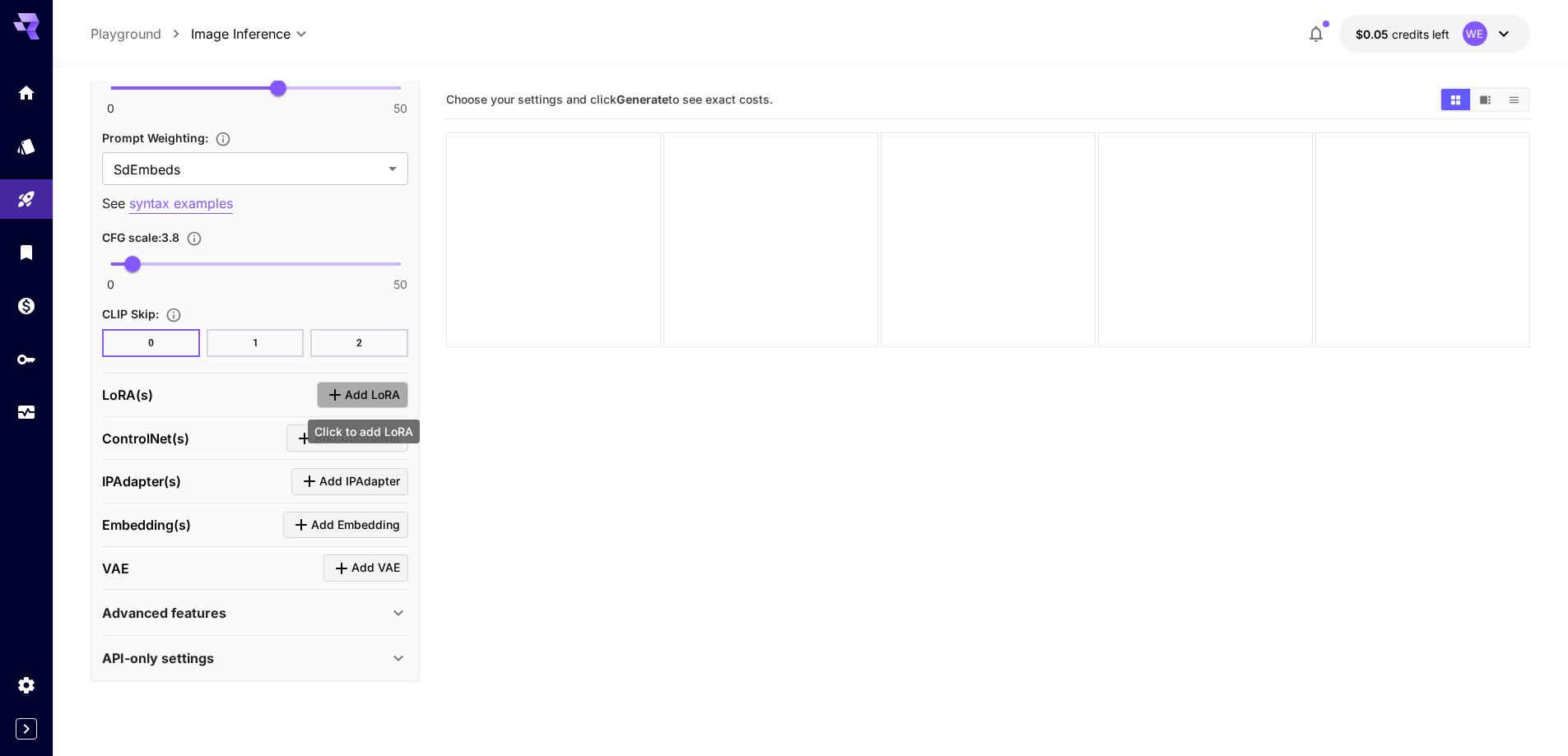
click at [350, 383] on button "Add LoRA" at bounding box center [362, 395] width 91 height 27
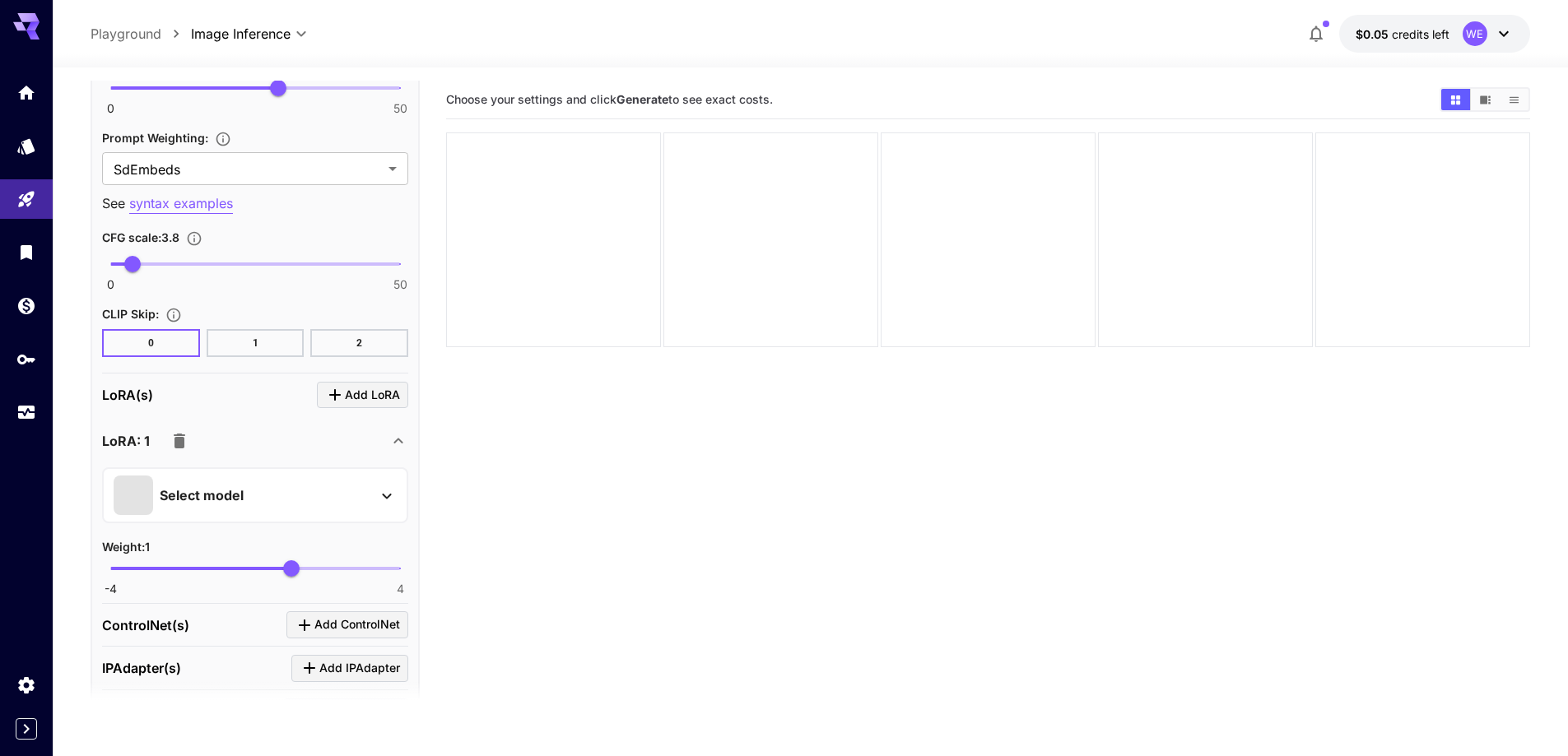
click at [267, 498] on div "Select model" at bounding box center [242, 495] width 257 height 39
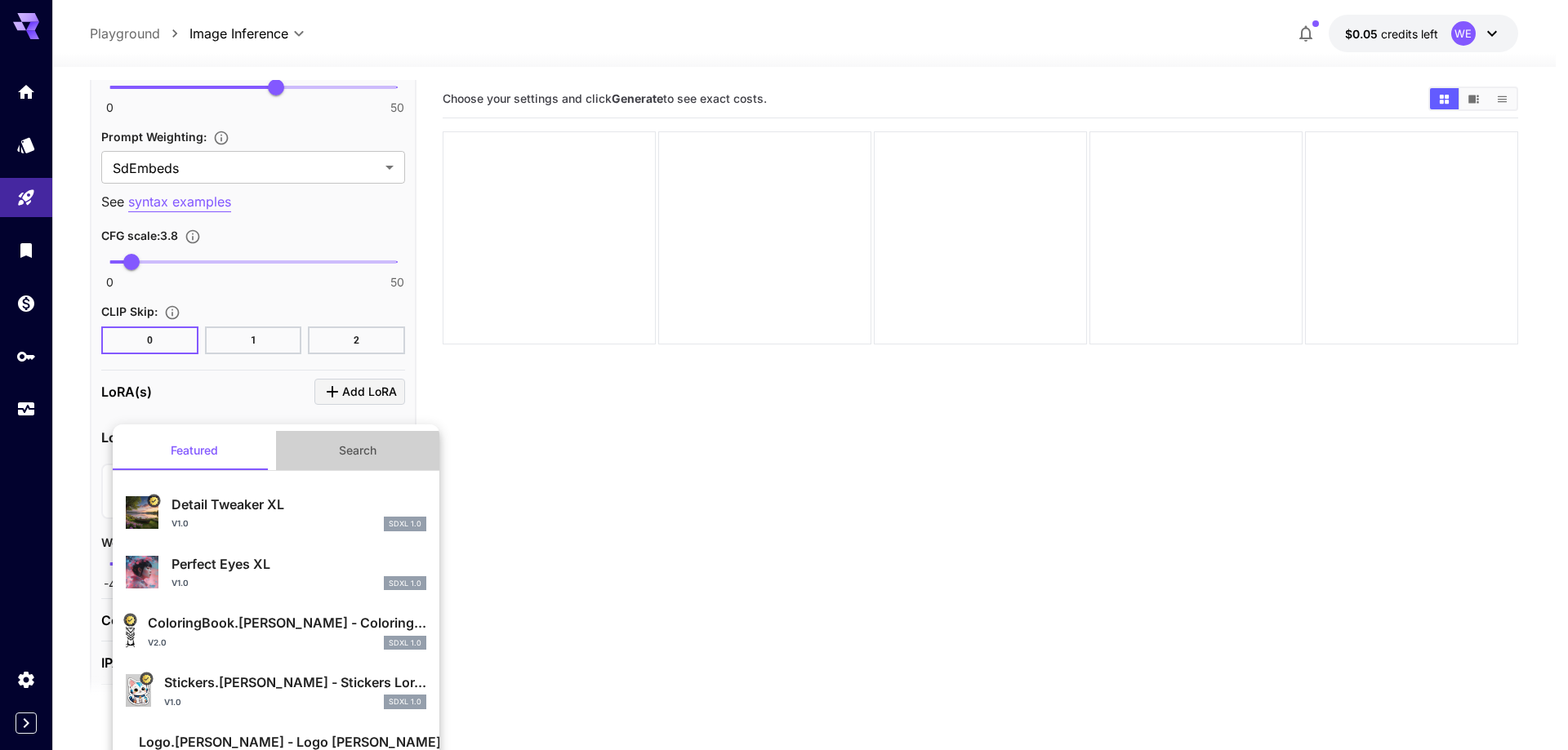
click at [378, 462] on button "Search" at bounding box center [357, 450] width 163 height 39
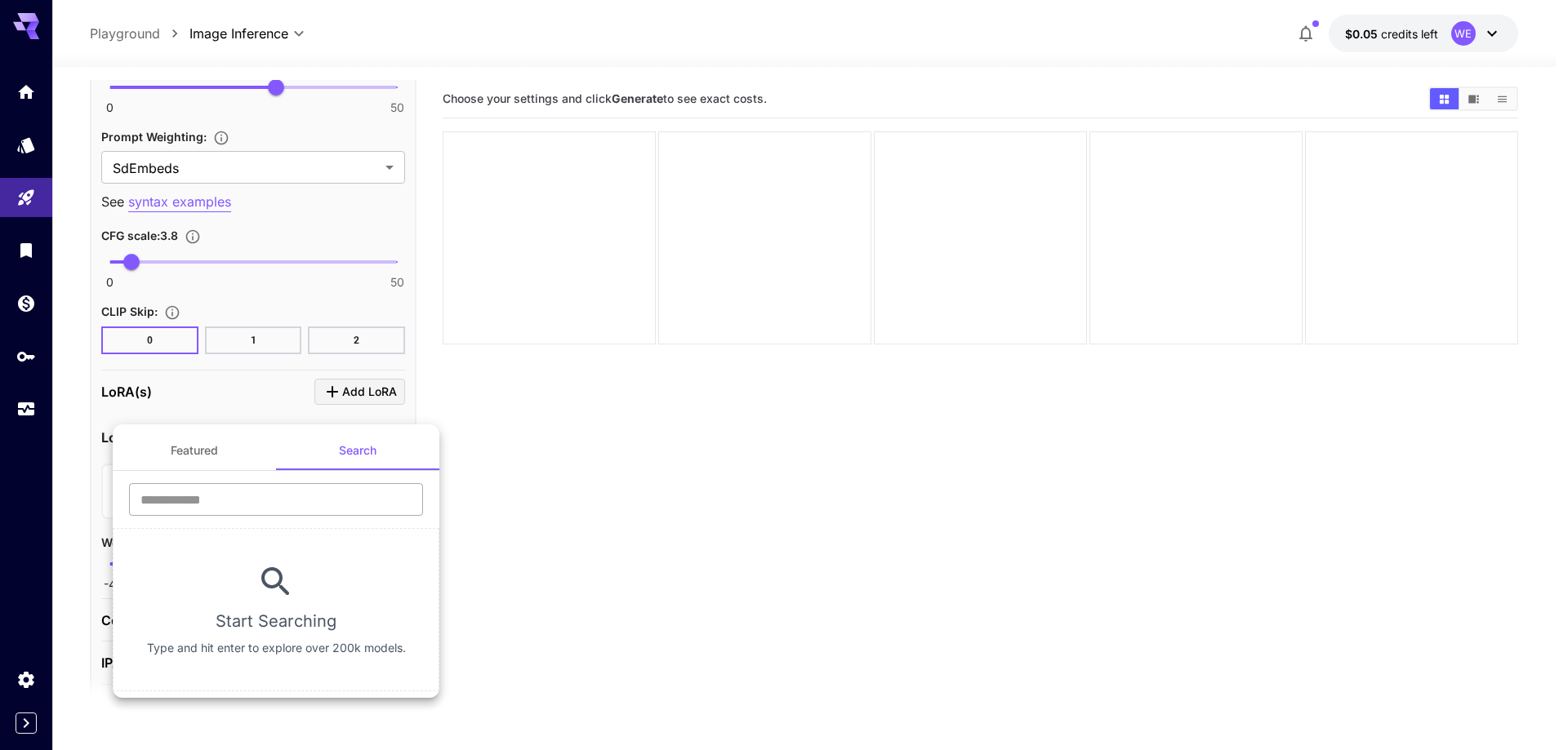
click at [299, 495] on input "text" at bounding box center [276, 499] width 294 height 33
type input "****"
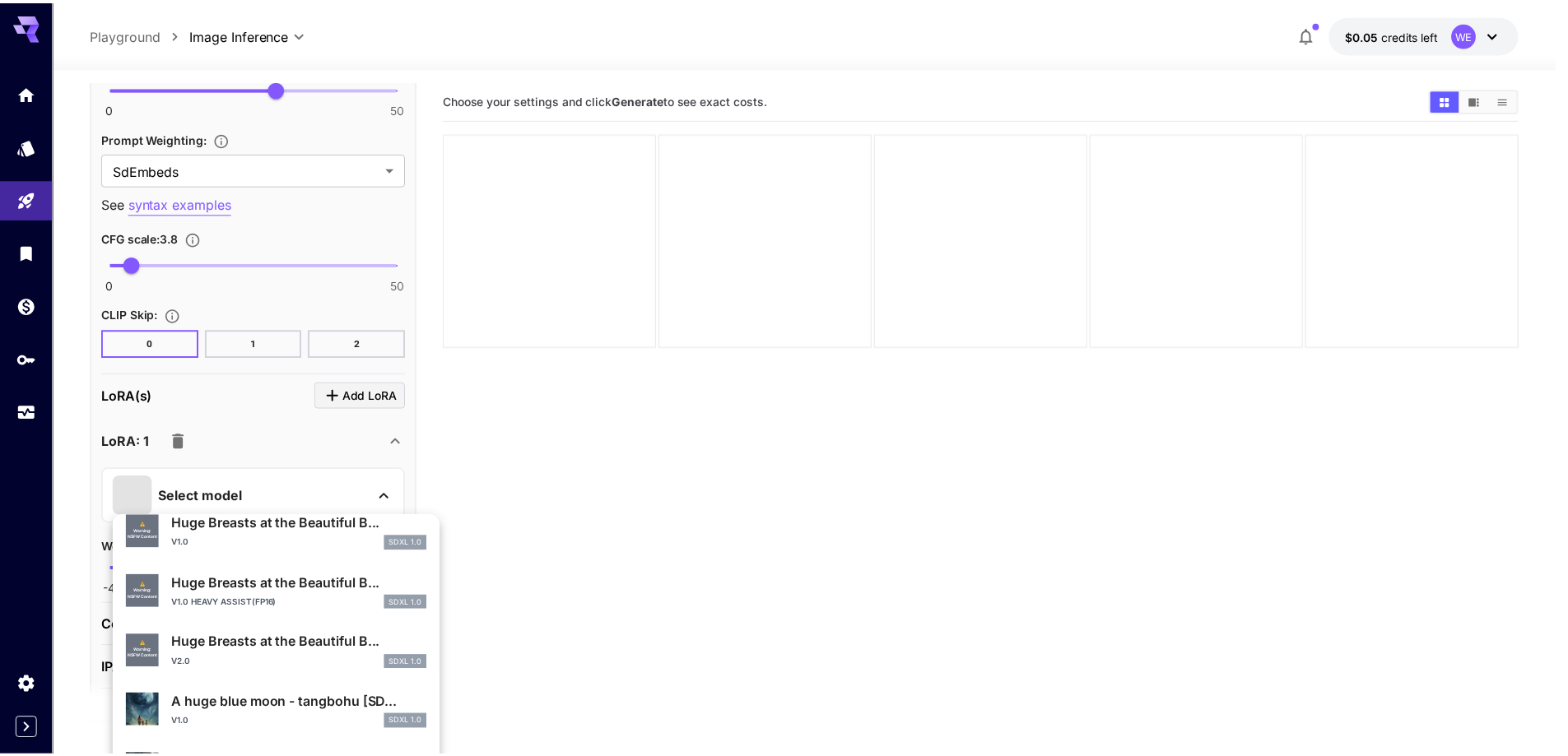
scroll to position [493, 0]
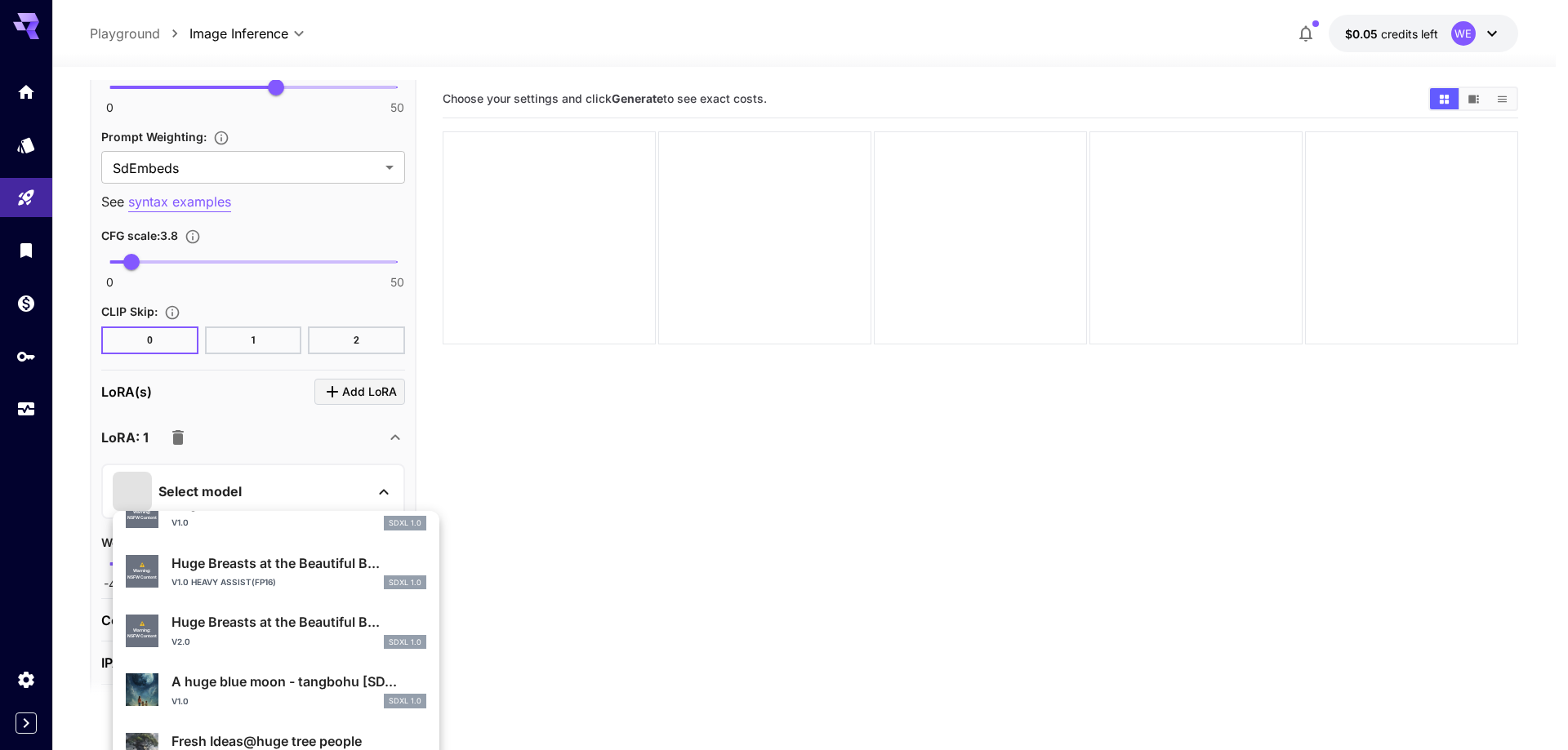
click at [241, 573] on div "Huge Breasts at the Beautiful B... v1.0 heavy assist(fp16) SDXL 1.0" at bounding box center [299, 571] width 255 height 36
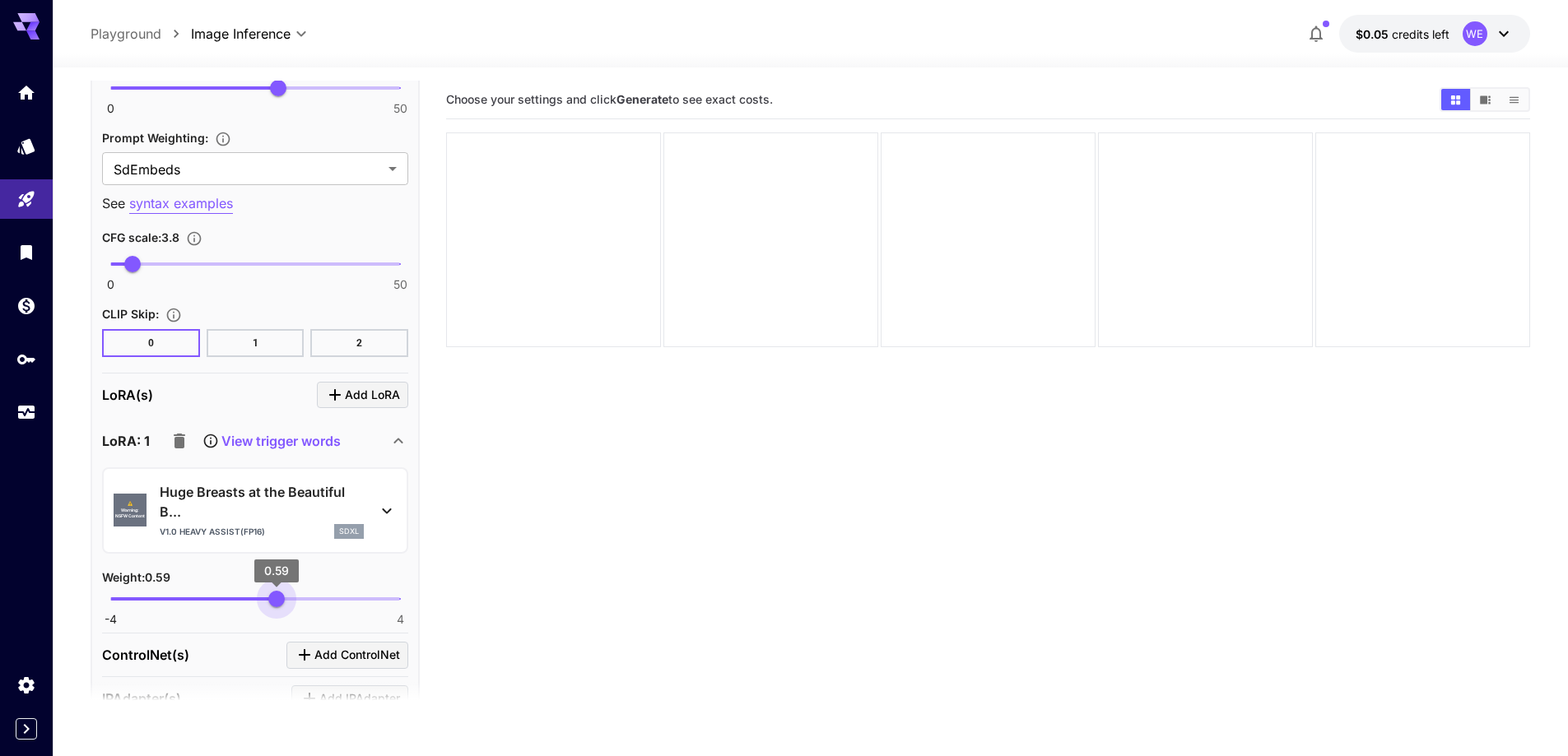
click at [275, 608] on span "-4 4 0.59" at bounding box center [255, 599] width 290 height 24
type input "****"
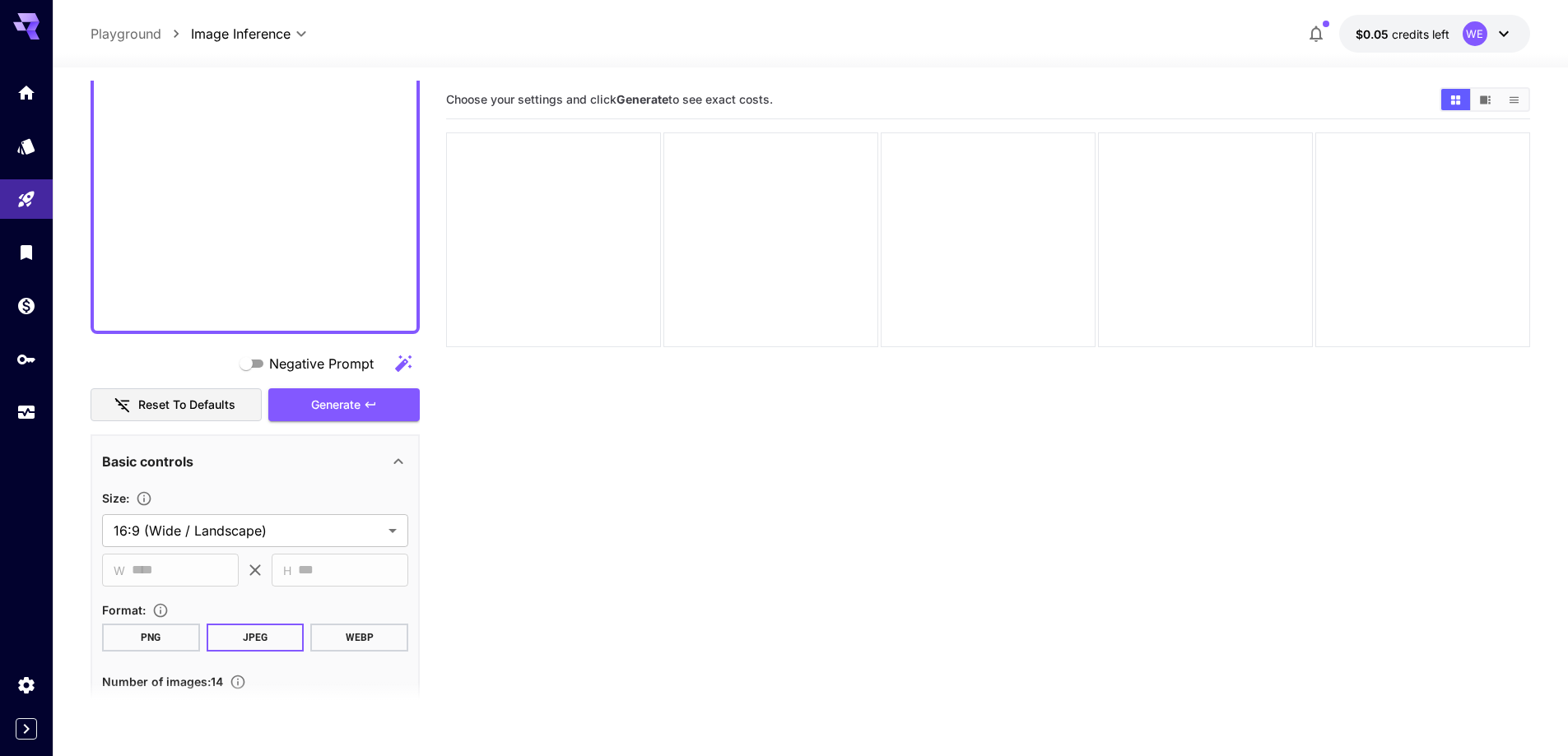
scroll to position [1379, 0]
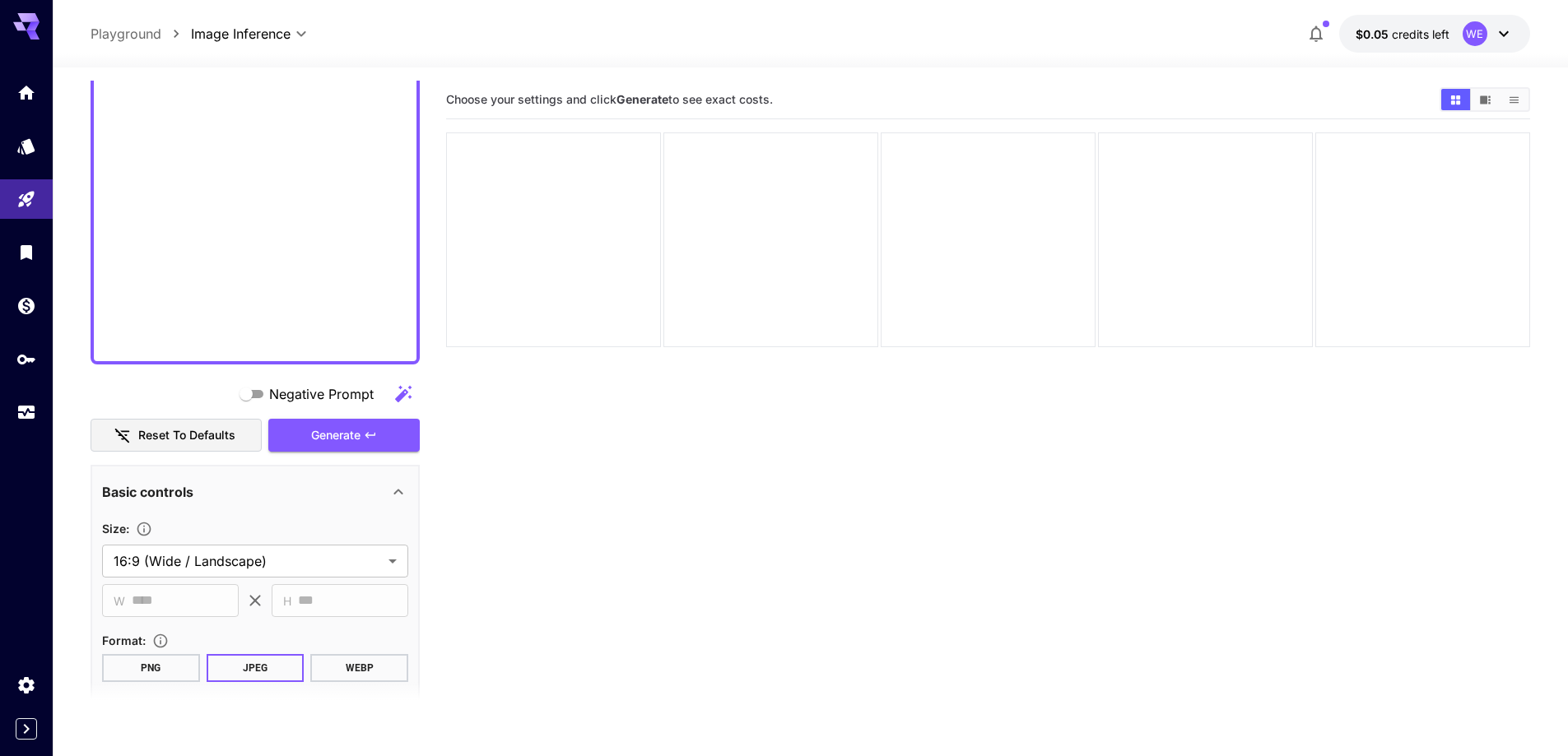
click at [350, 421] on button "Generate" at bounding box center [343, 436] width 151 height 34
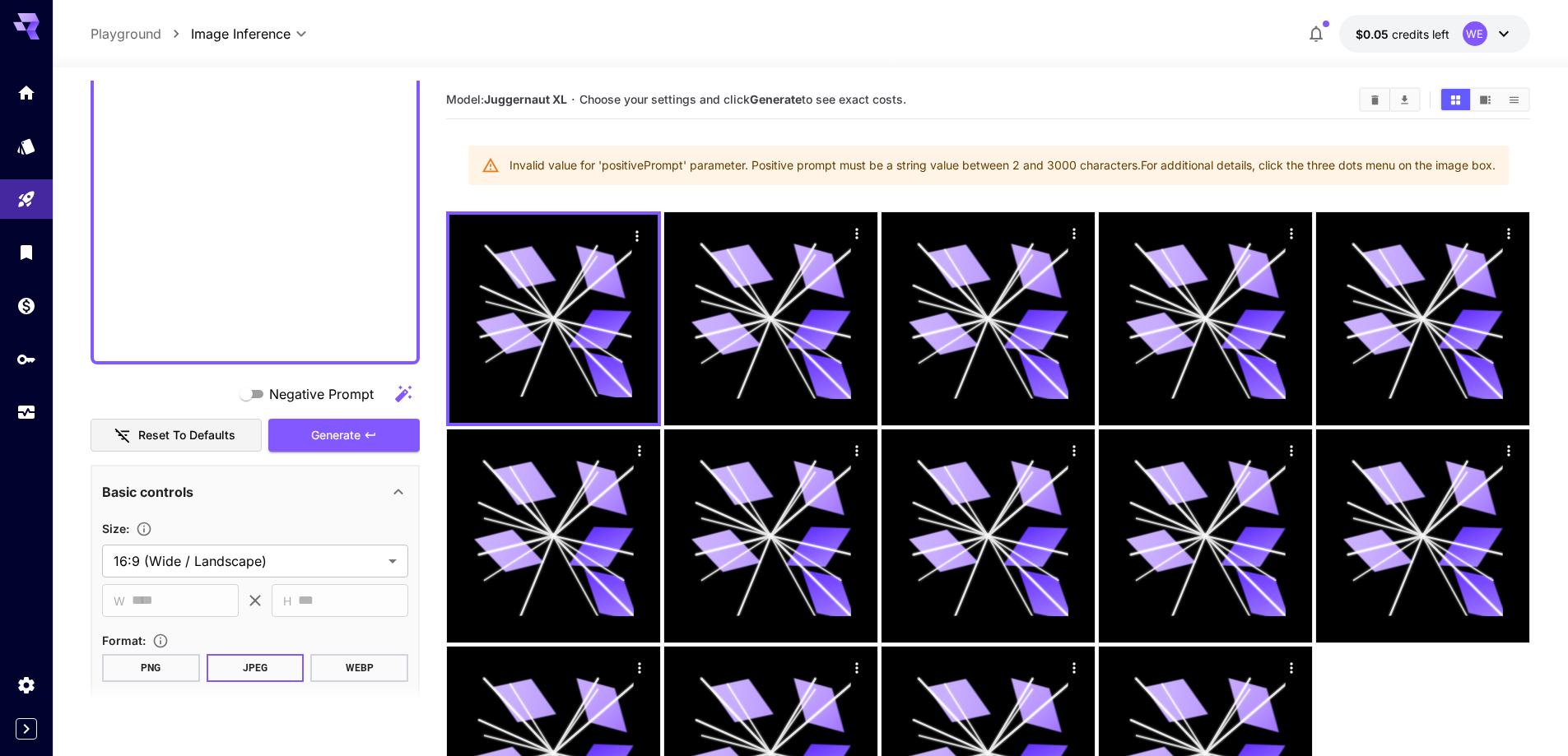
drag, startPoint x: 242, startPoint y: 204, endPoint x: 359, endPoint y: 359, distance: 194.2
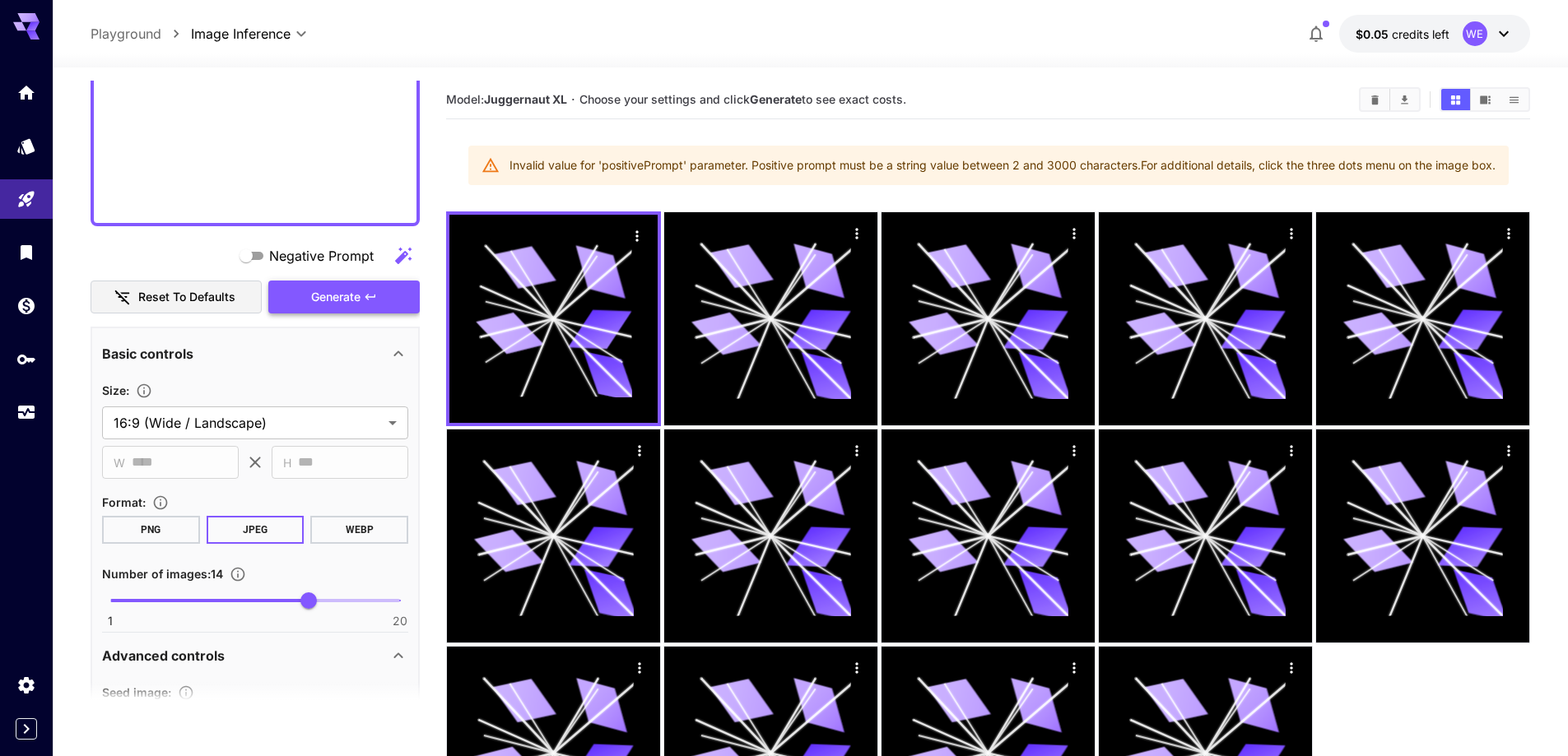
click at [326, 298] on span "Generate" at bounding box center [336, 297] width 50 height 21
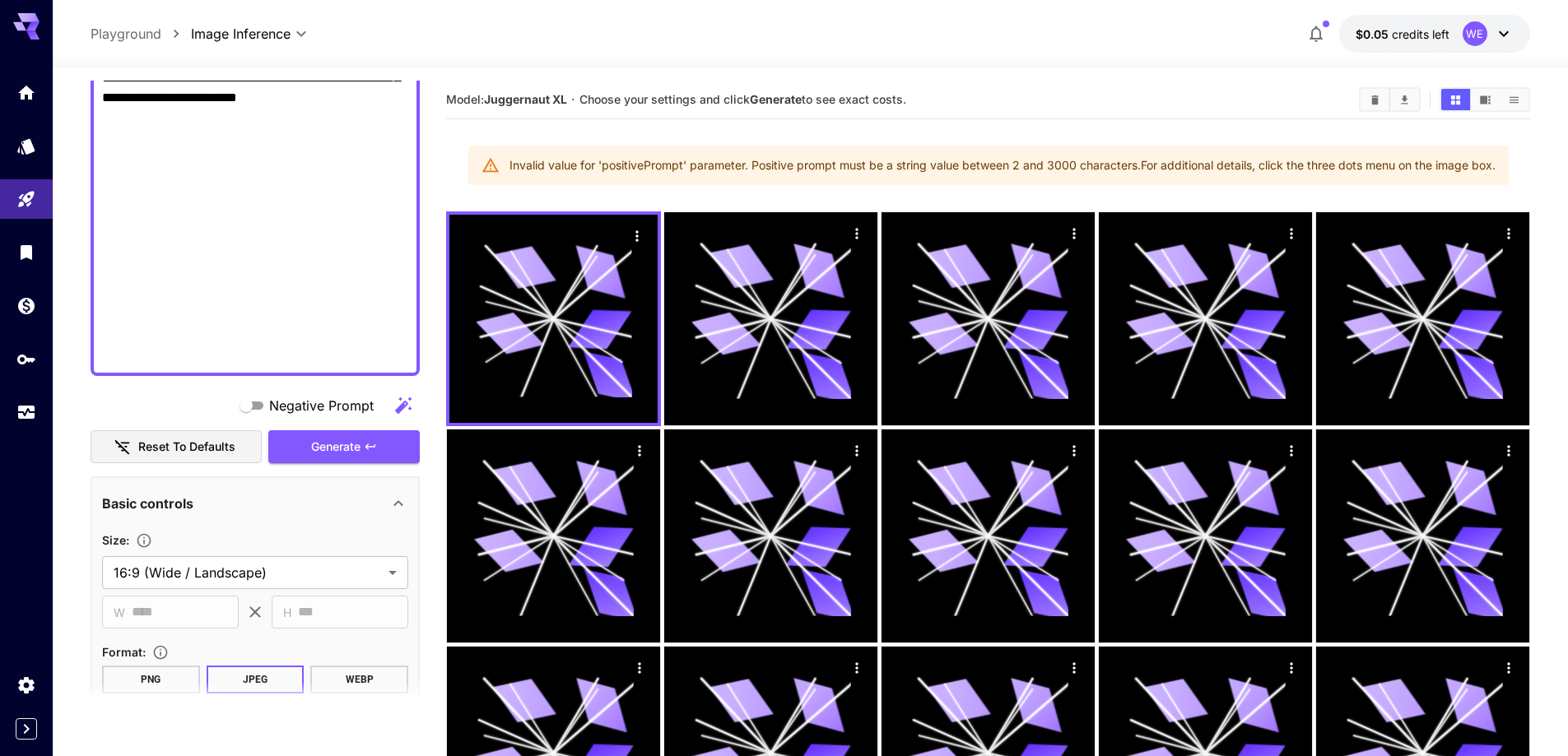
scroll to position [1214, 0]
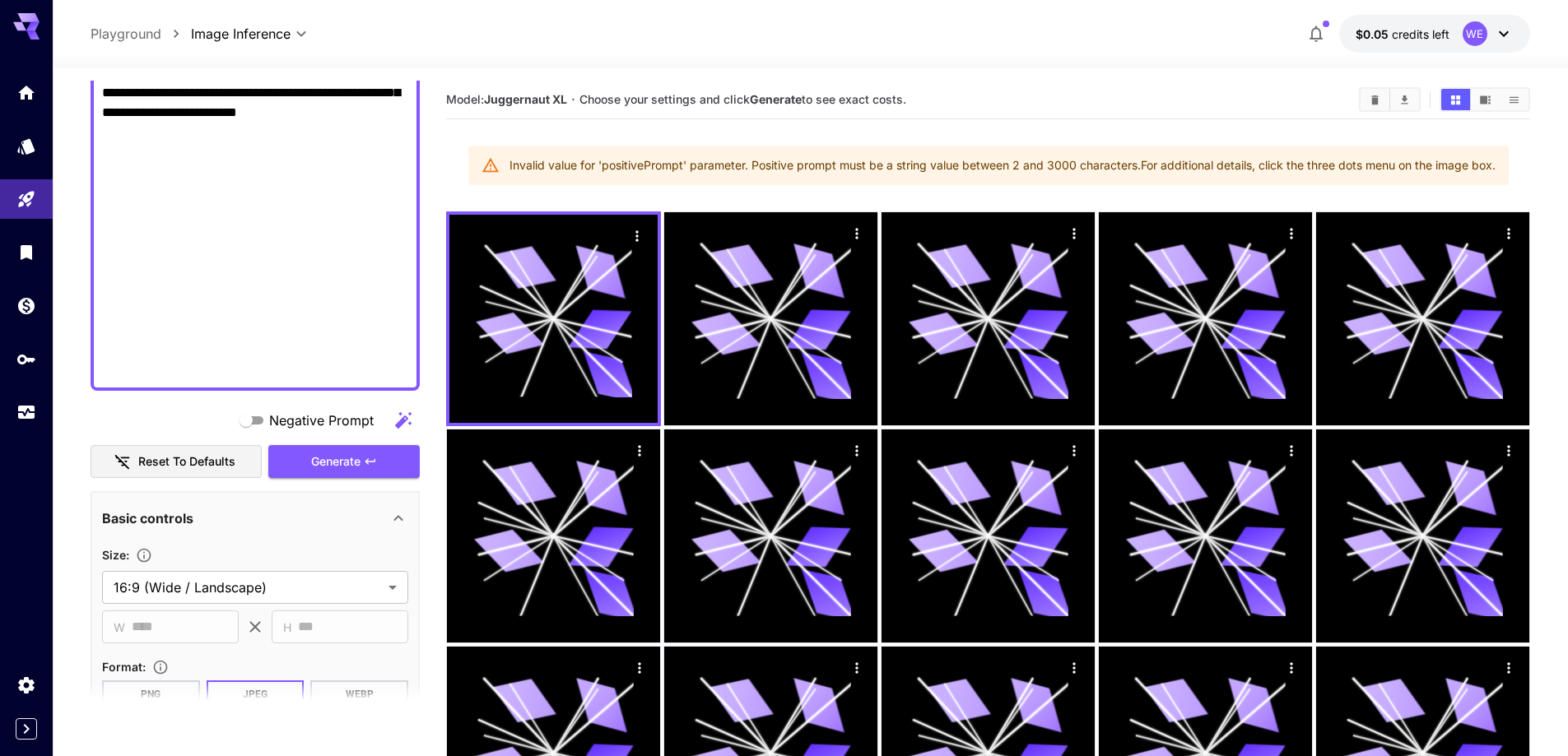
drag, startPoint x: 153, startPoint y: 129, endPoint x: 385, endPoint y: 241, distance: 257.6
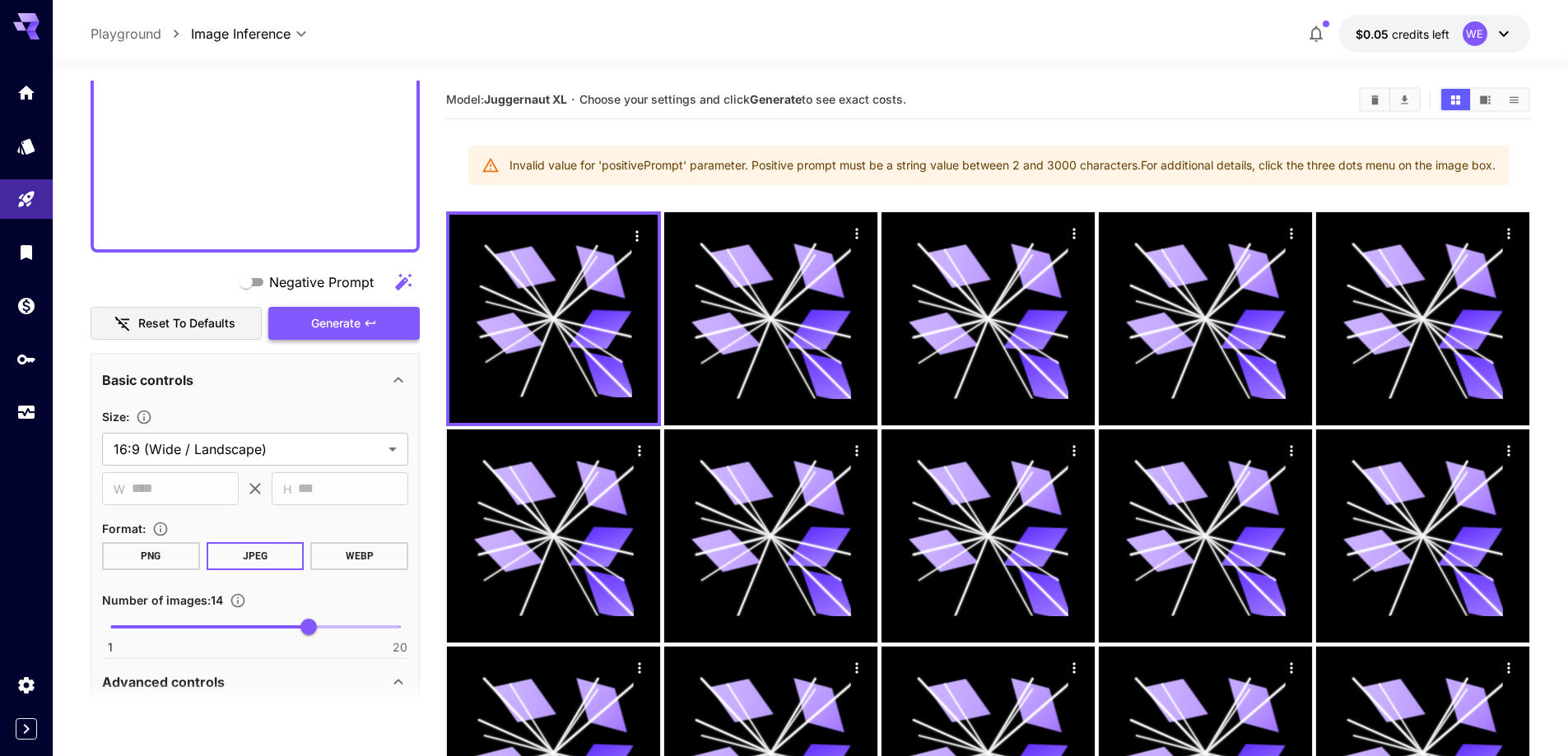
type textarea "**********"
click at [366, 325] on icon "button" at bounding box center [371, 324] width 13 height 13
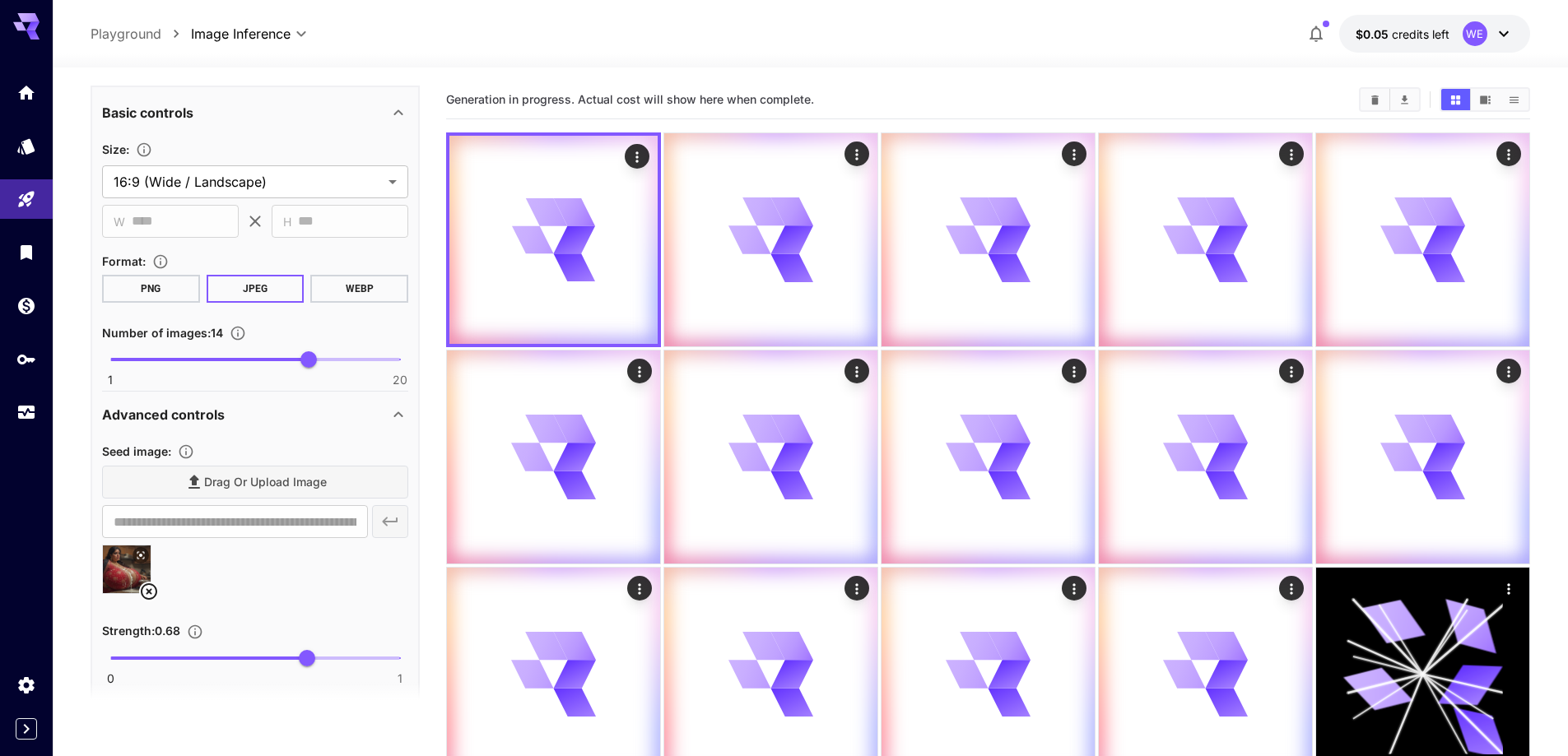
scroll to position [1810, 0]
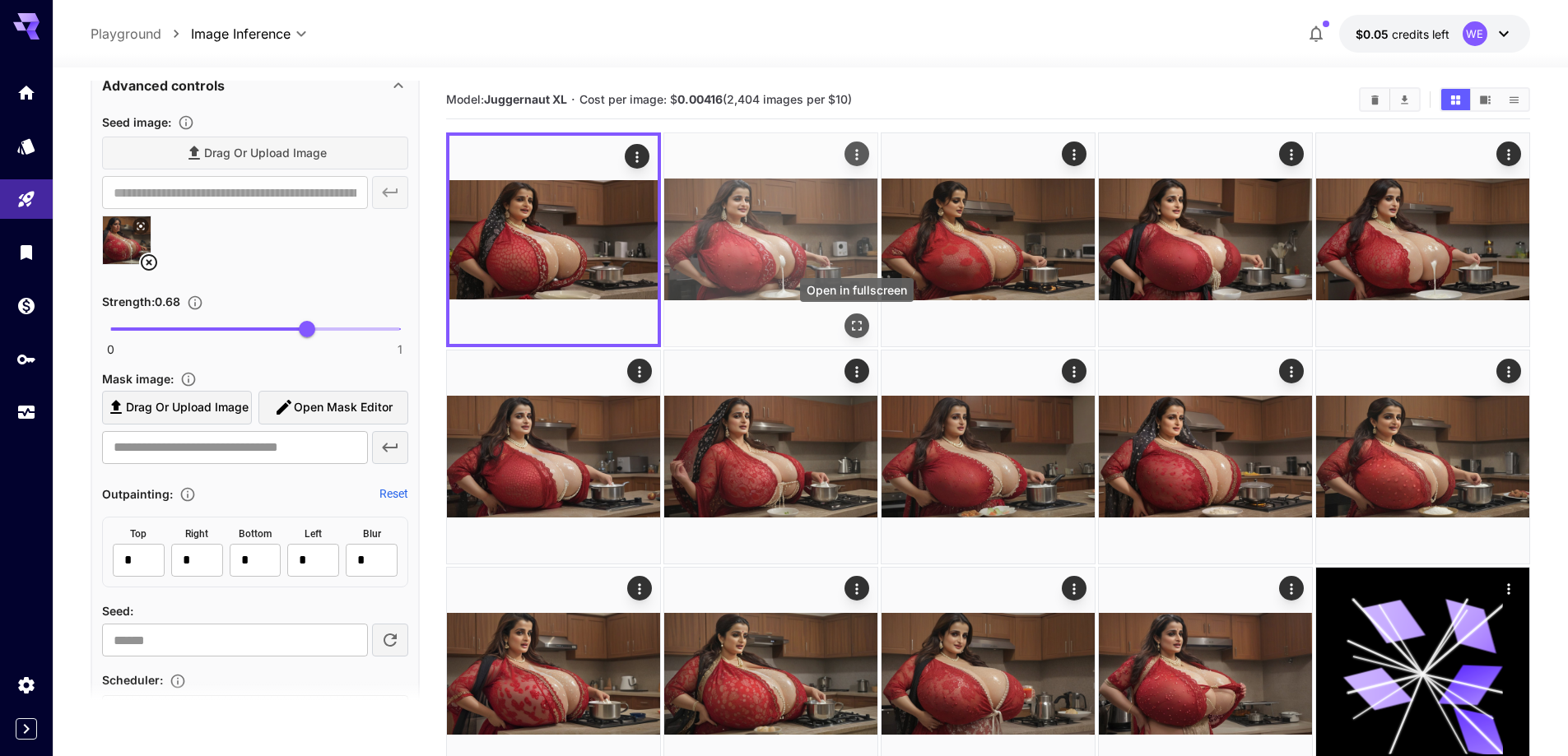
click at [861, 325] on icon "Open in fullscreen" at bounding box center [858, 326] width 17 height 17
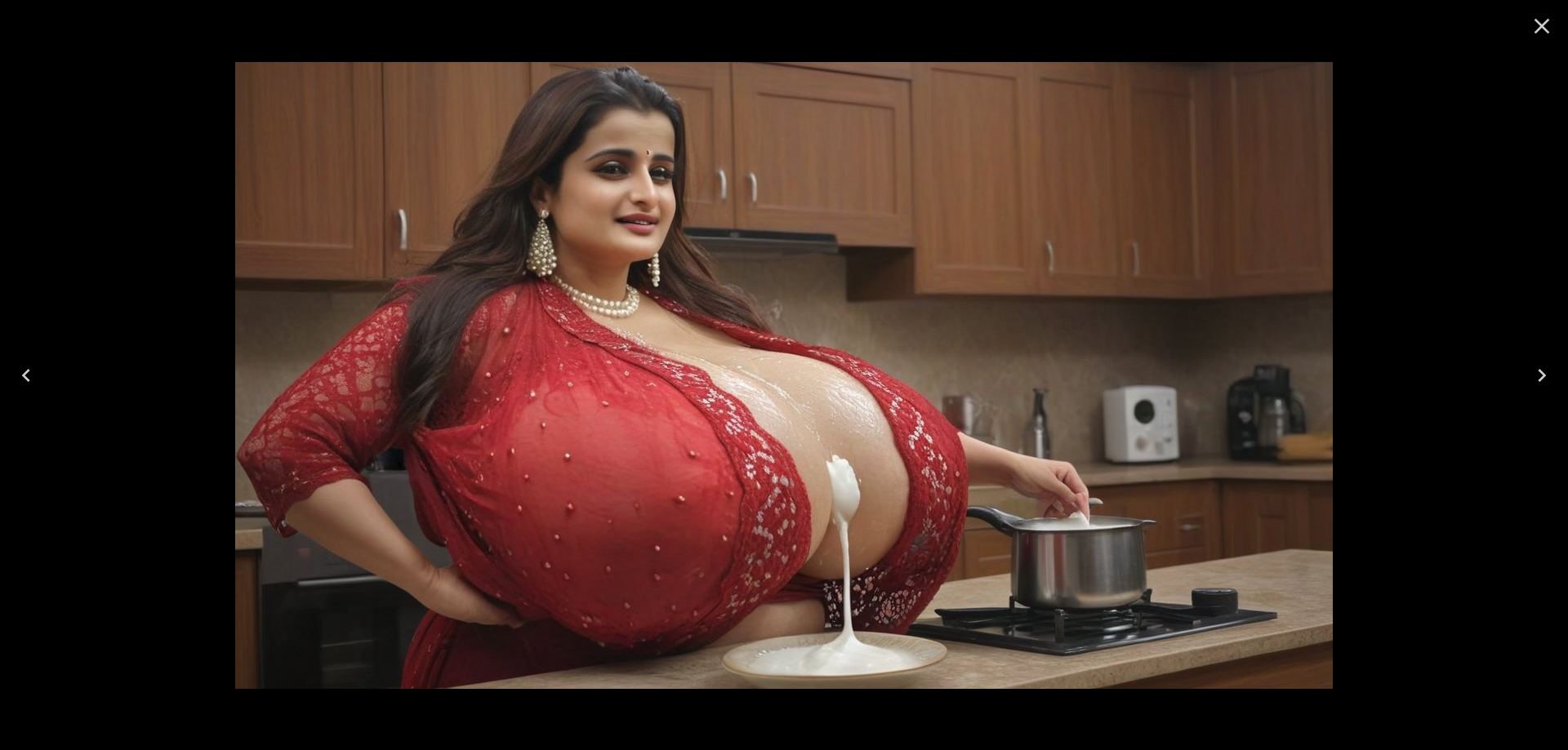
click at [1538, 25] on icon "Close" at bounding box center [1542, 26] width 26 height 26
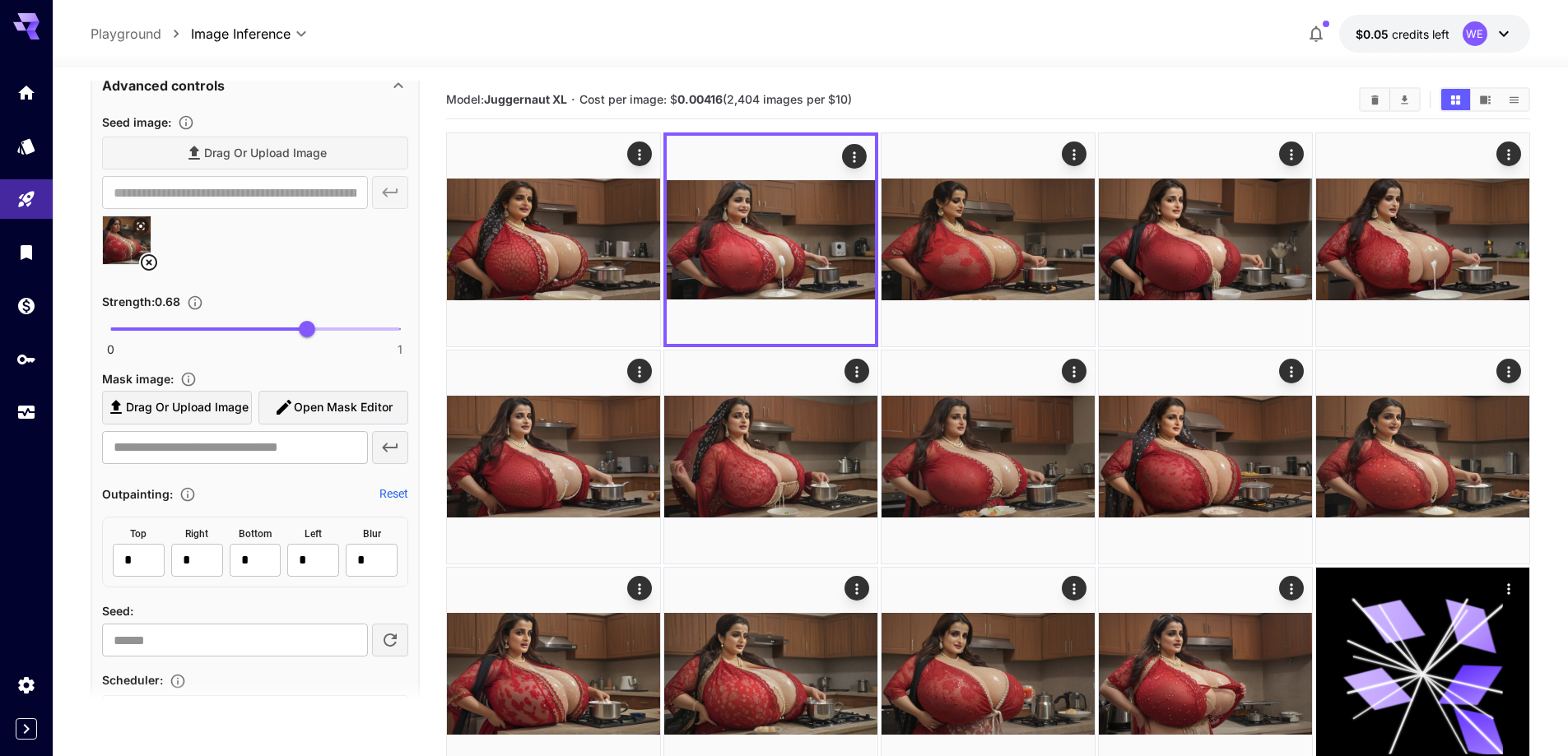
click at [150, 262] on icon at bounding box center [149, 263] width 17 height 17
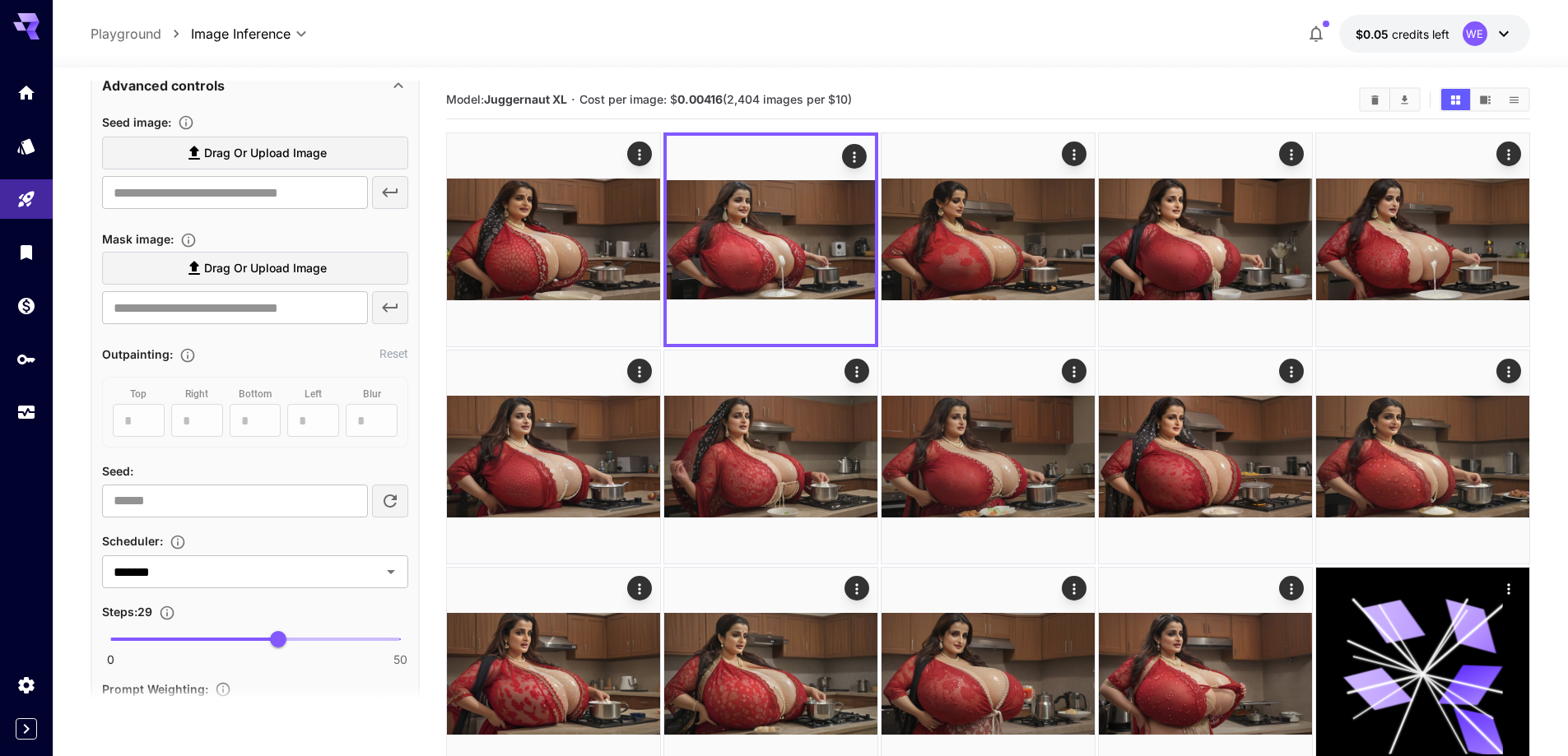
click at [309, 154] on span "Drag or upload image" at bounding box center [266, 154] width 123 height 21
click at [0, 0] on input "Drag or upload image" at bounding box center [0, 0] width 0 height 0
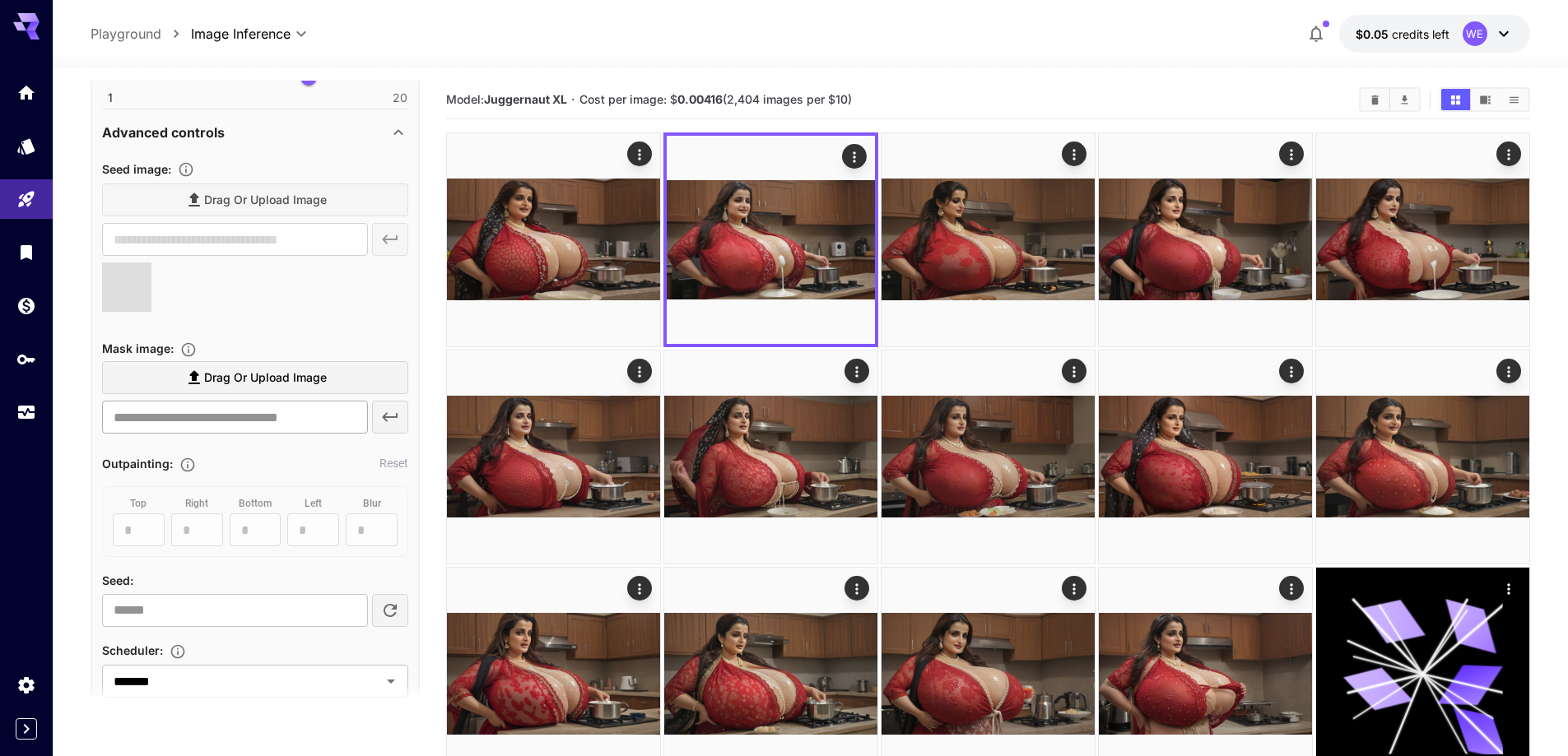
type input "**********"
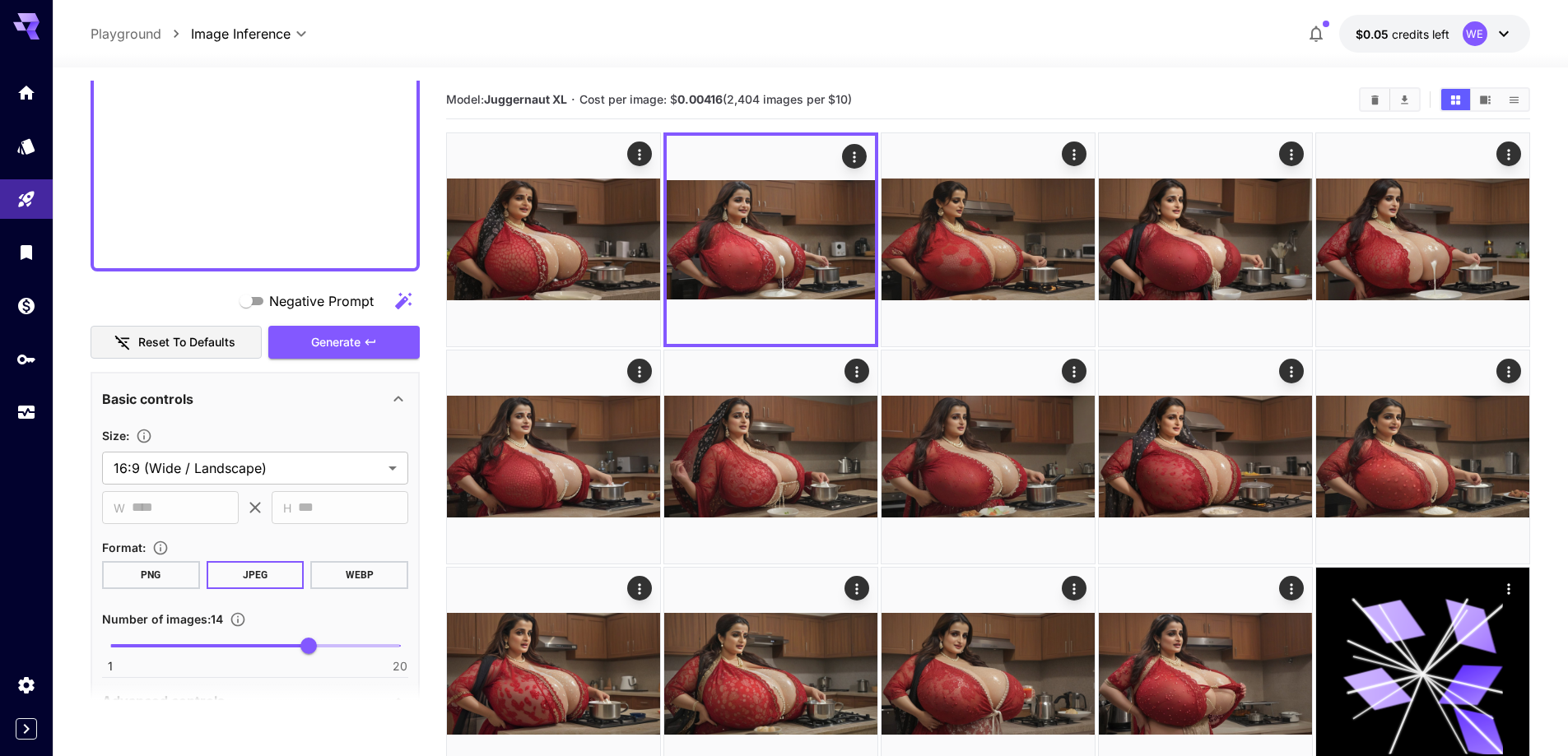
scroll to position [1070, 0]
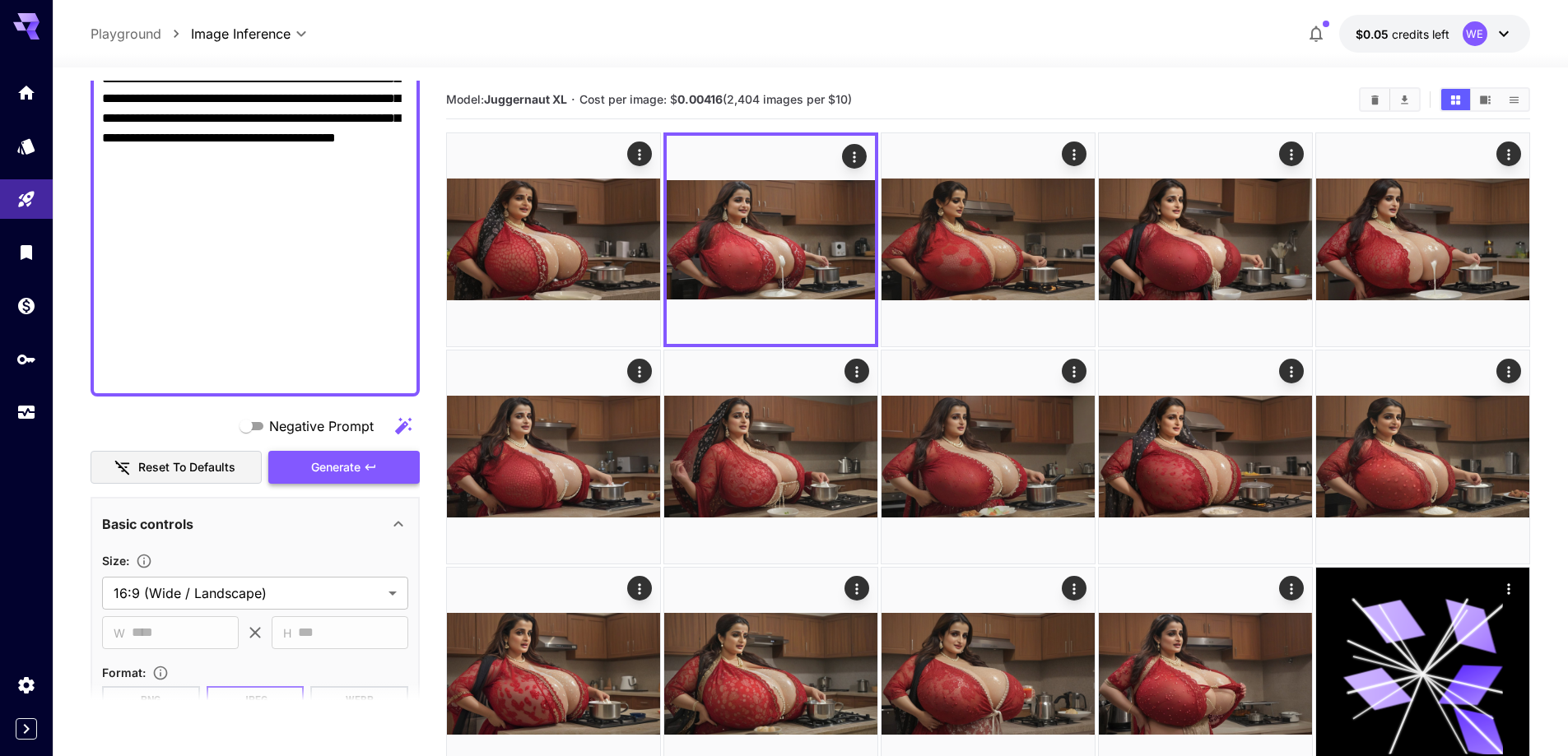
click at [335, 458] on span "Generate" at bounding box center [336, 468] width 50 height 21
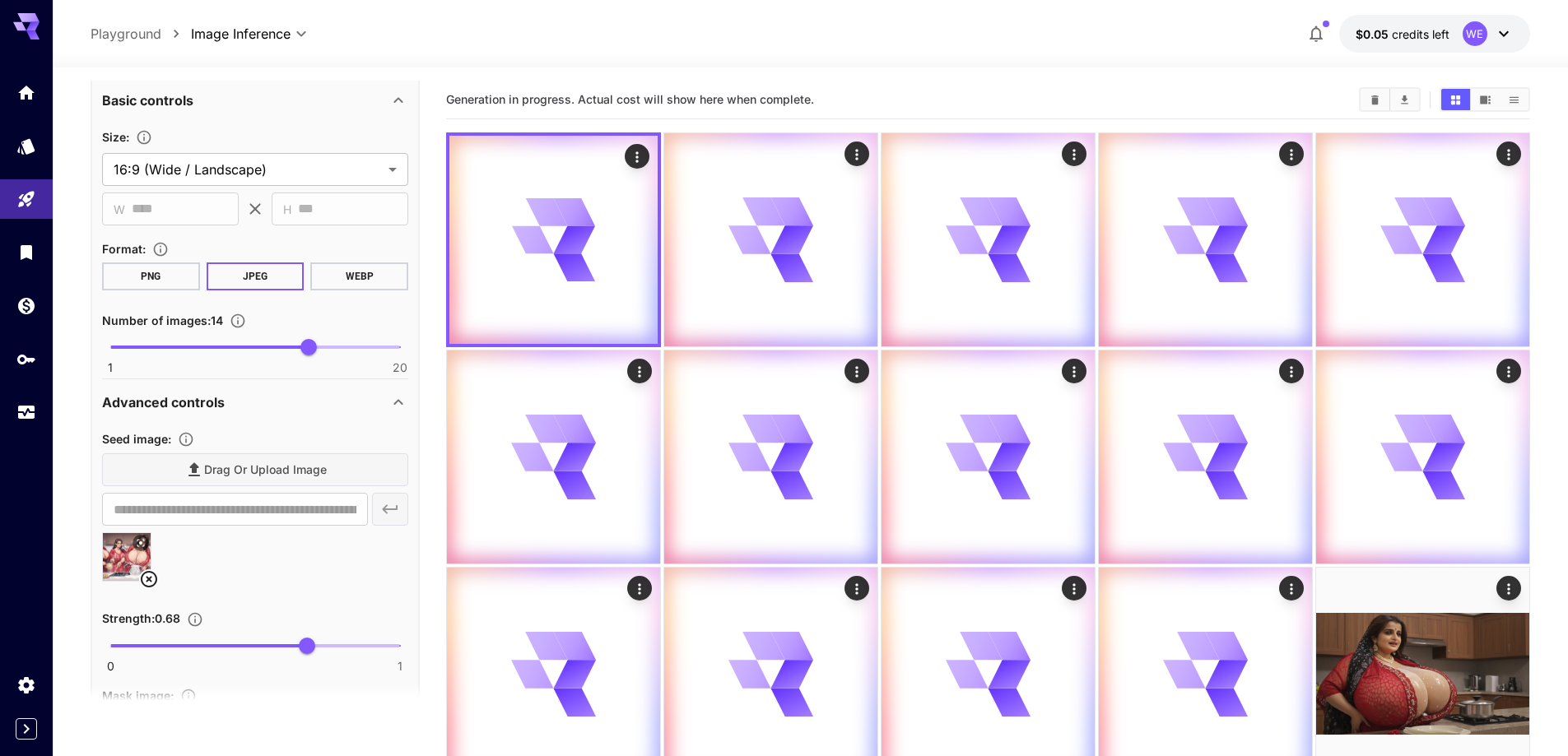
scroll to position [1646, 0]
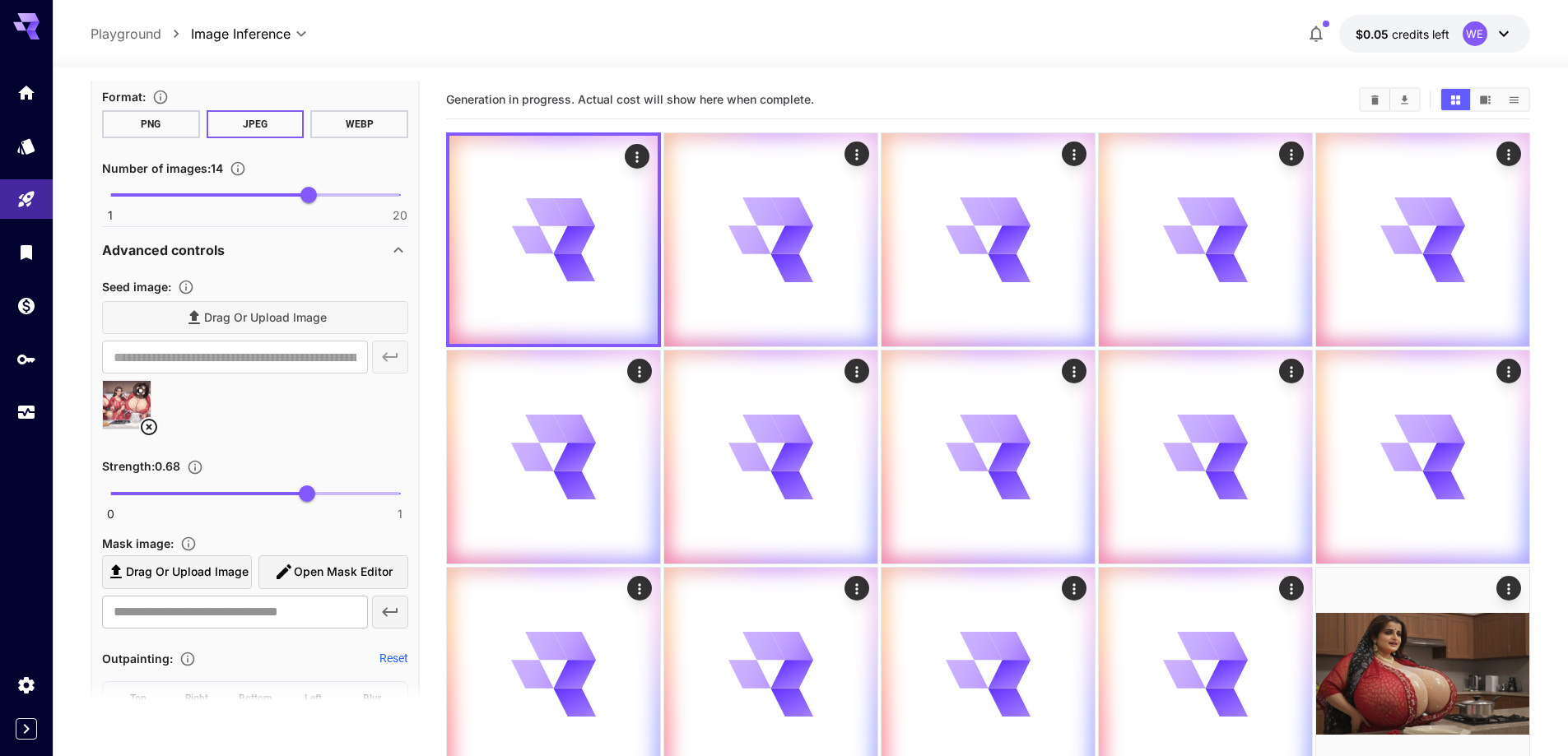
click at [156, 428] on icon at bounding box center [148, 427] width 20 height 20
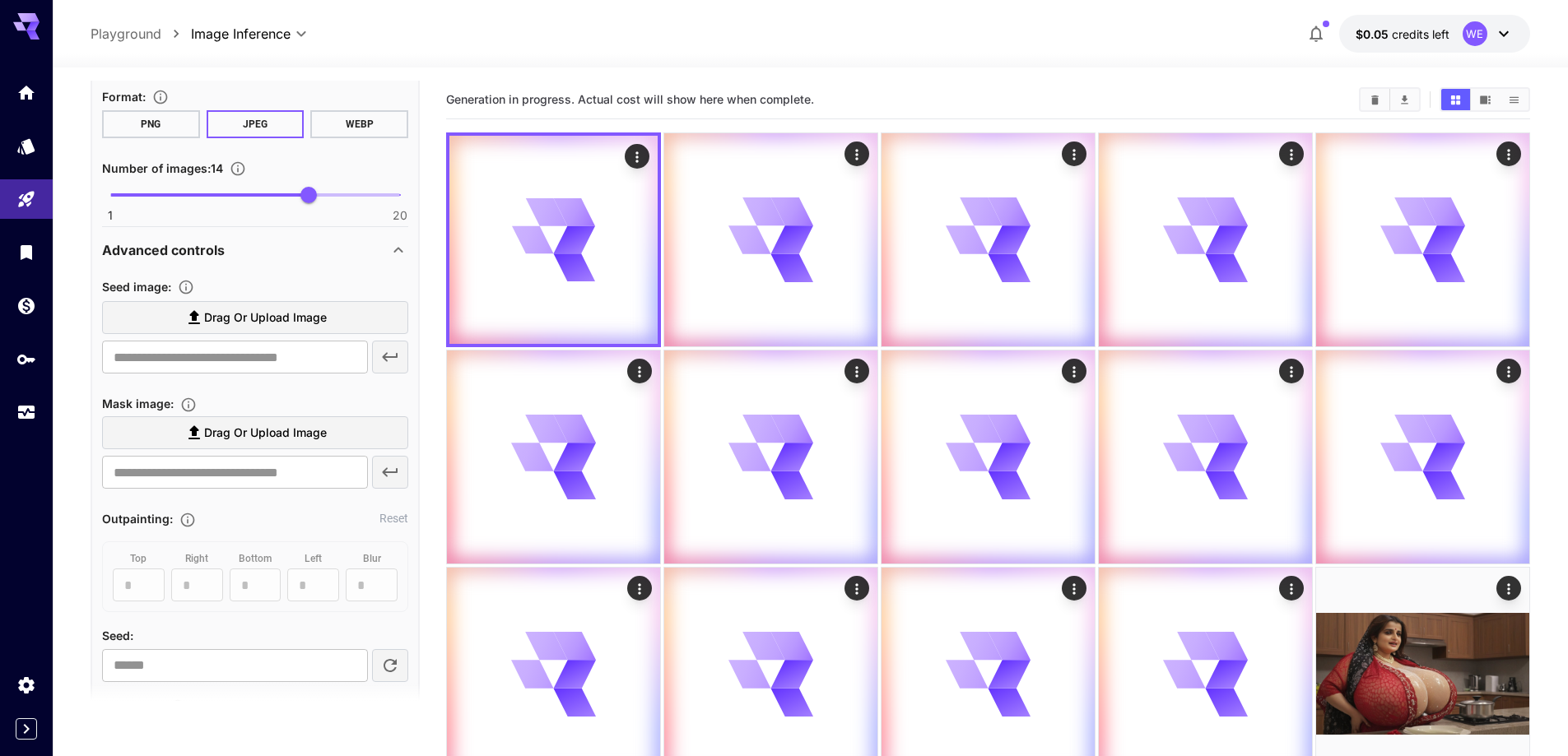
click at [281, 320] on span "Drag or upload image" at bounding box center [266, 318] width 123 height 21
click at [0, 0] on input "Drag or upload image" at bounding box center [0, 0] width 0 height 0
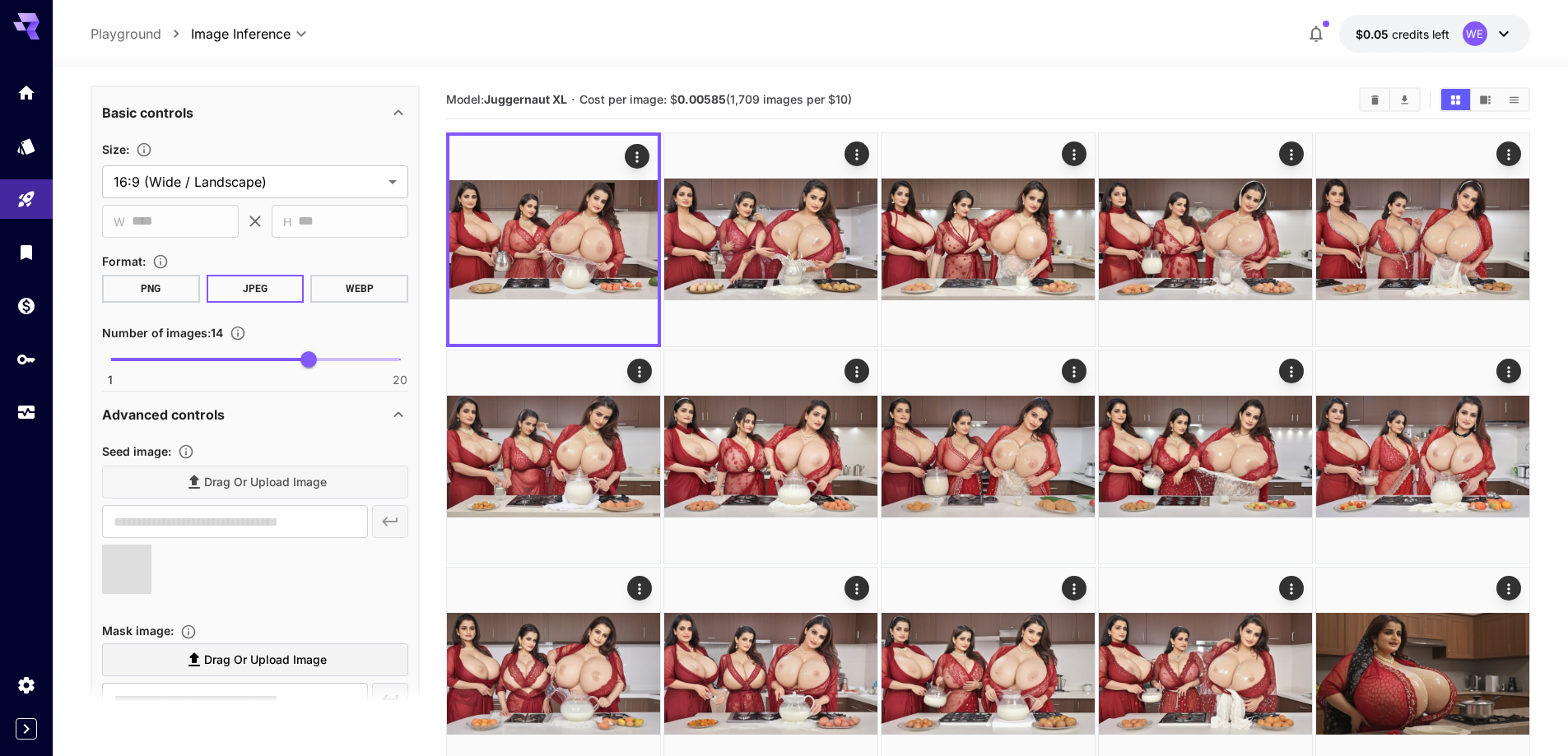
type input "**********"
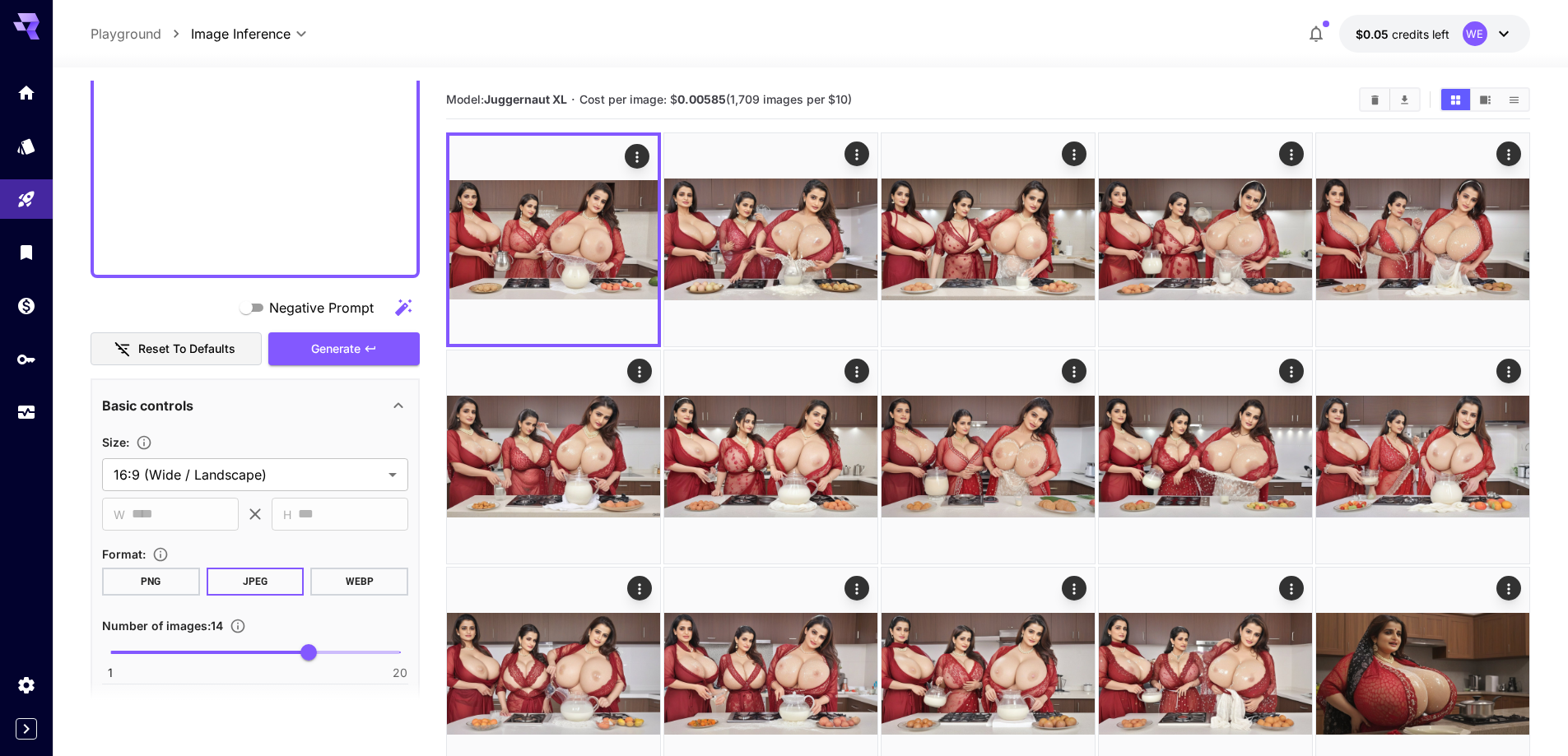
scroll to position [1152, 0]
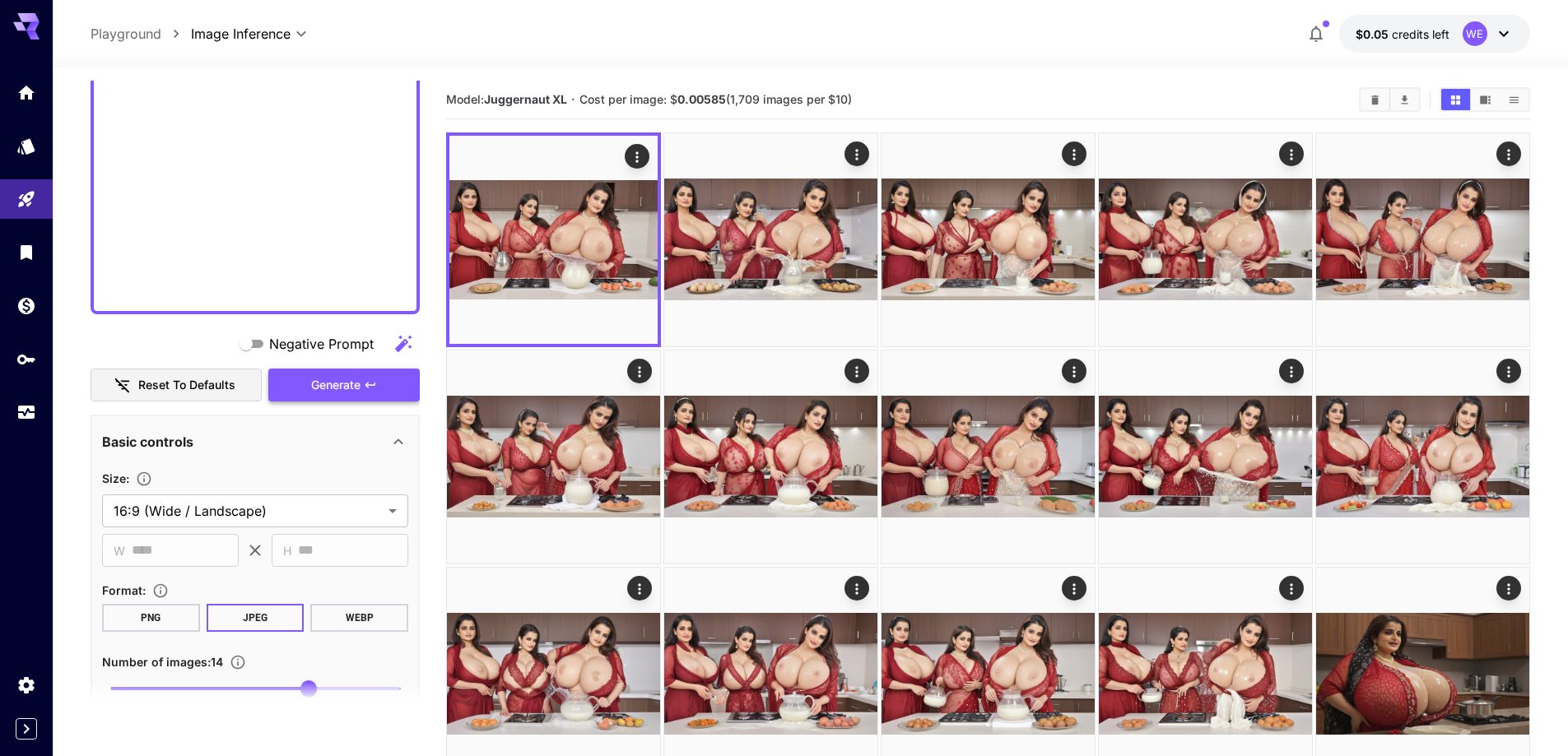
click at [325, 386] on span "Generate" at bounding box center [336, 386] width 50 height 21
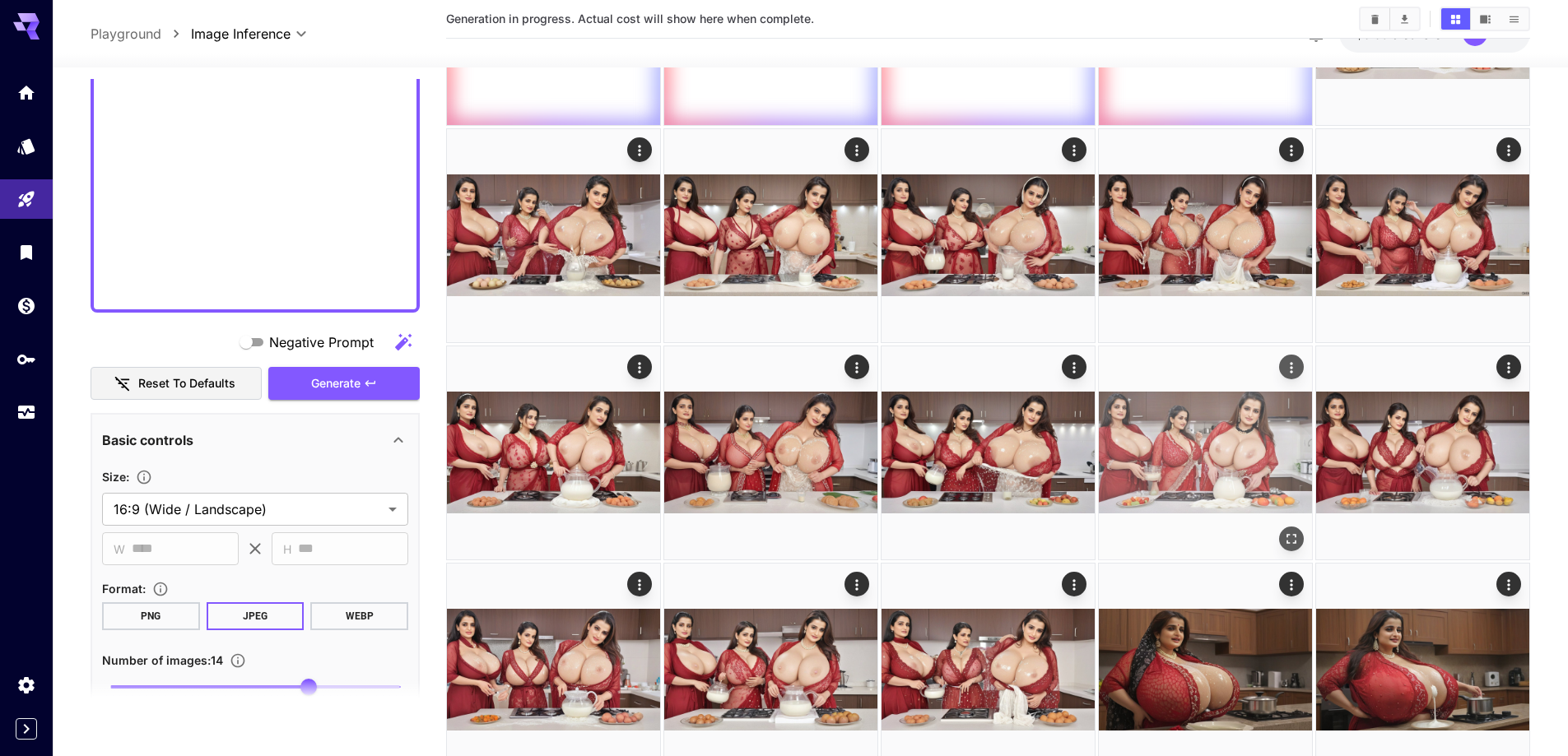
scroll to position [658, 0]
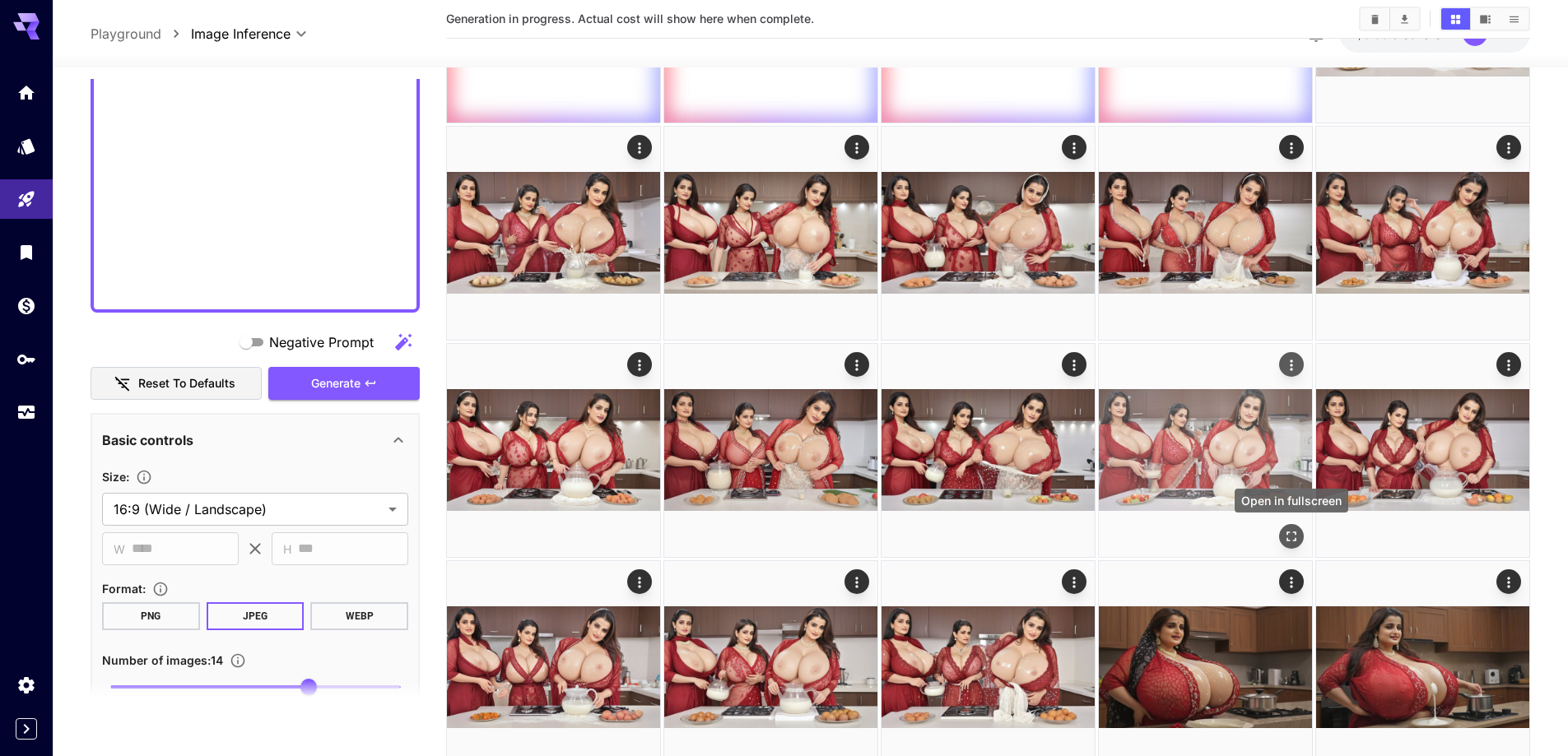
click at [1297, 533] on icon "Open in fullscreen" at bounding box center [1292, 537] width 17 height 17
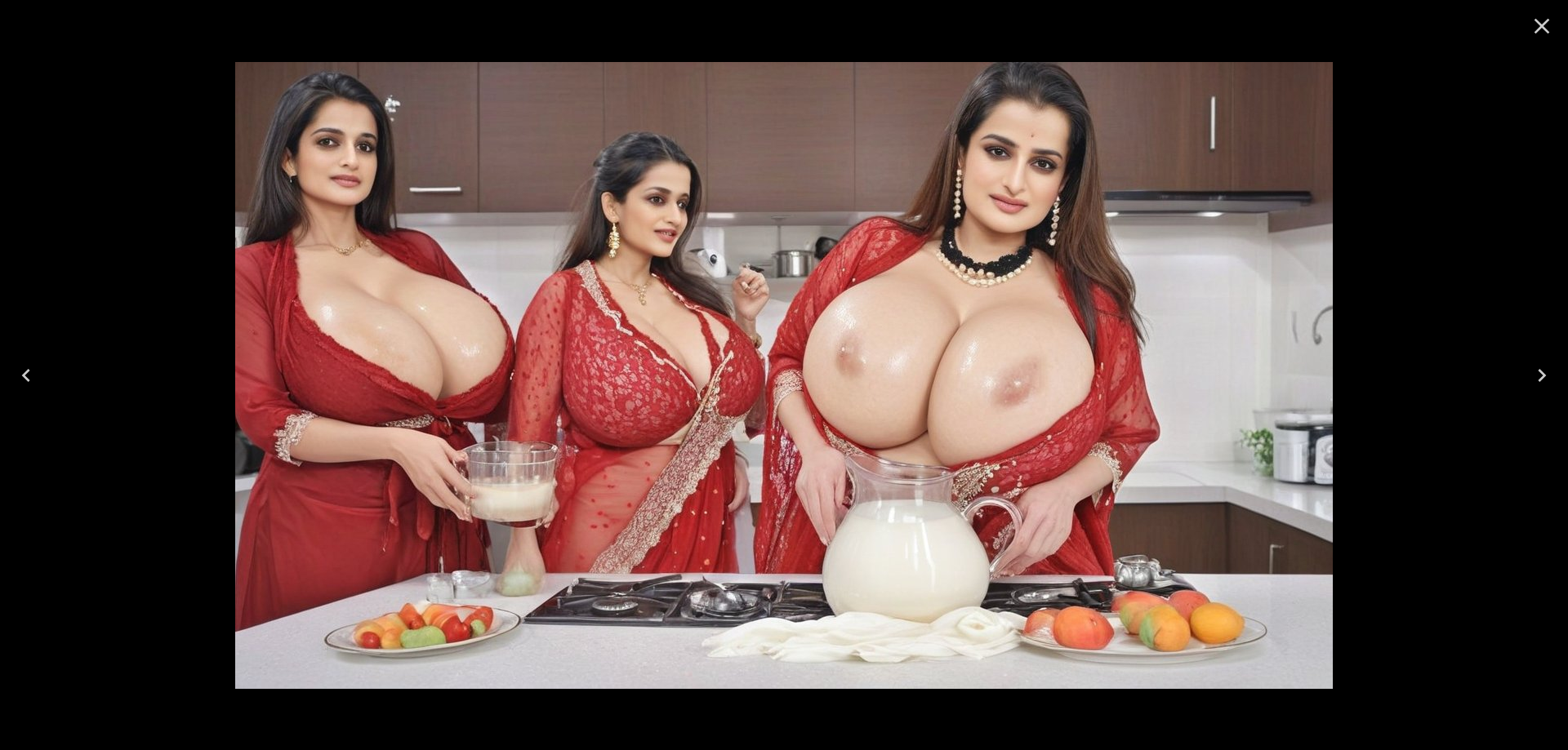
click at [1541, 23] on icon "Close" at bounding box center [1542, 26] width 26 height 26
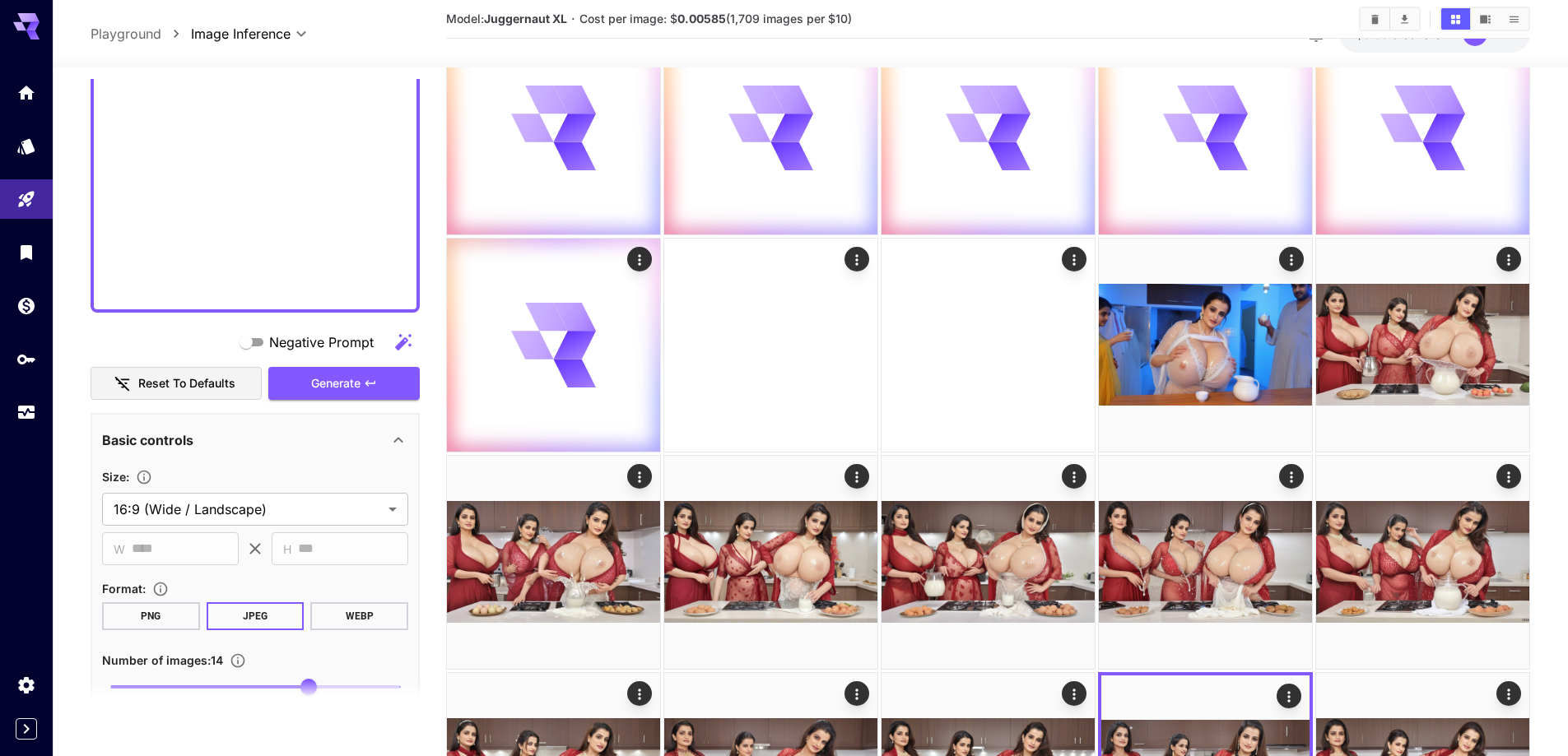
scroll to position [1317, 0]
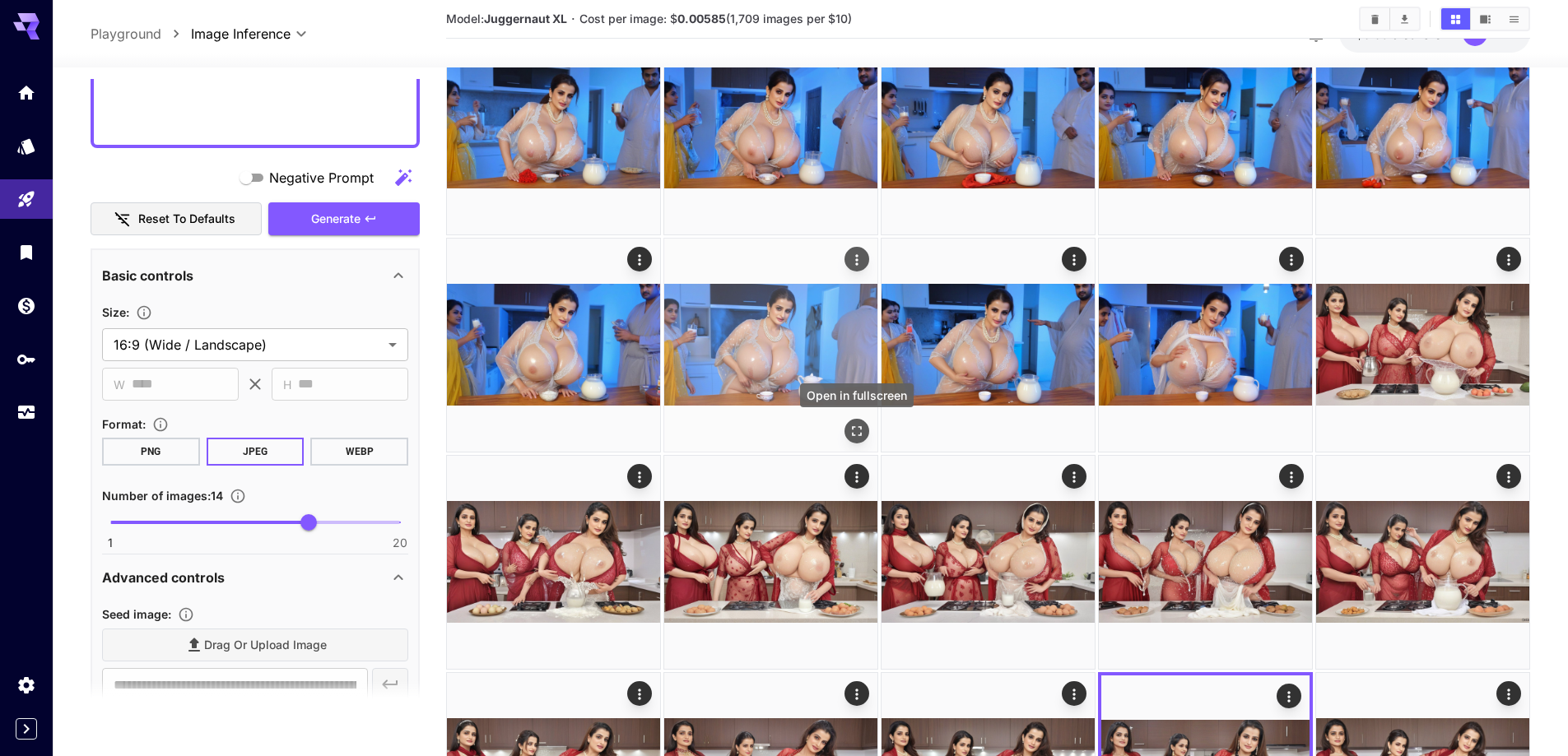
click at [859, 429] on icon "Open in fullscreen" at bounding box center [858, 431] width 17 height 17
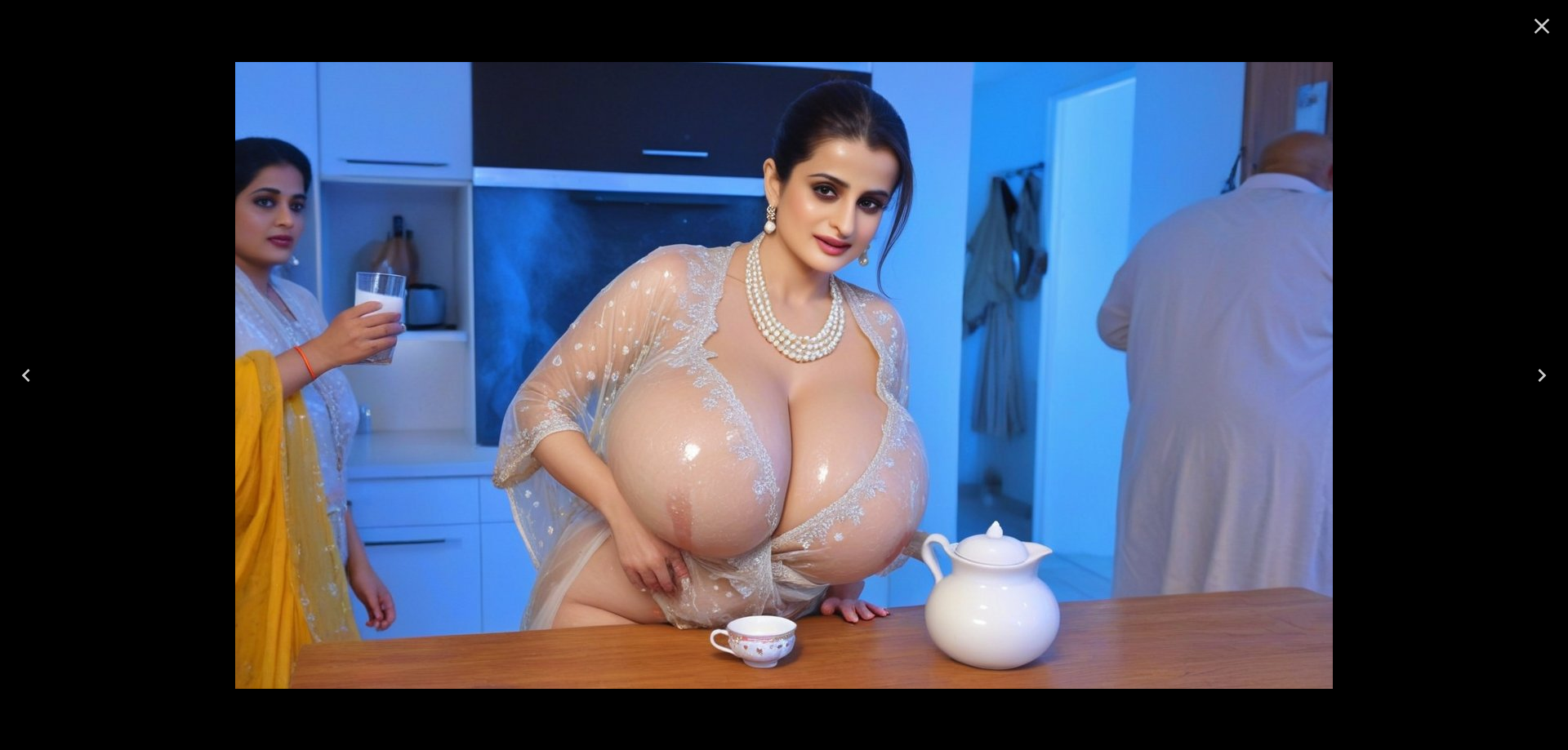
click at [1536, 33] on icon "Close" at bounding box center [1542, 26] width 26 height 26
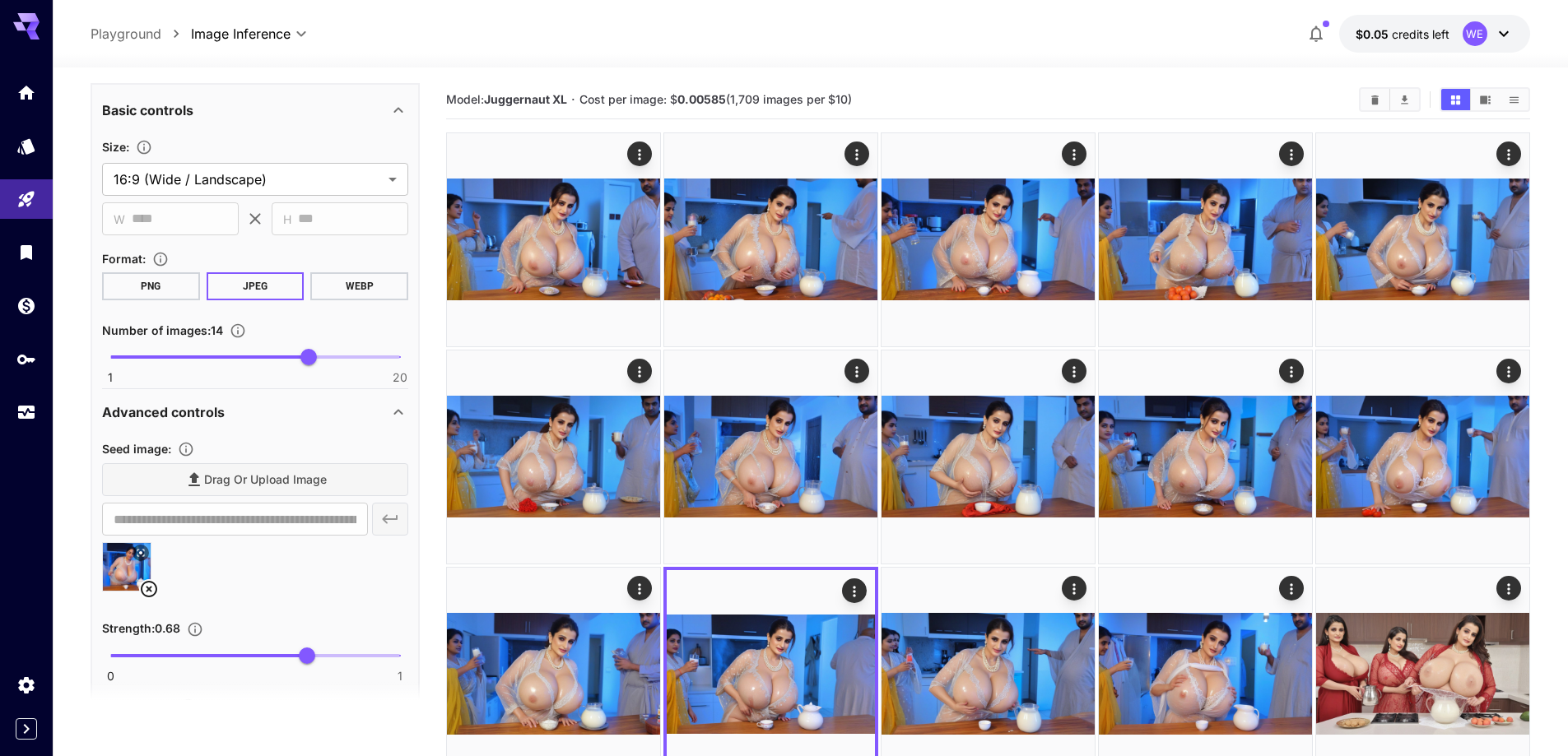
scroll to position [1564, 0]
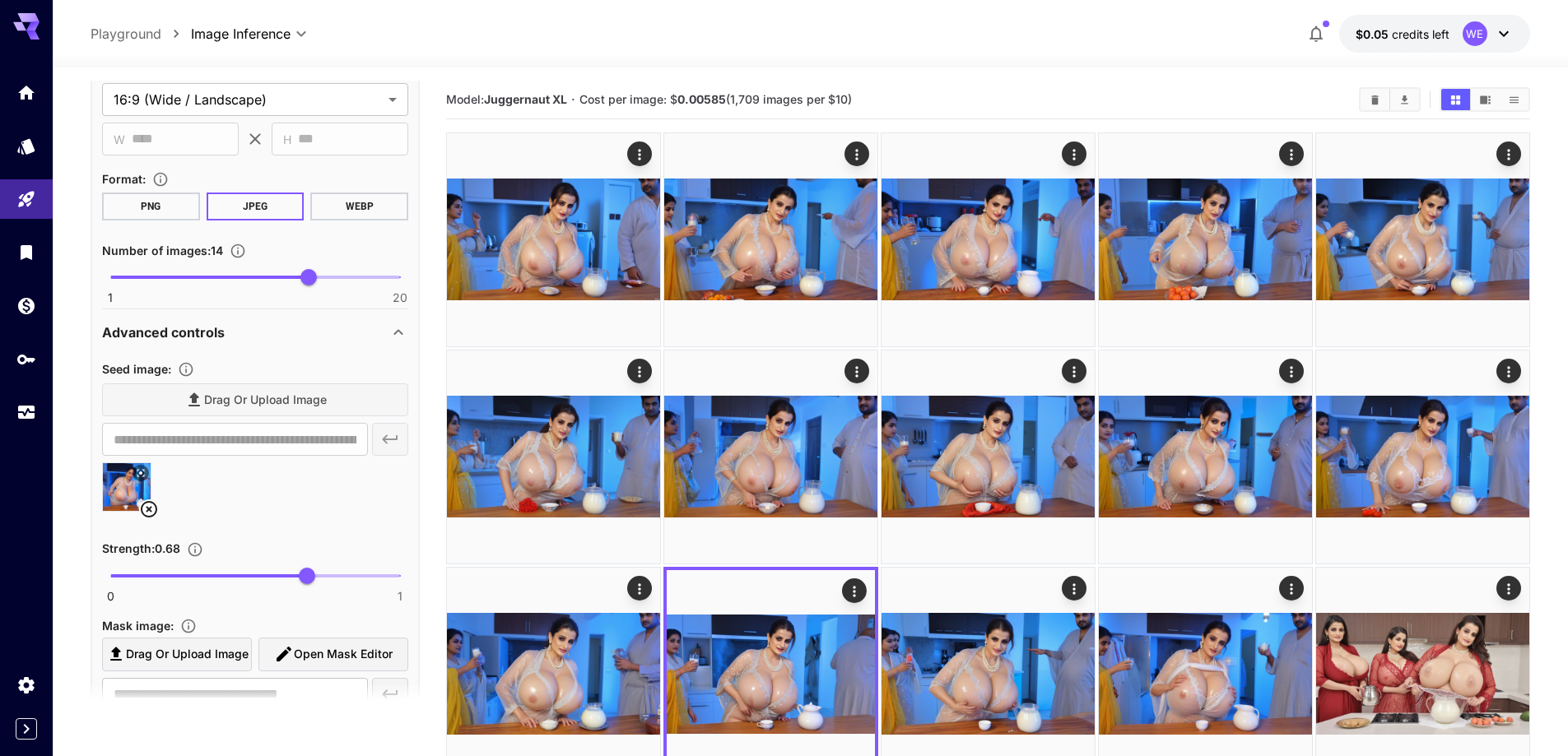
click at [148, 503] on icon at bounding box center [149, 509] width 17 height 17
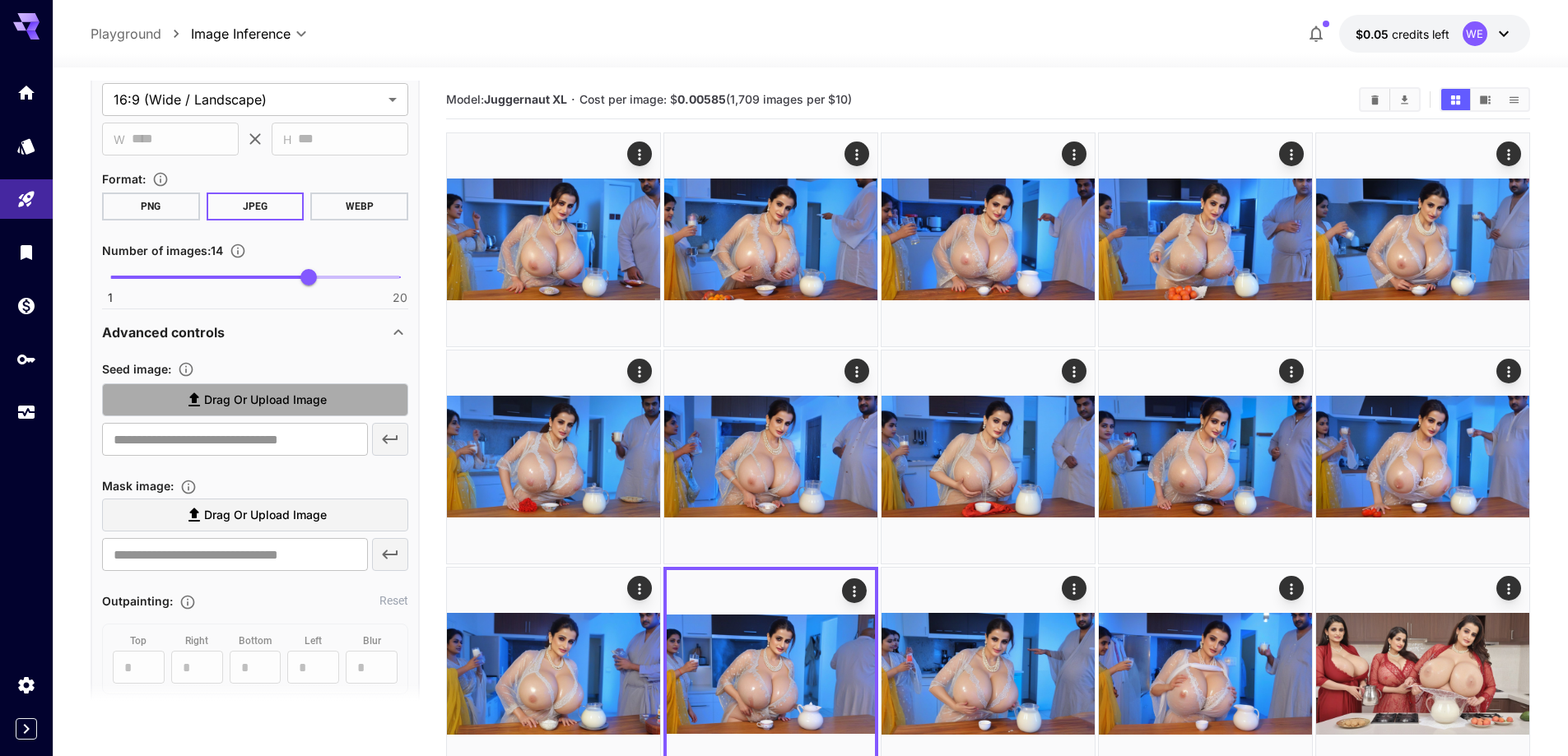
click at [243, 400] on span "Drag or upload image" at bounding box center [266, 401] width 123 height 21
click at [0, 0] on input "Drag or upload image" at bounding box center [0, 0] width 0 height 0
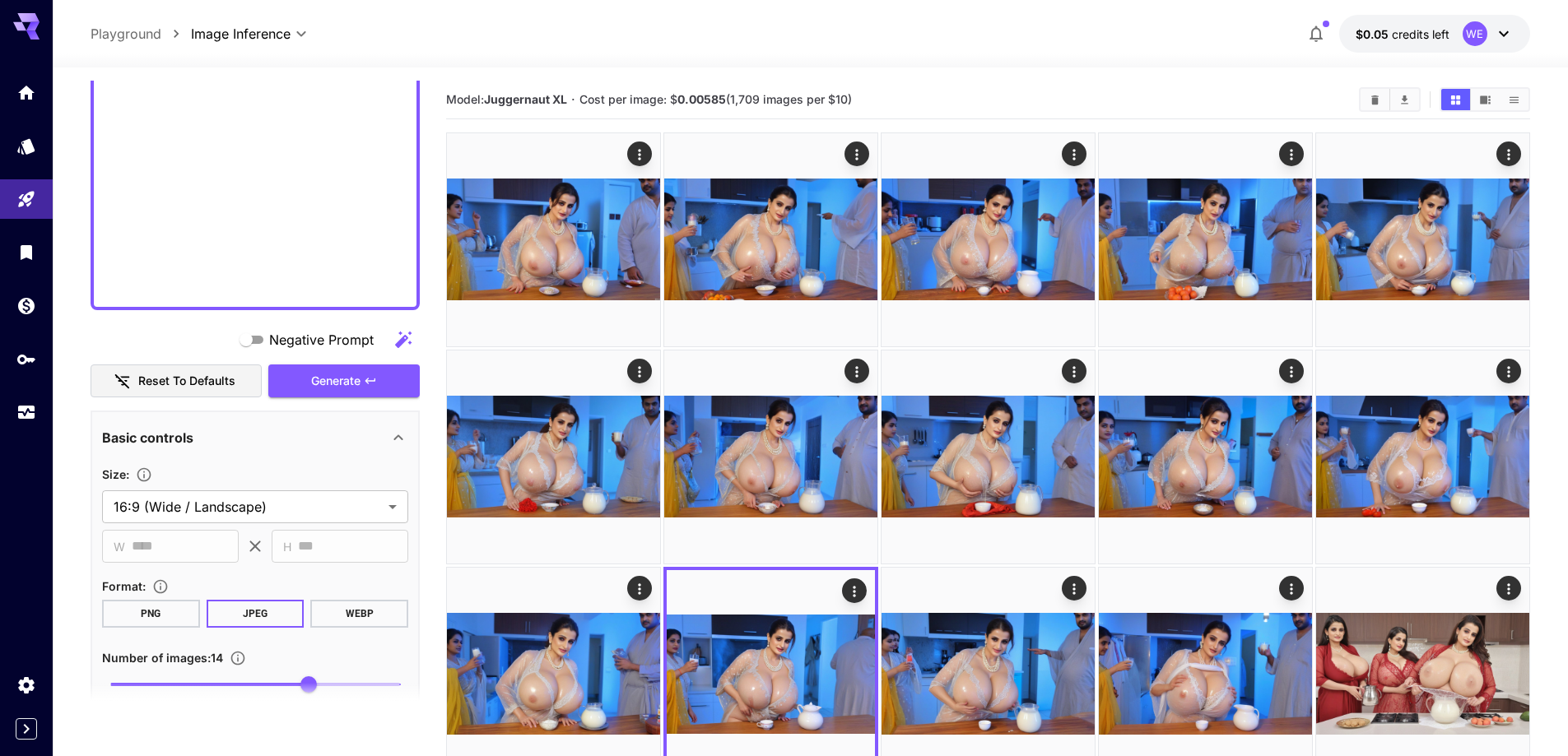
scroll to position [1152, 0]
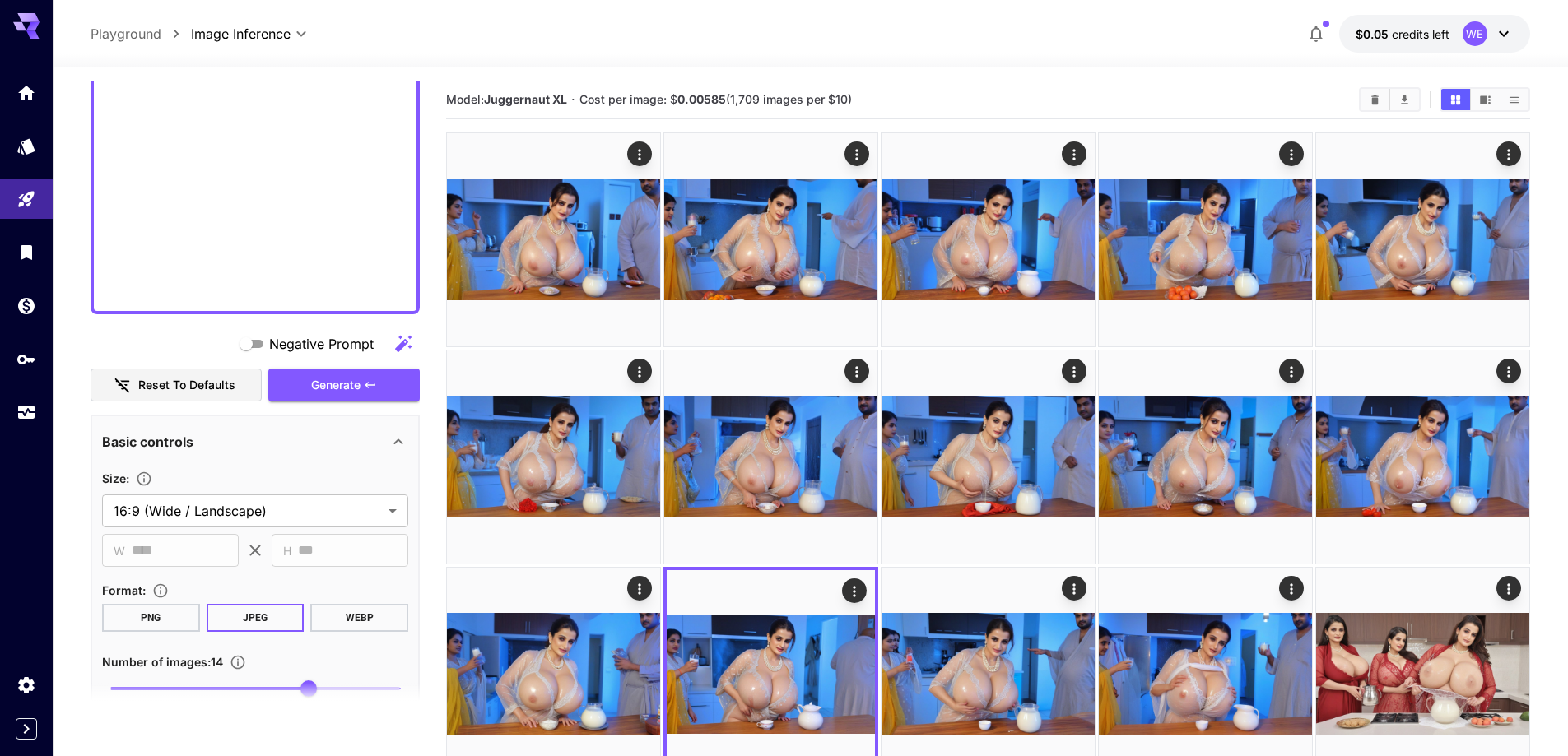
type input "**********"
click at [309, 378] on button "Generate" at bounding box center [343, 386] width 151 height 34
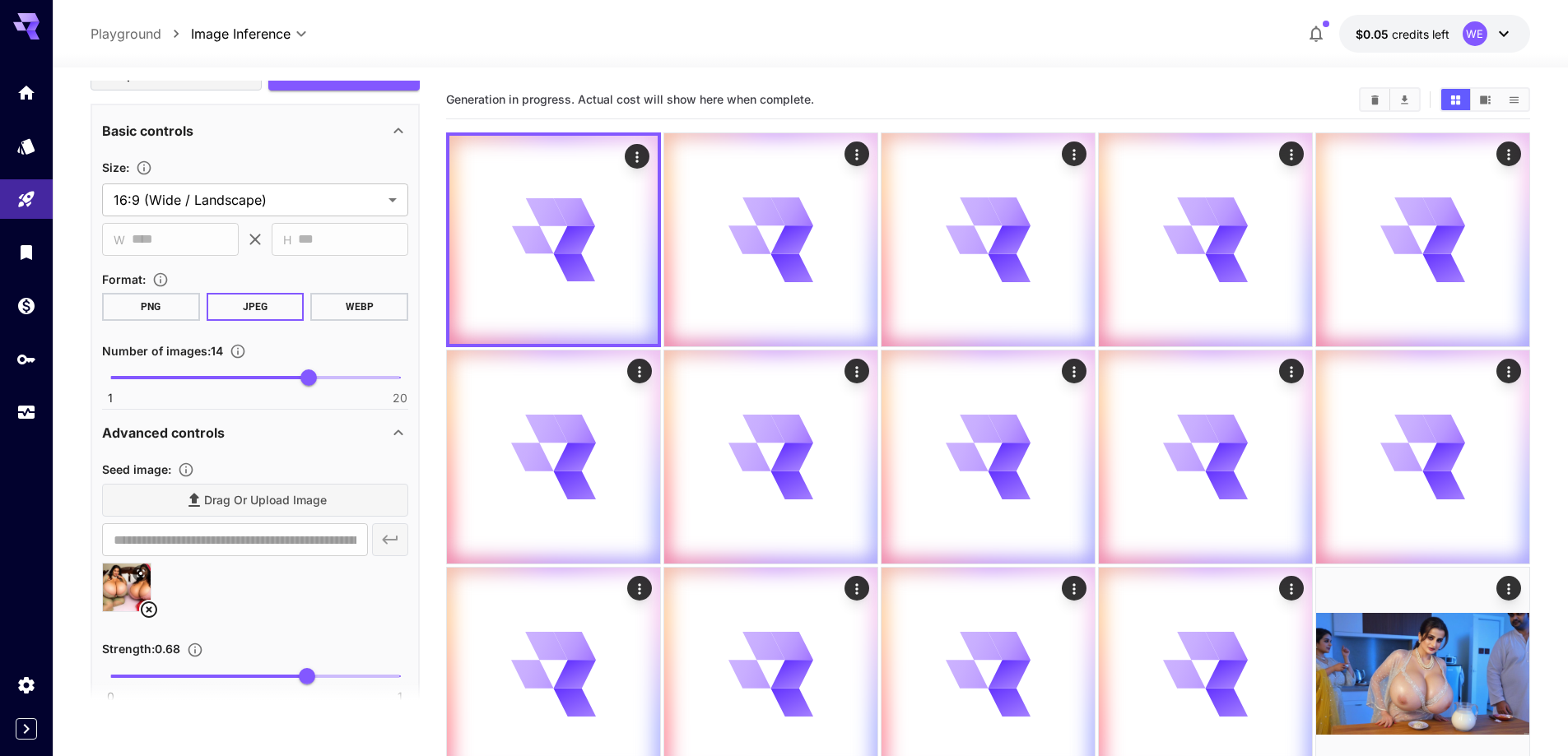
scroll to position [1646, 0]
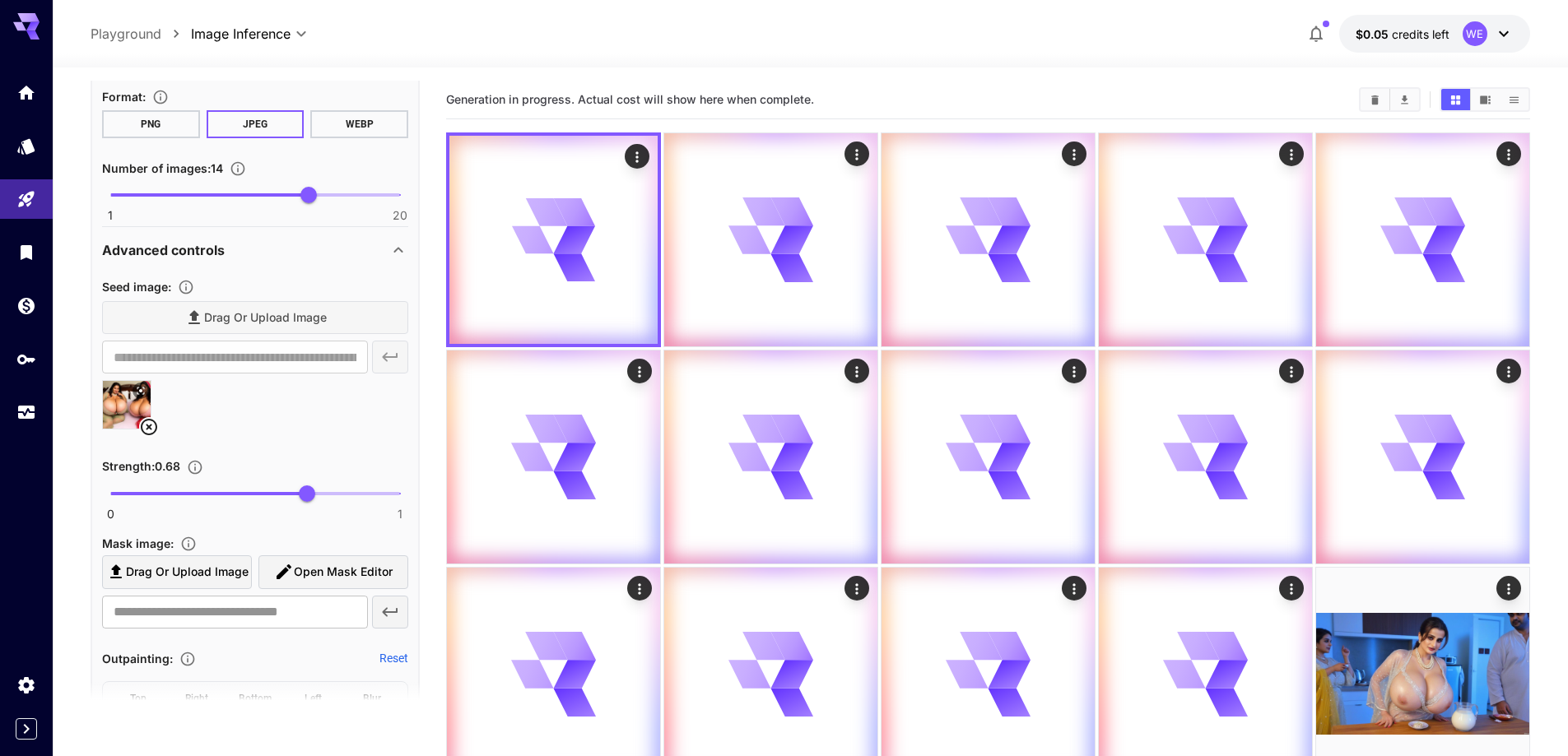
click at [147, 427] on icon at bounding box center [148, 427] width 20 height 20
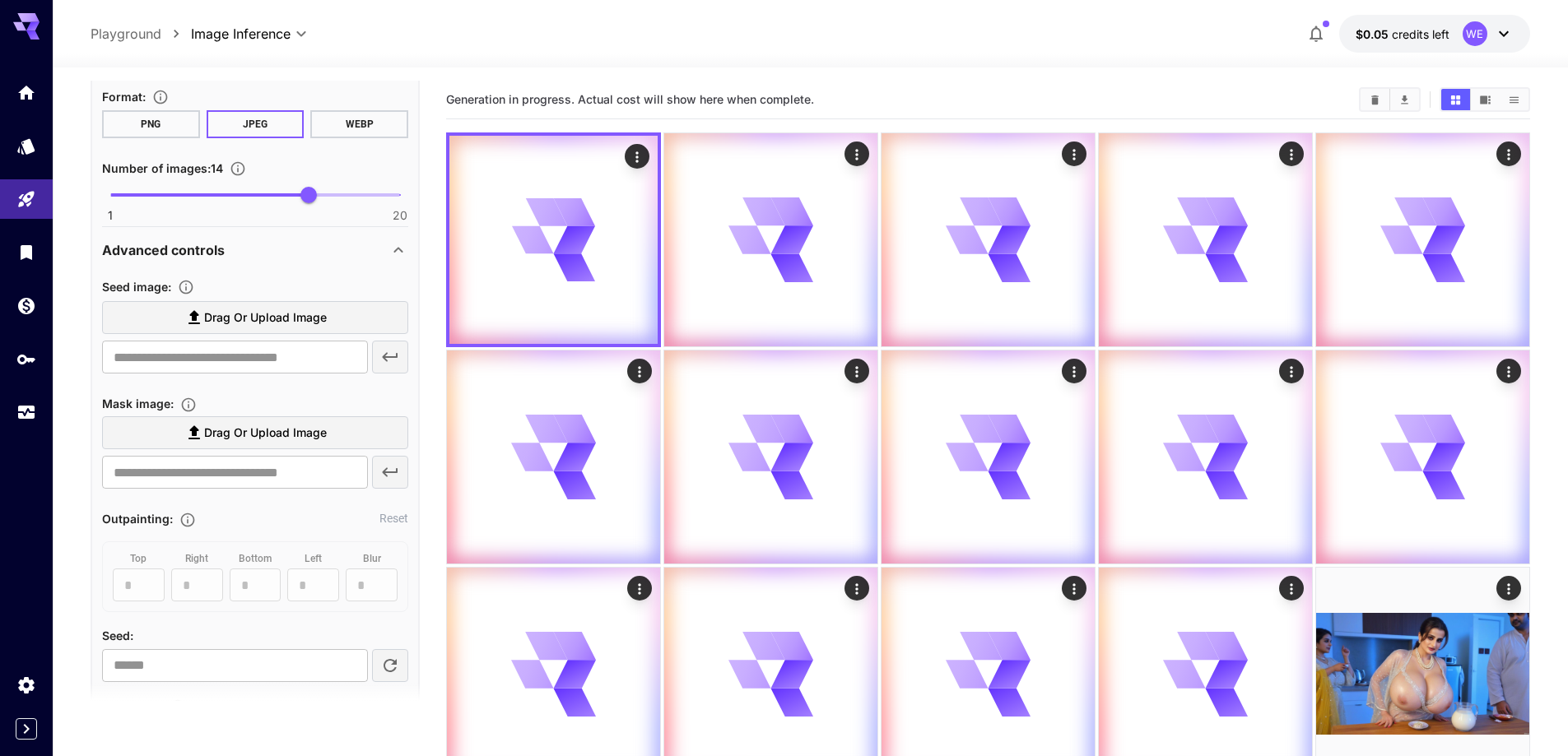
click at [295, 294] on div "Seed image :" at bounding box center [255, 286] width 306 height 20
click at [297, 329] on label "Drag or upload image" at bounding box center [255, 318] width 306 height 34
click at [0, 0] on input "Drag or upload image" at bounding box center [0, 0] width 0 height 0
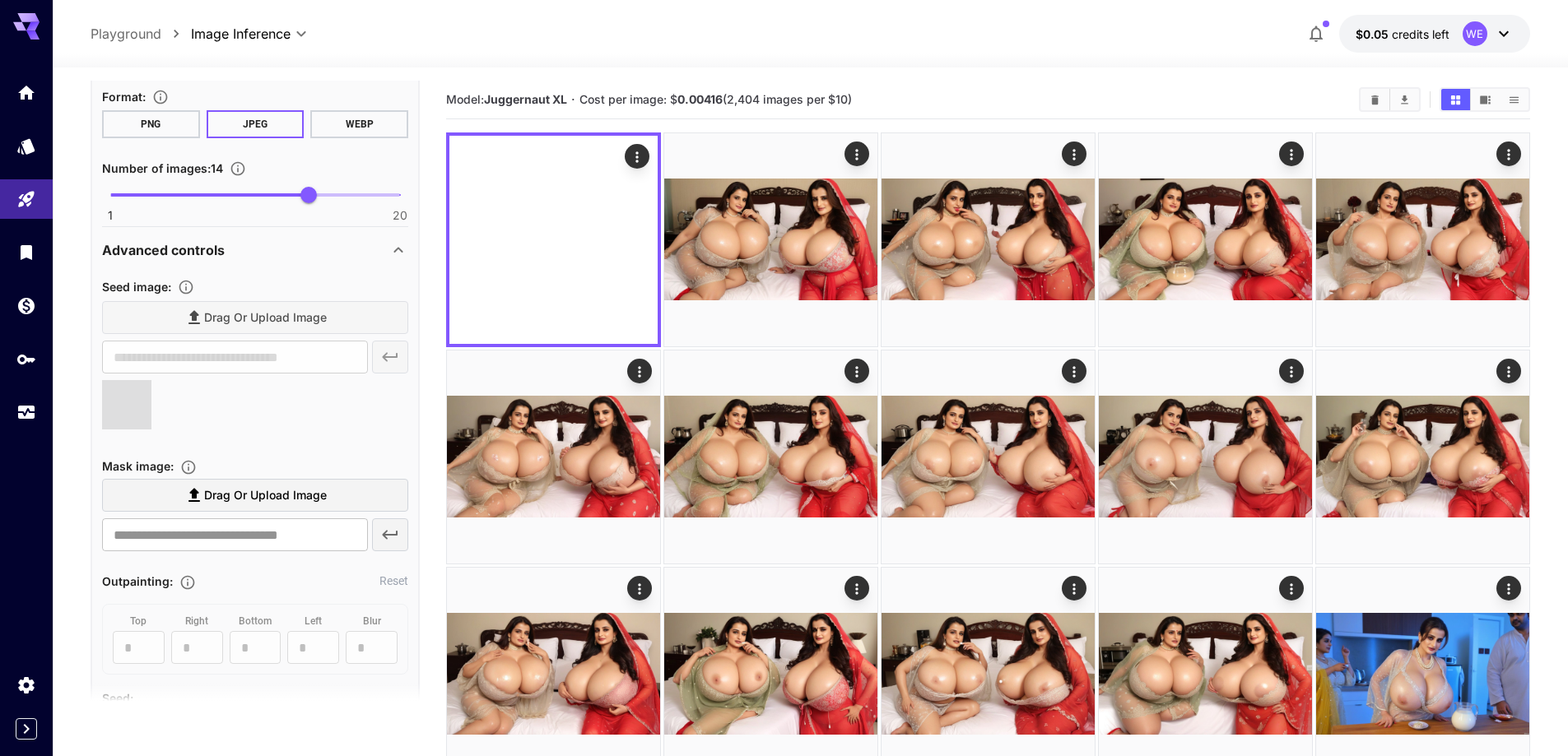
type input "**********"
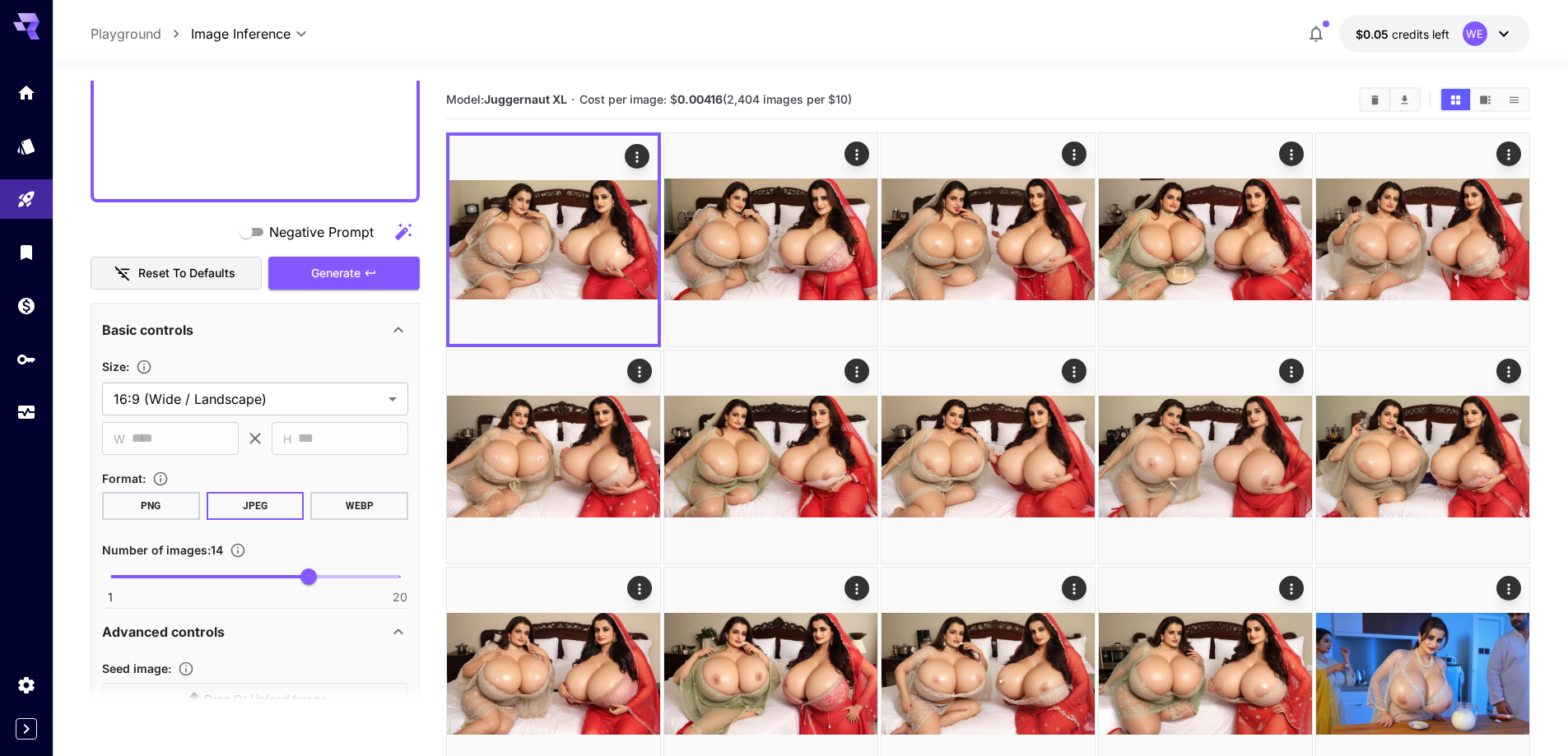
scroll to position [1234, 0]
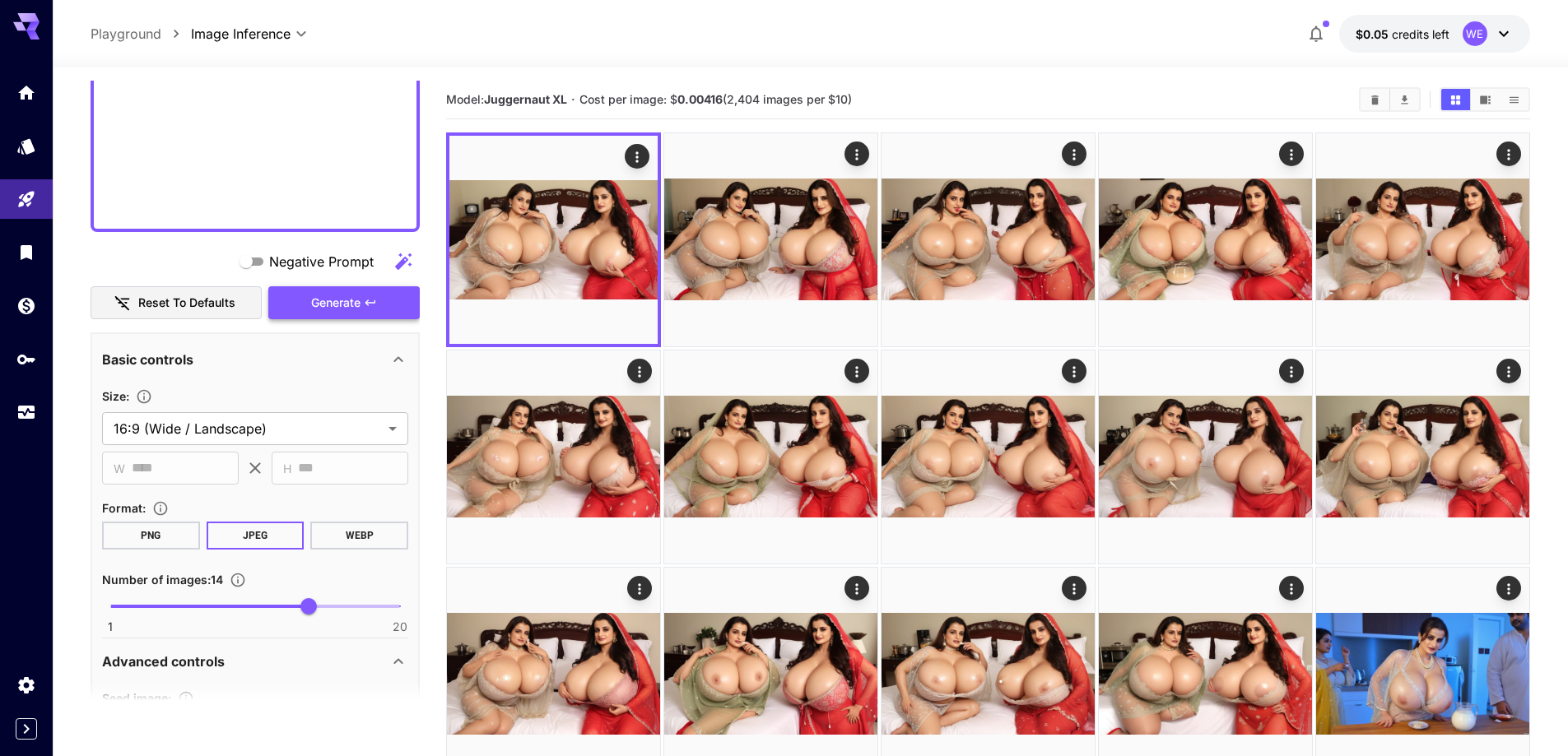
click at [365, 299] on icon "button" at bounding box center [371, 303] width 13 height 13
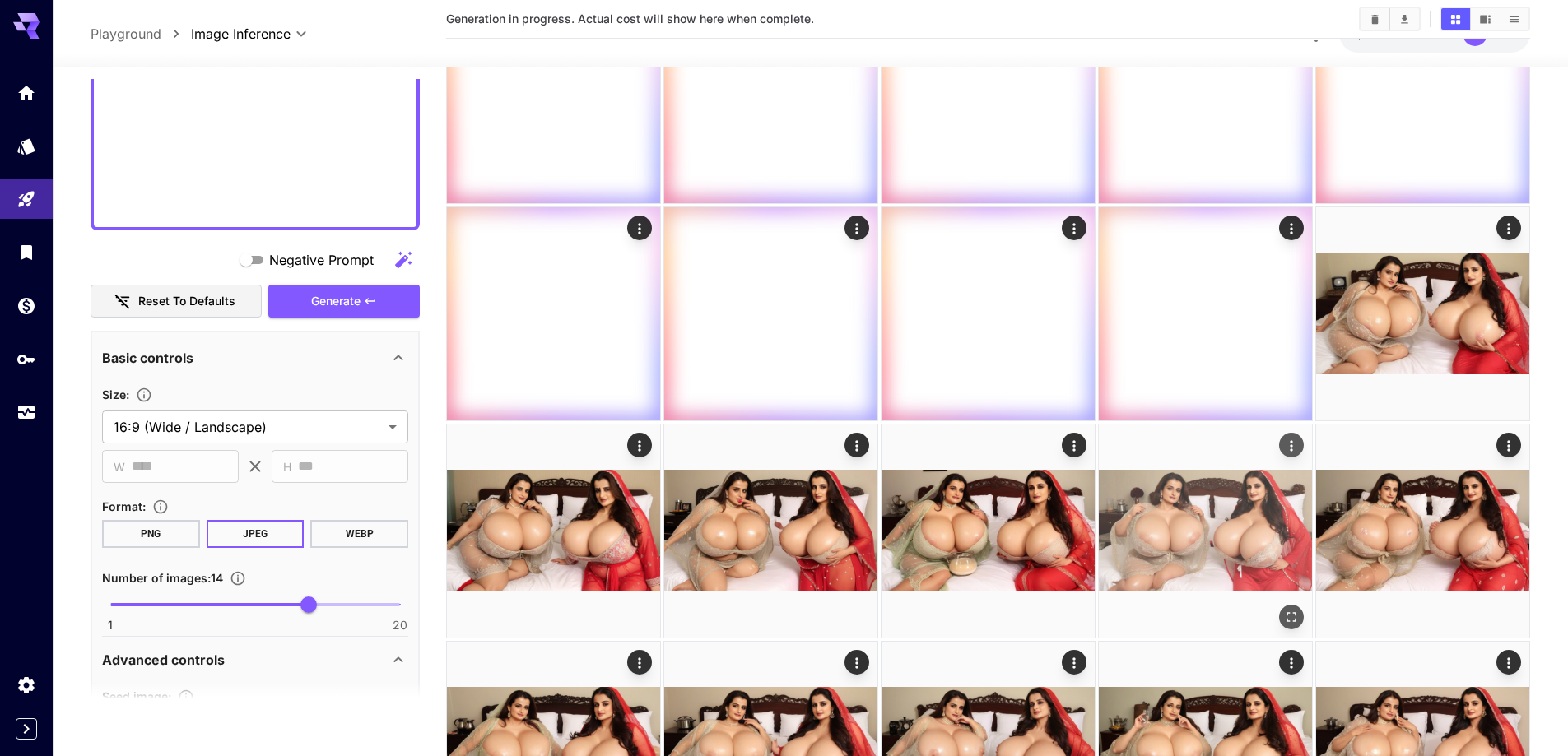
scroll to position [412, 0]
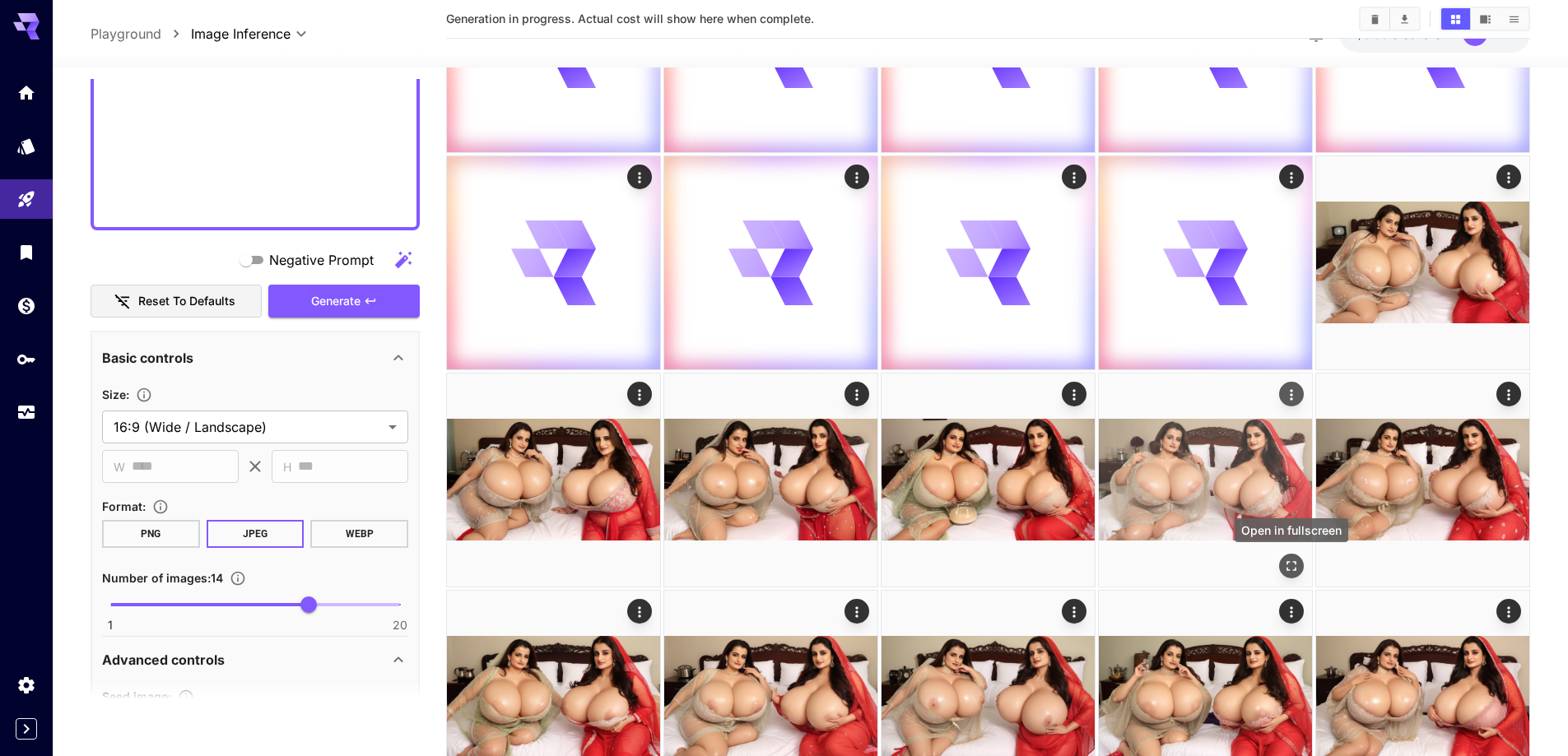
click at [1288, 561] on icon "Open in fullscreen" at bounding box center [1292, 567] width 17 height 17
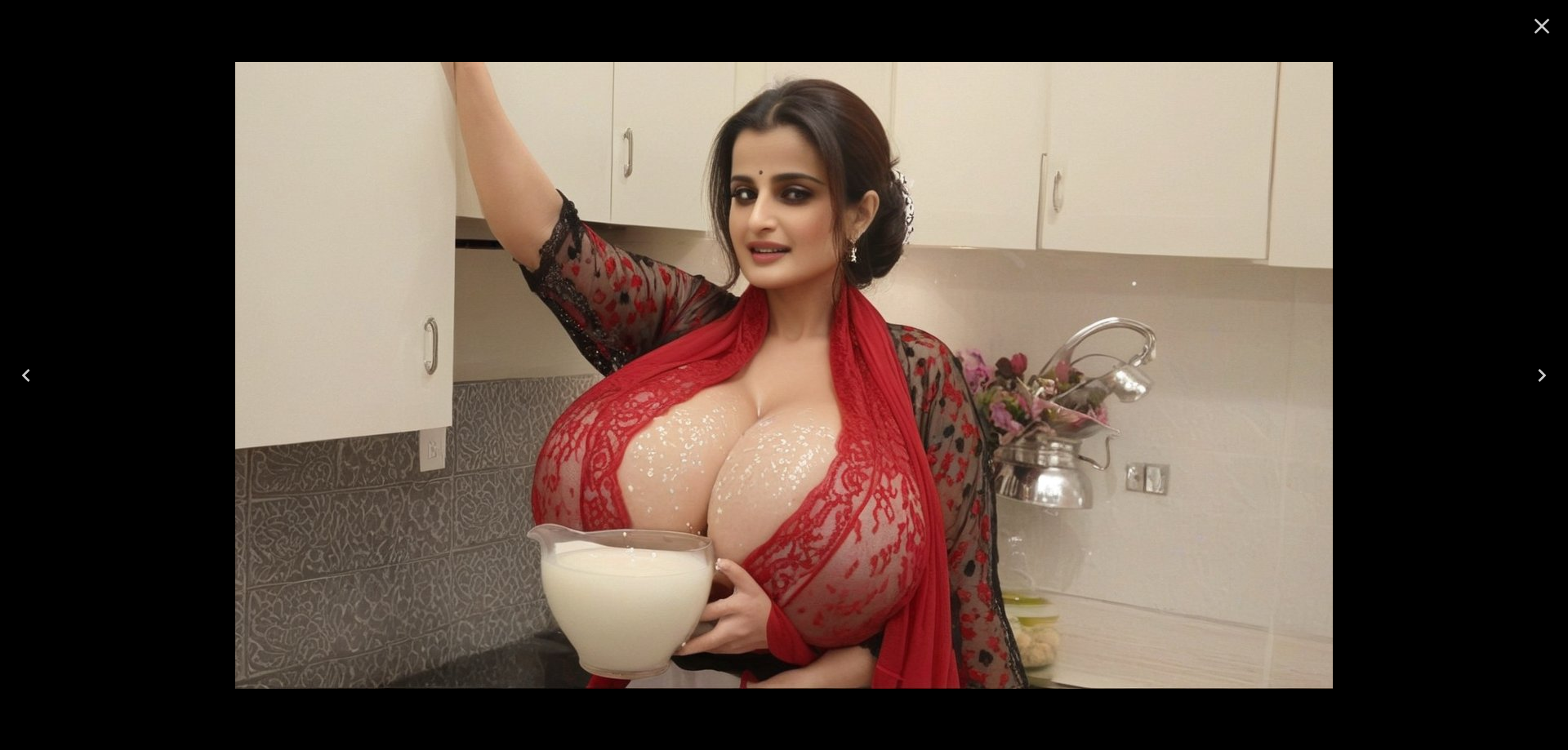
scroll to position [327, 0]
click at [1555, 355] on button "Next" at bounding box center [1541, 376] width 52 height 65
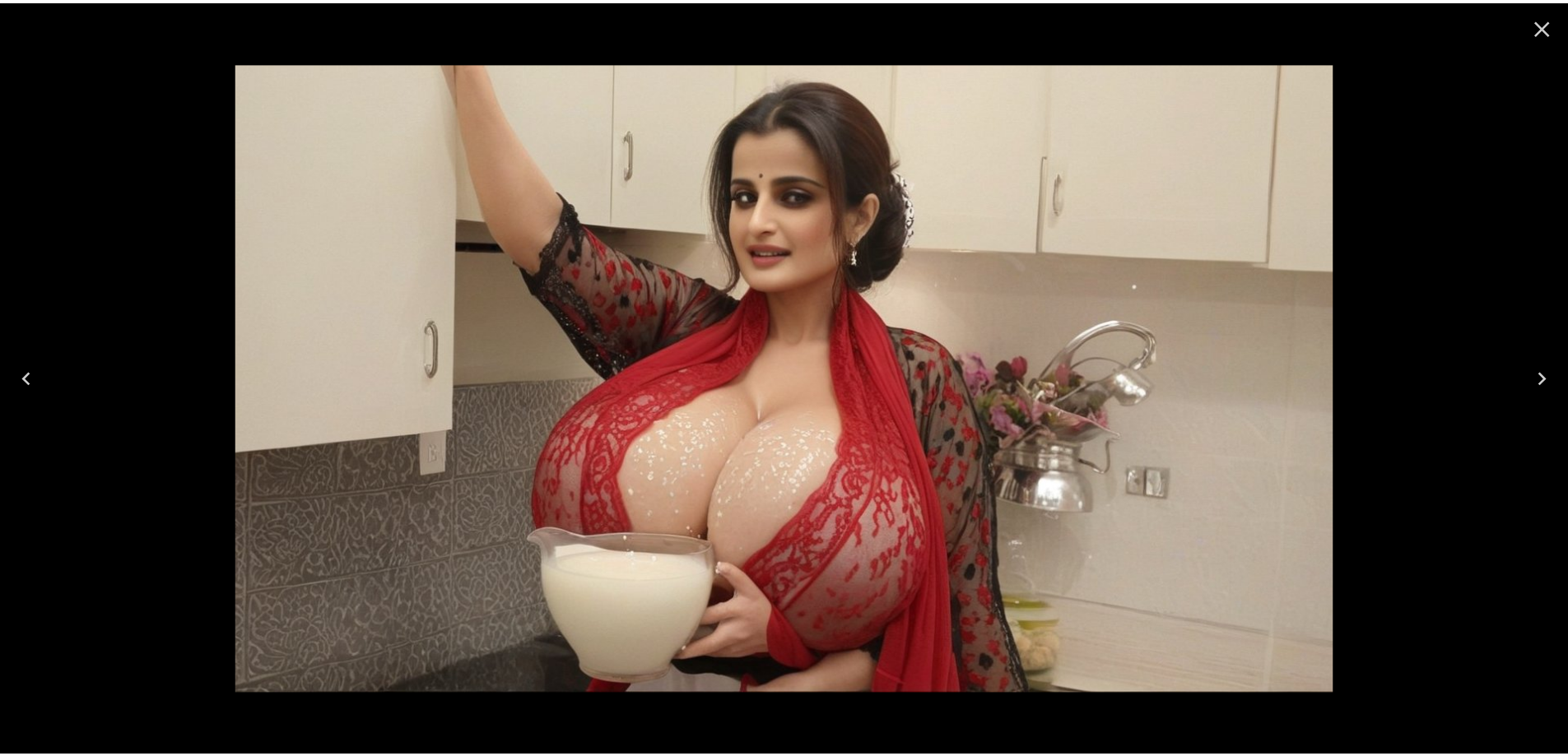
scroll to position [0, 0]
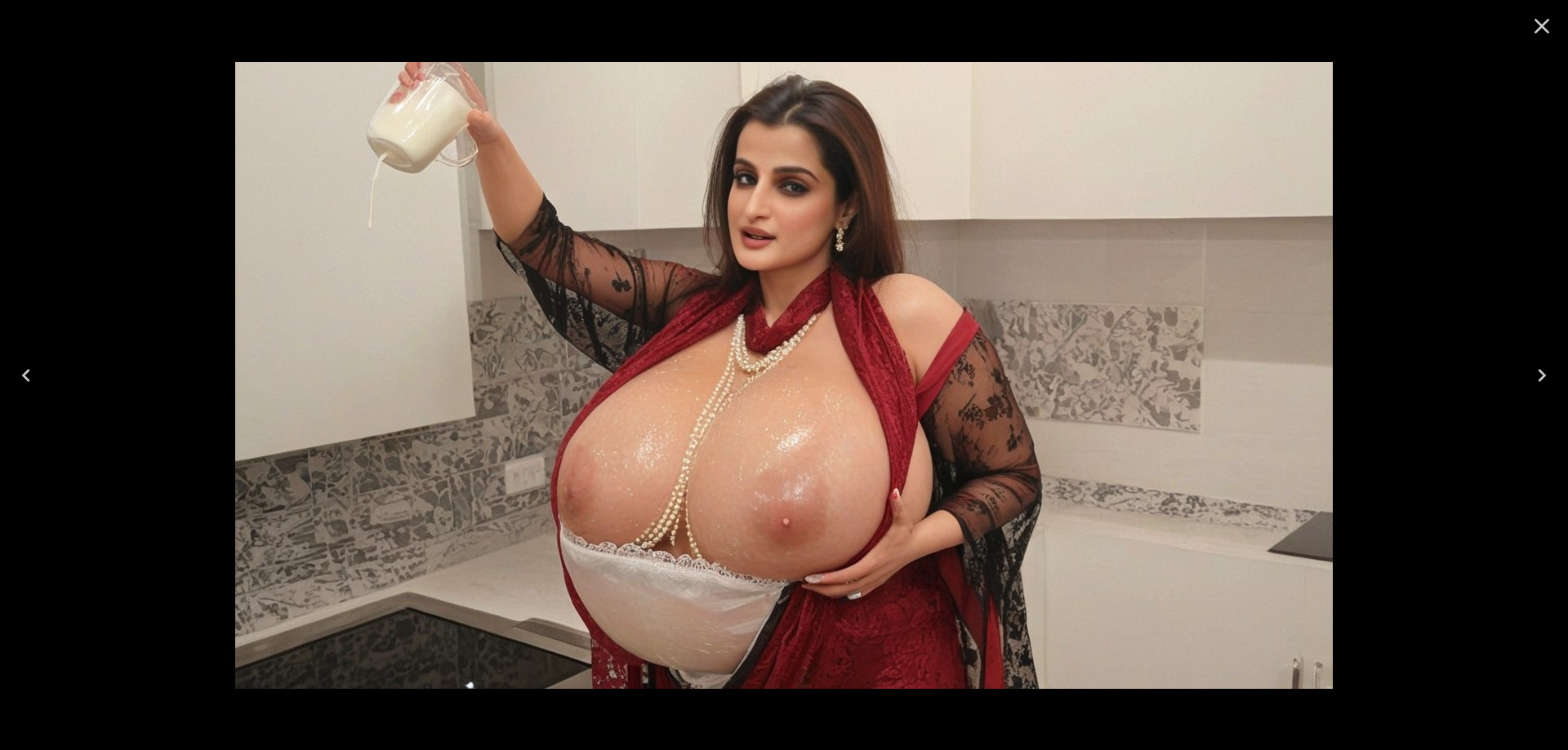
click at [1555, 355] on button "Next" at bounding box center [1541, 376] width 52 height 65
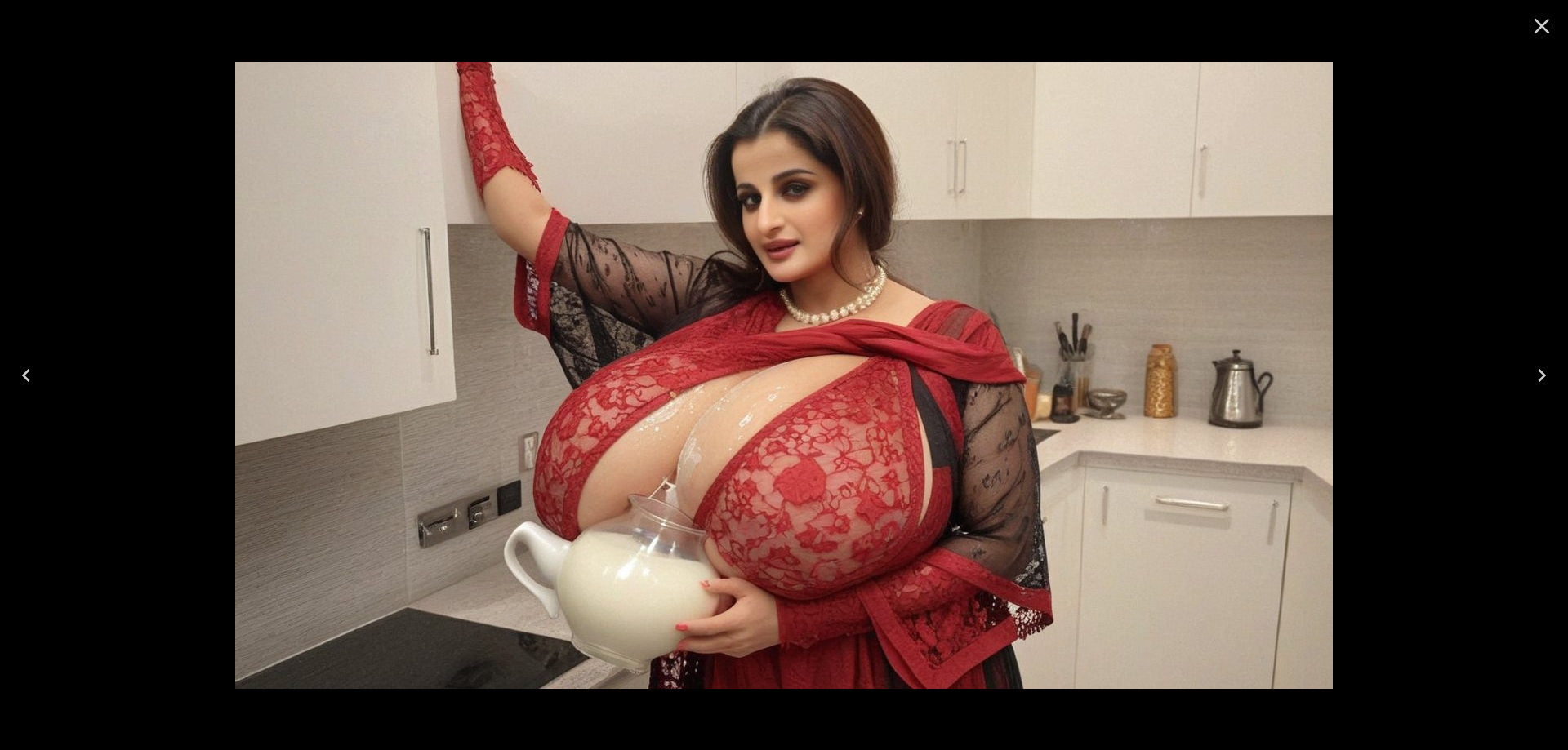
click at [1555, 355] on button "Next" at bounding box center [1541, 376] width 52 height 65
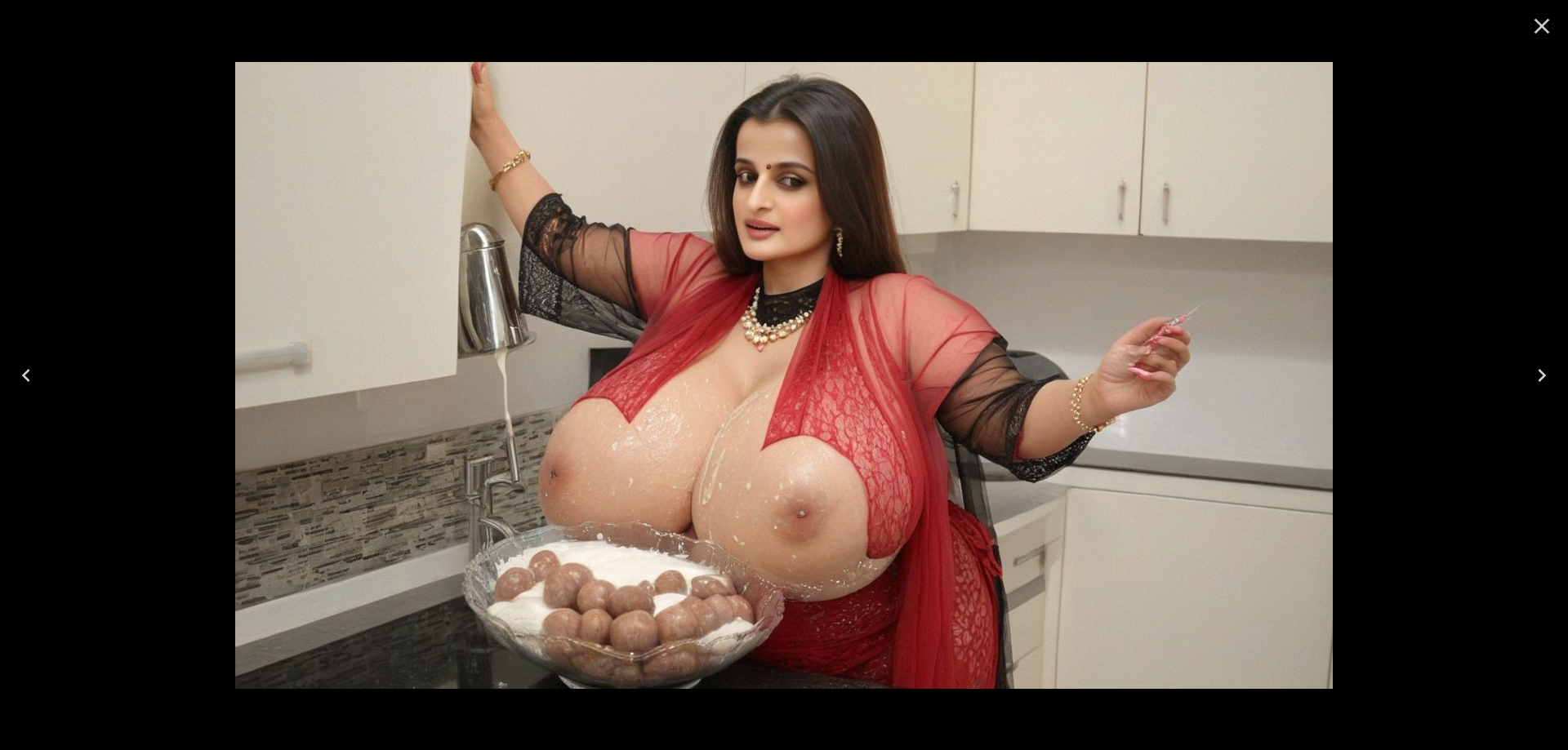
click at [1555, 355] on button "Next" at bounding box center [1541, 376] width 52 height 65
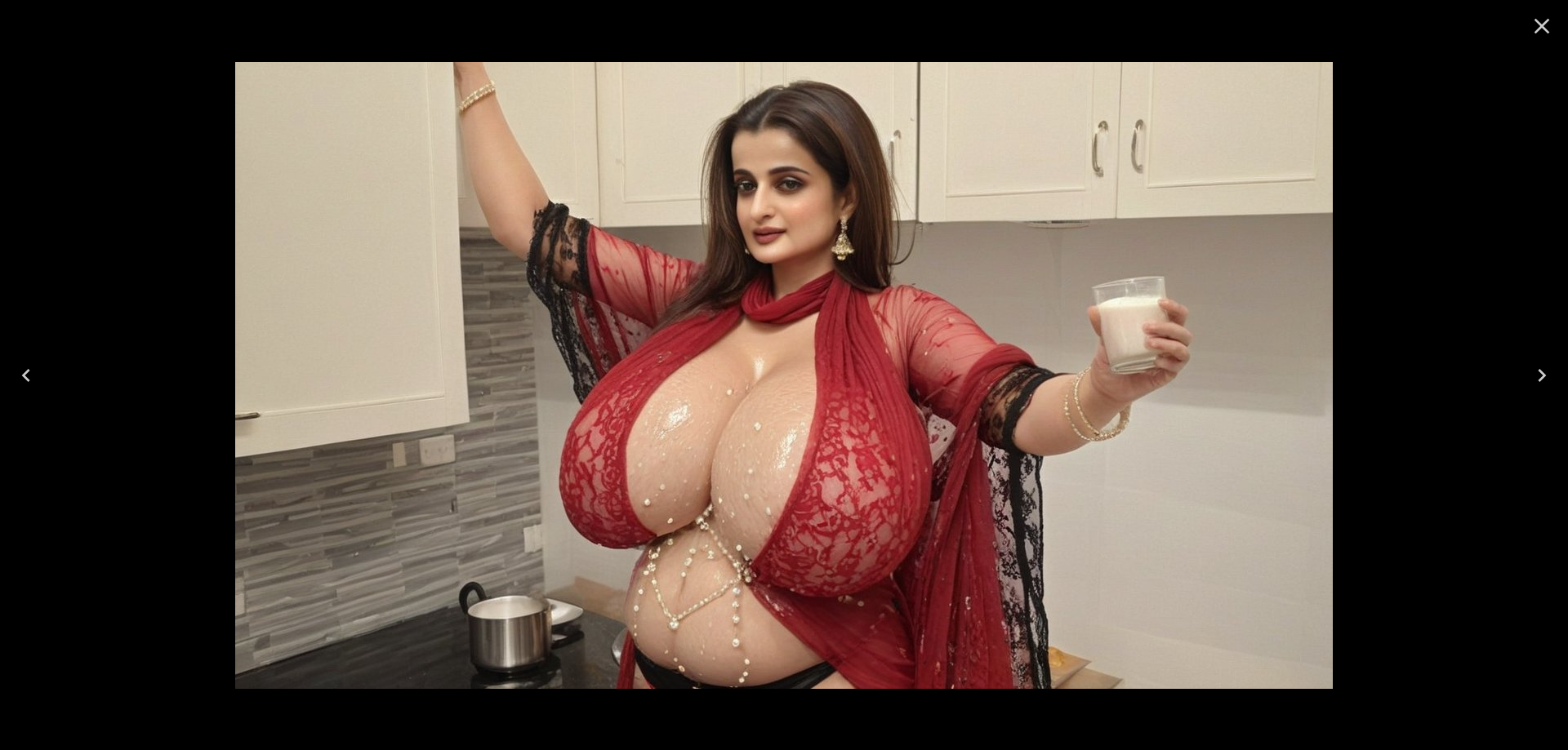
click at [1555, 355] on button "Next" at bounding box center [1541, 376] width 52 height 65
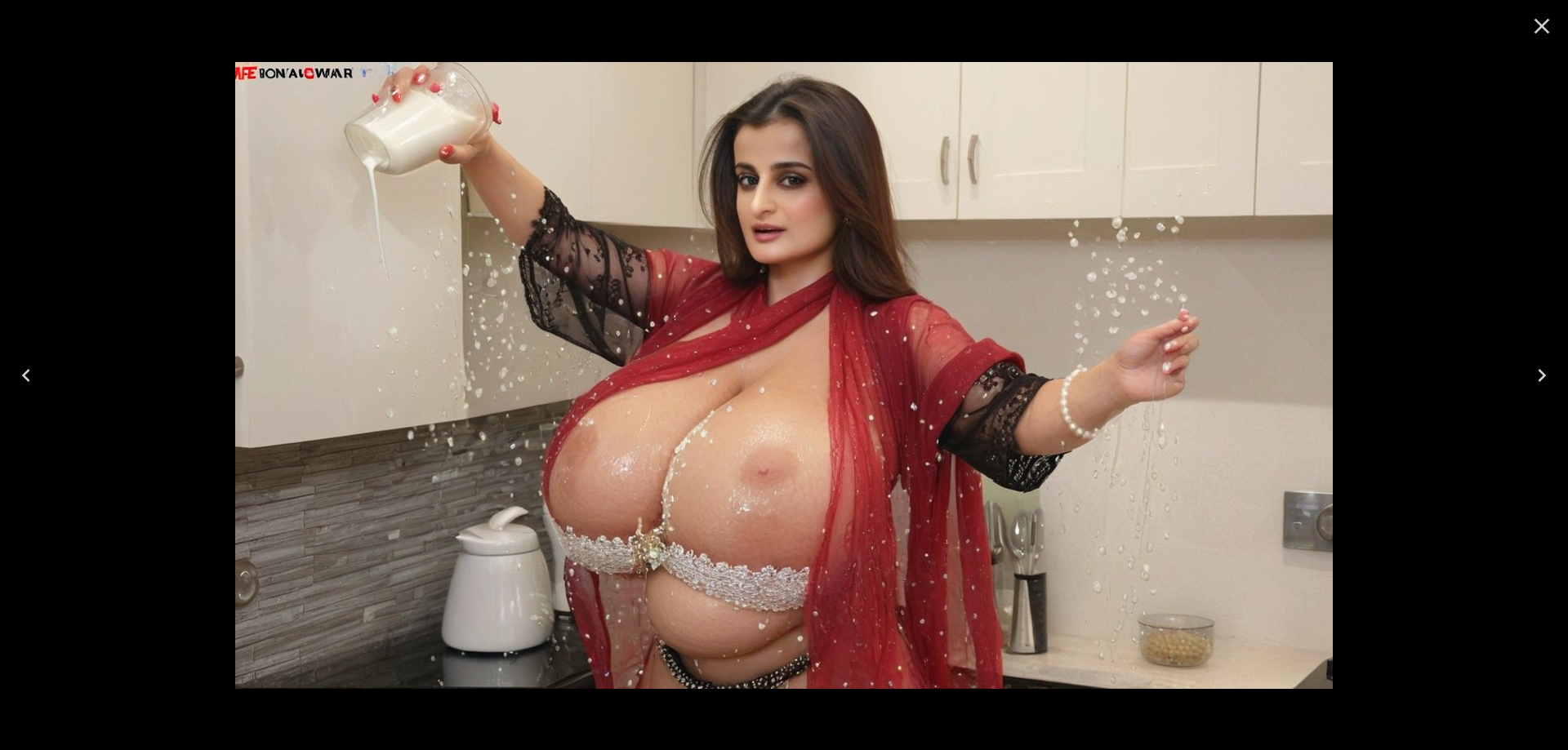
click at [1555, 355] on button "Next" at bounding box center [1541, 376] width 52 height 65
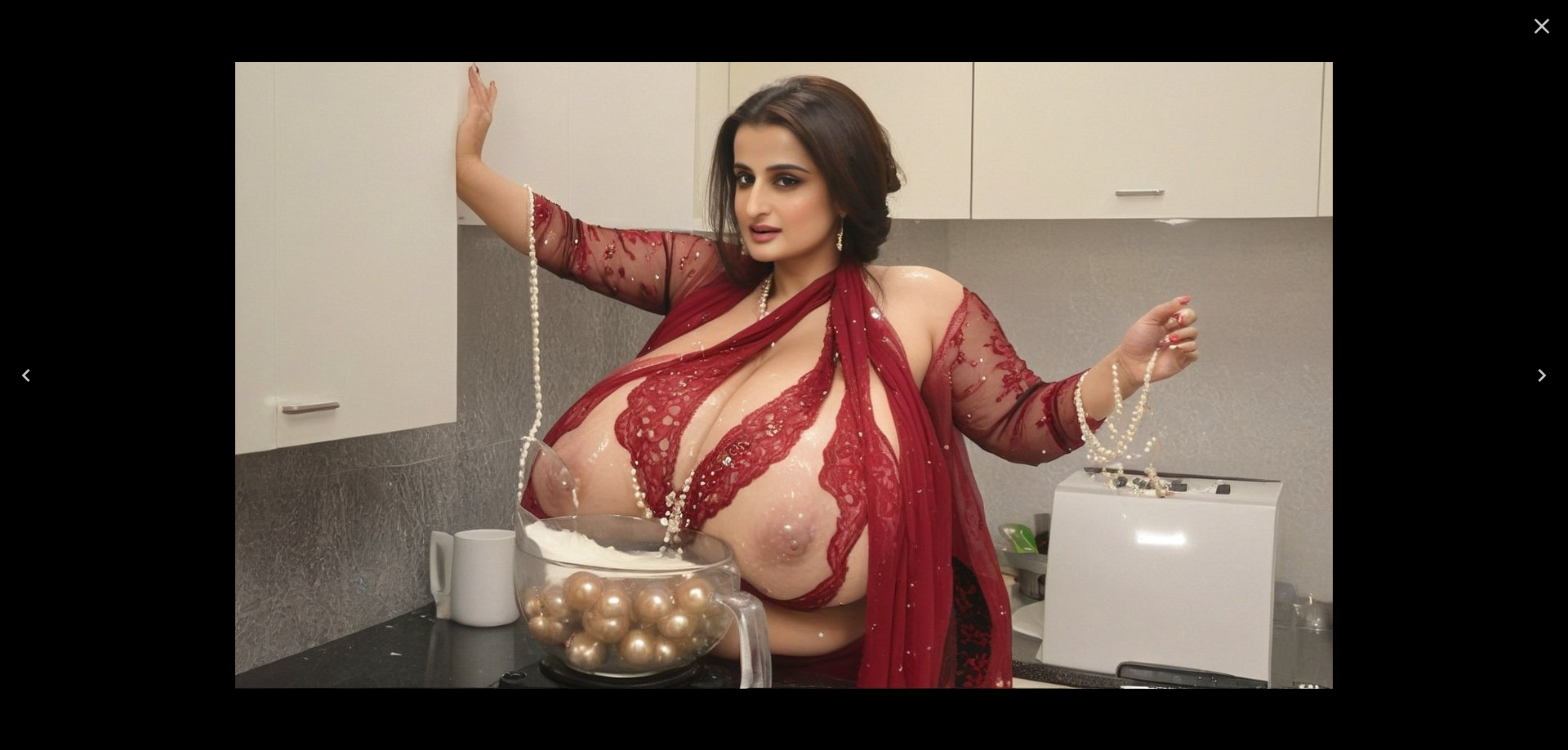
click at [1538, 391] on button "Next" at bounding box center [1541, 376] width 52 height 65
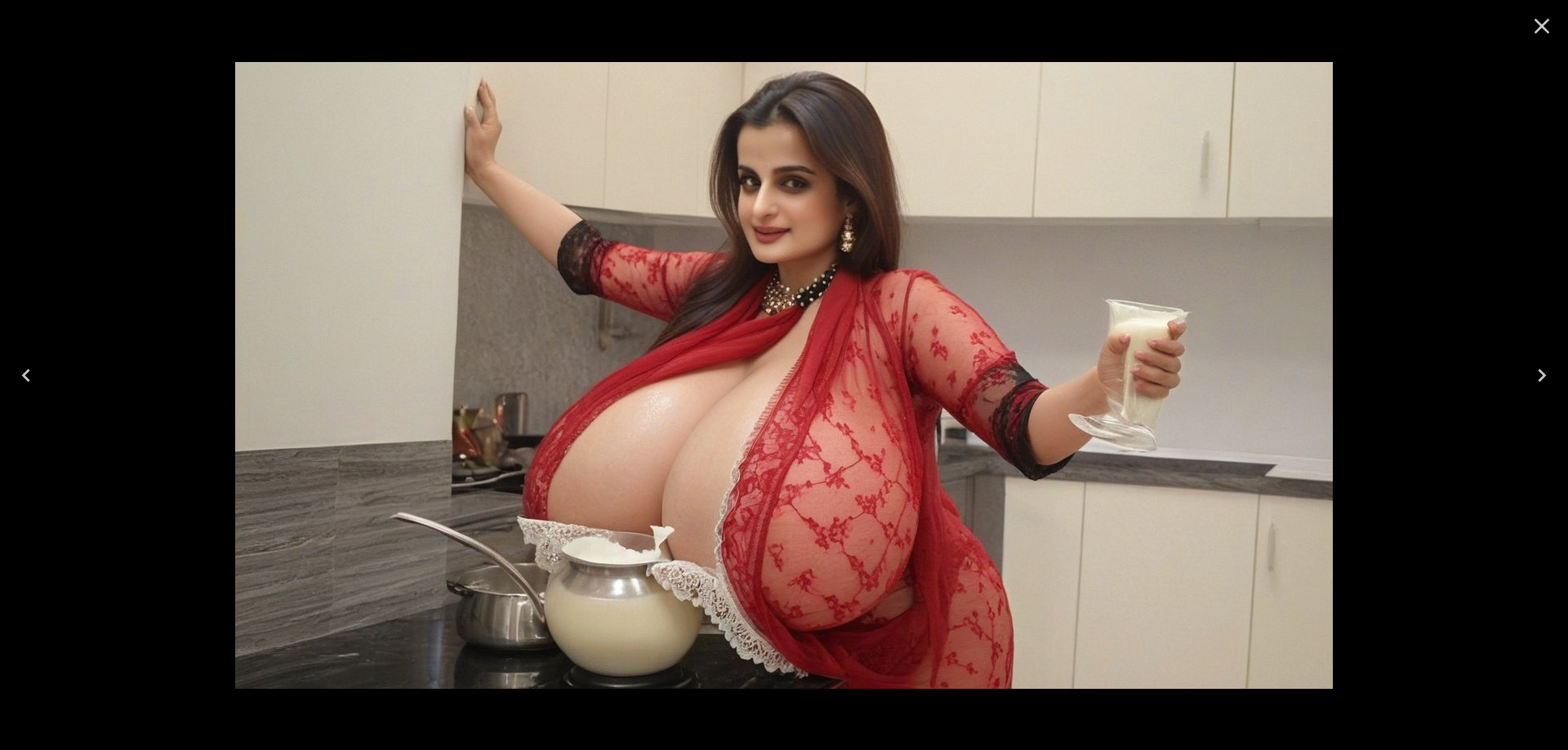
click at [1520, 379] on button "Next" at bounding box center [1541, 376] width 52 height 65
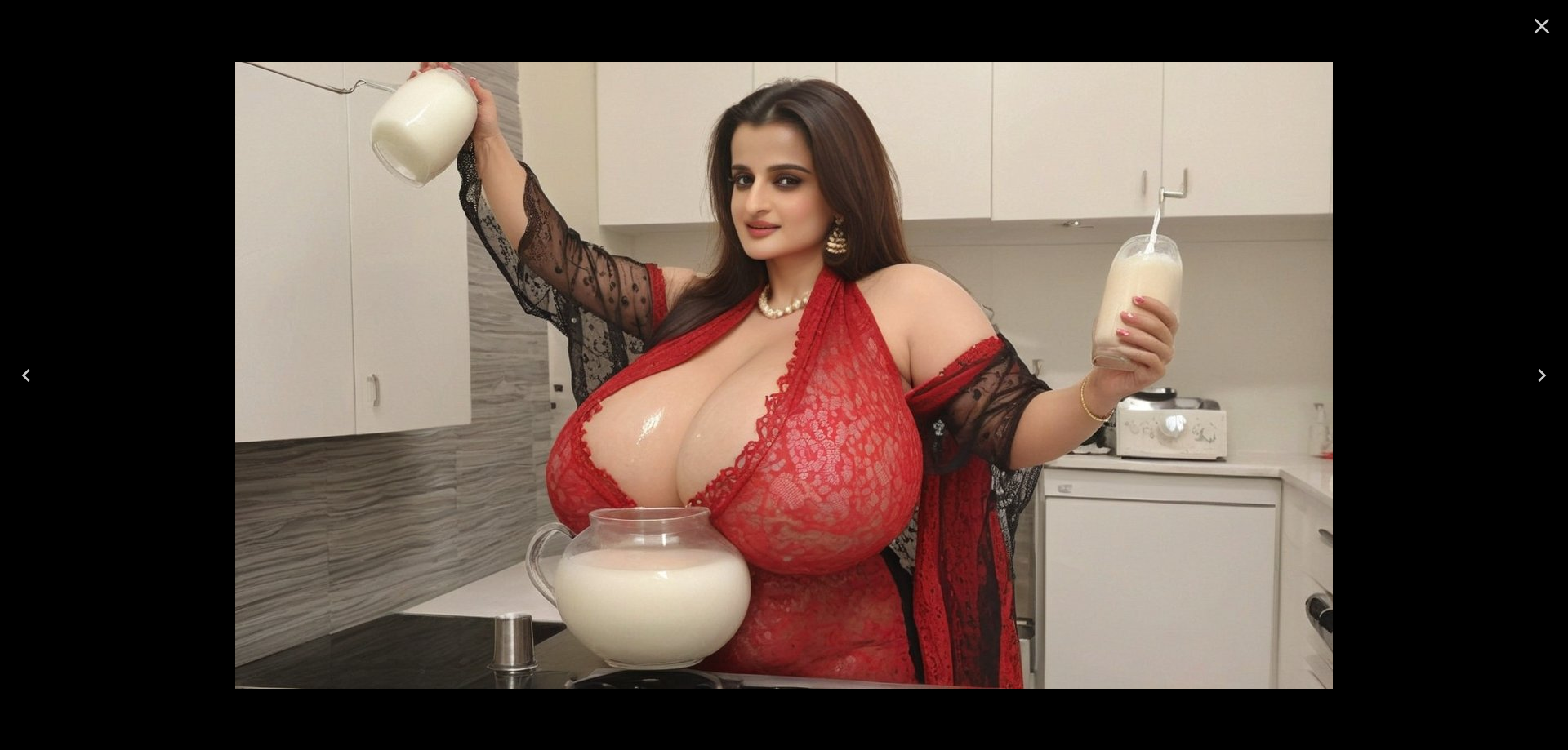
click at [1529, 381] on icon "Next" at bounding box center [1542, 376] width 26 height 26
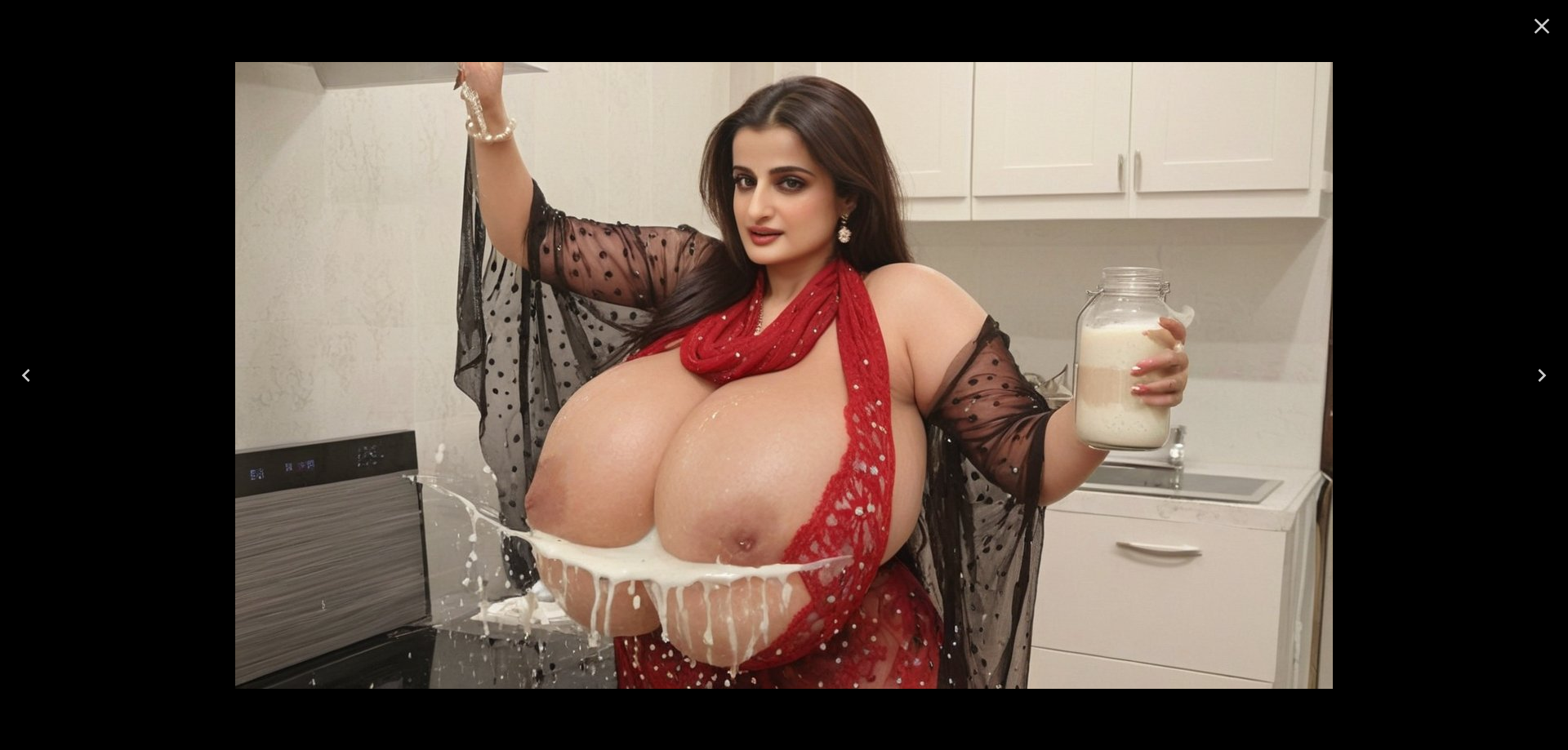
click at [1529, 381] on icon "Next" at bounding box center [1542, 376] width 26 height 26
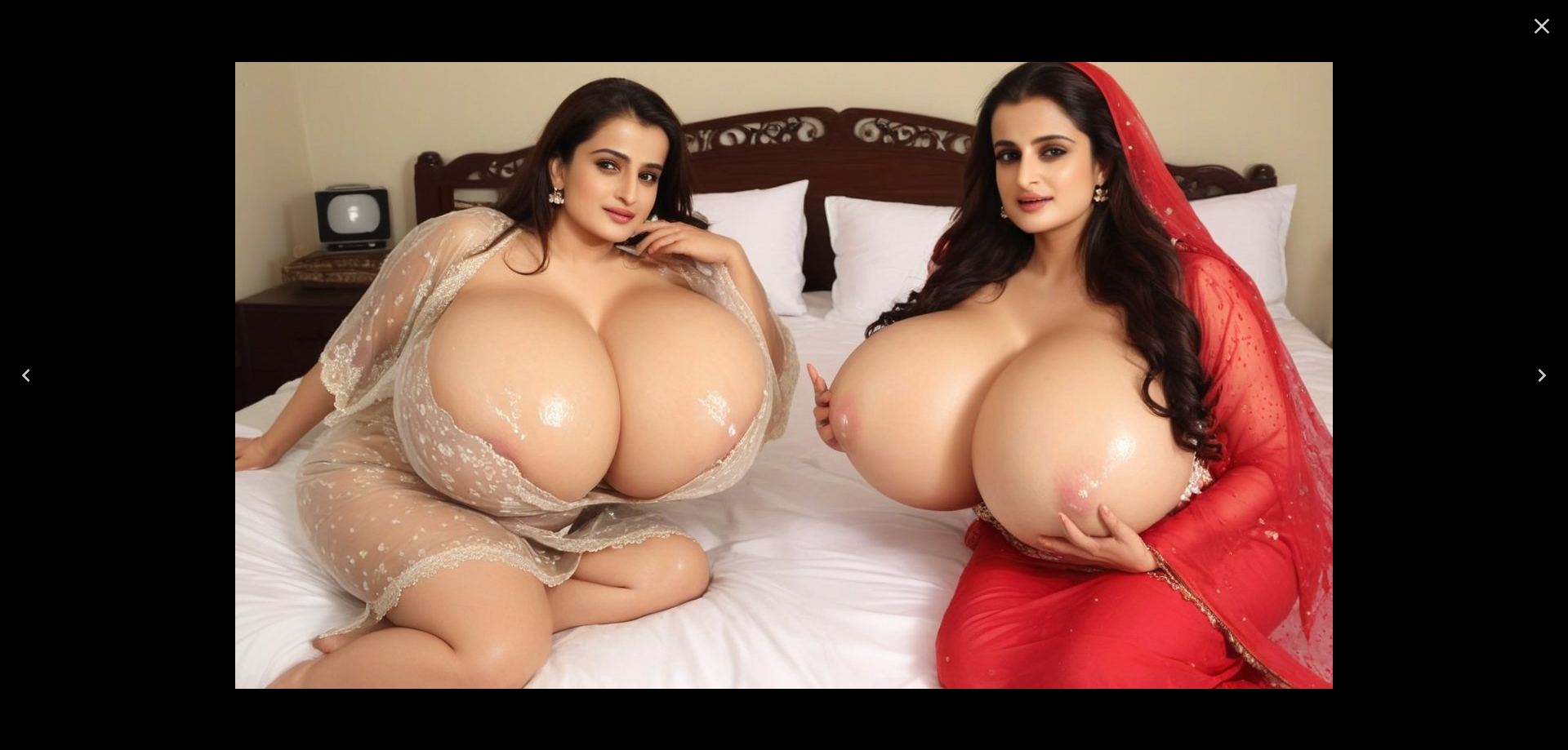
click at [1528, 371] on button "Next" at bounding box center [1541, 376] width 52 height 65
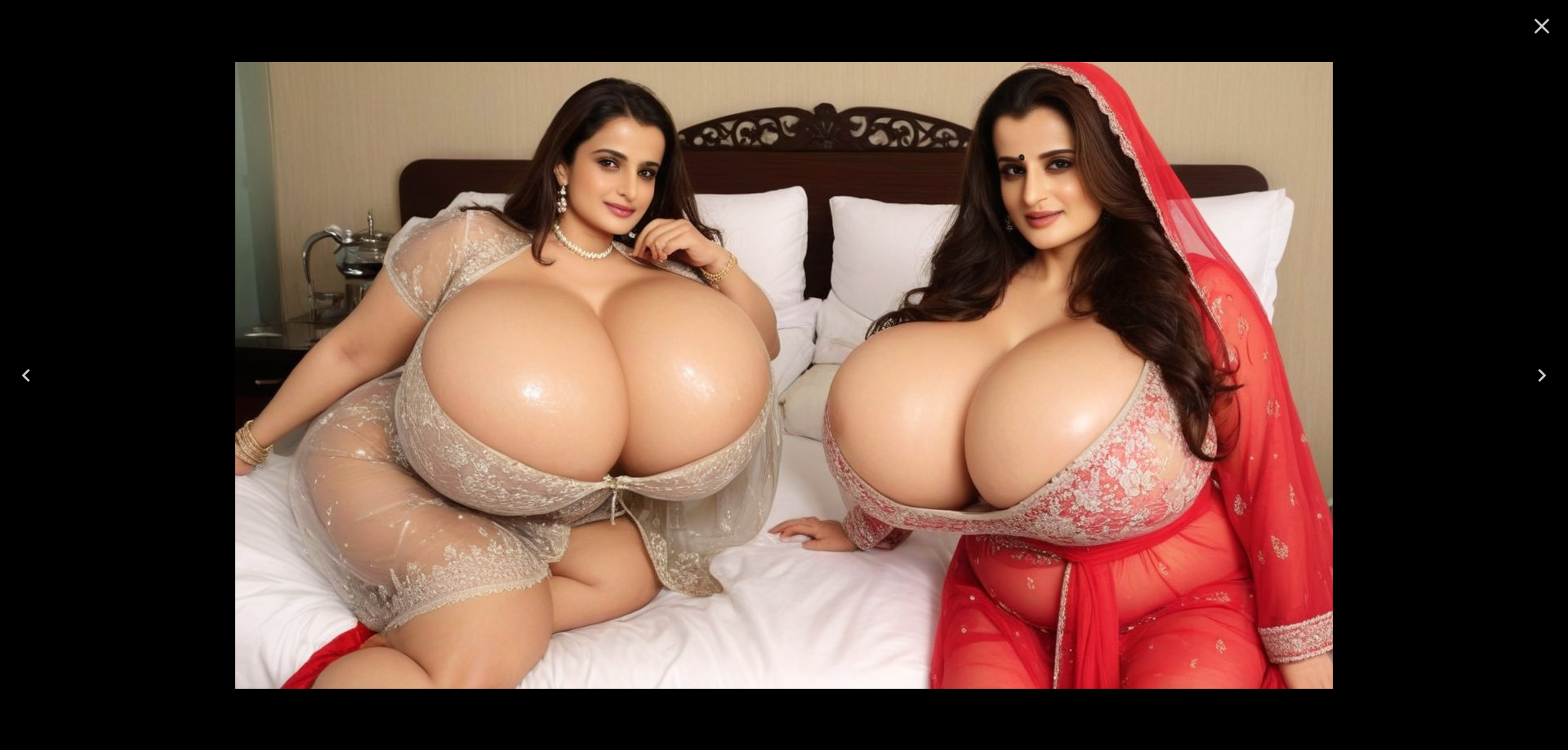
click at [1522, 373] on button "Next" at bounding box center [1541, 376] width 52 height 65
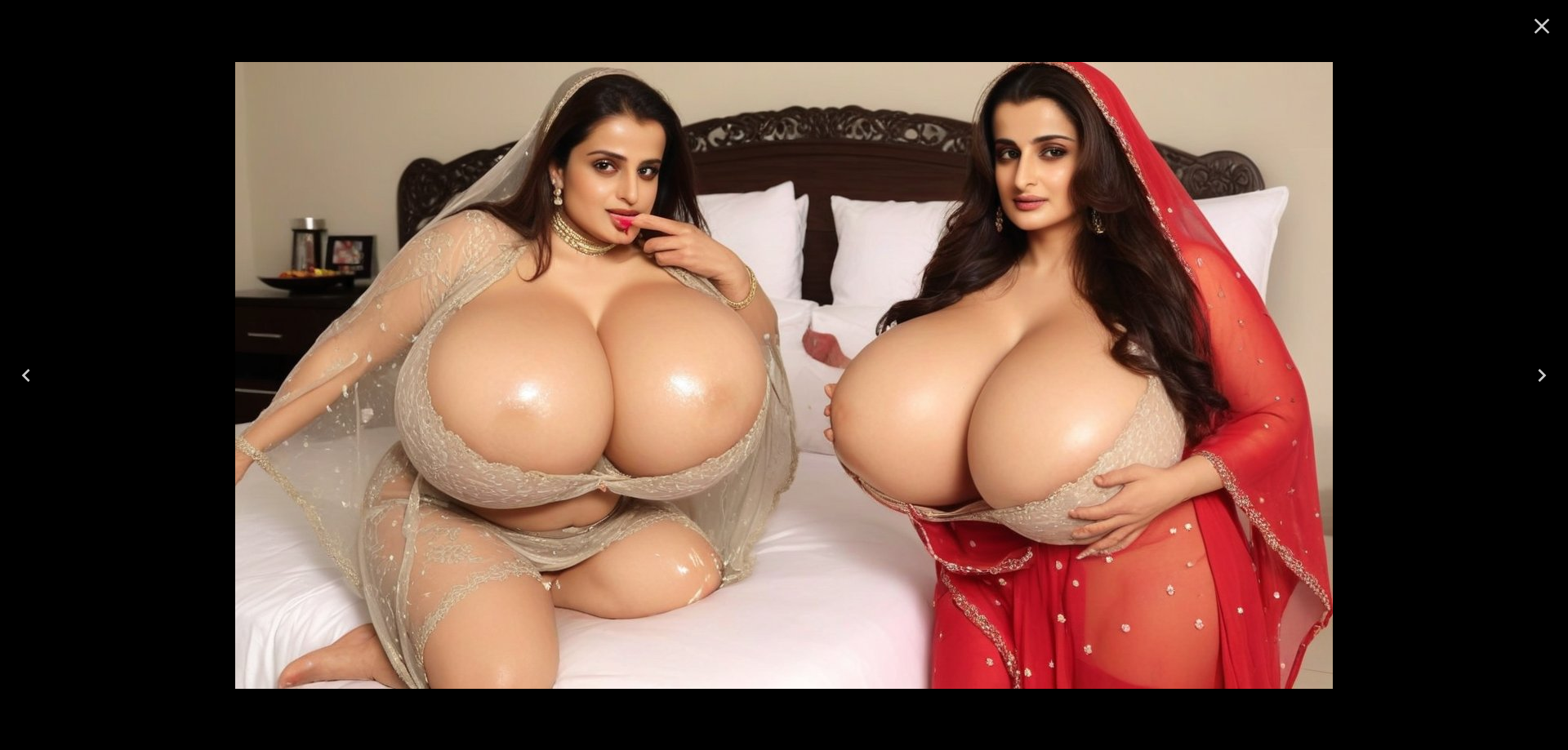
click at [1534, 374] on icon "Next" at bounding box center [1542, 376] width 26 height 26
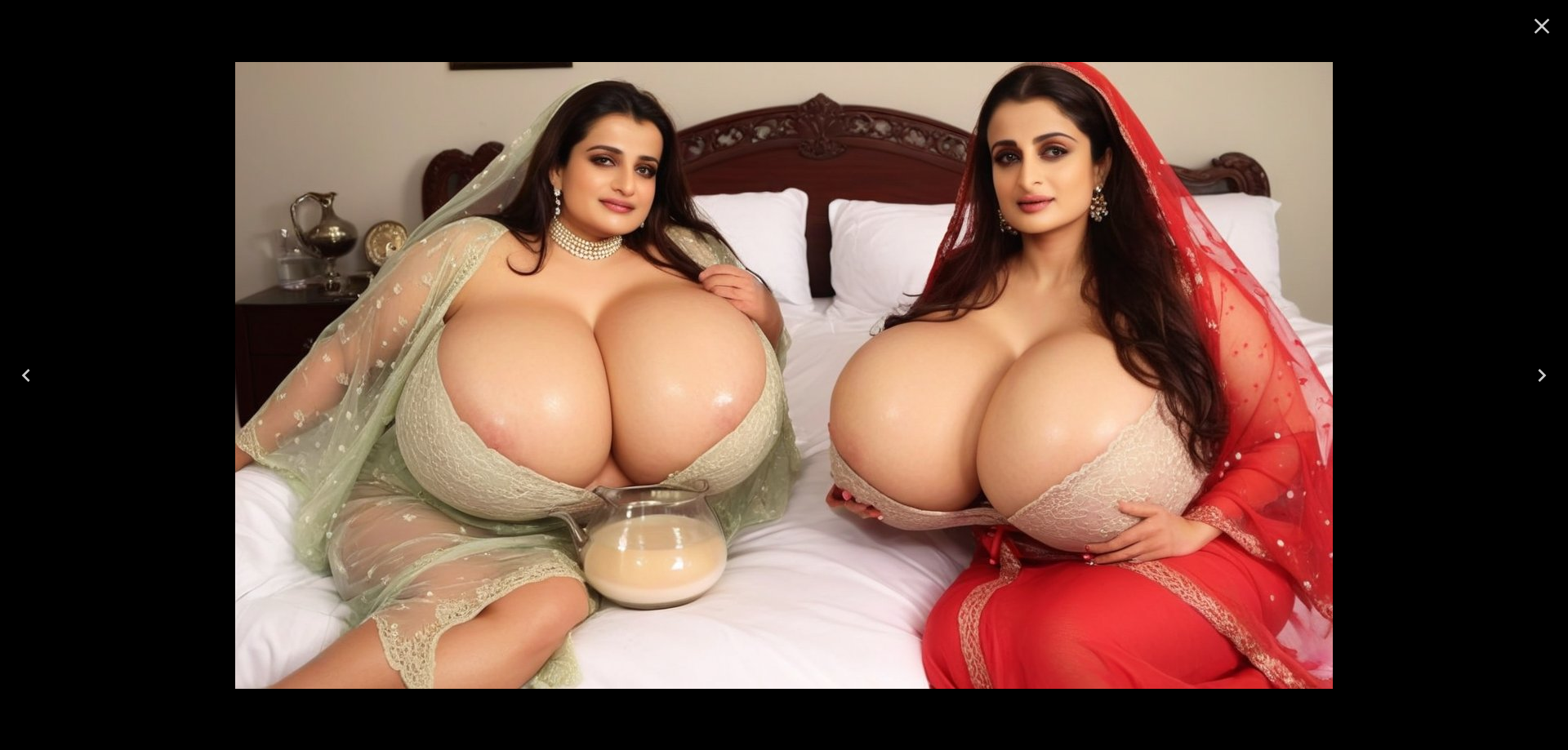
click at [1539, 371] on icon "Next" at bounding box center [1542, 376] width 26 height 26
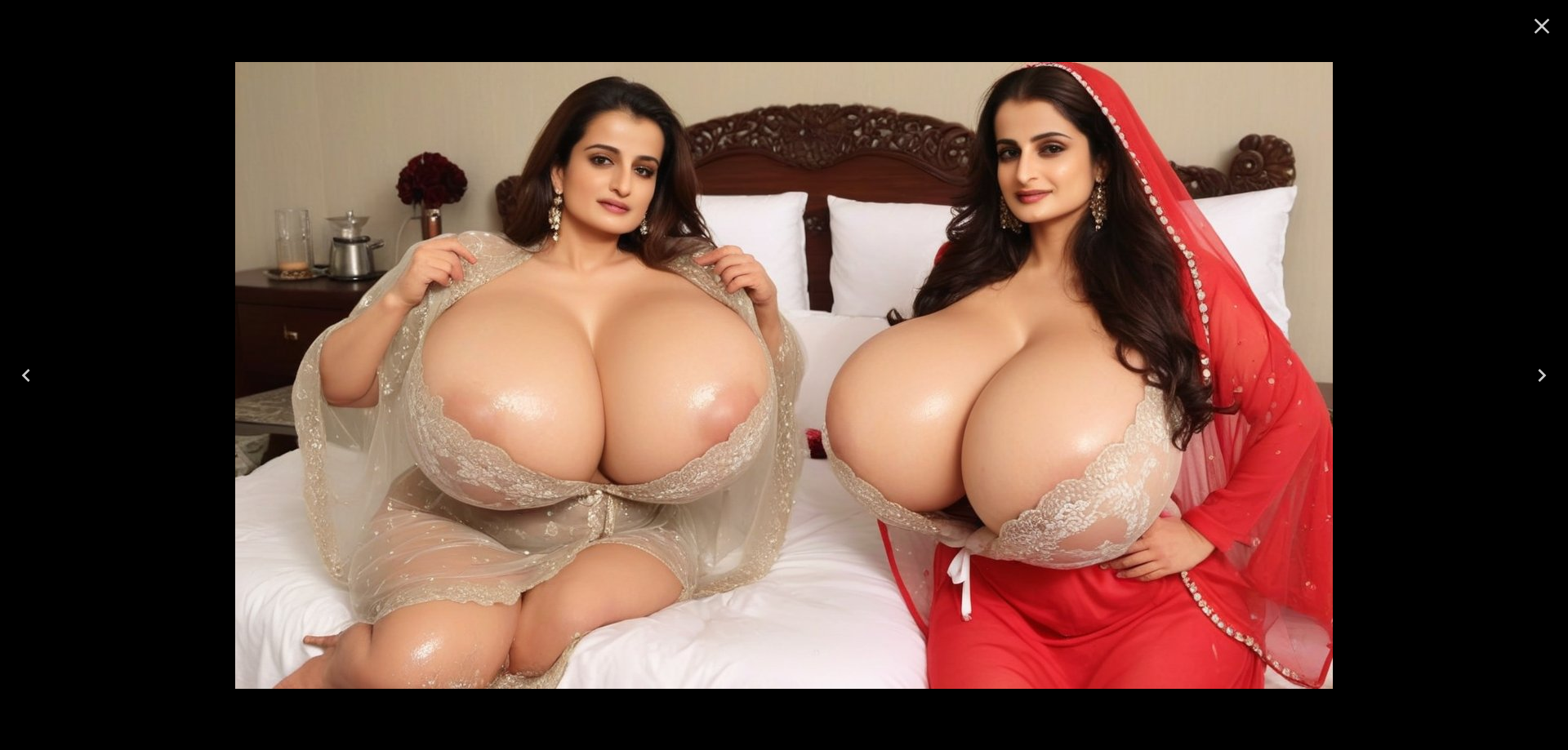
click at [1557, 362] on button "Next" at bounding box center [1541, 376] width 52 height 65
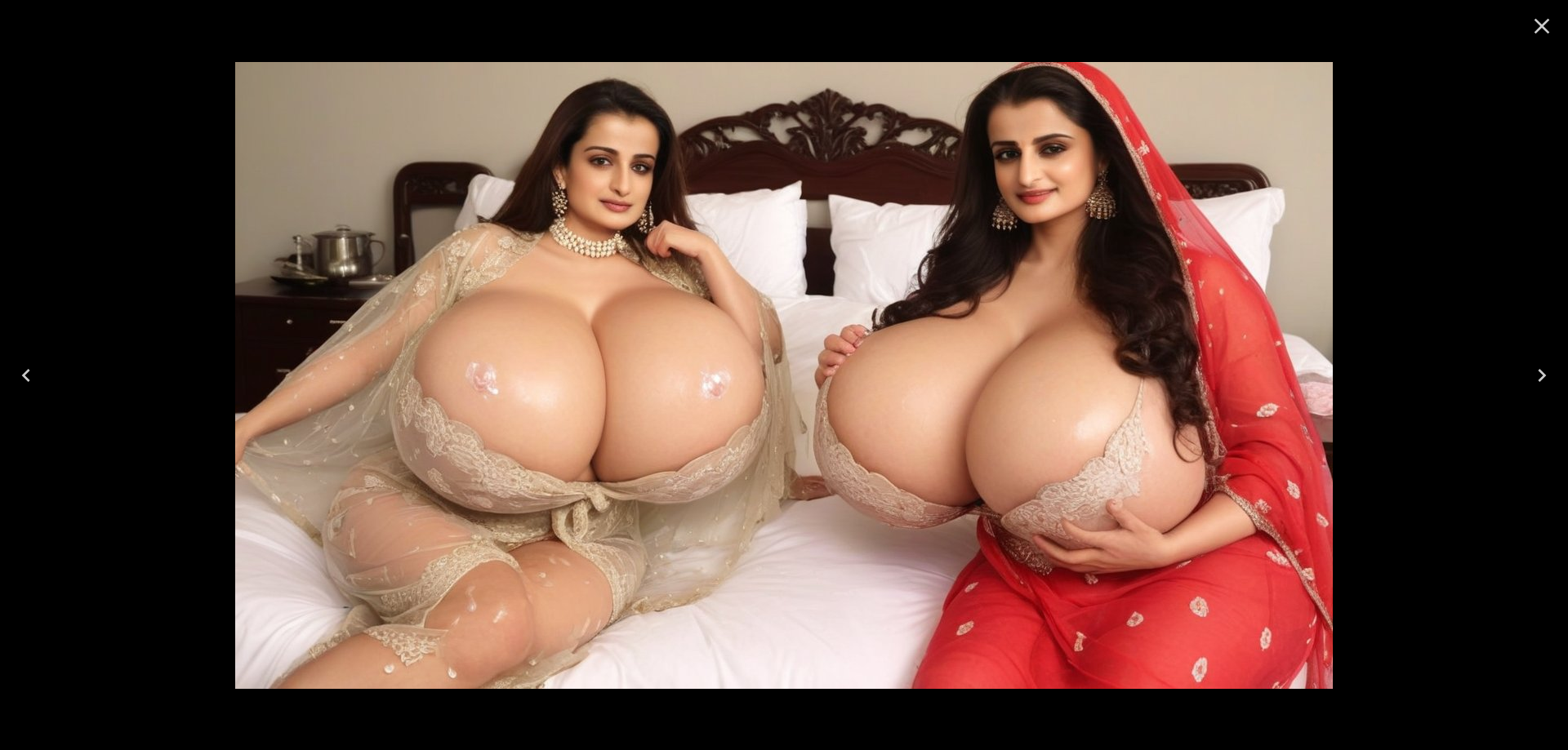
click at [1537, 387] on icon "Next" at bounding box center [1542, 376] width 26 height 26
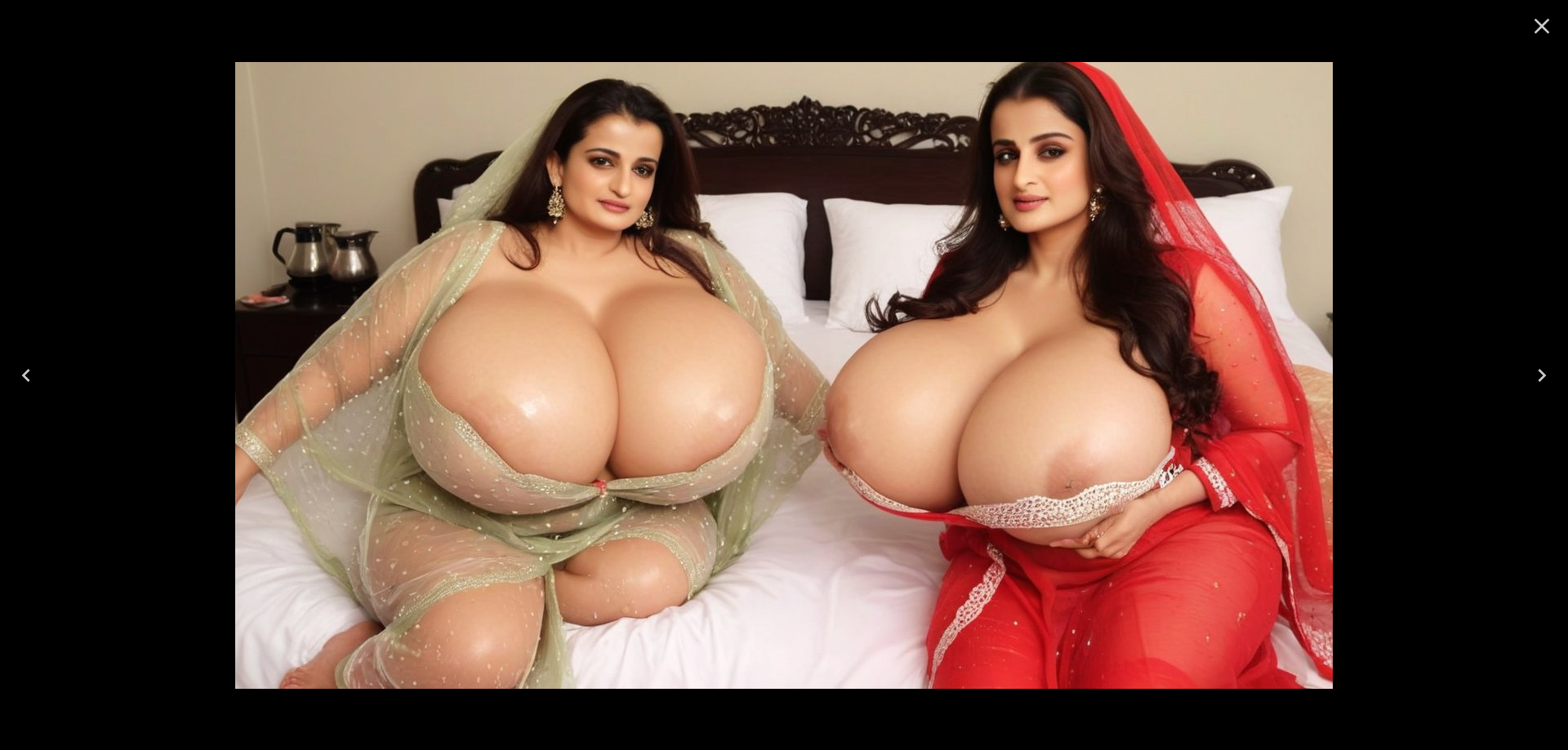
click at [1552, 367] on icon "Next" at bounding box center [1542, 376] width 26 height 26
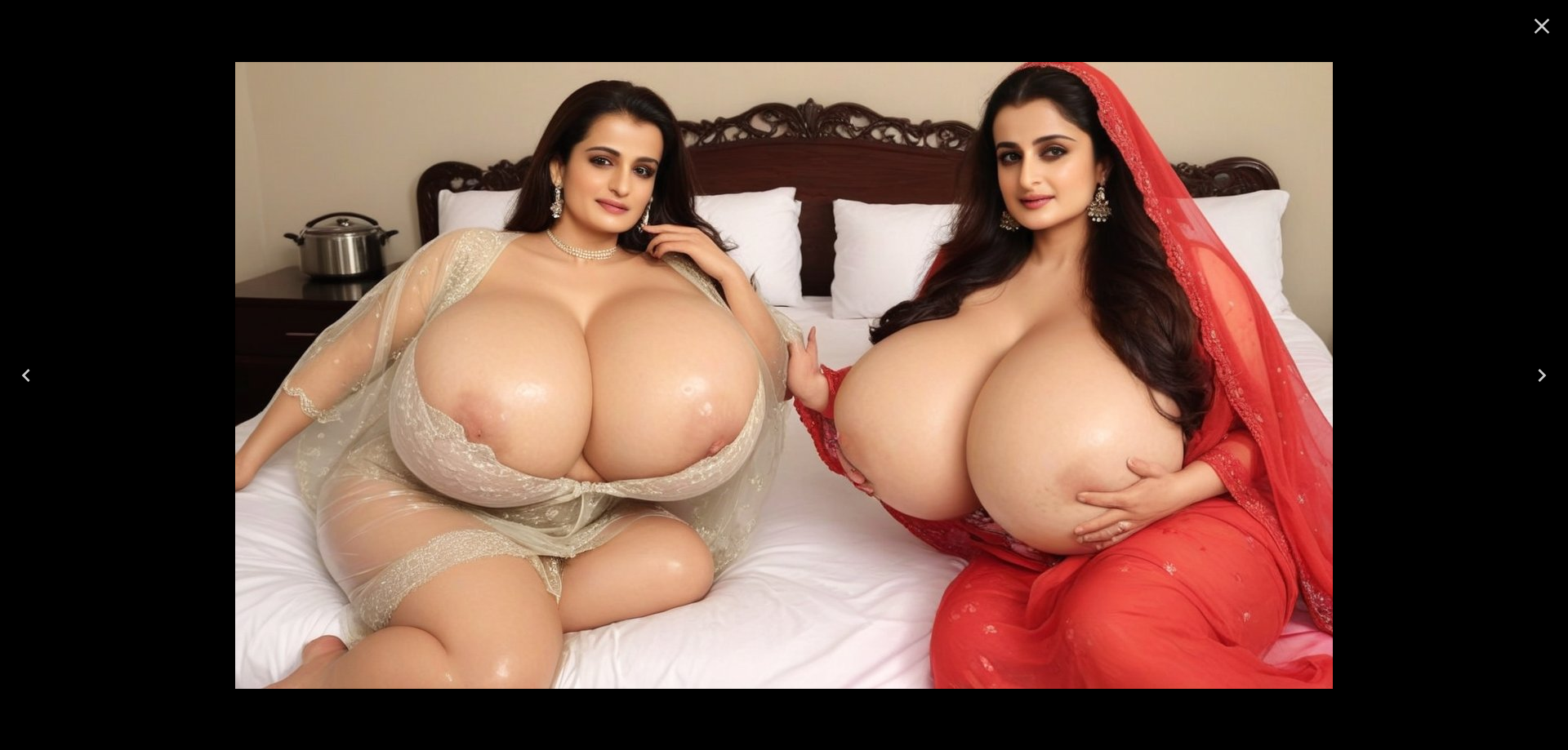
click at [1553, 367] on icon "Next" at bounding box center [1542, 376] width 26 height 26
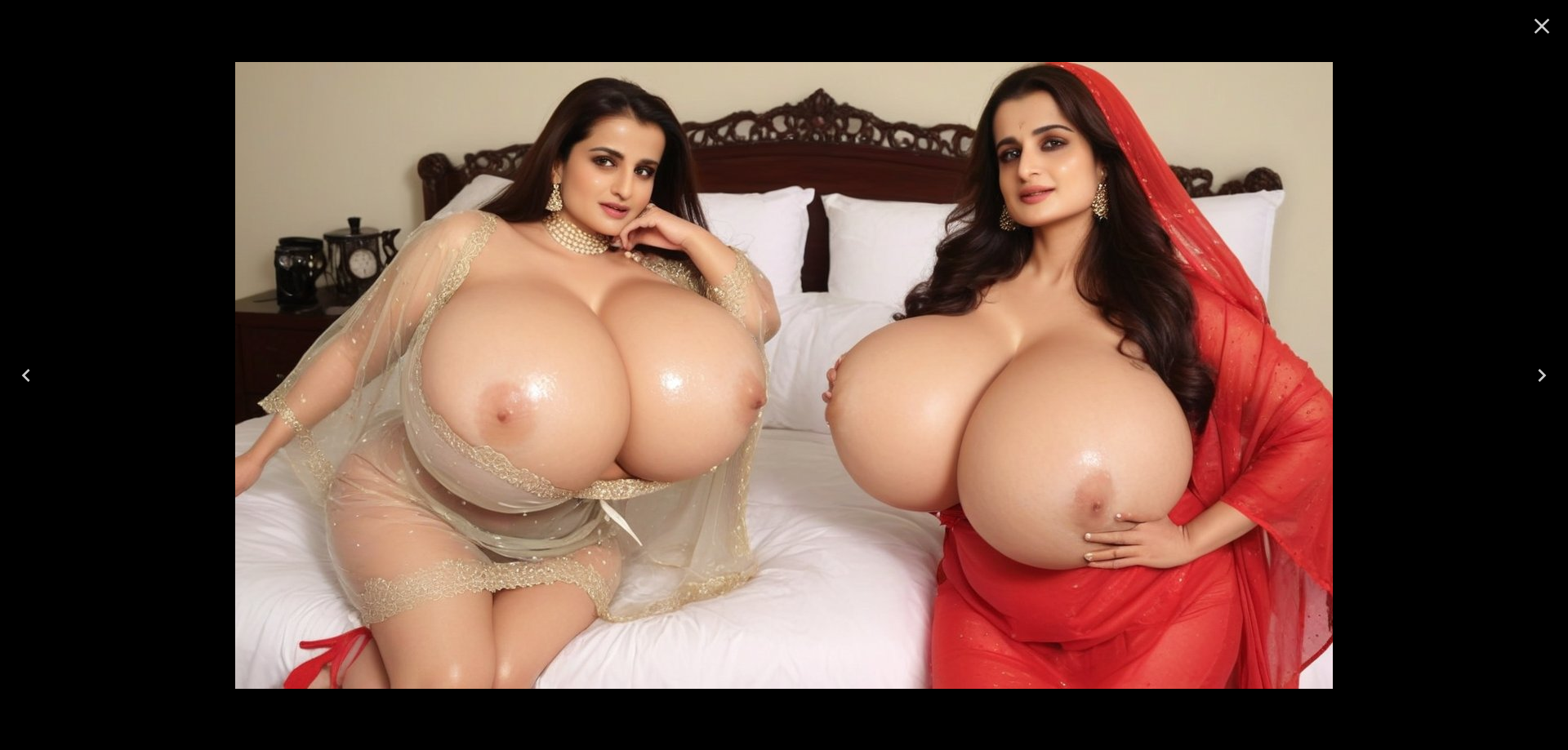
click at [1535, 368] on icon "Next" at bounding box center [1542, 376] width 26 height 26
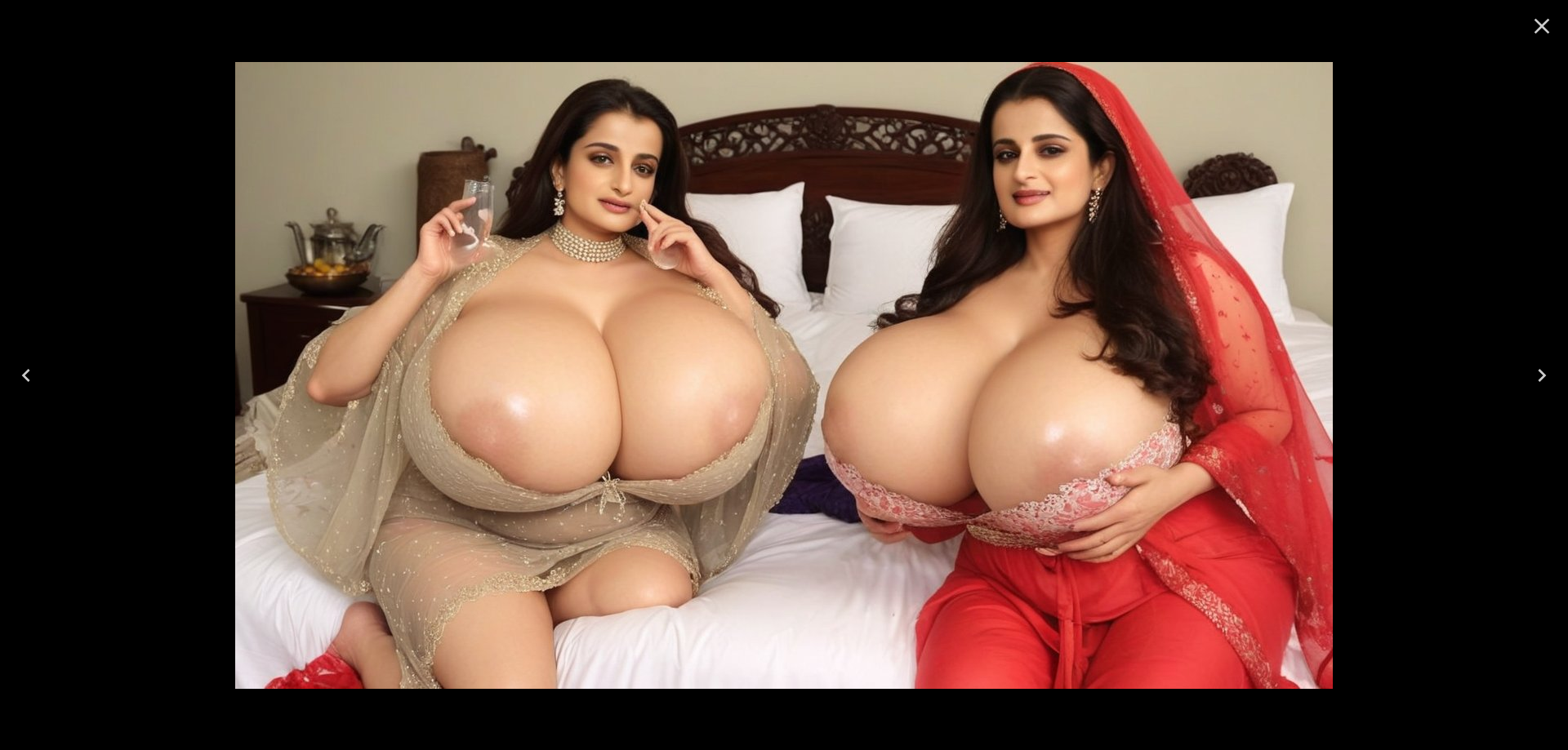
click at [1541, 386] on icon "Next" at bounding box center [1542, 376] width 26 height 26
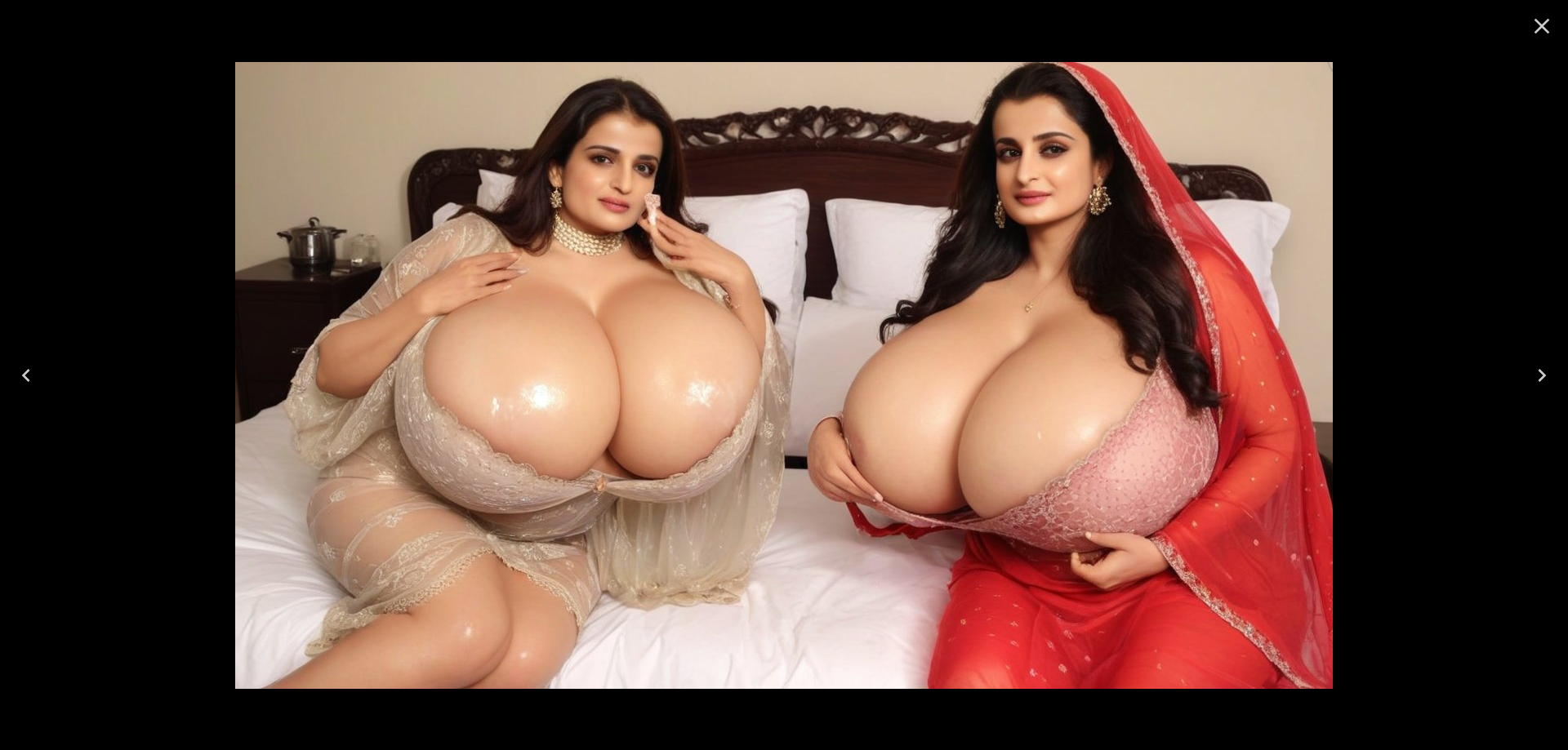
click at [1541, 386] on icon "Next" at bounding box center [1542, 376] width 26 height 26
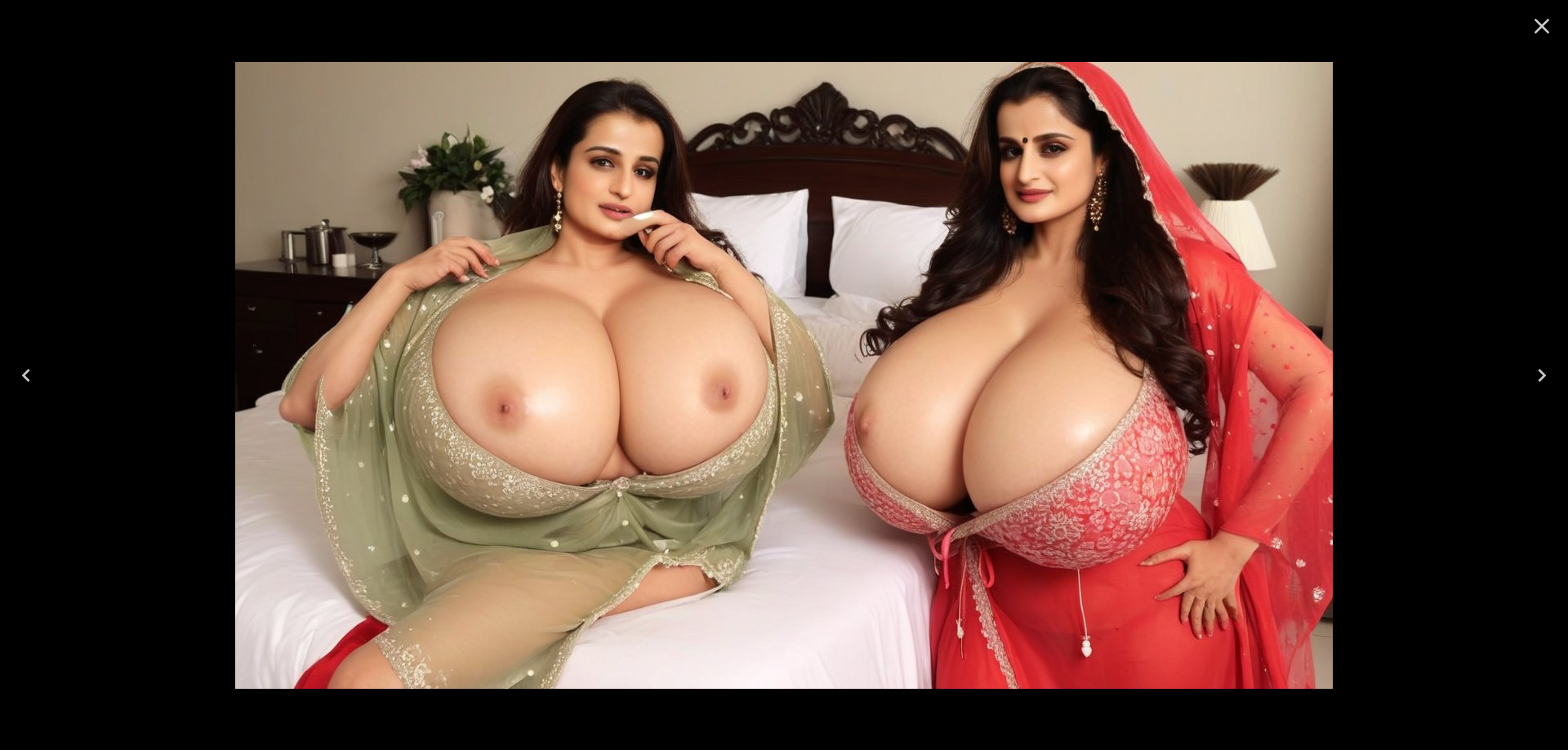
click at [1541, 386] on icon "Next" at bounding box center [1542, 376] width 26 height 26
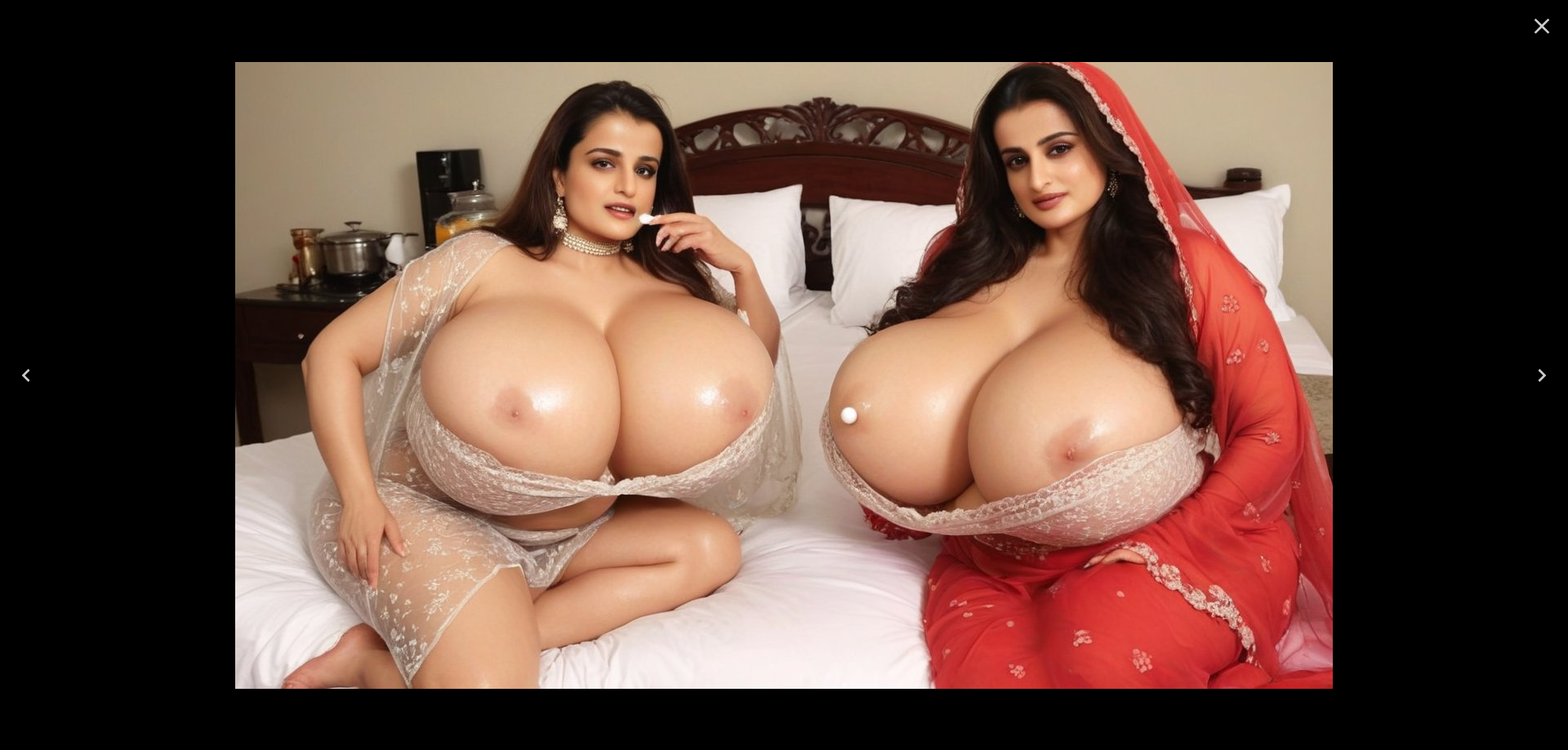
click at [1523, 384] on button "Next" at bounding box center [1541, 376] width 52 height 65
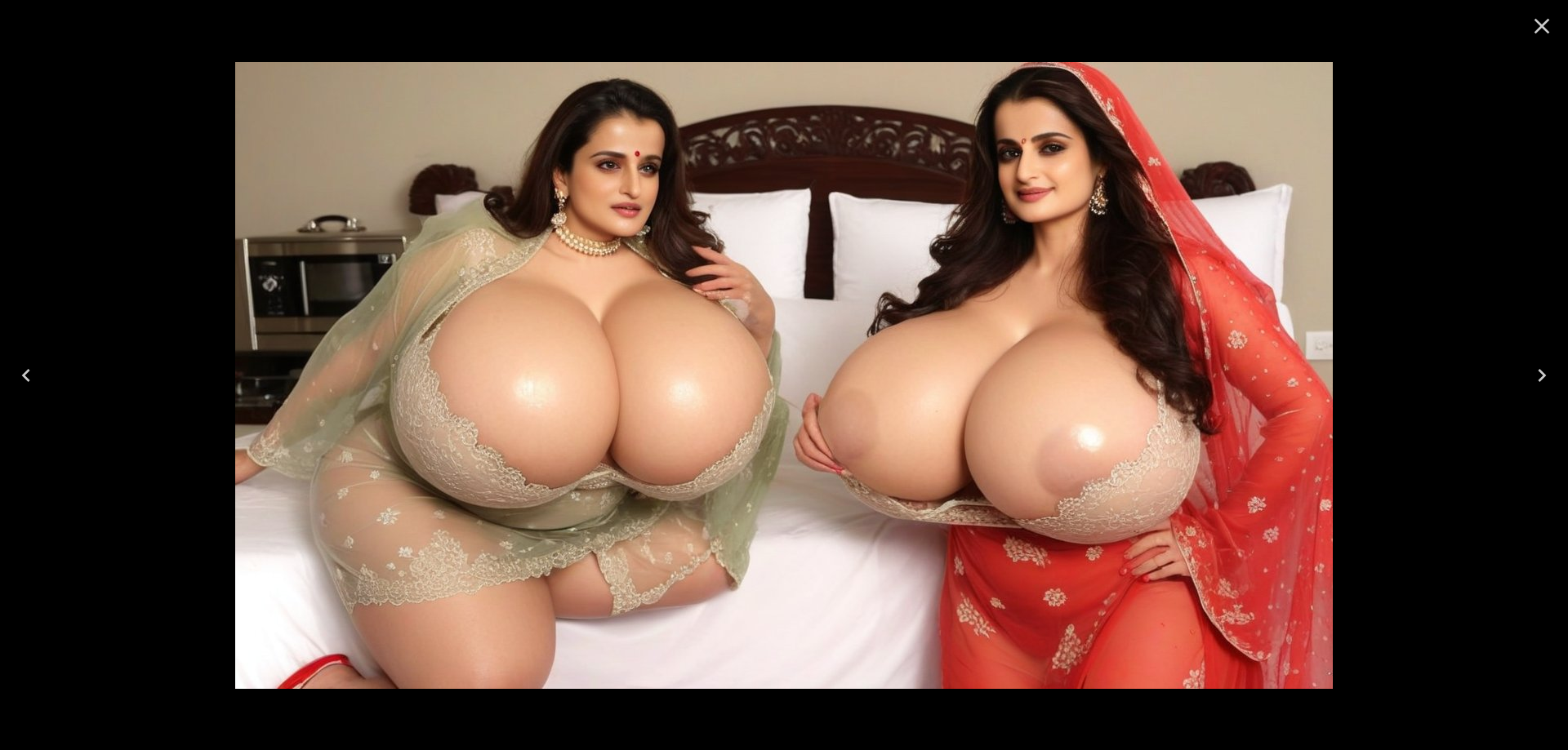
click at [1523, 384] on button "Next" at bounding box center [1541, 376] width 52 height 65
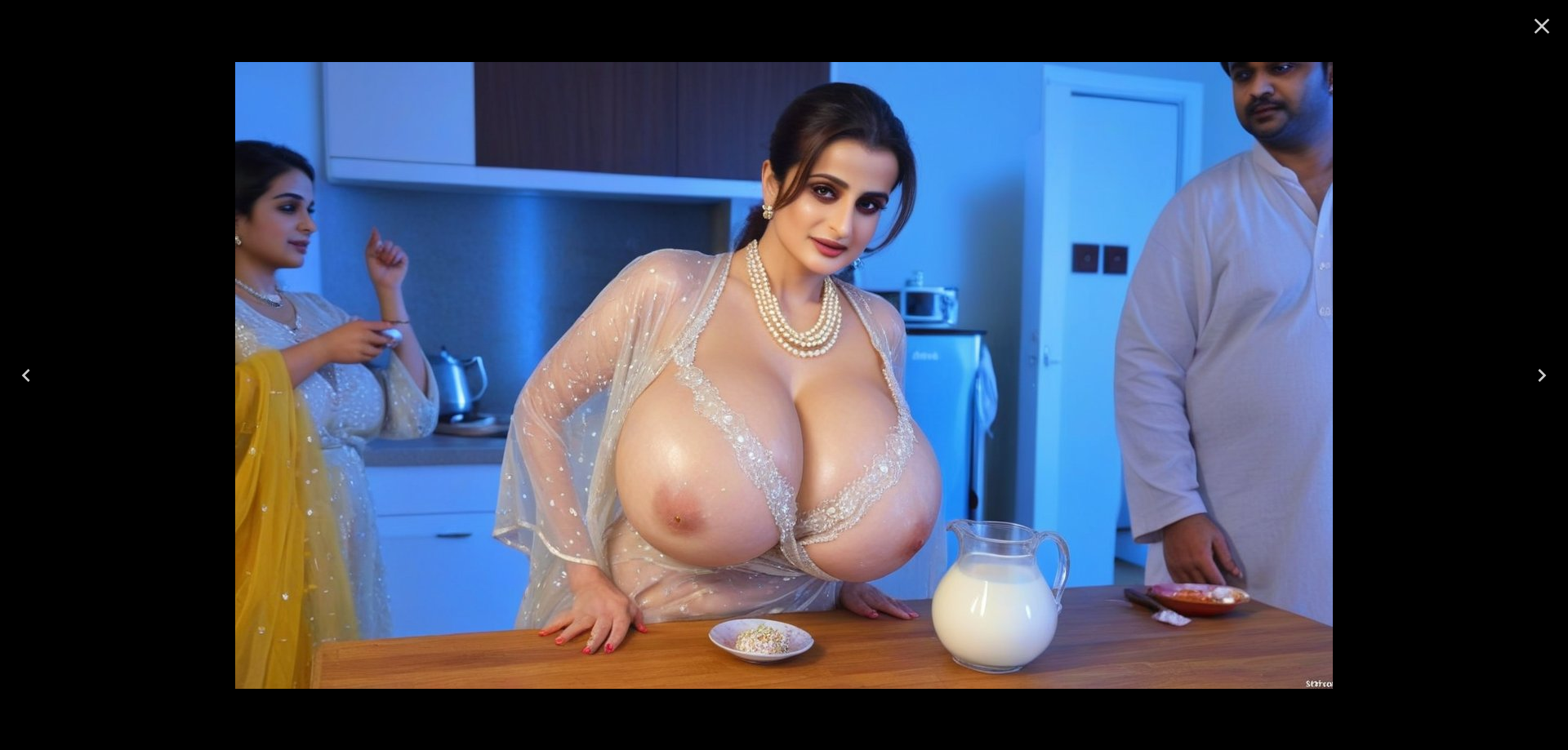
click at [1535, 390] on button "Next" at bounding box center [1541, 376] width 52 height 65
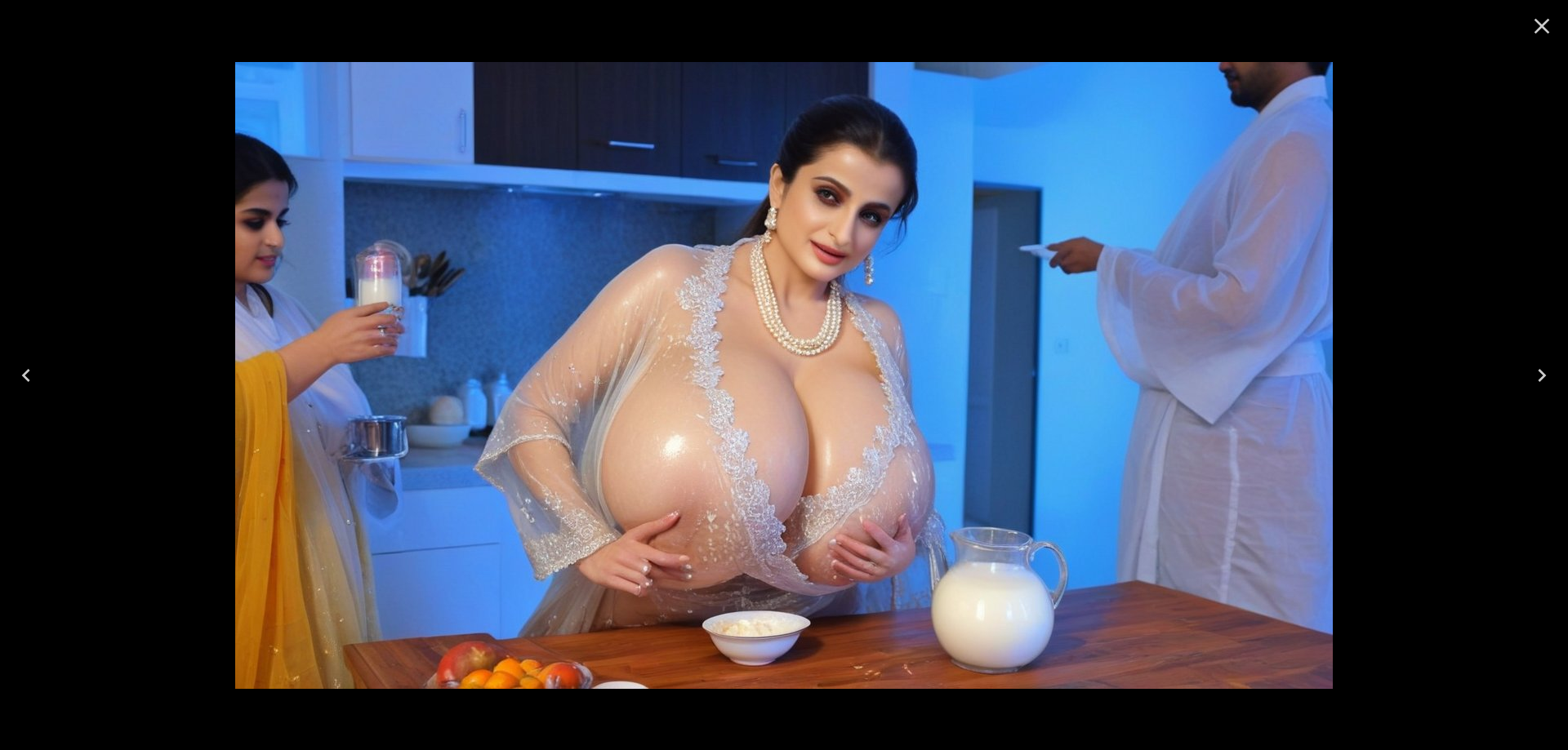
click at [1535, 368] on icon "Next" at bounding box center [1542, 376] width 26 height 26
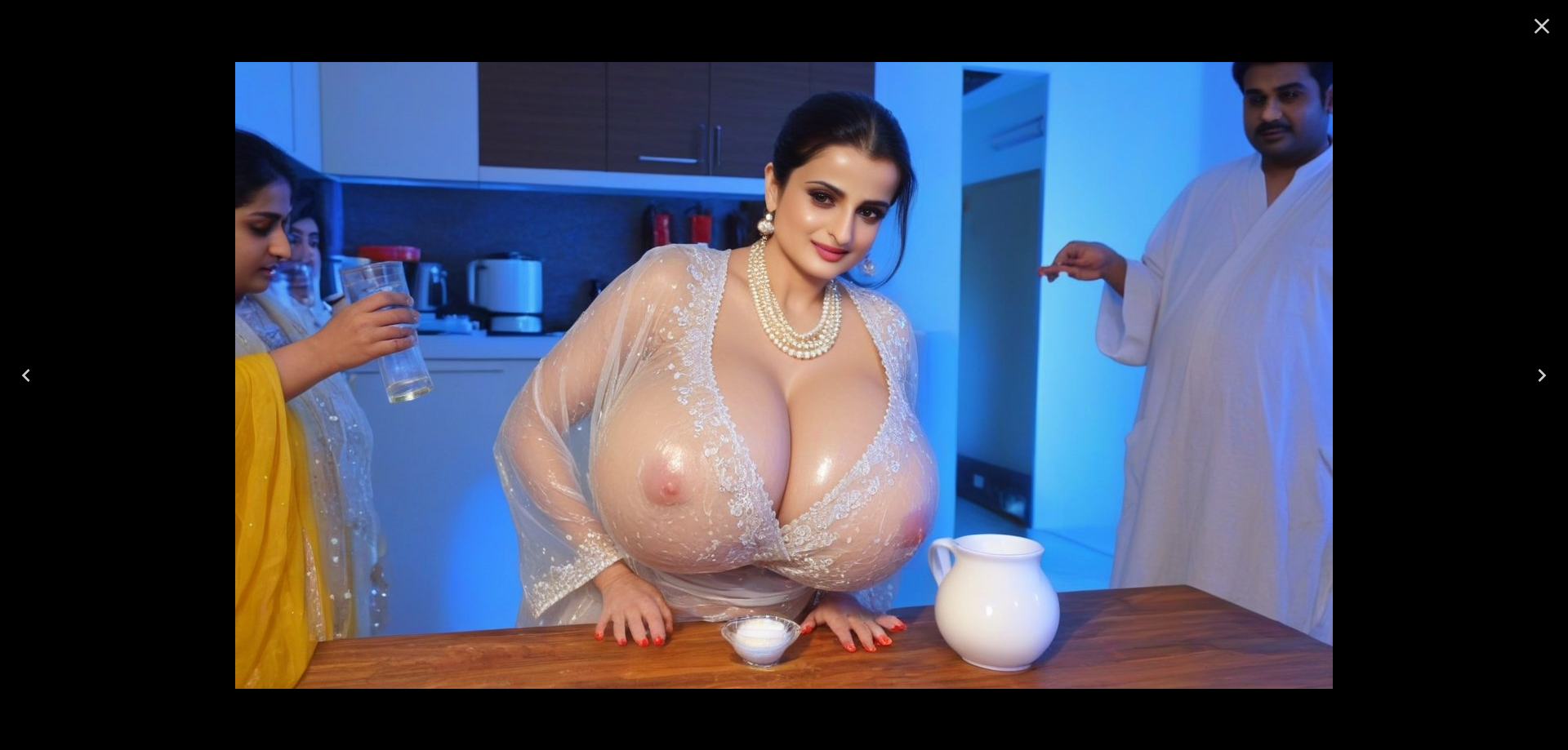
click at [1528, 389] on button "Next" at bounding box center [1541, 376] width 52 height 65
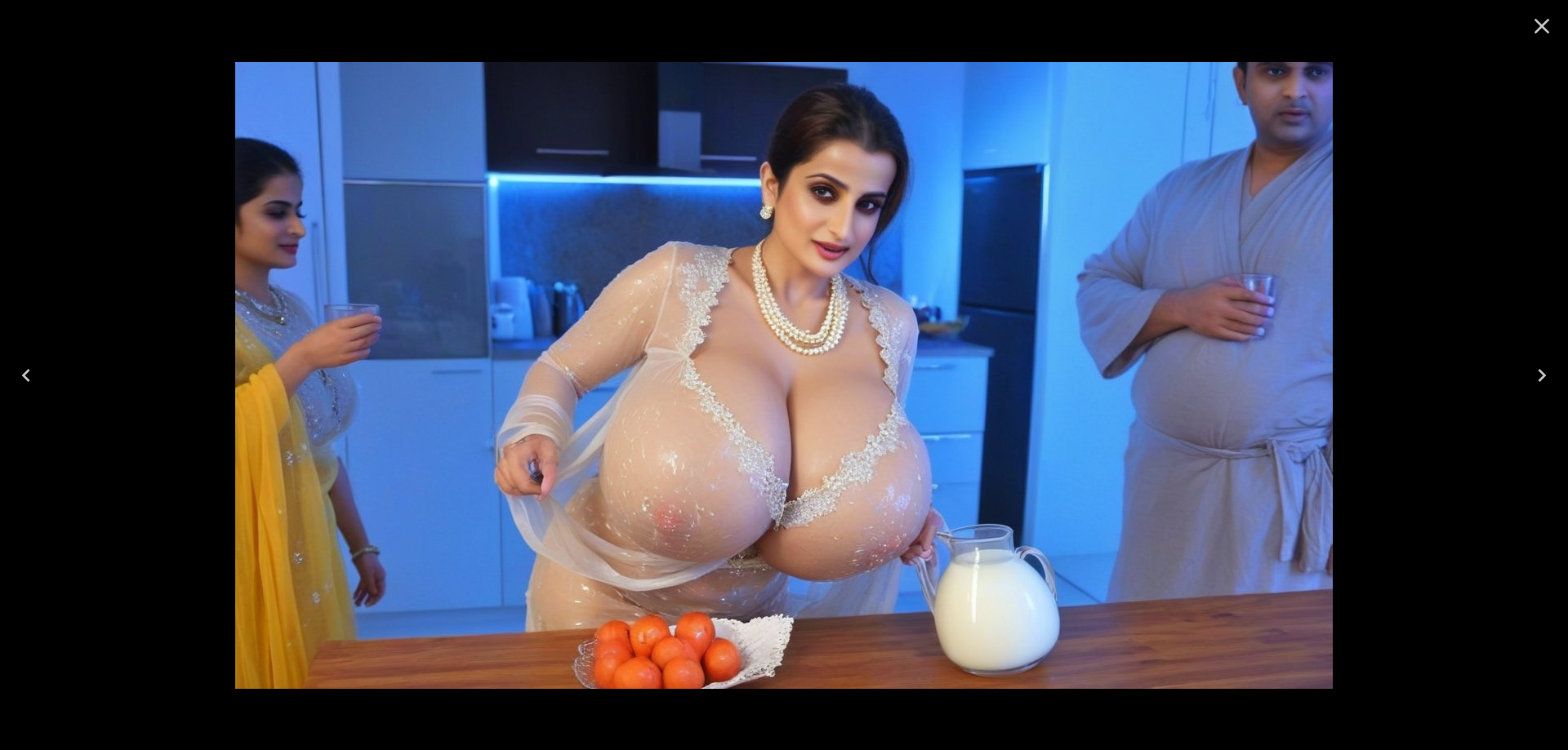
click at [1527, 389] on button "Next" at bounding box center [1541, 376] width 52 height 65
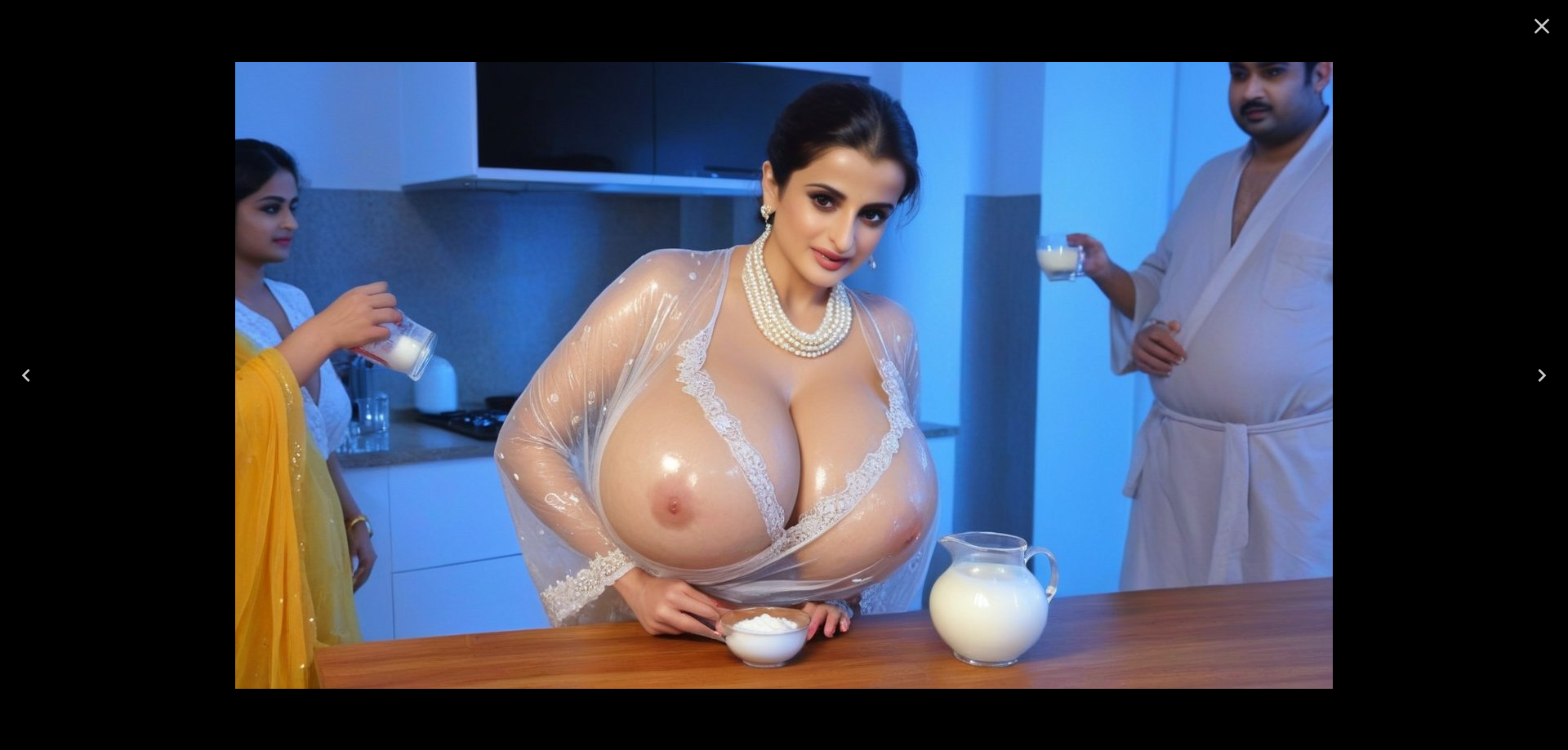
click at [1531, 394] on button "Next" at bounding box center [1541, 376] width 52 height 65
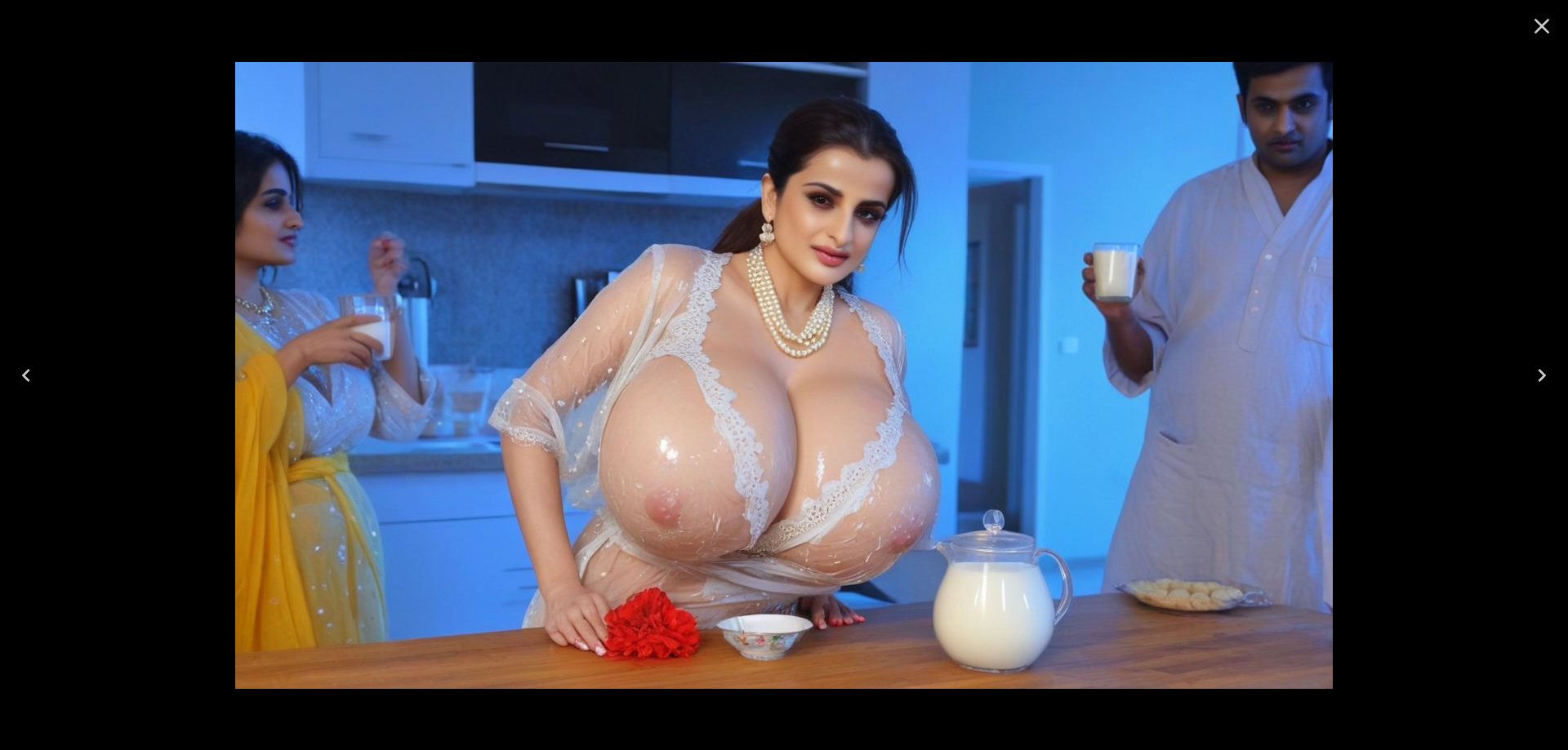
click at [1522, 390] on button "Next" at bounding box center [1541, 376] width 52 height 65
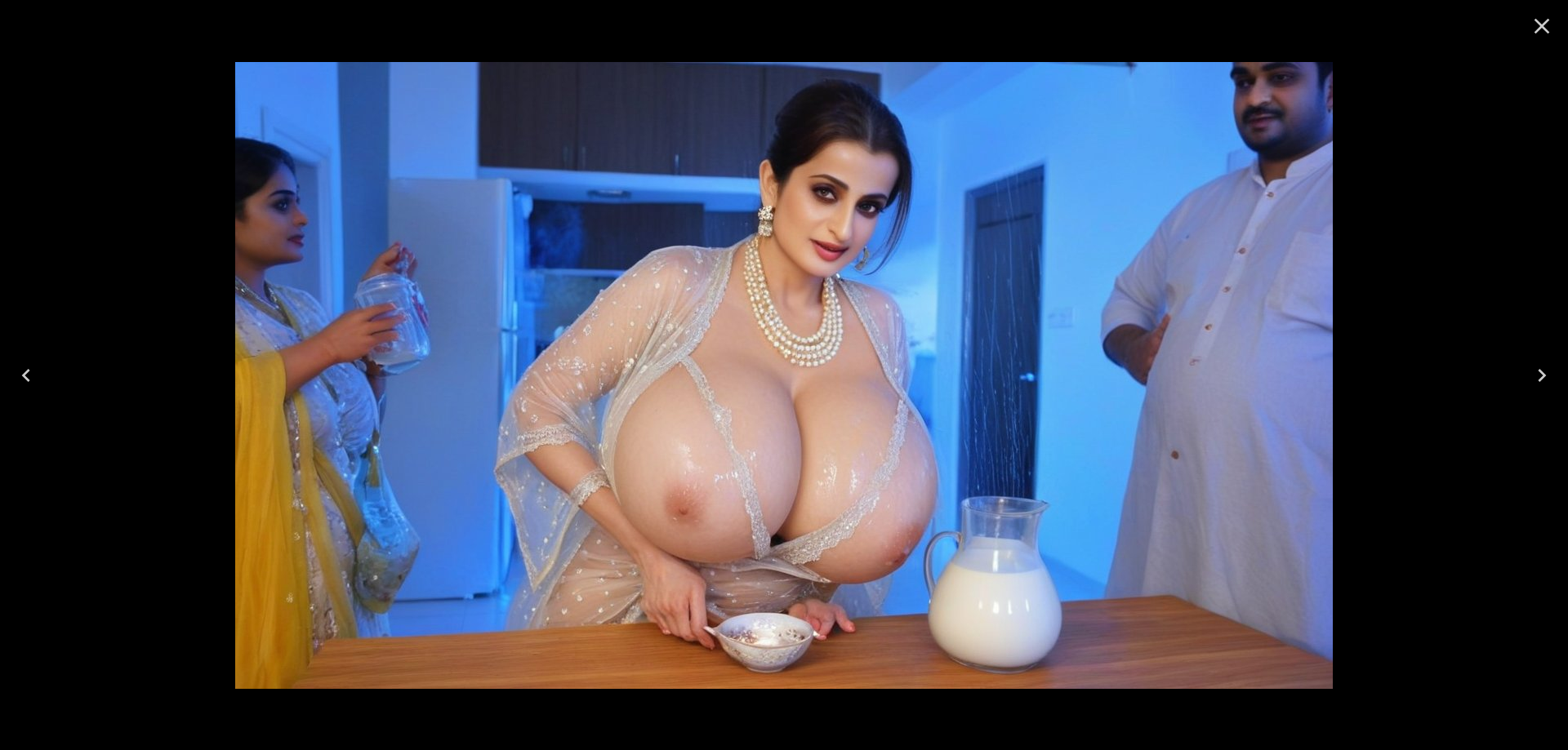
click at [1539, 368] on icon "Next" at bounding box center [1542, 376] width 26 height 26
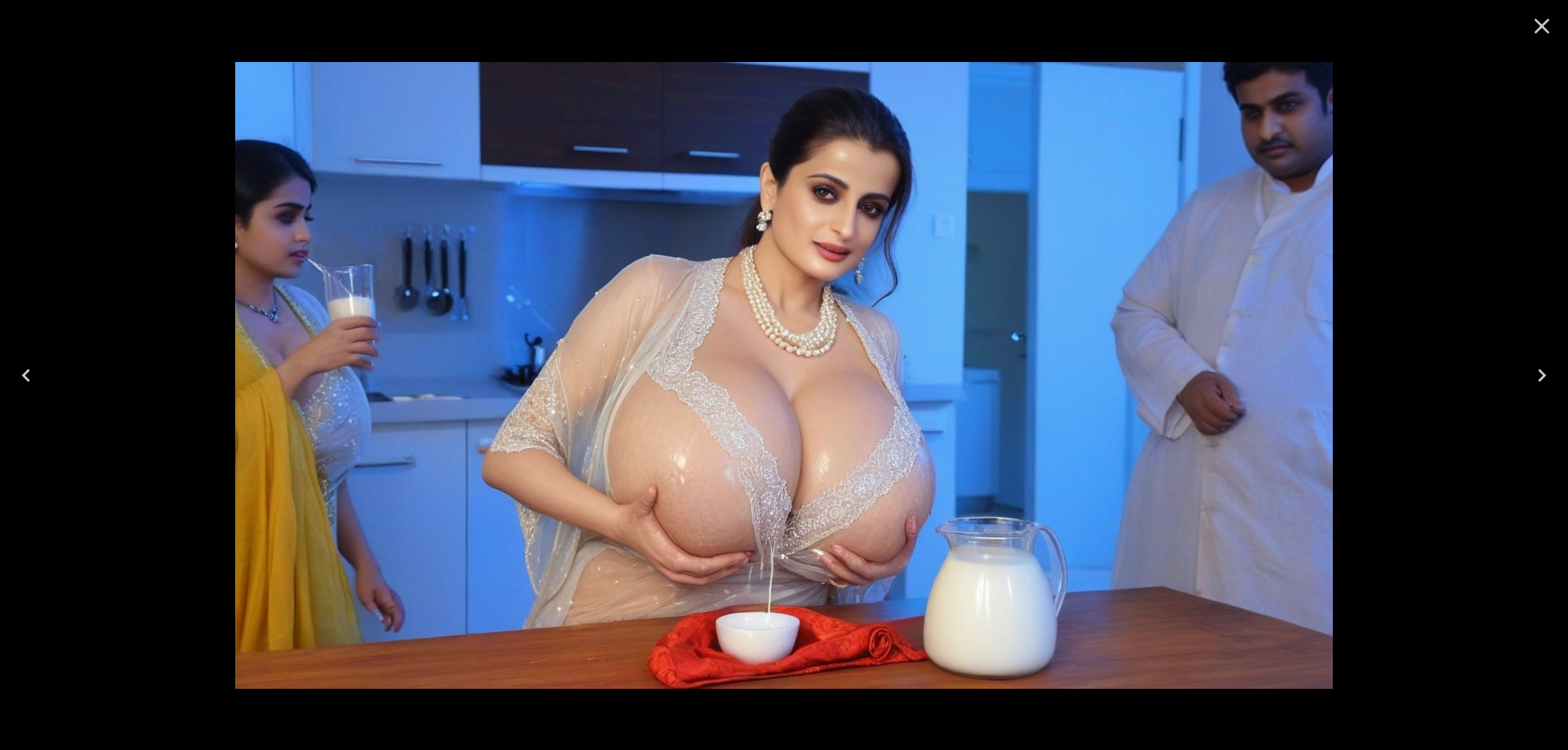
click at [1539, 368] on icon "Next" at bounding box center [1542, 376] width 26 height 26
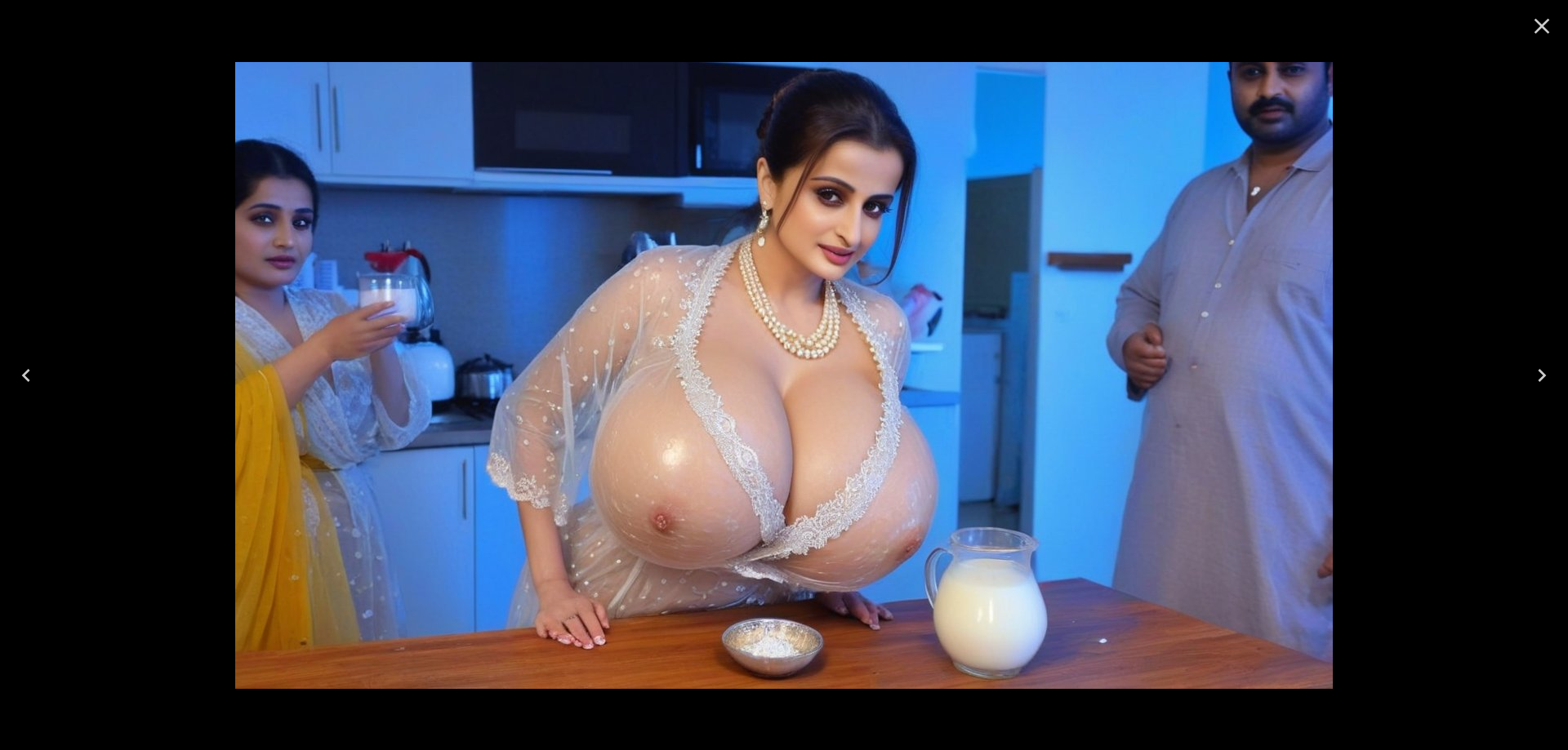
click at [1559, 375] on button "Next" at bounding box center [1541, 376] width 52 height 65
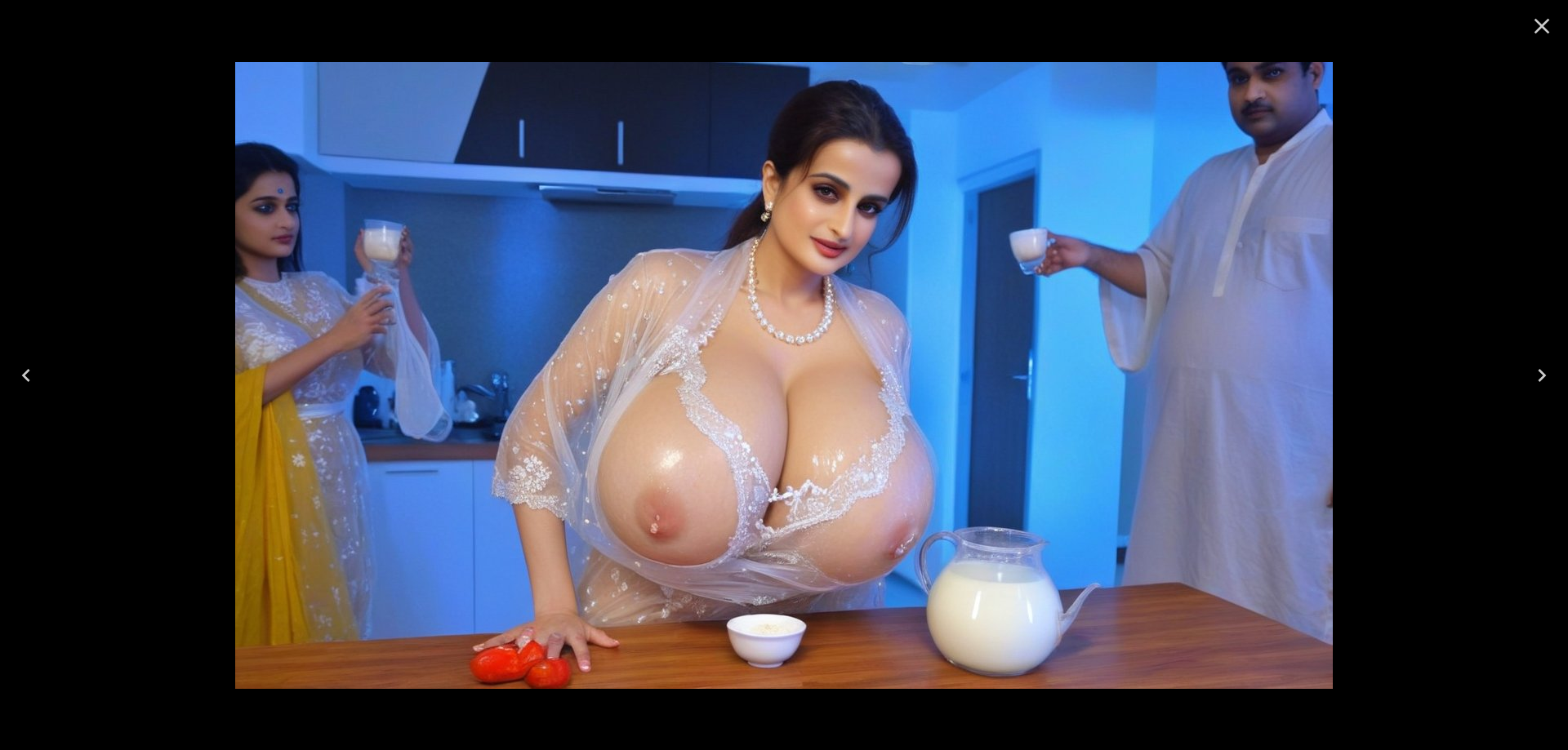
click at [27, 380] on icon "Previous" at bounding box center [26, 376] width 8 height 13
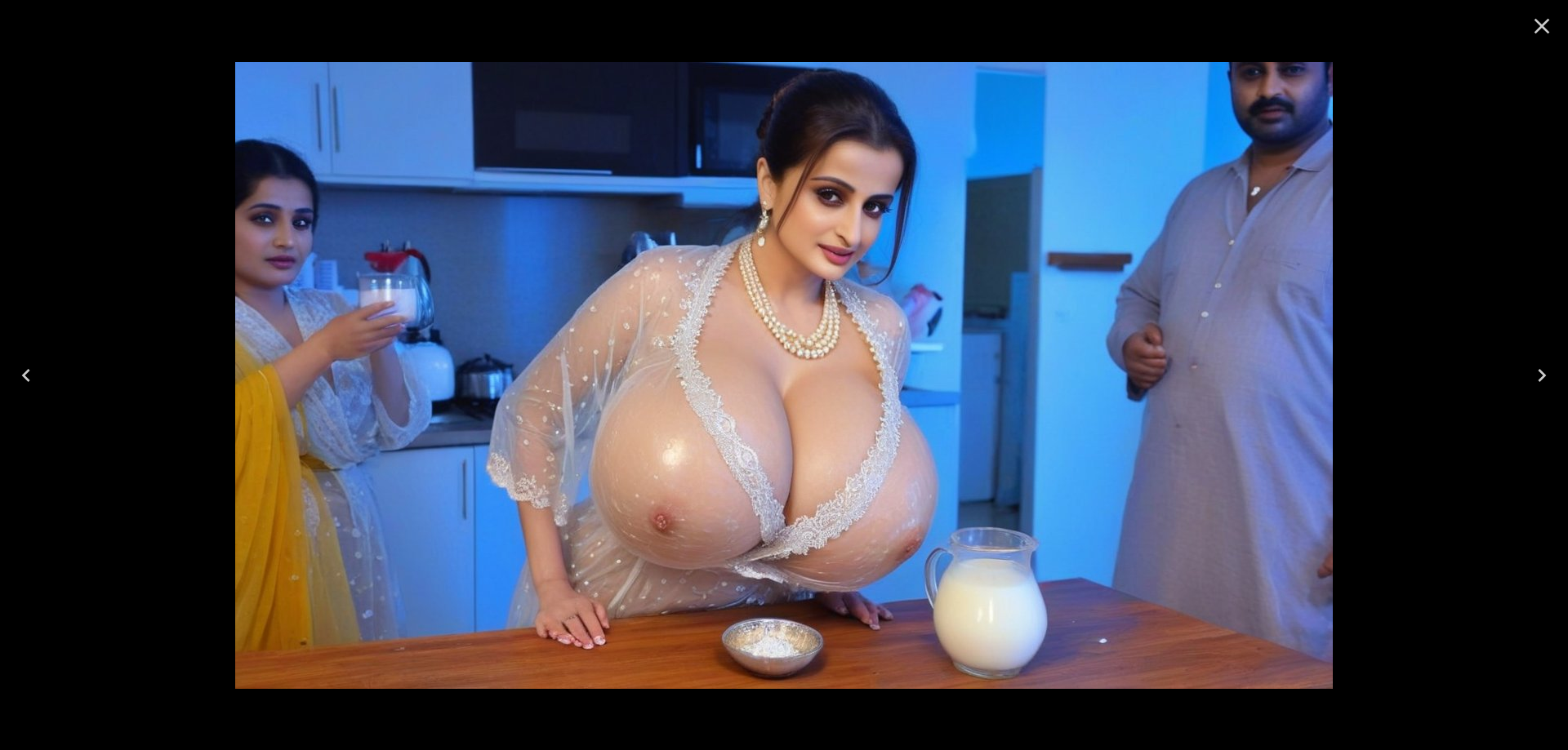
click at [27, 380] on icon "Previous" at bounding box center [26, 376] width 8 height 13
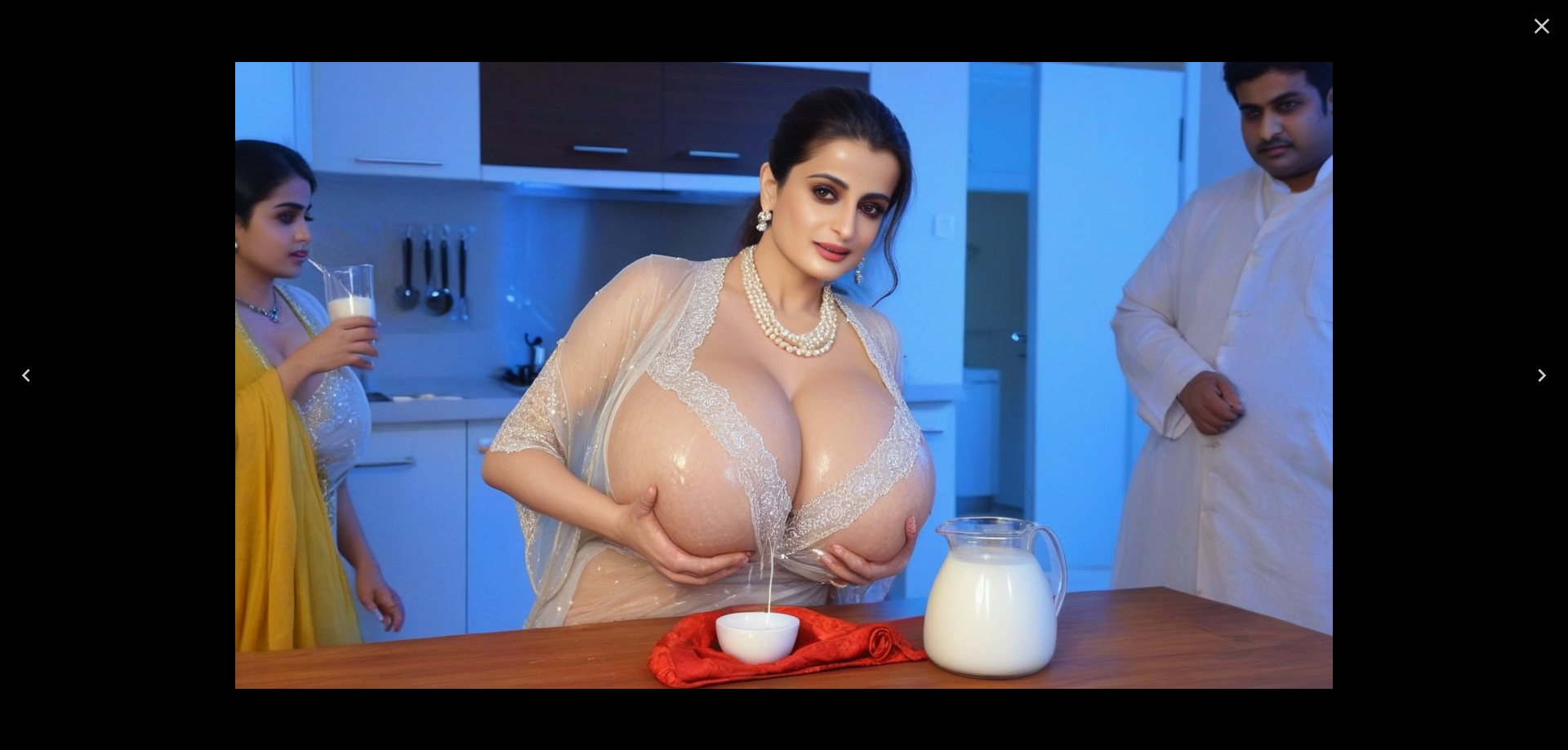
click at [1533, 383] on icon "Next" at bounding box center [1542, 376] width 26 height 26
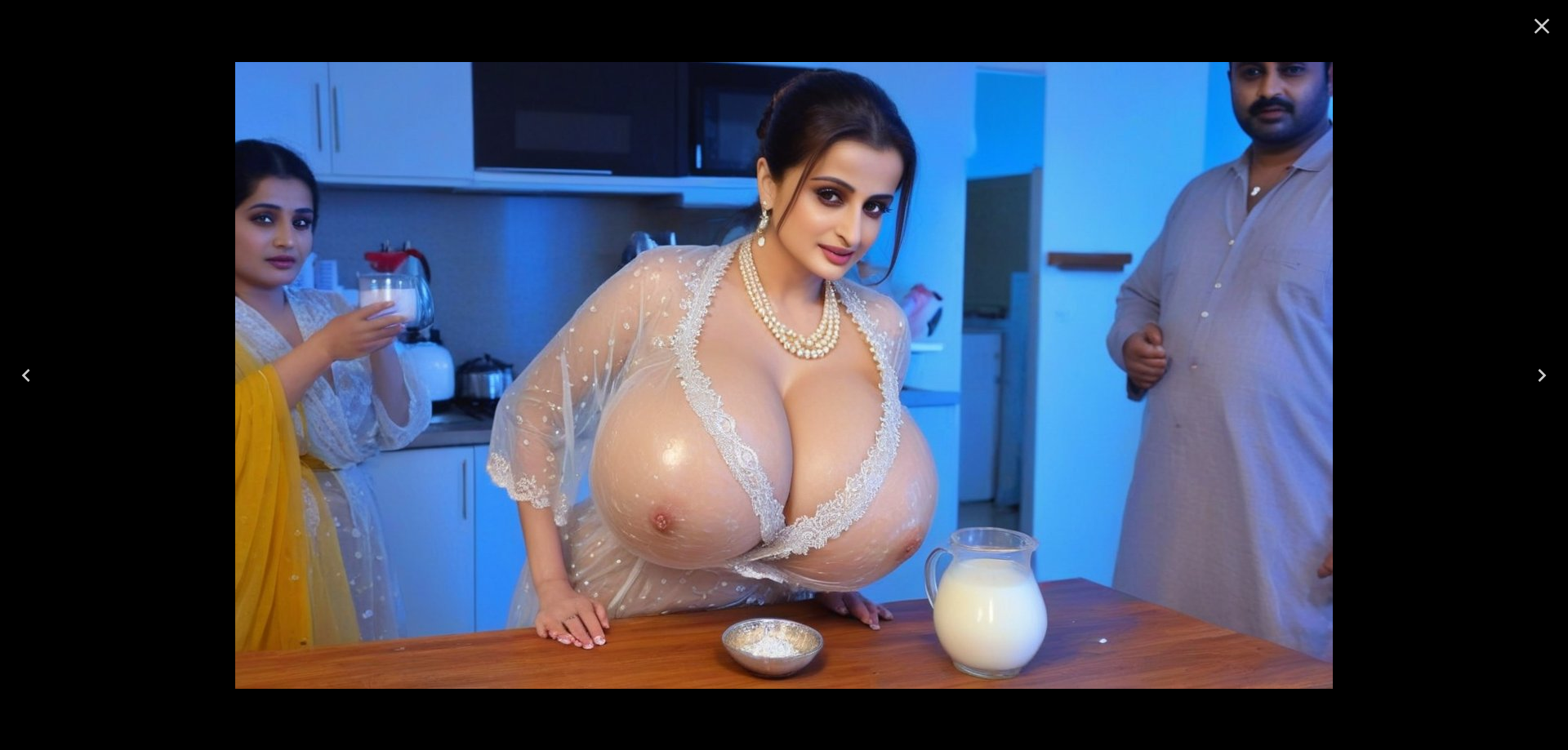
click at [1533, 383] on icon "Next" at bounding box center [1542, 376] width 26 height 26
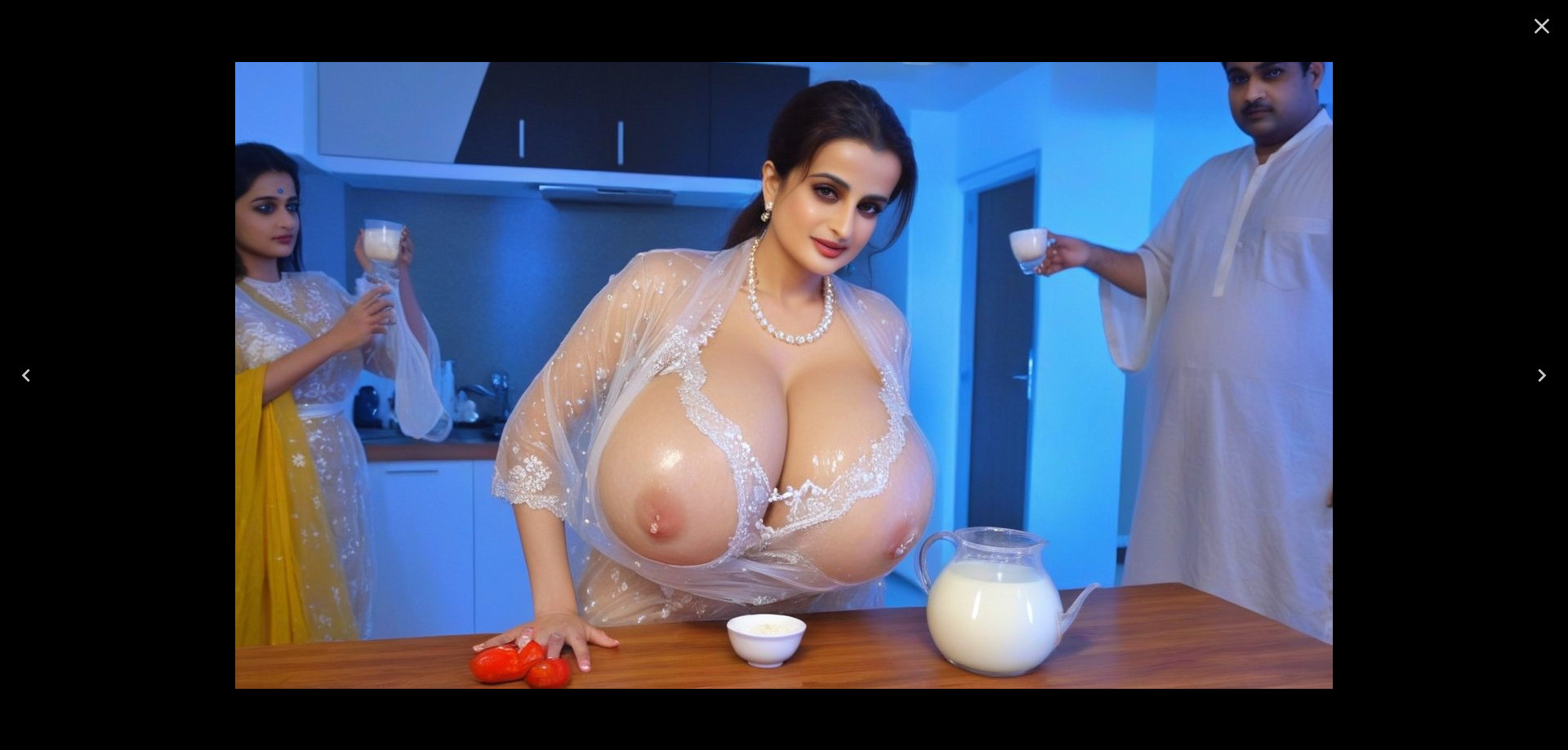
click at [1533, 383] on icon "Next" at bounding box center [1542, 376] width 26 height 26
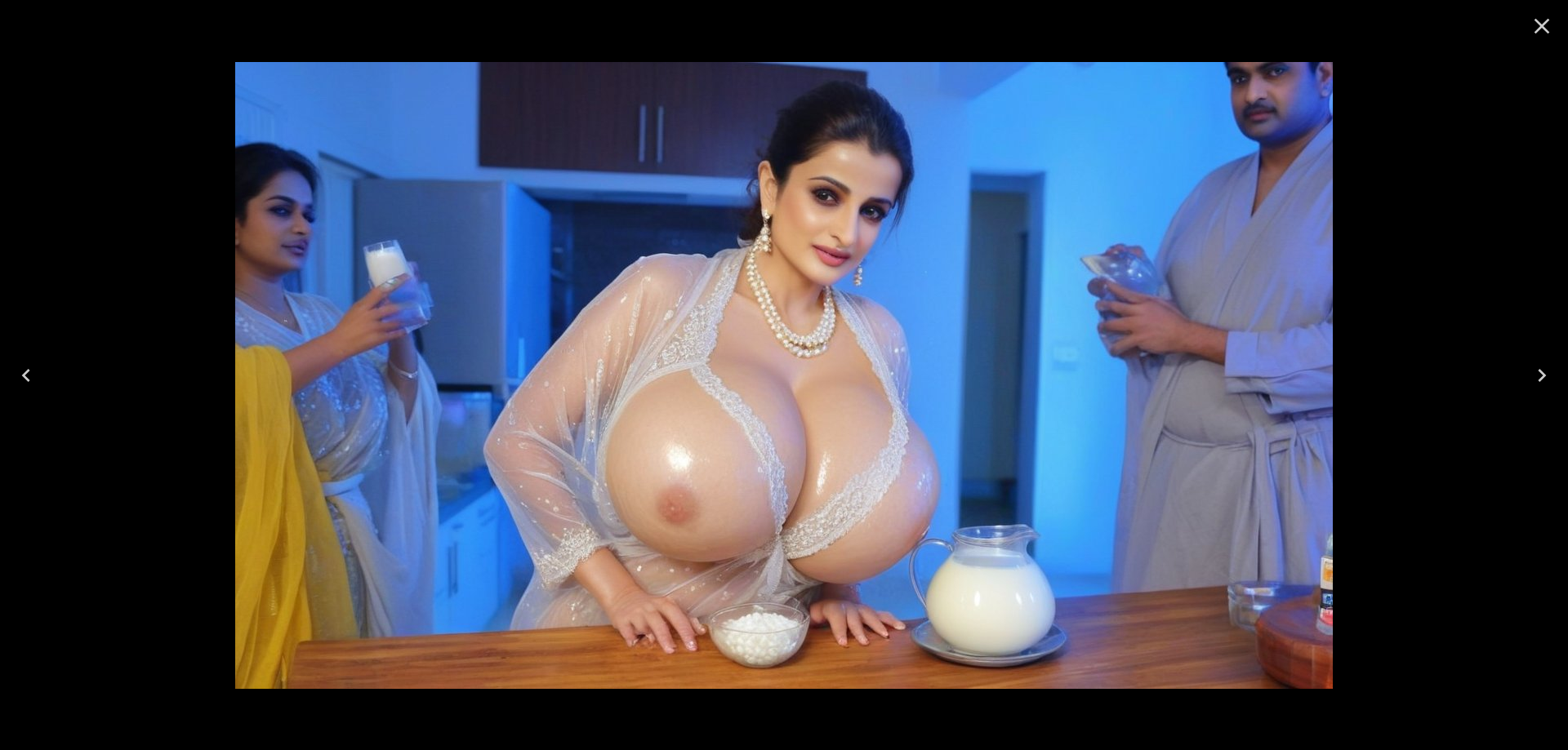
click at [1533, 383] on icon "Next" at bounding box center [1542, 376] width 26 height 26
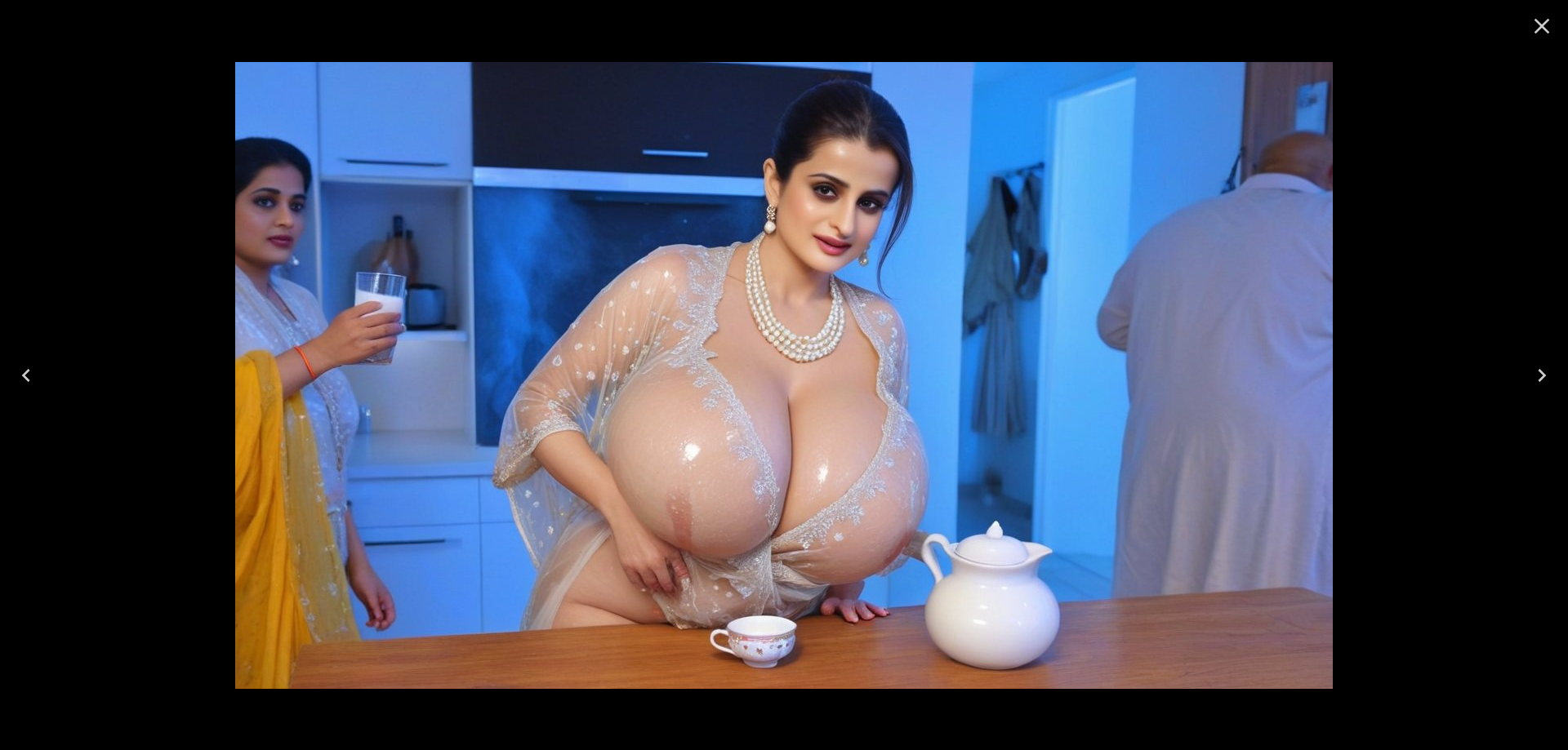
click at [1533, 383] on icon "Next" at bounding box center [1542, 376] width 26 height 26
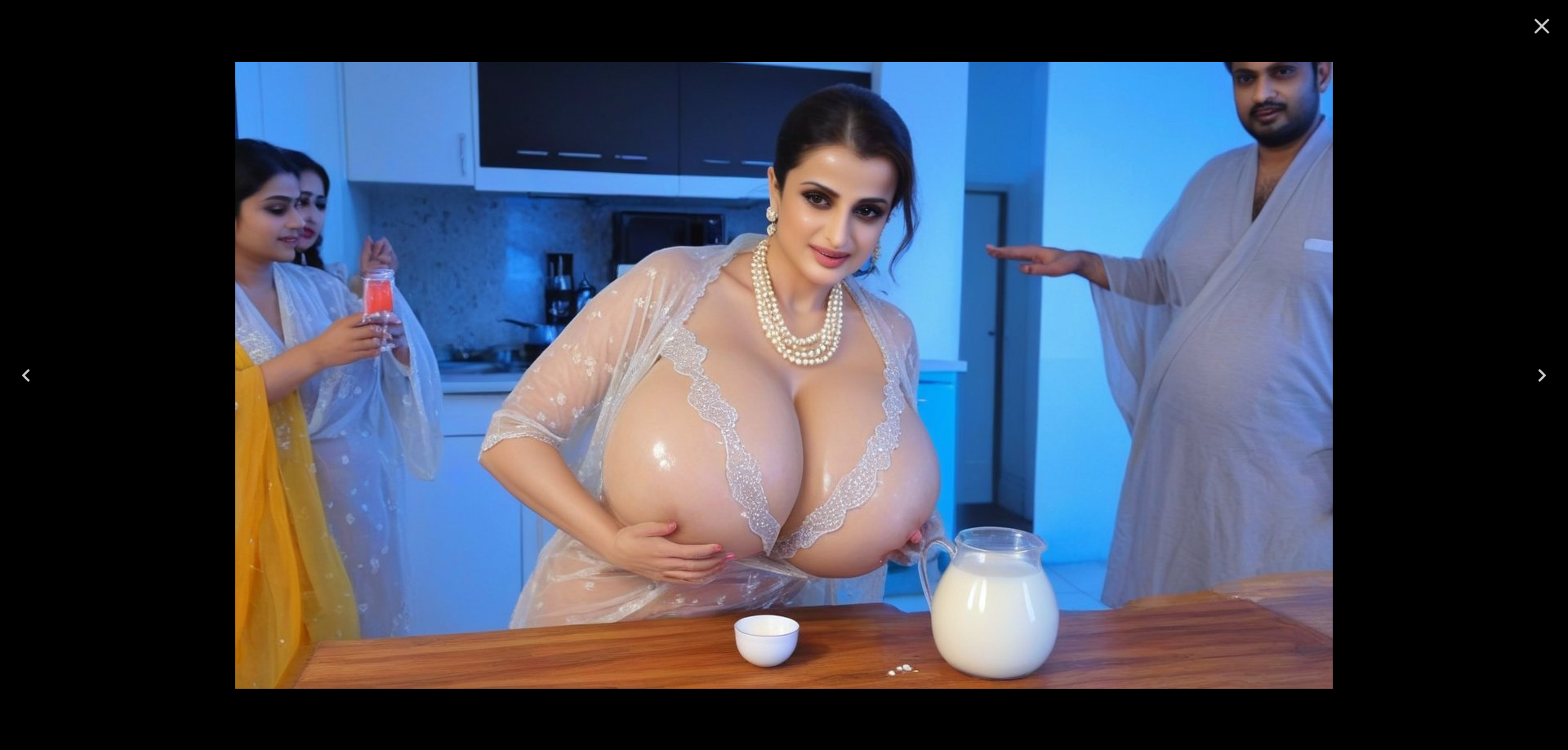
click at [1533, 383] on icon "Next" at bounding box center [1542, 376] width 26 height 26
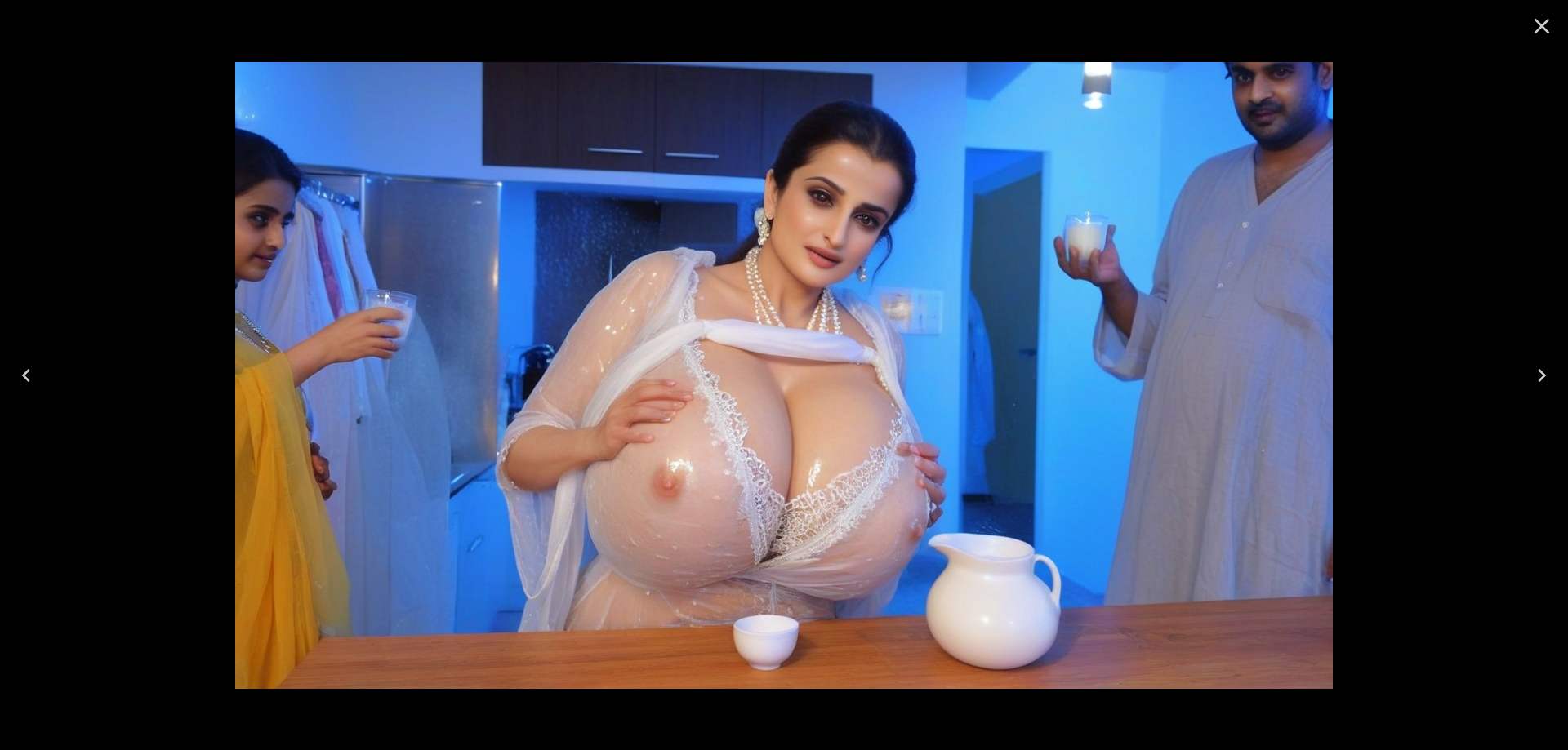
drag, startPoint x: 1515, startPoint y: 376, endPoint x: 1521, endPoint y: 386, distance: 11.7
click at [1515, 376] on div at bounding box center [784, 375] width 1568 height 750
click at [1532, 389] on button "Next" at bounding box center [1541, 376] width 52 height 65
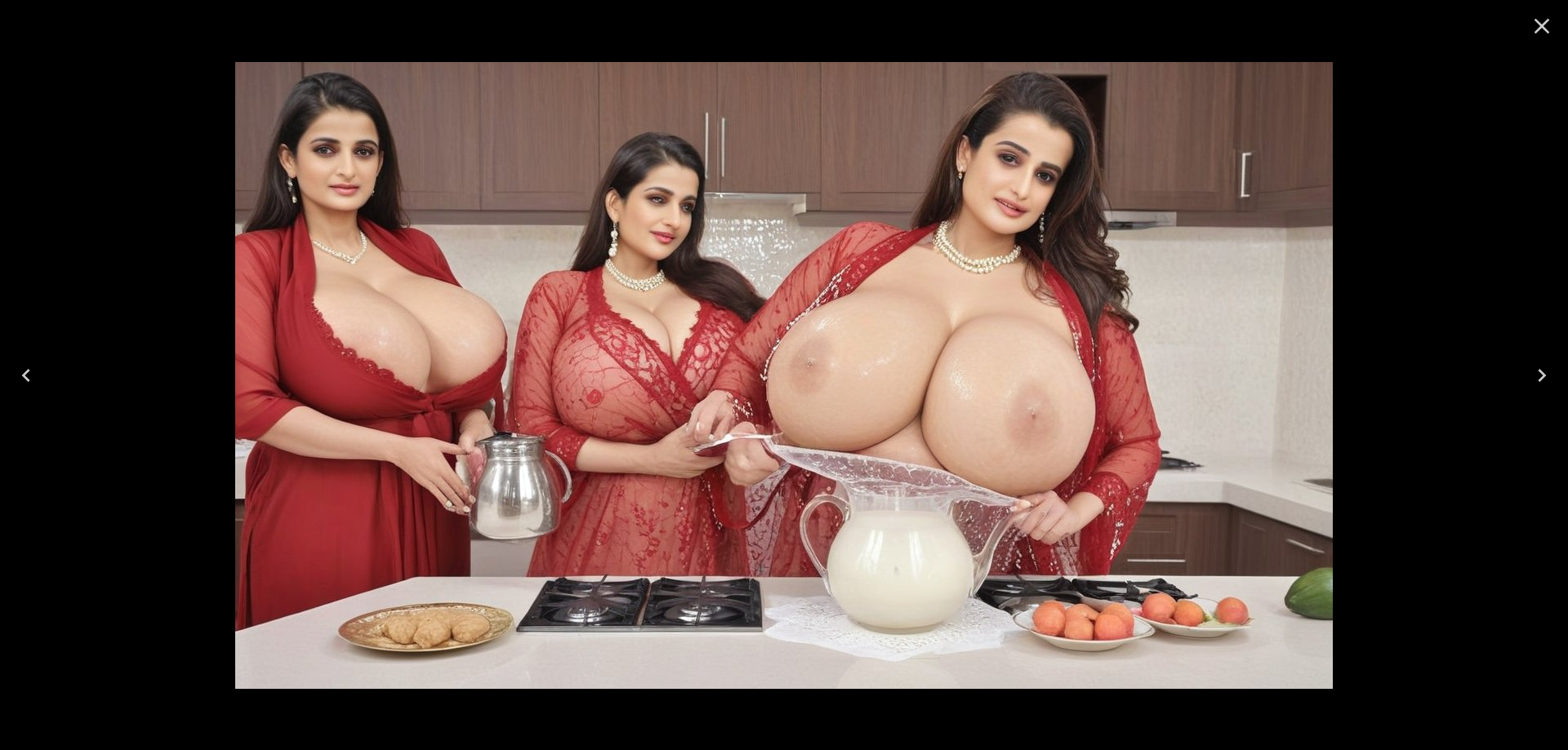
click at [1567, 378] on button "Next" at bounding box center [1541, 376] width 52 height 65
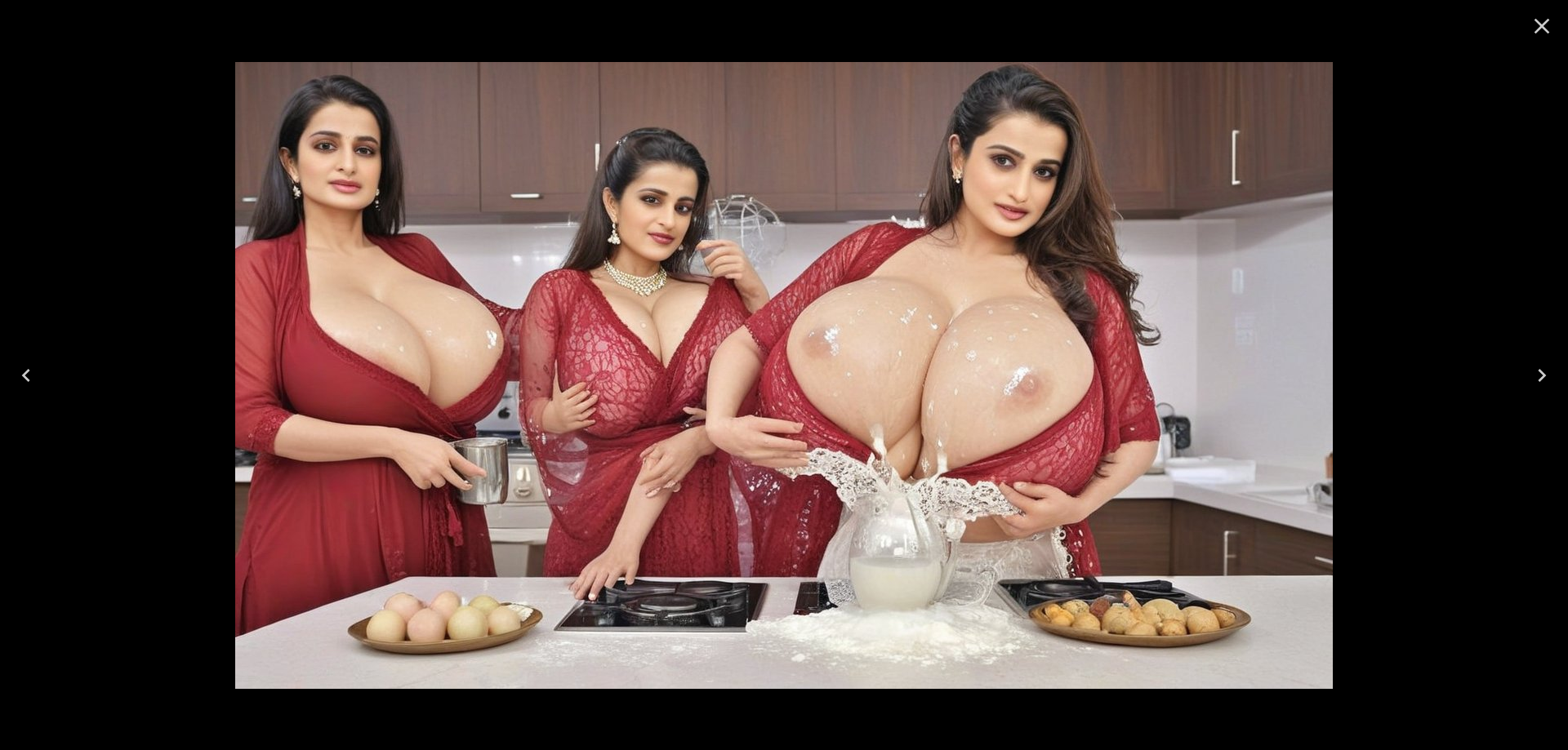
click at [1544, 377] on icon "Next" at bounding box center [1542, 376] width 26 height 26
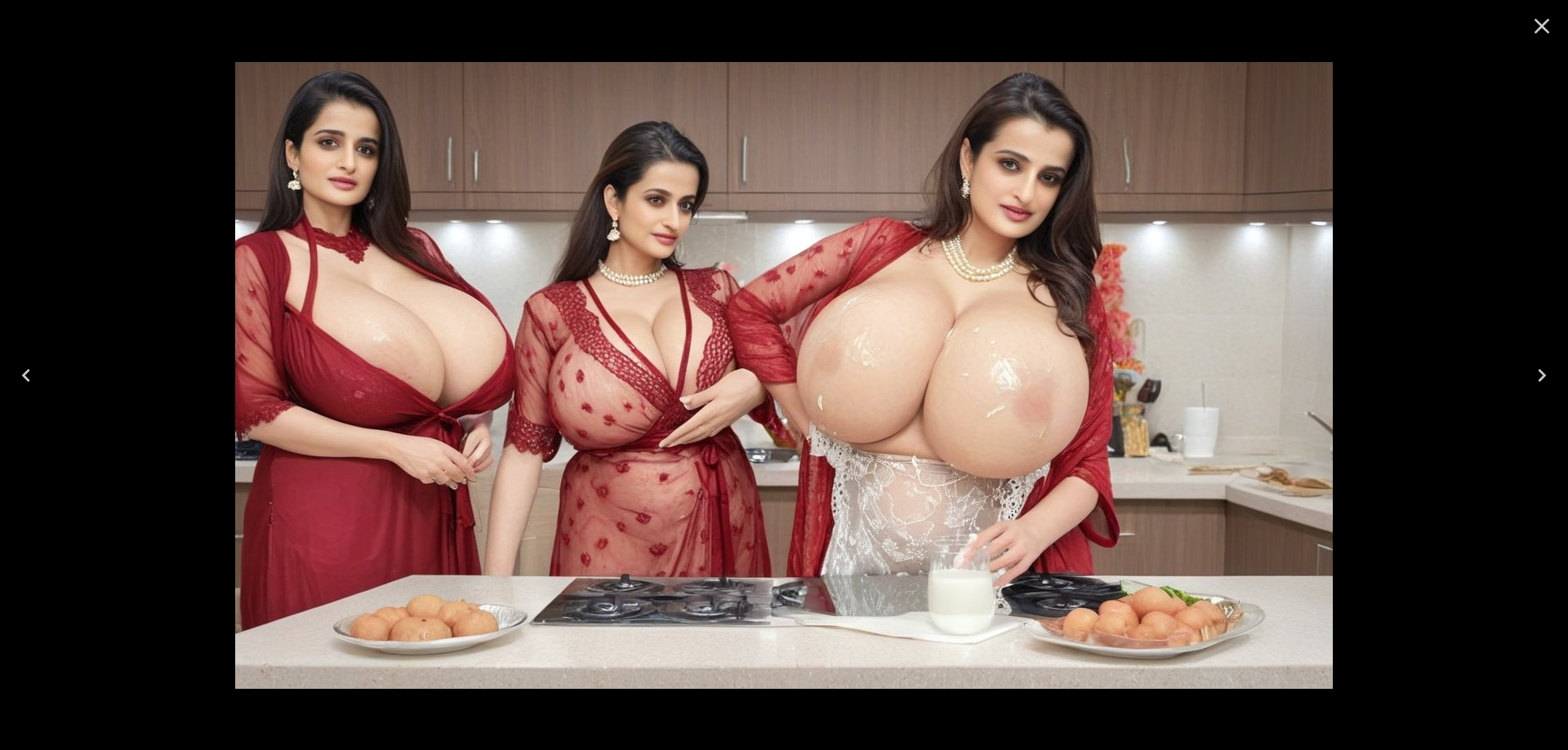
click at [1544, 377] on icon "Next" at bounding box center [1542, 376] width 26 height 26
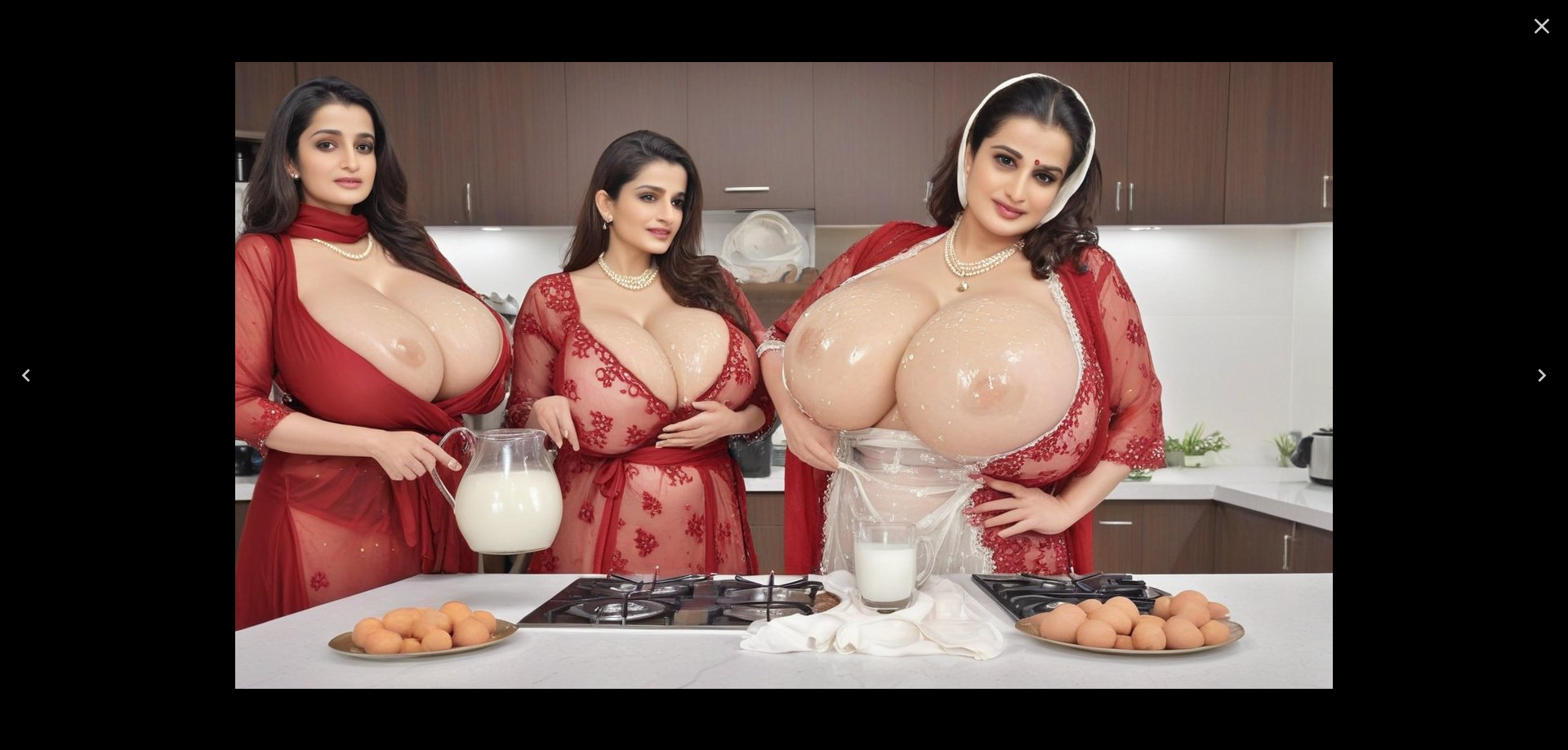
click at [1544, 377] on icon "Next" at bounding box center [1542, 376] width 26 height 26
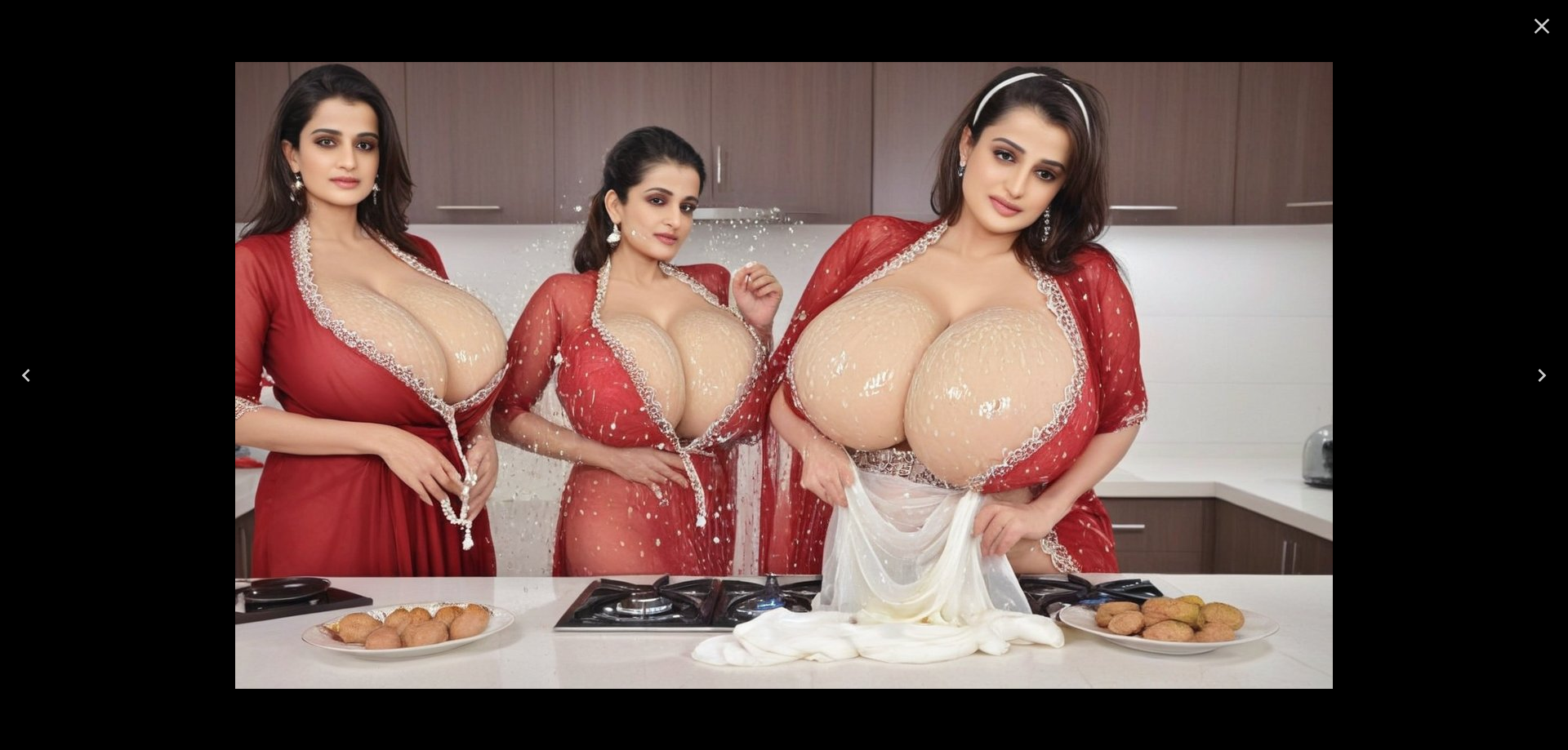
click at [1538, 376] on icon "Next" at bounding box center [1542, 376] width 26 height 26
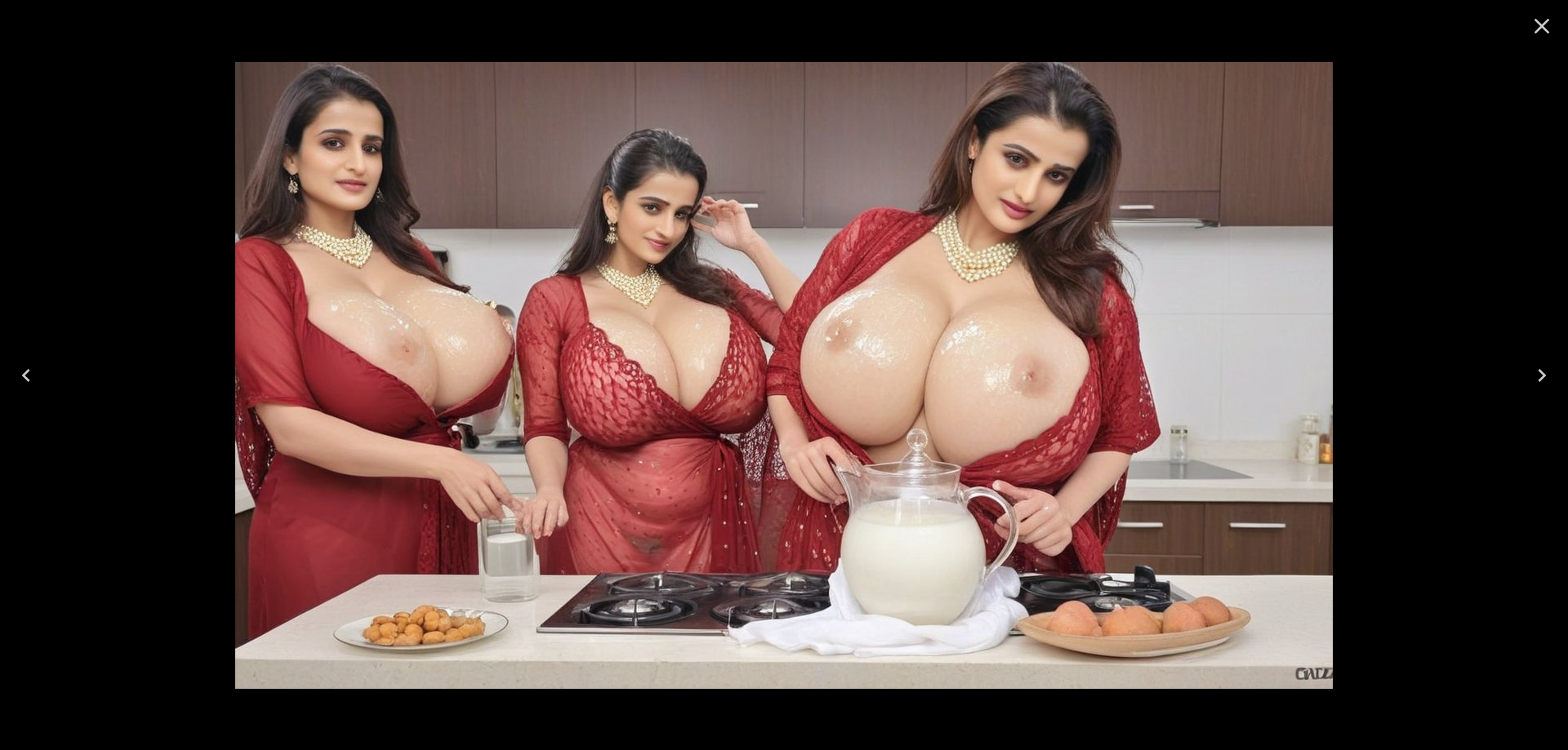
click at [1539, 376] on icon "Next" at bounding box center [1542, 376] width 26 height 26
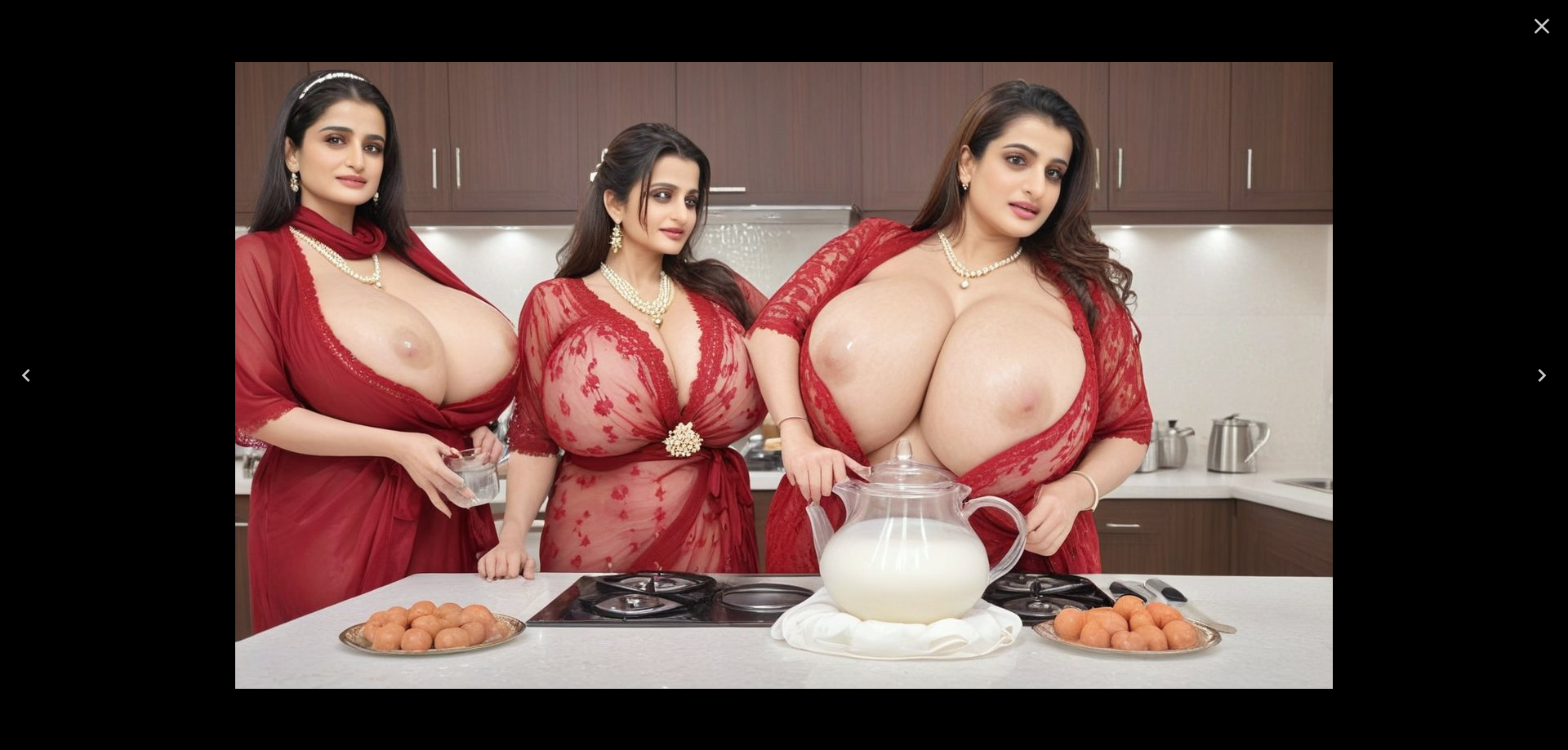
click at [1539, 376] on icon "Next" at bounding box center [1542, 376] width 26 height 26
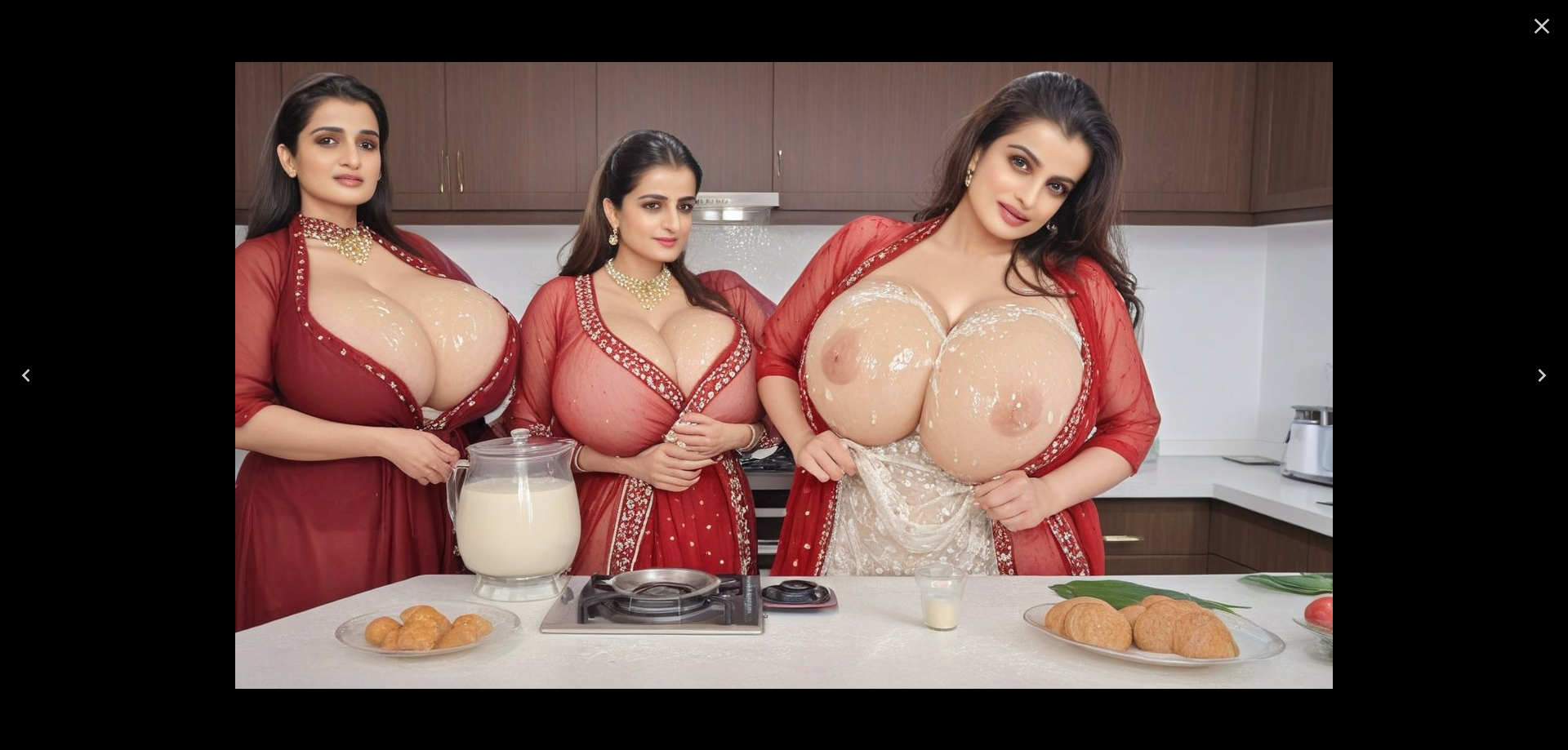
click at [1539, 376] on icon "Next" at bounding box center [1542, 376] width 26 height 26
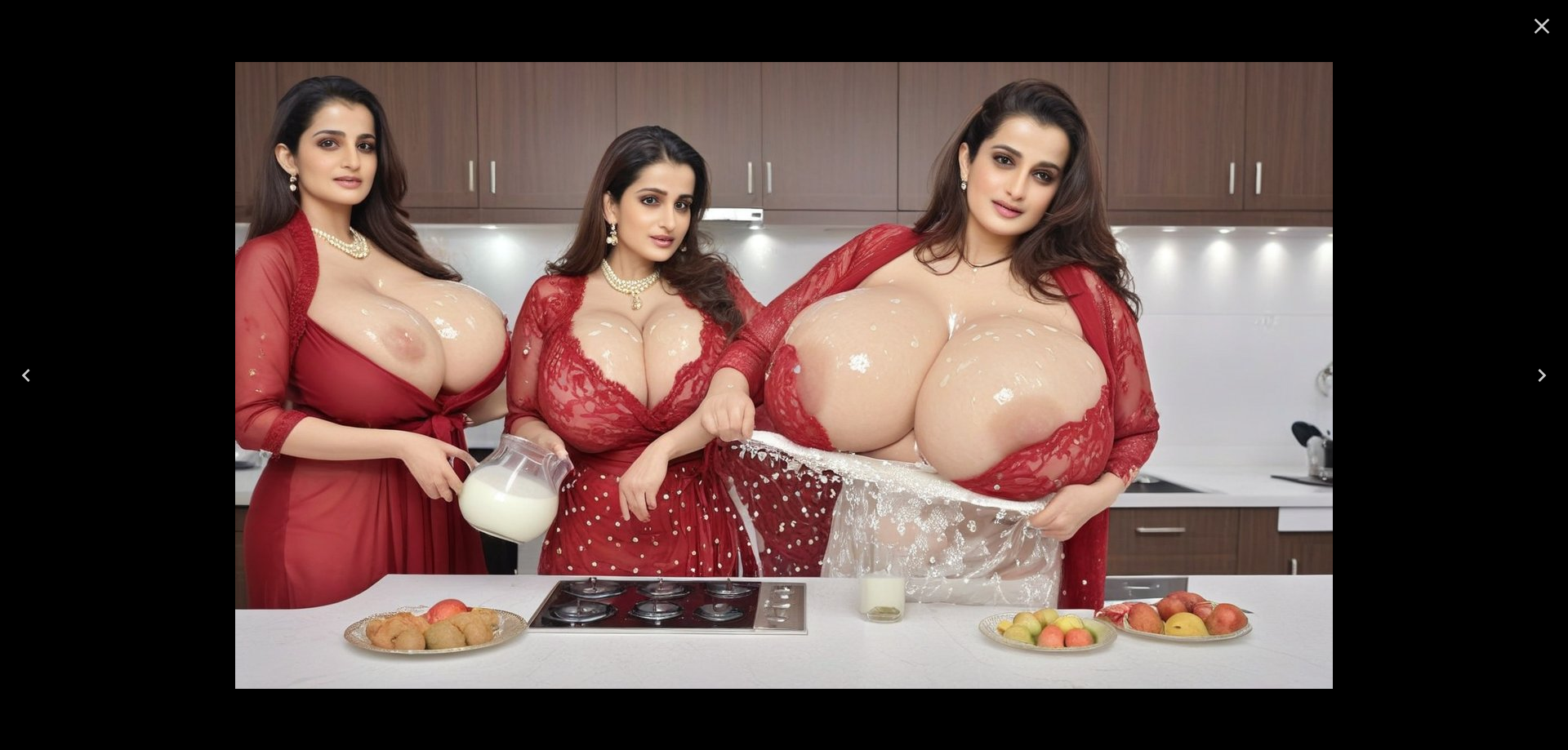
click at [1539, 376] on icon "Next" at bounding box center [1542, 376] width 26 height 26
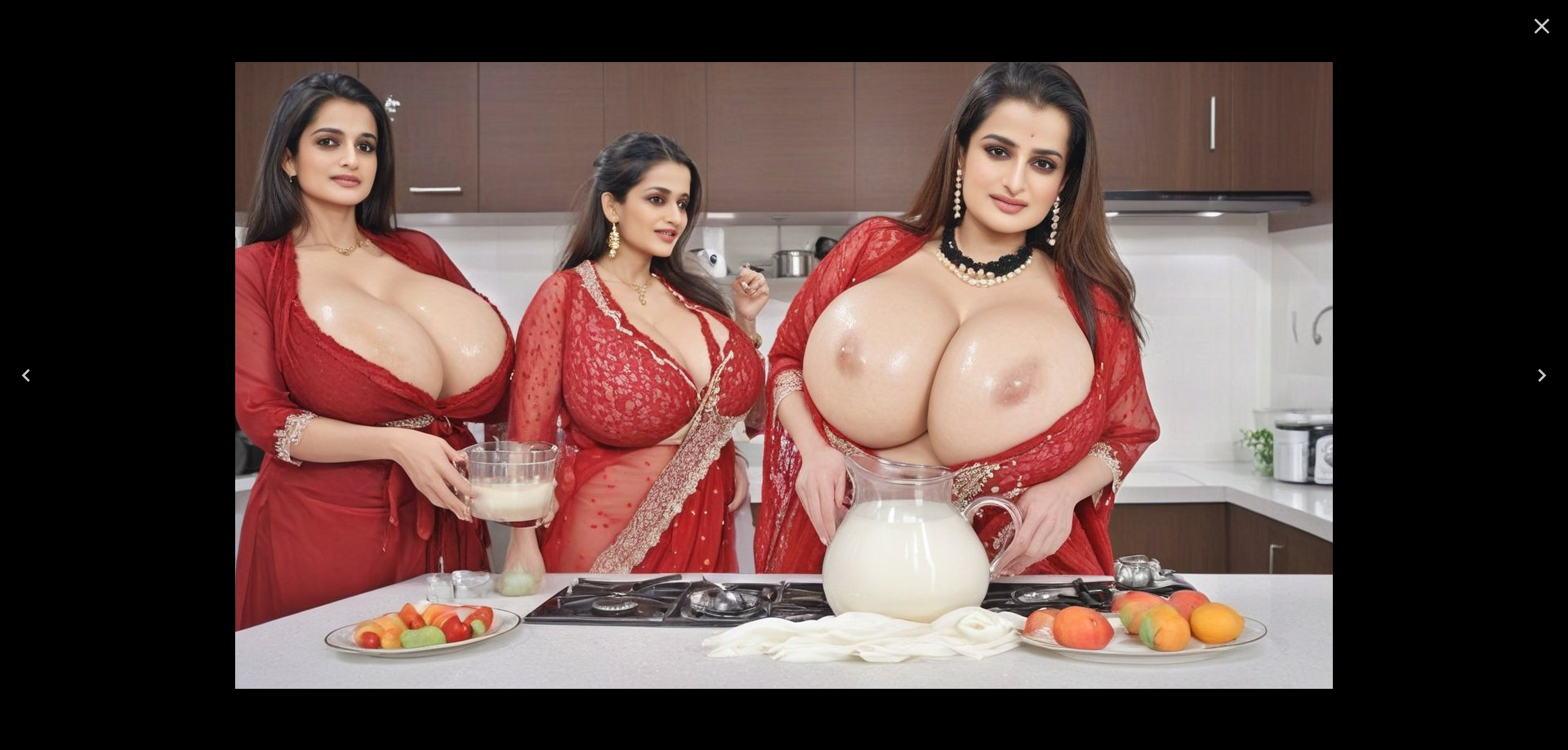
click at [1539, 376] on icon "Next" at bounding box center [1542, 376] width 26 height 26
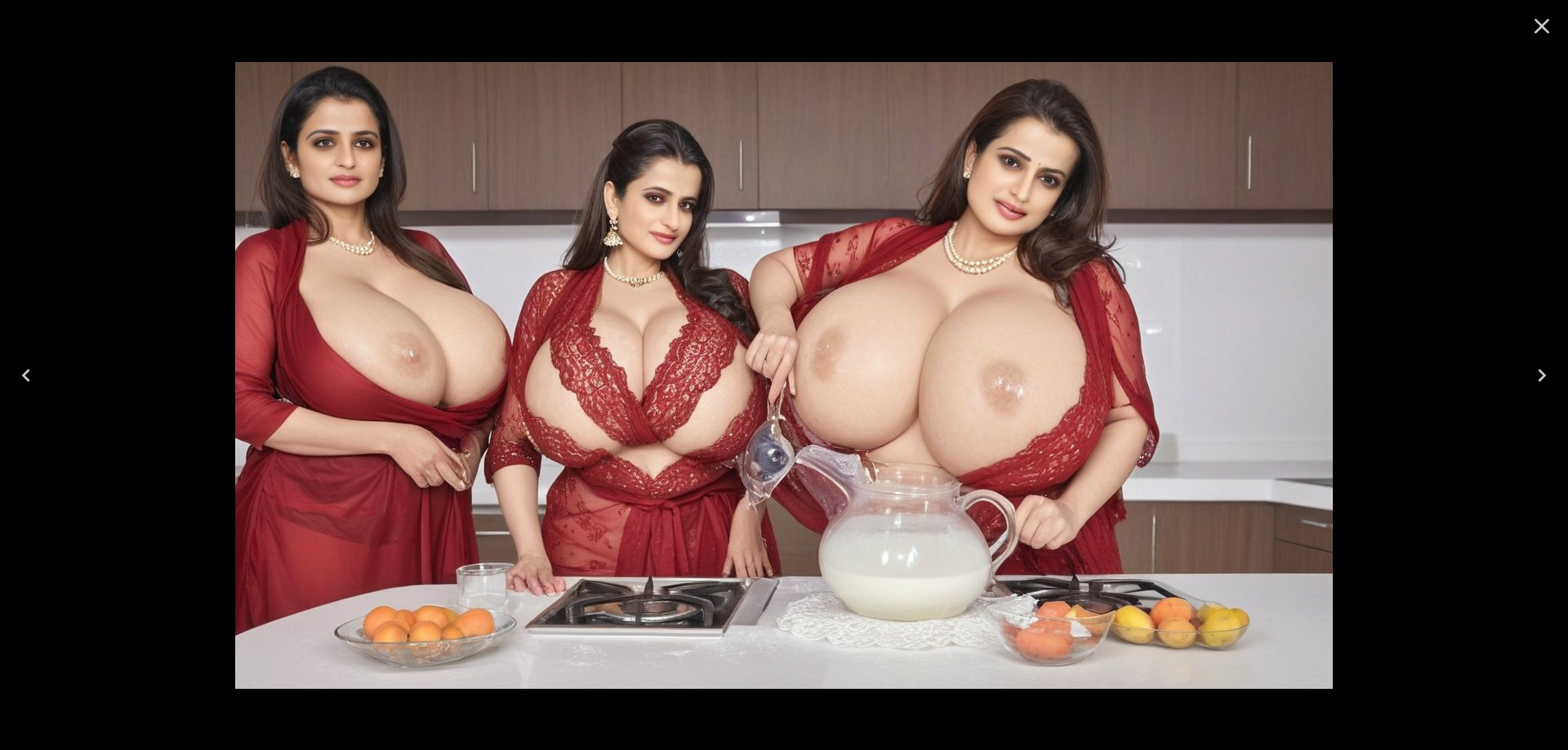
click at [1539, 376] on icon "Next" at bounding box center [1542, 376] width 26 height 26
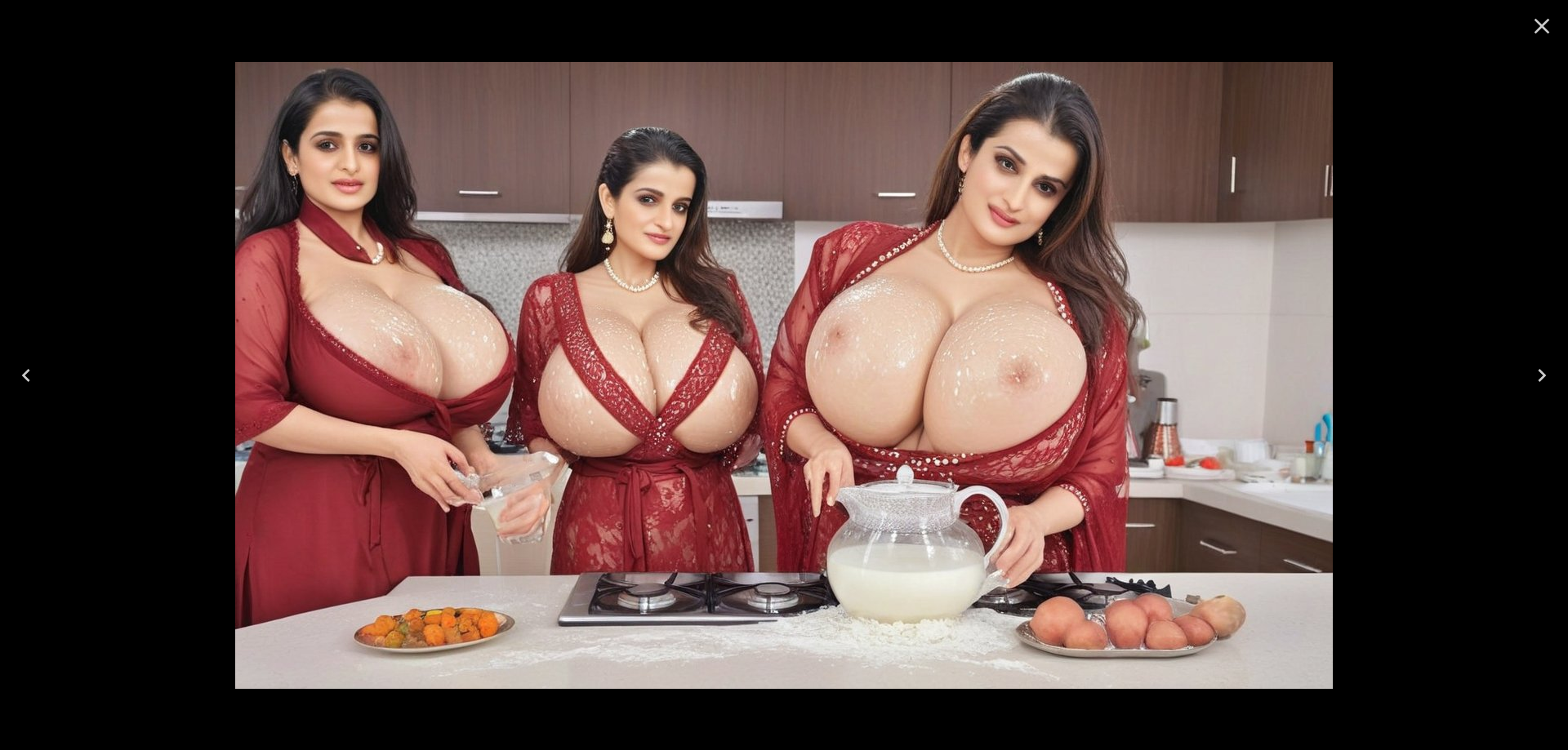
click at [1539, 376] on icon "Next" at bounding box center [1542, 376] width 26 height 26
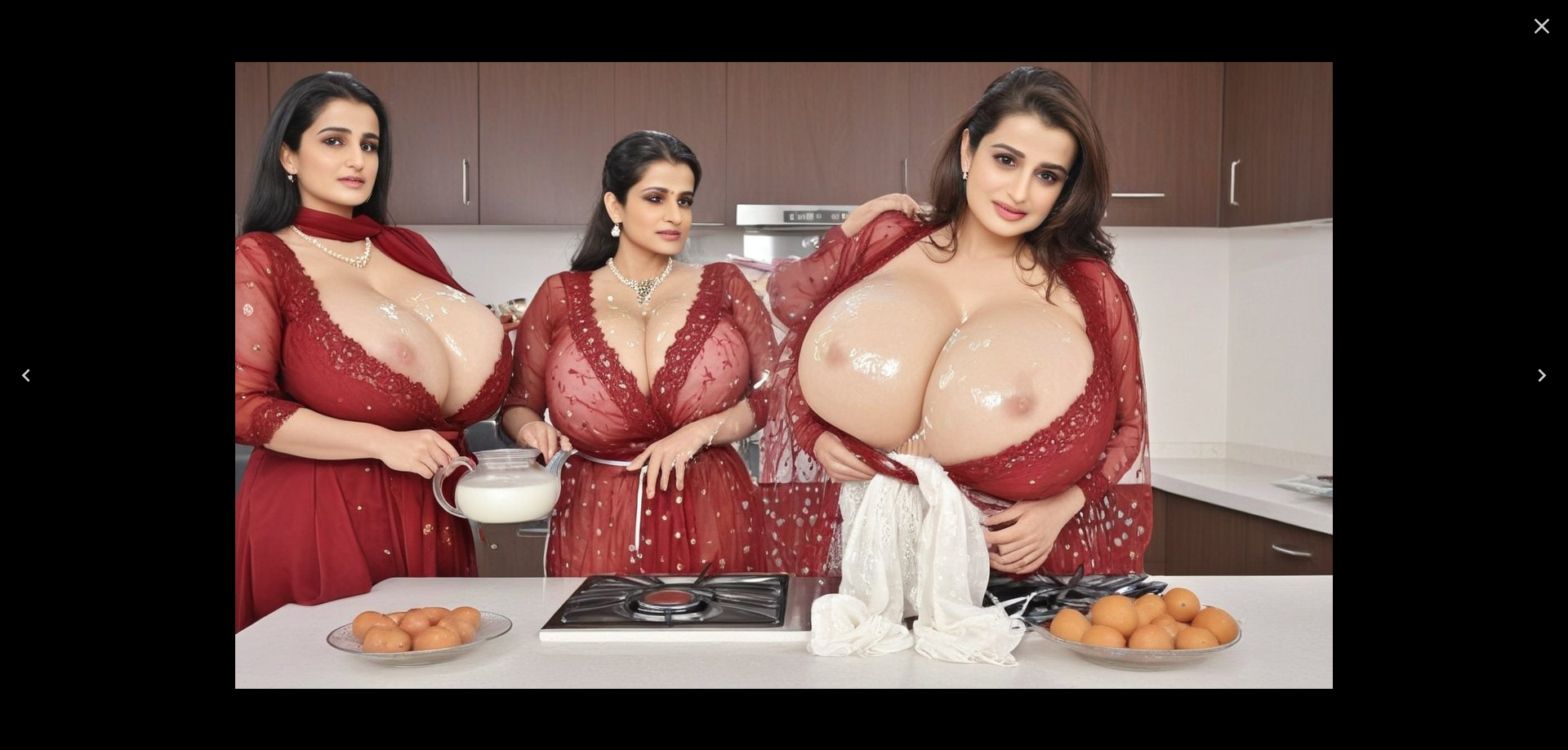
click at [1539, 376] on icon "Next" at bounding box center [1542, 376] width 26 height 26
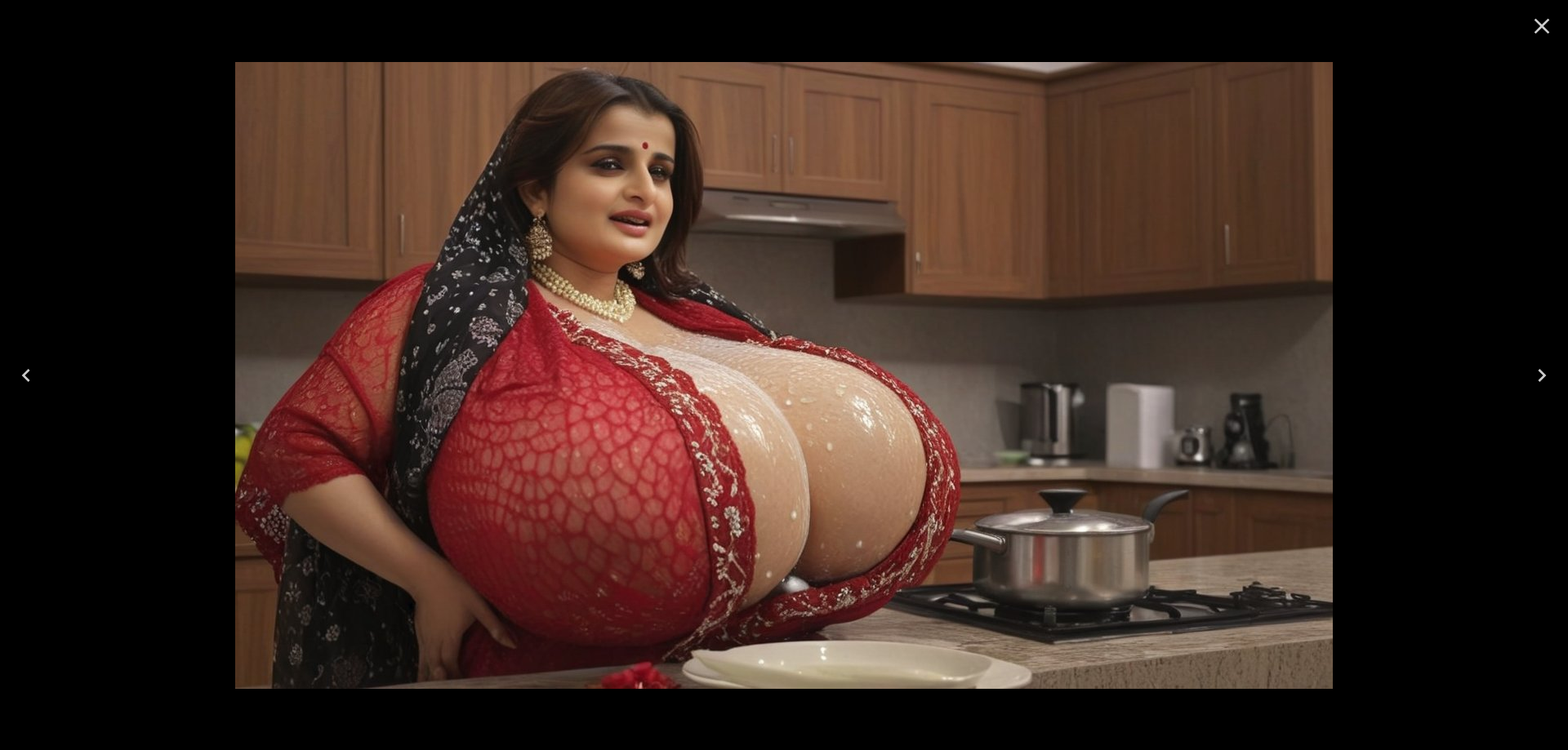
click at [1539, 376] on icon "Next" at bounding box center [1542, 376] width 26 height 26
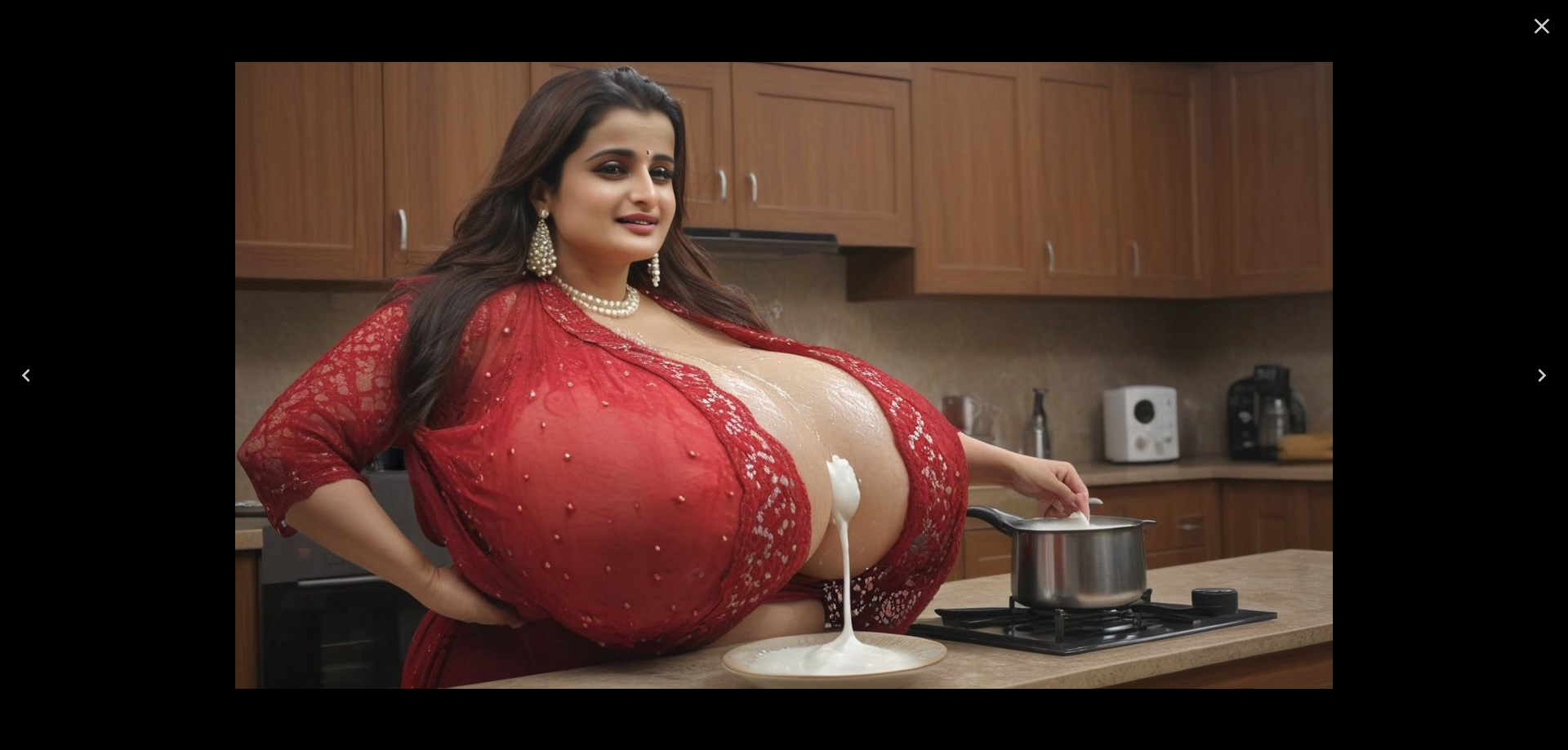
click at [1533, 369] on icon "Next" at bounding box center [1542, 376] width 26 height 26
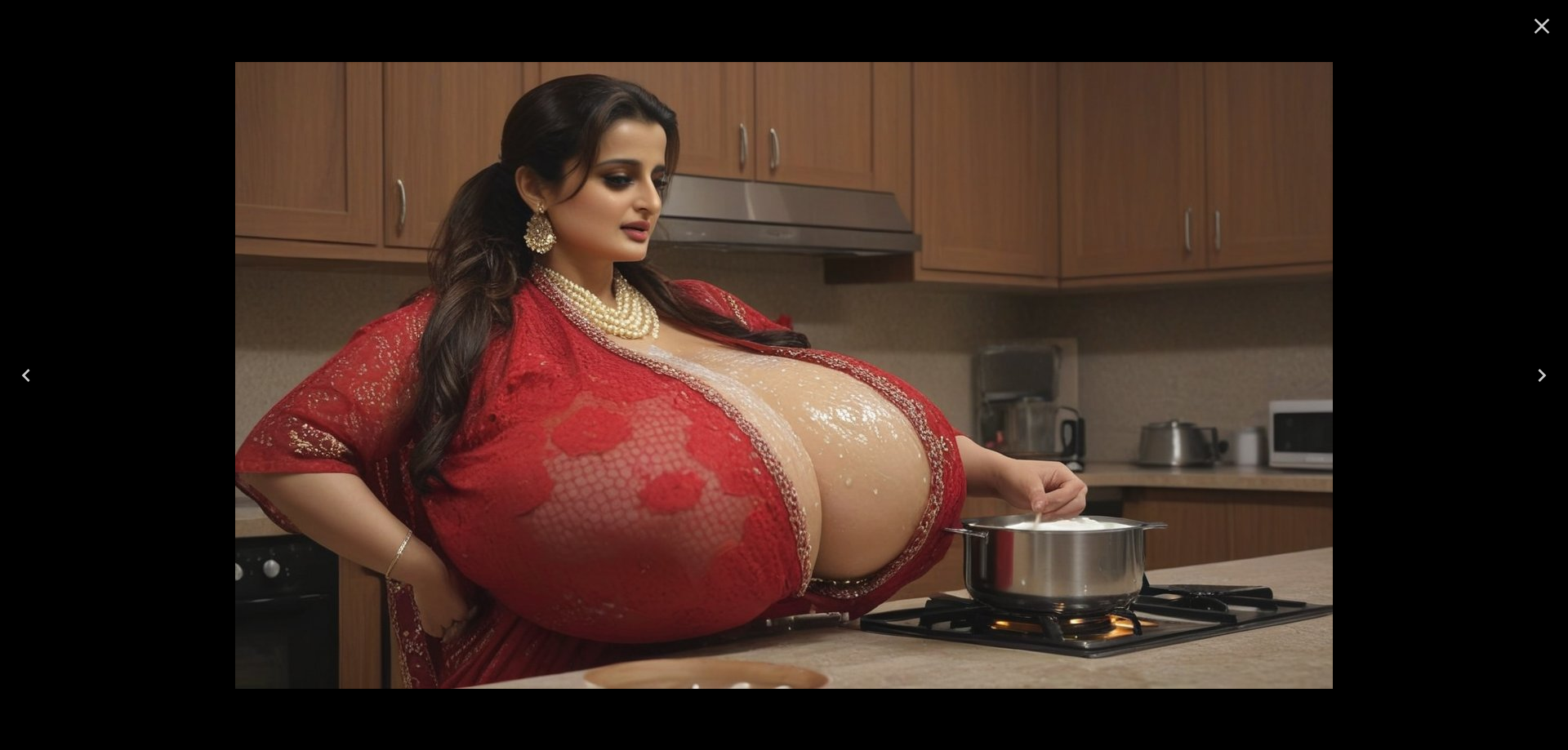
click at [1530, 382] on icon "Next" at bounding box center [1542, 376] width 26 height 26
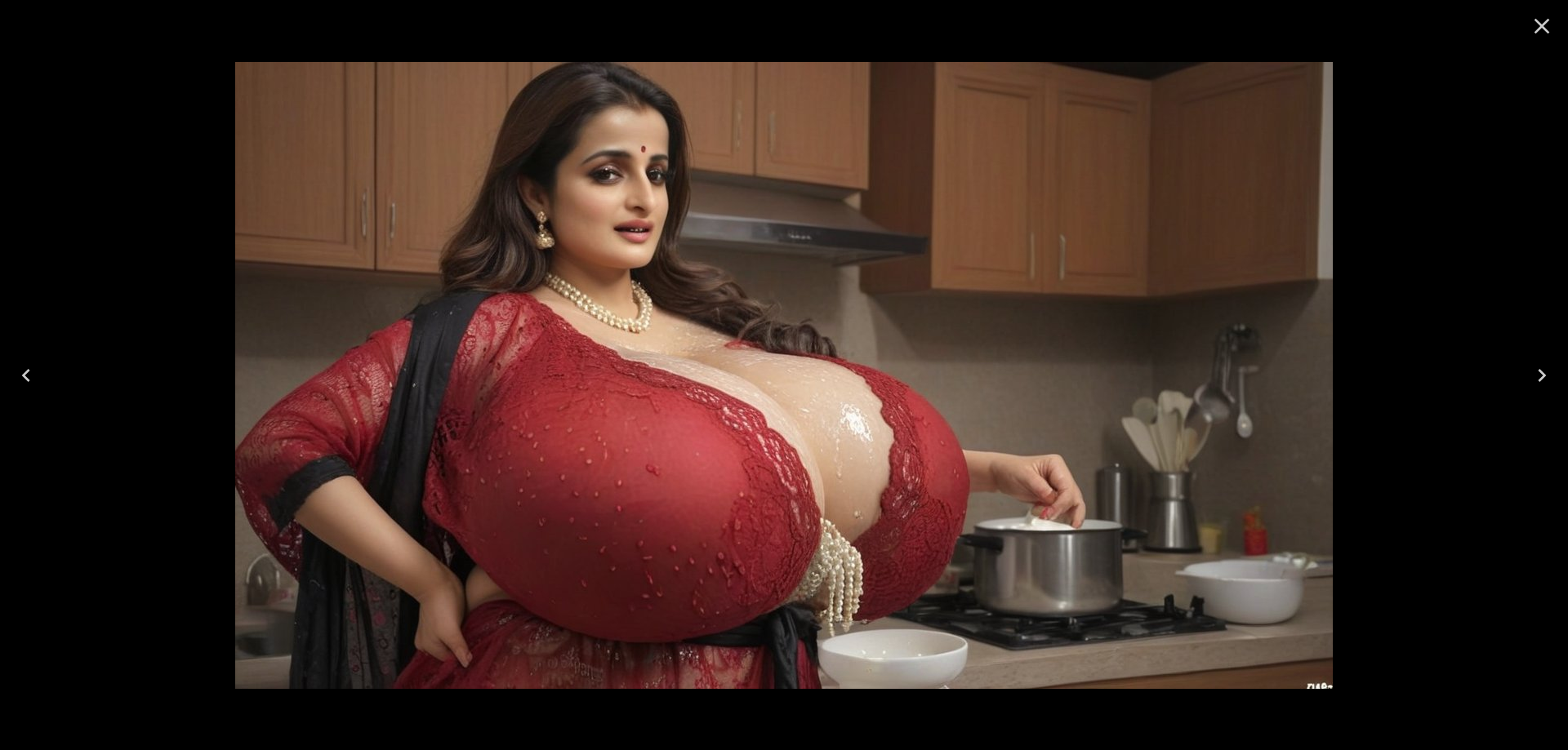
click at [1556, 390] on button "Next" at bounding box center [1541, 376] width 52 height 65
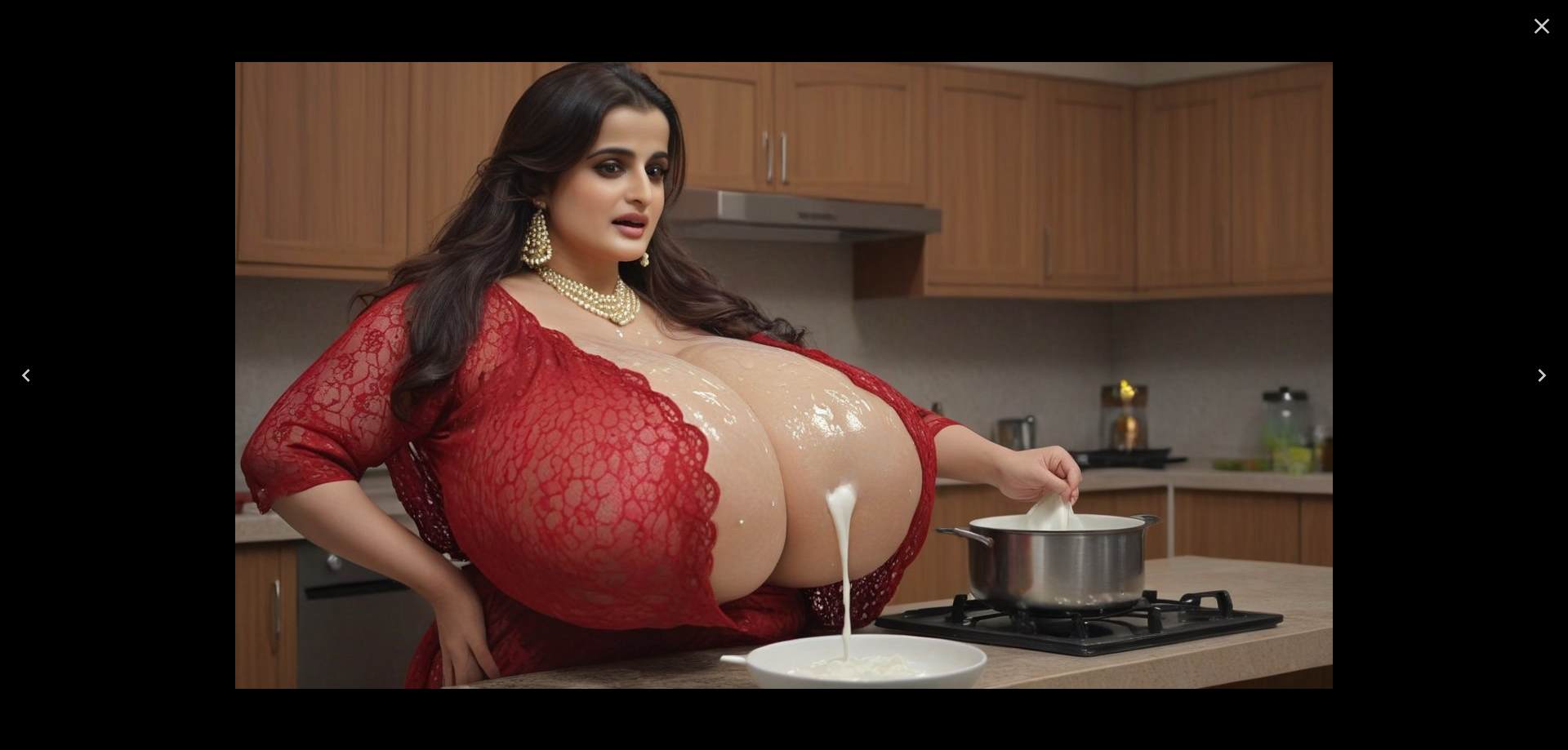
click at [1538, 389] on button "Next" at bounding box center [1541, 376] width 52 height 65
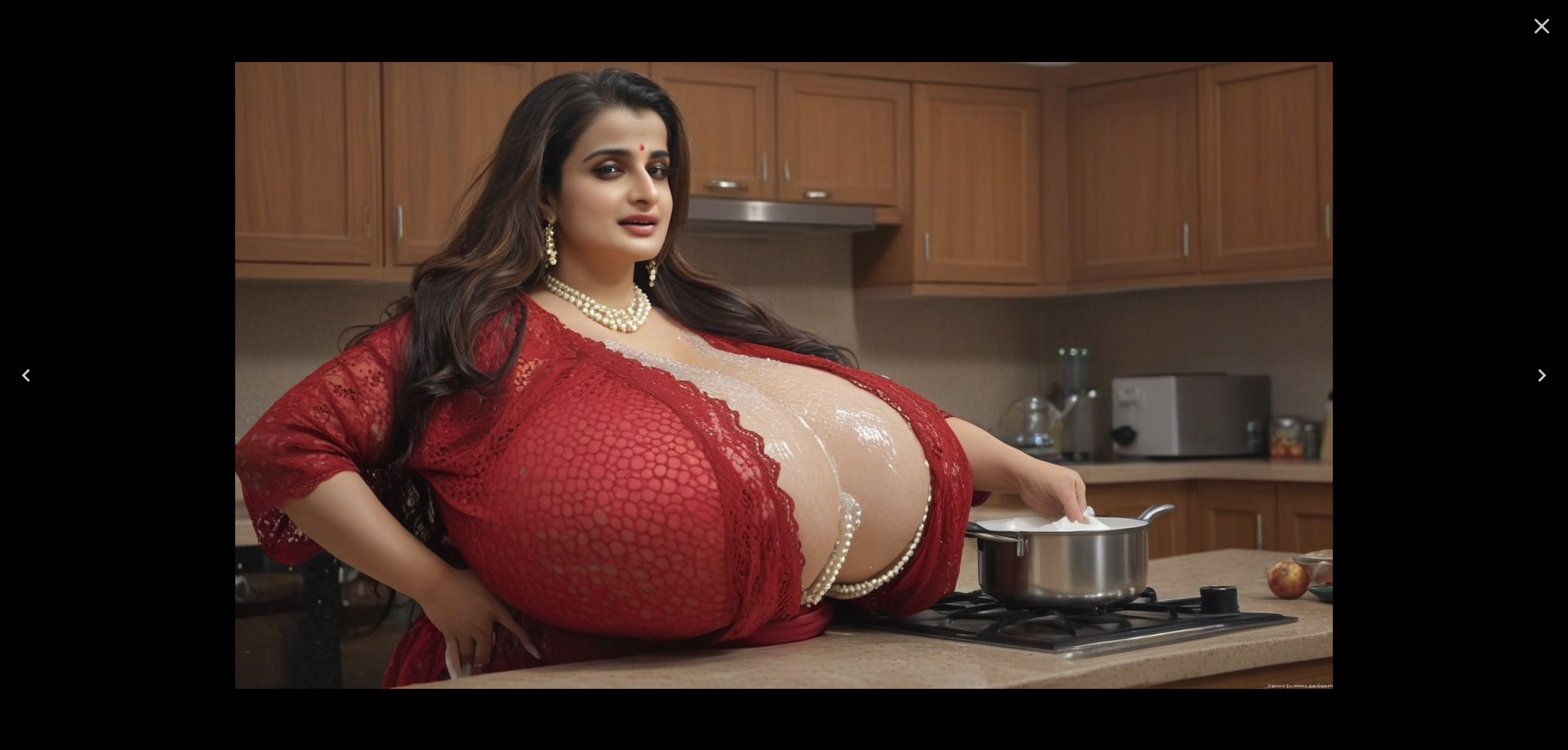
click at [1538, 389] on button "Next" at bounding box center [1541, 376] width 52 height 65
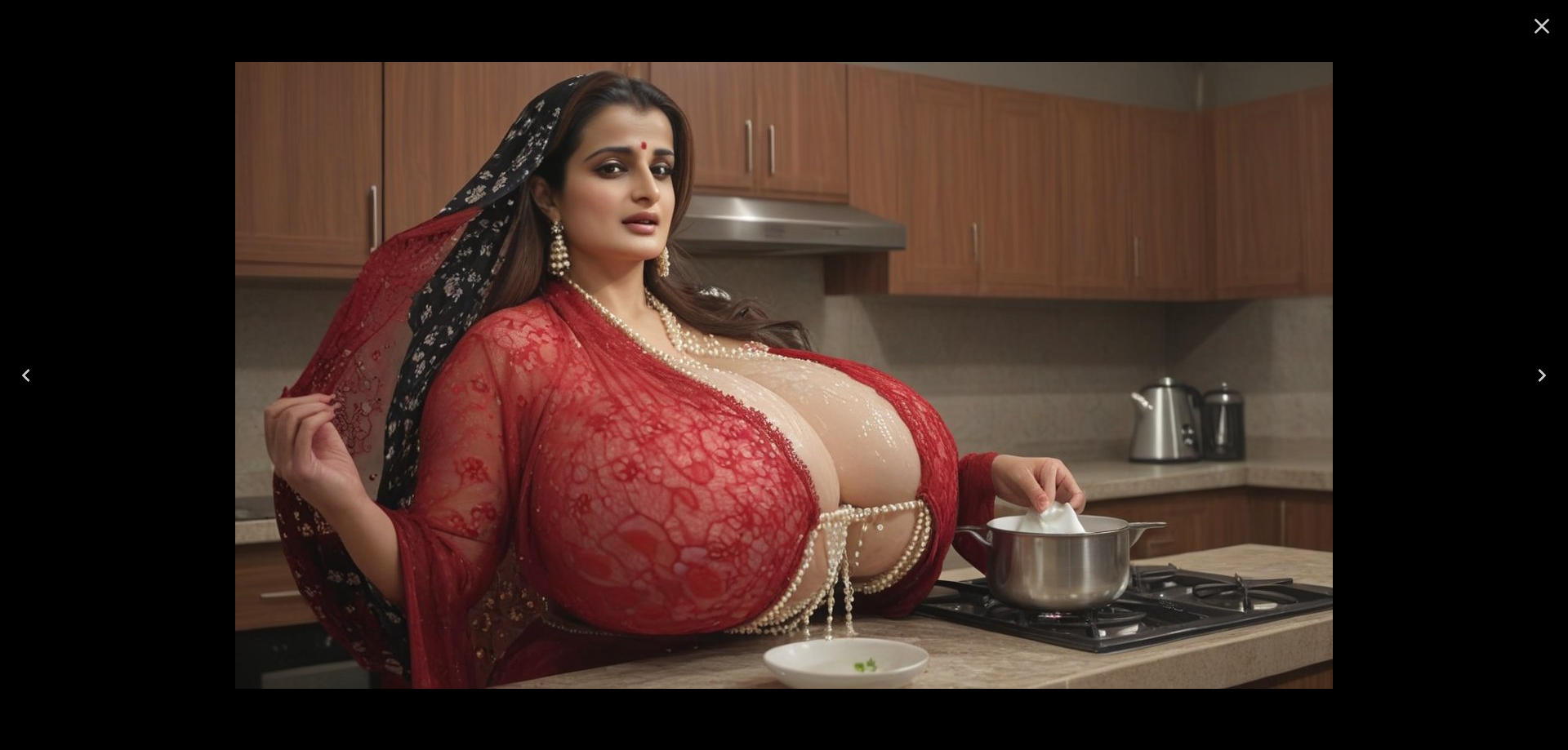
click at [1535, 375] on icon "Next" at bounding box center [1542, 376] width 26 height 26
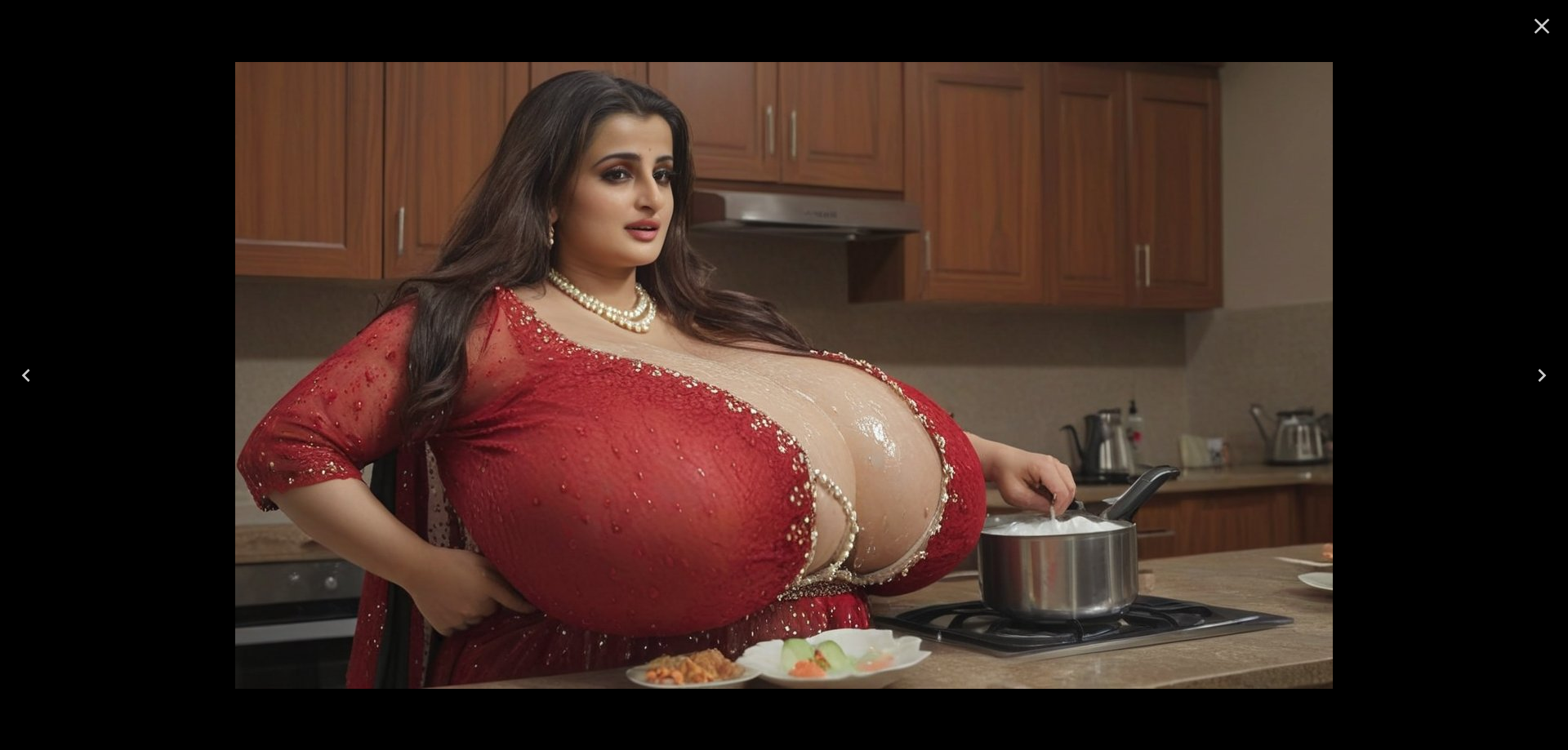
click at [1557, 380] on button "Next" at bounding box center [1541, 376] width 52 height 65
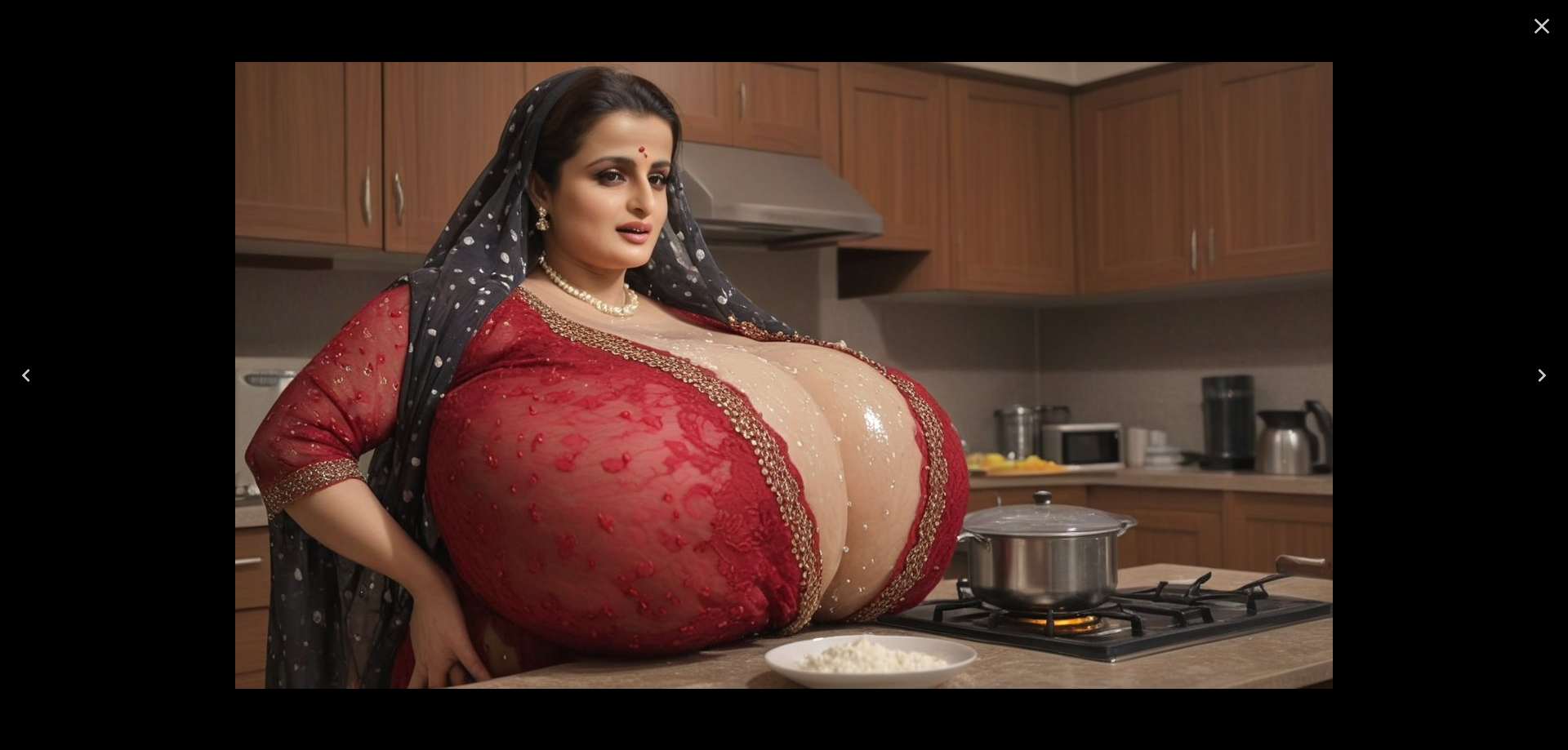
click at [1558, 356] on button "Next" at bounding box center [1541, 376] width 52 height 65
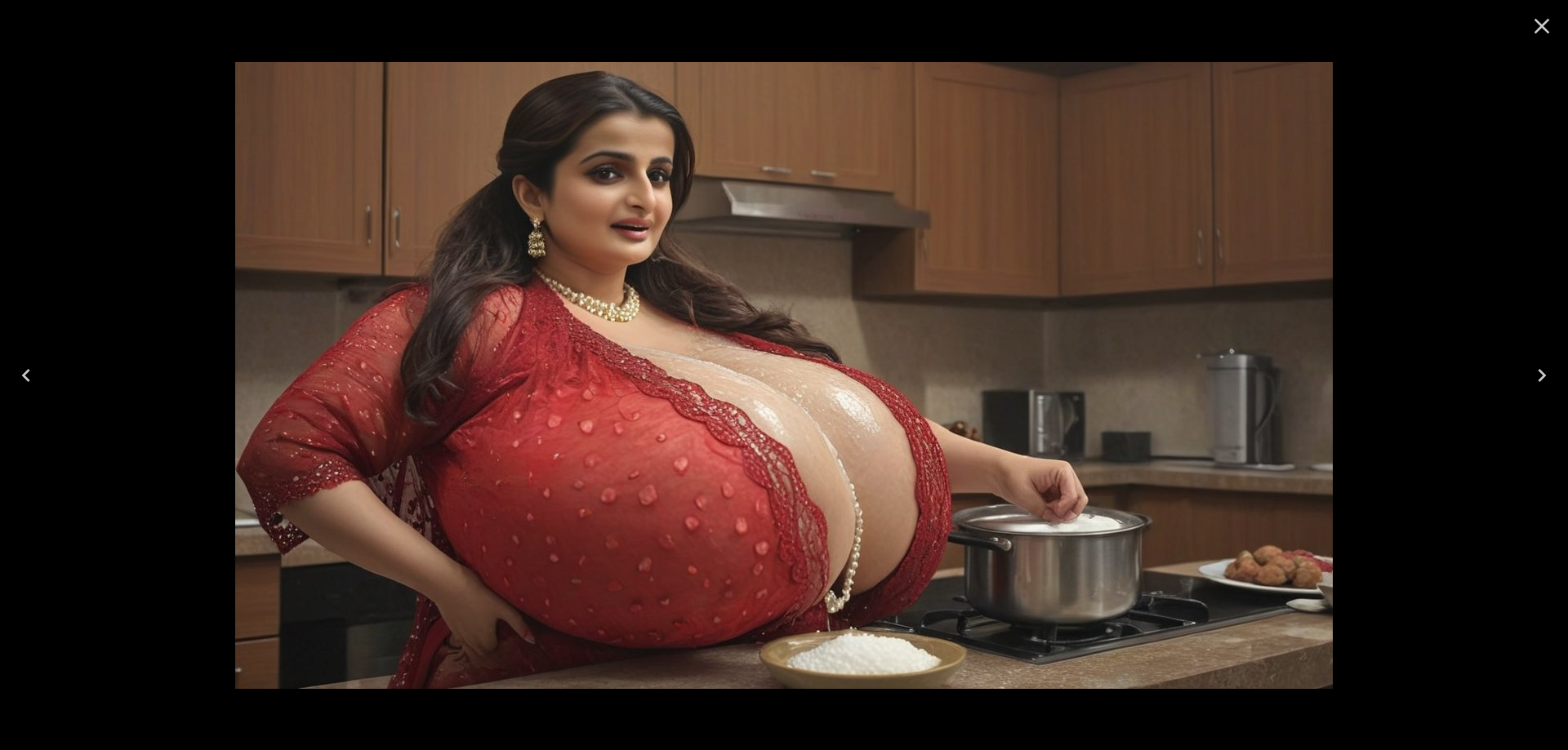
click at [1559, 355] on button "Next" at bounding box center [1541, 376] width 52 height 65
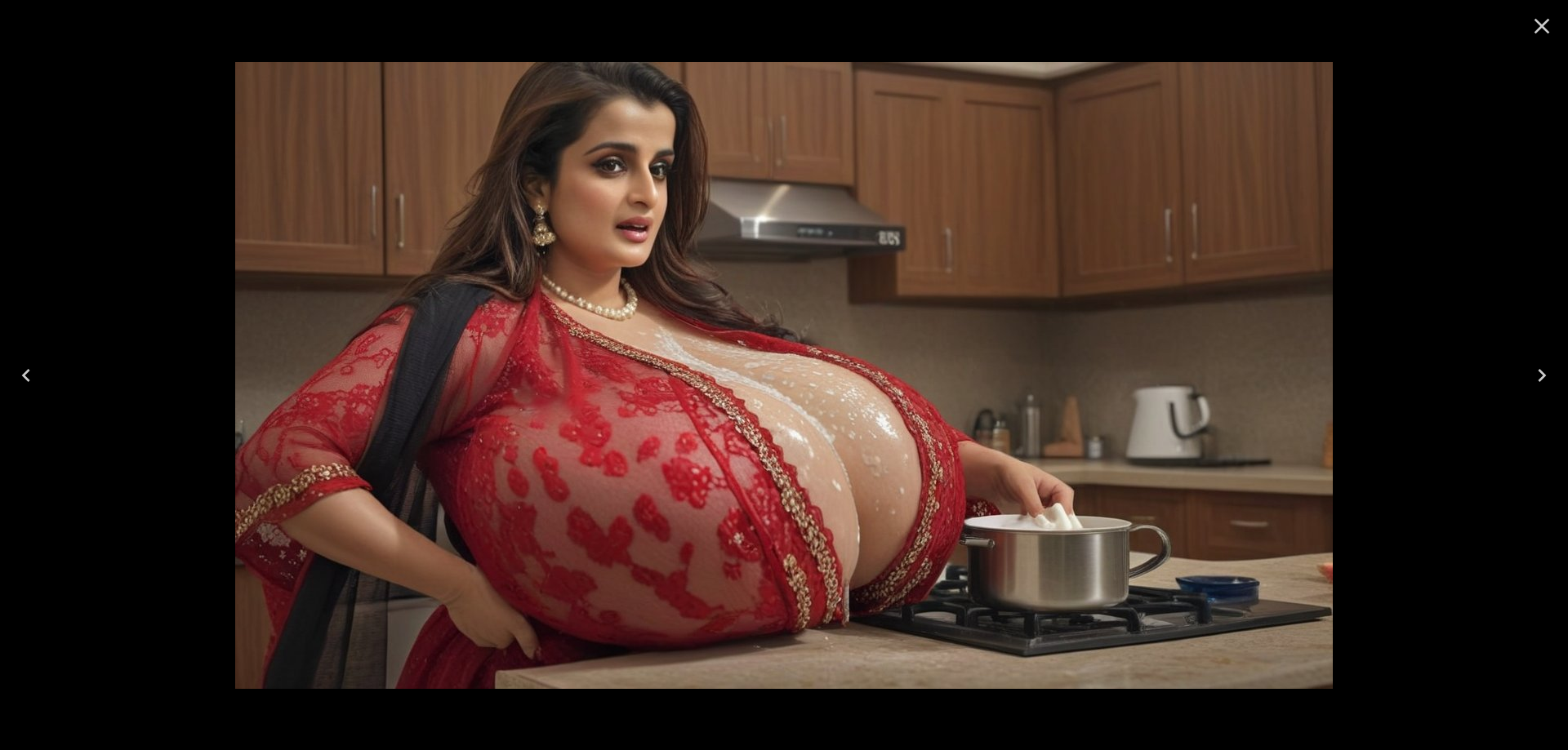
click at [1536, 376] on icon "Next" at bounding box center [1542, 376] width 26 height 26
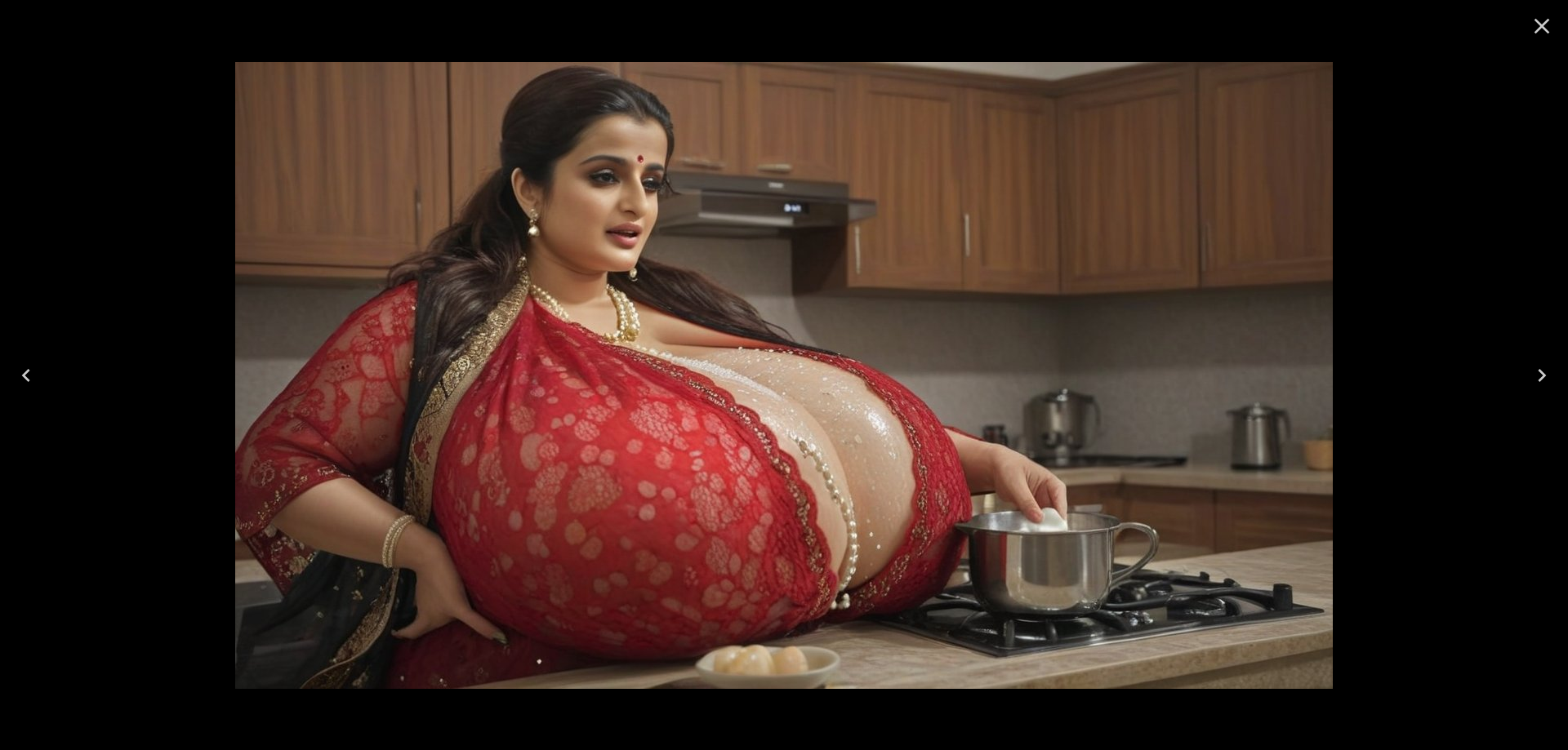
click at [1536, 376] on icon "Next" at bounding box center [1542, 376] width 26 height 26
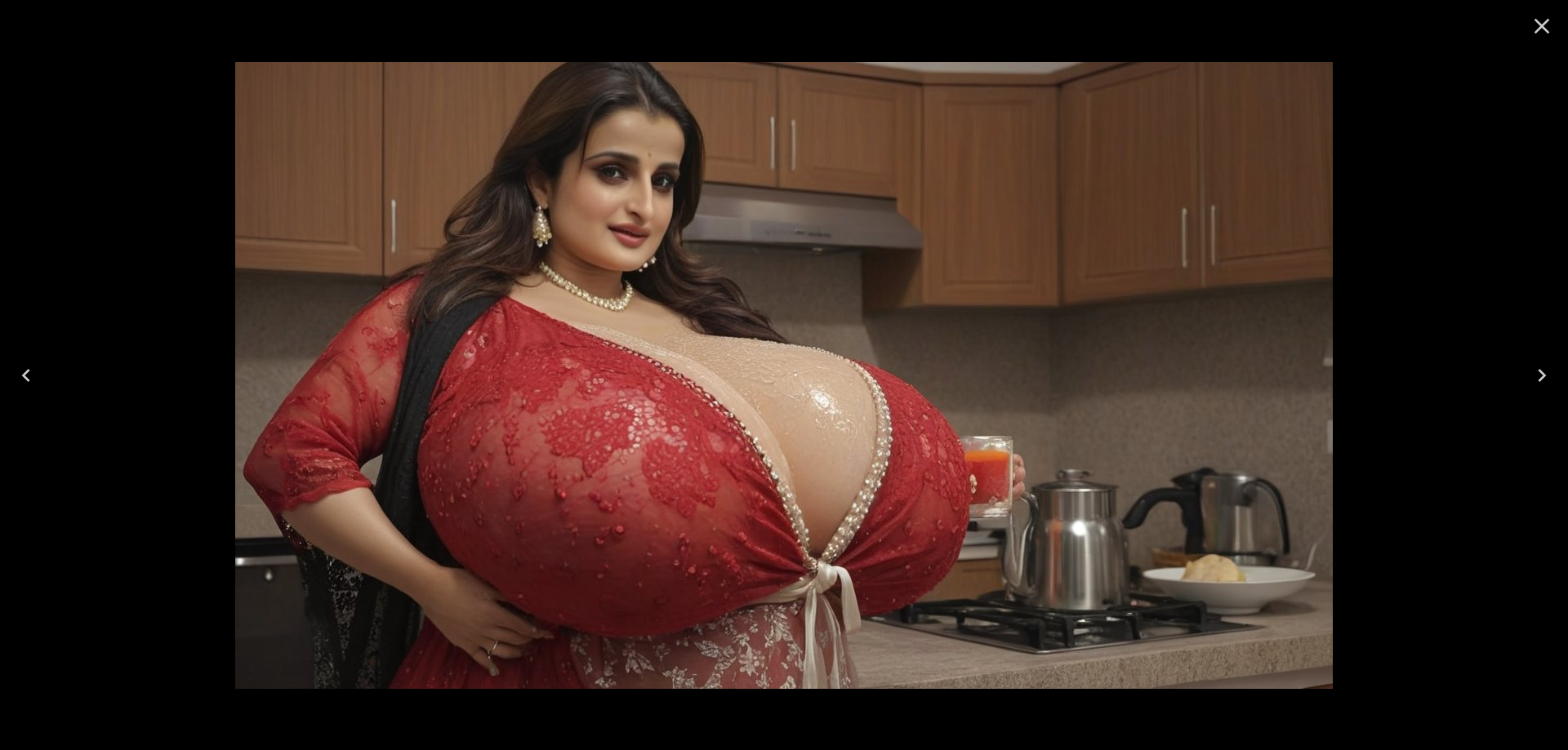
click at [1536, 376] on icon "Next" at bounding box center [1542, 376] width 26 height 26
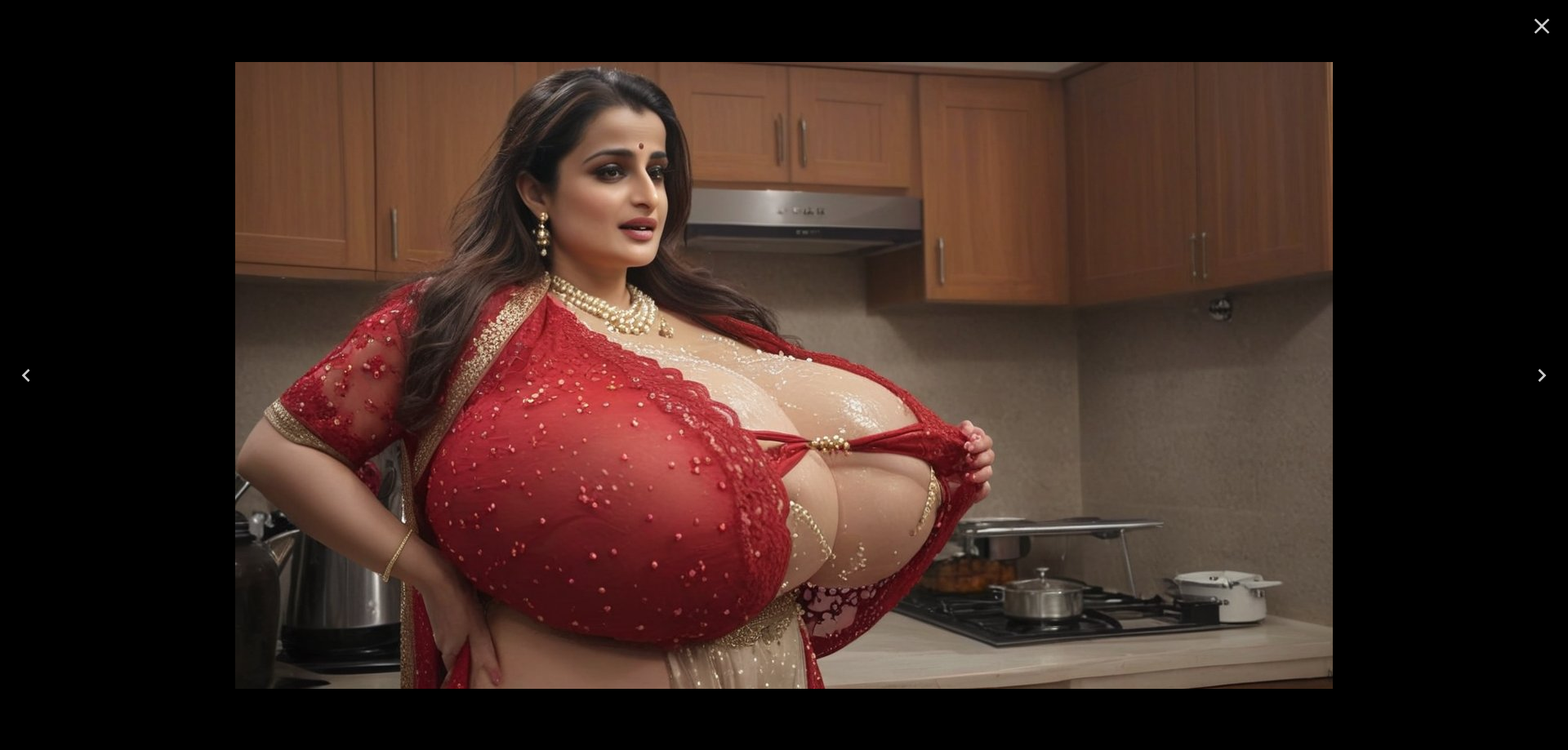
click at [1539, 381] on icon "Next" at bounding box center [1541, 376] width 8 height 13
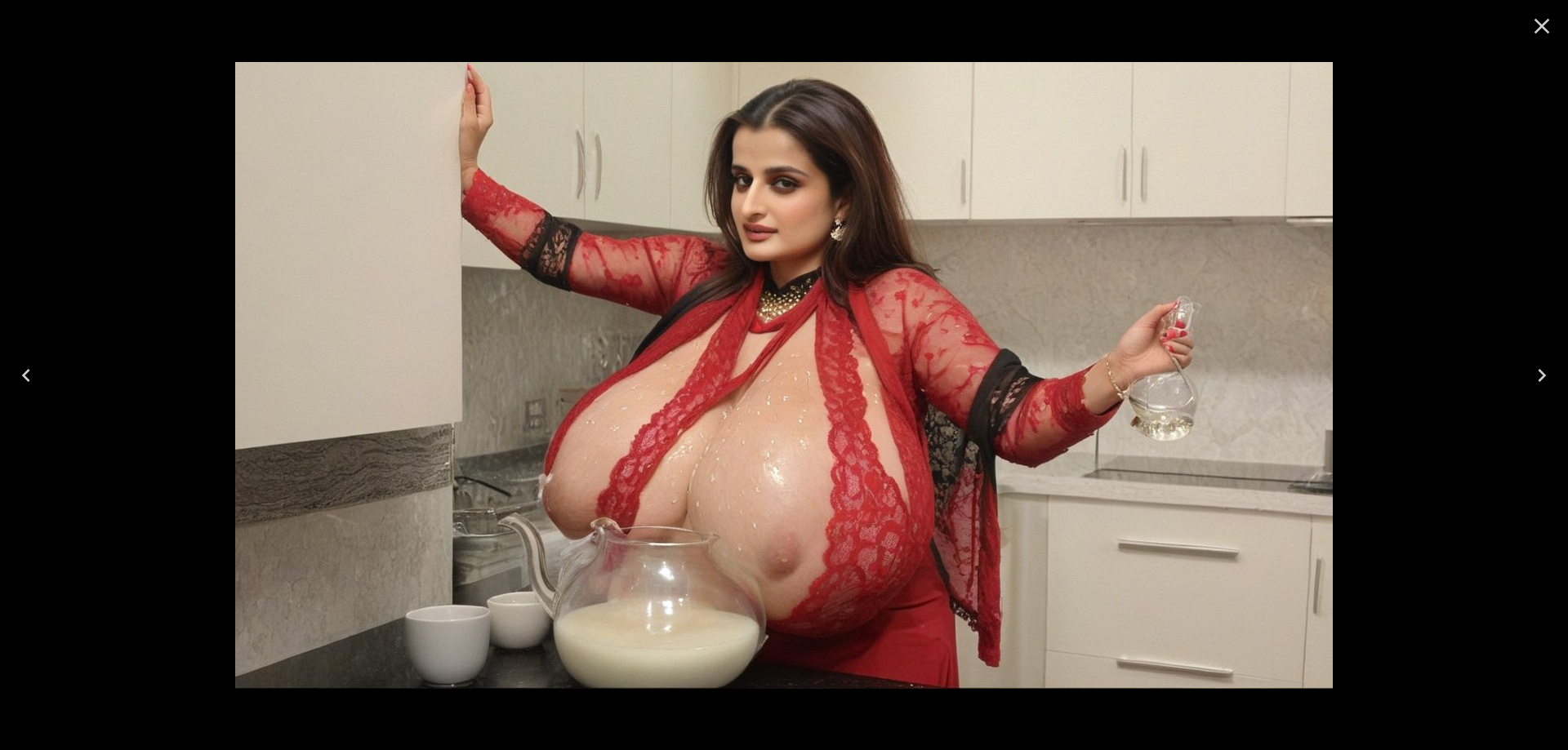
click at [1539, 28] on icon "Close" at bounding box center [1542, 26] width 16 height 16
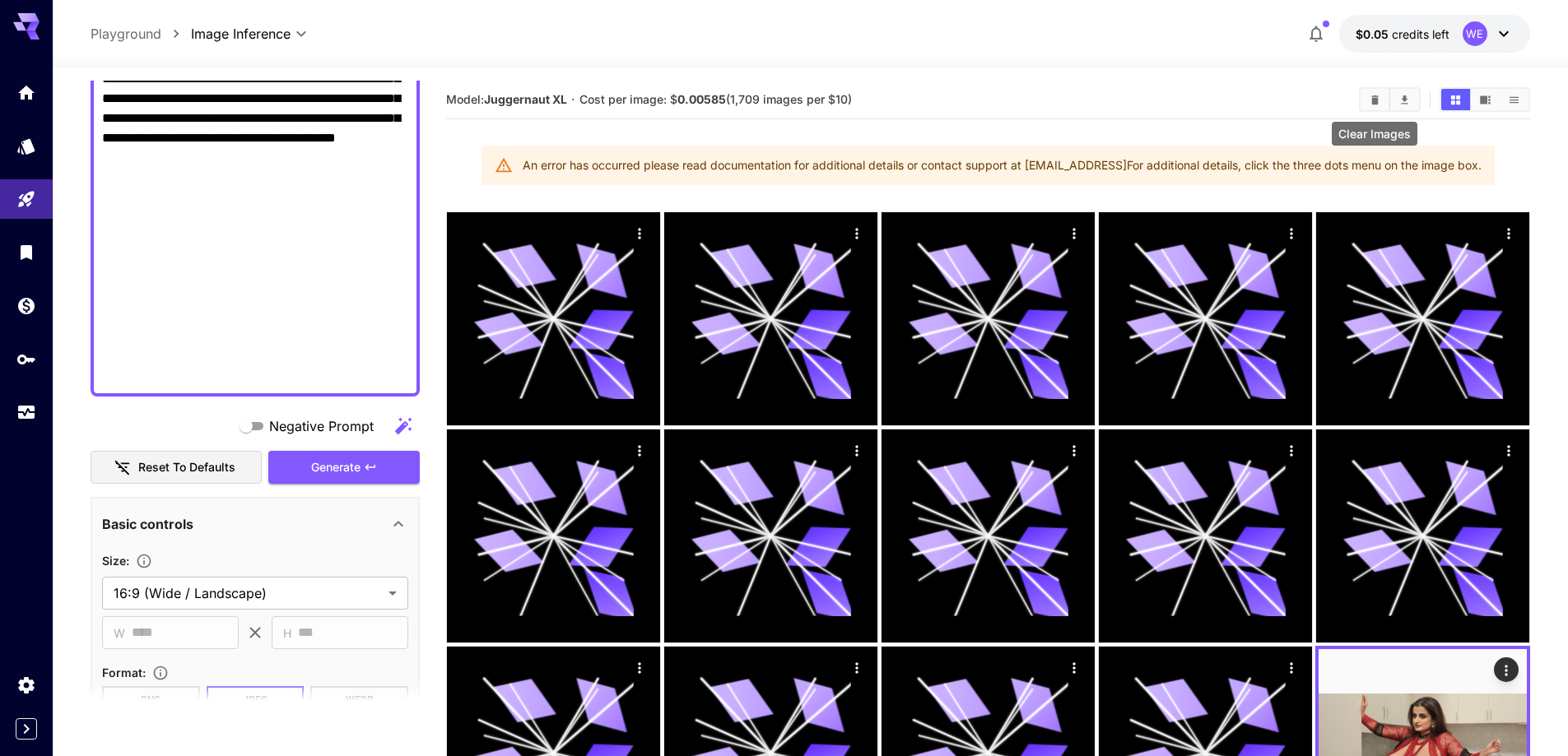
drag, startPoint x: 1371, startPoint y: 97, endPoint x: 1332, endPoint y: 108, distance: 40.5
click at [1371, 97] on icon "Clear Images" at bounding box center [1375, 99] width 12 height 12
